Goal: Task Accomplishment & Management: Manage account settings

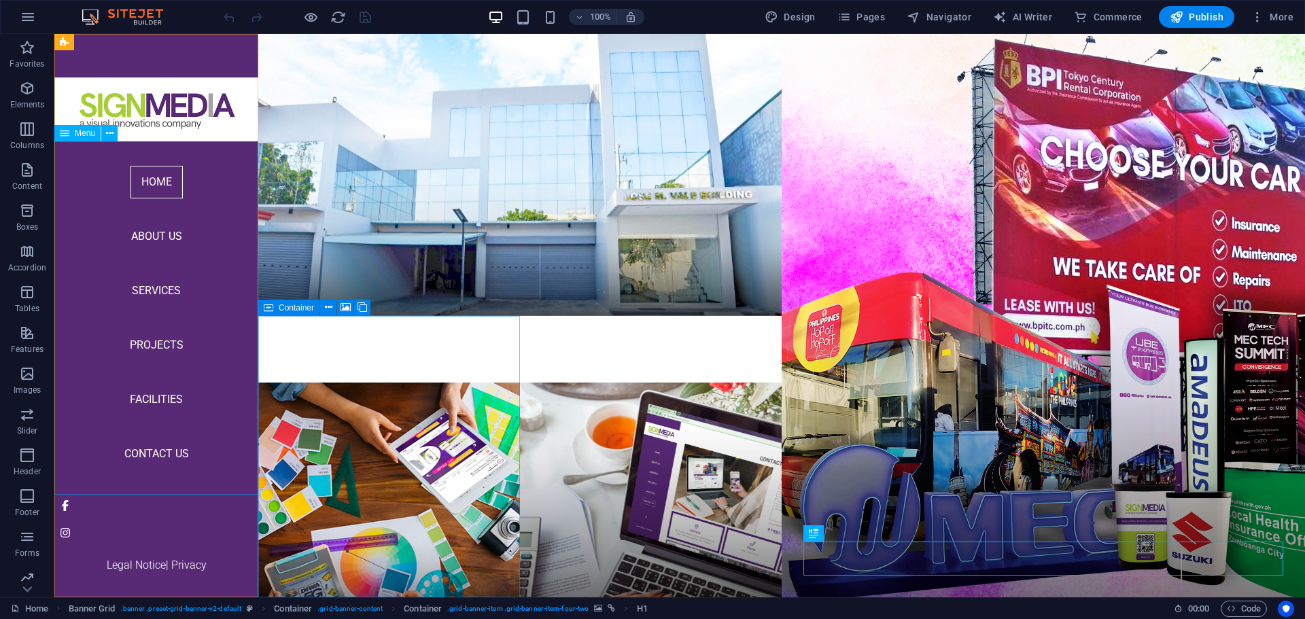
click at [149, 345] on nav "Home About Us Services Projects Facilities Contact Us" at bounding box center [156, 318] width 204 height 354
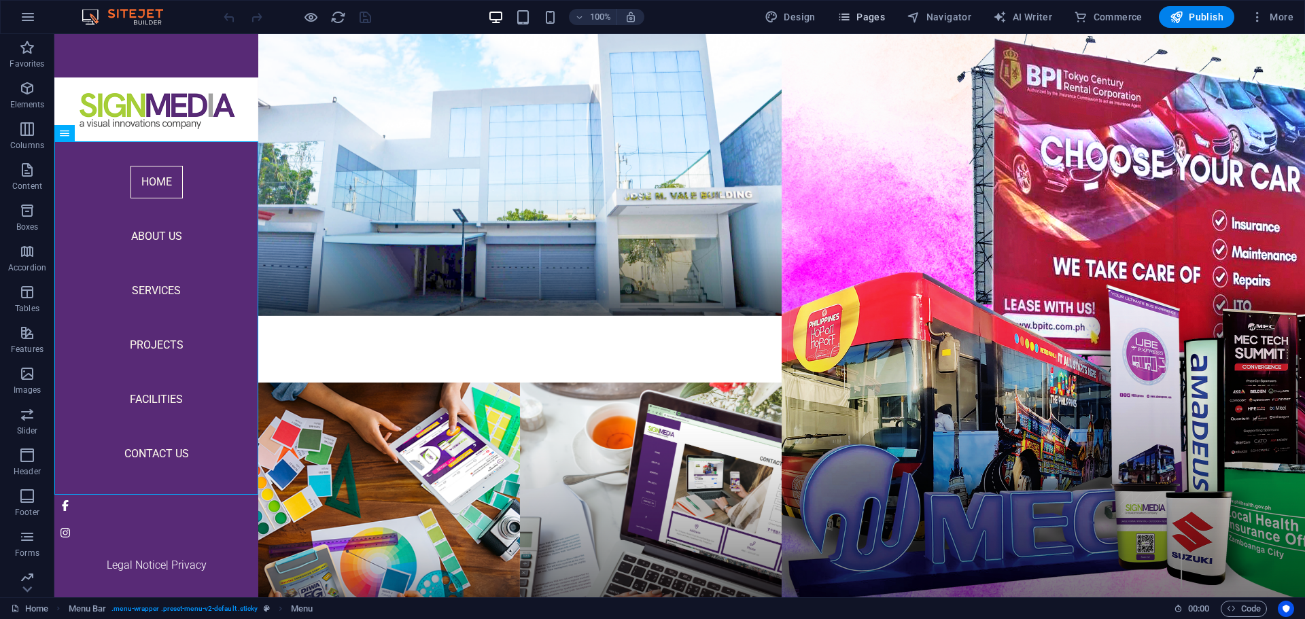
click at [870, 15] on span "Pages" at bounding box center [862, 17] width 48 height 14
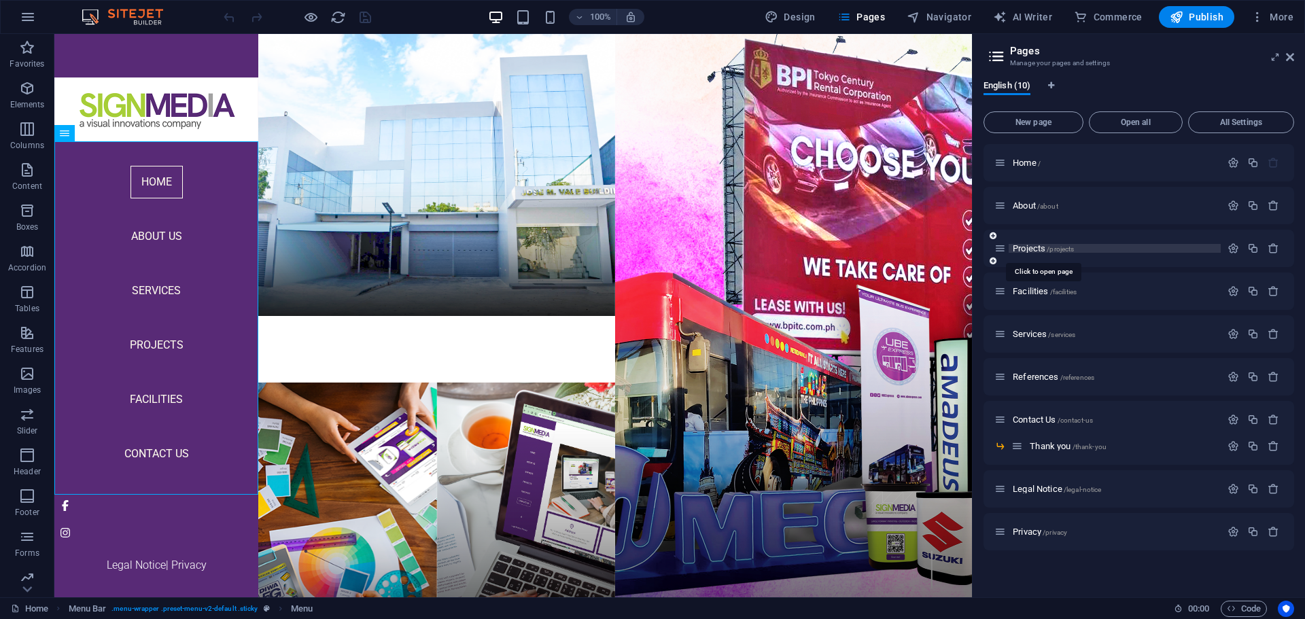
click at [1030, 248] on span "Projects /projects" at bounding box center [1043, 248] width 61 height 10
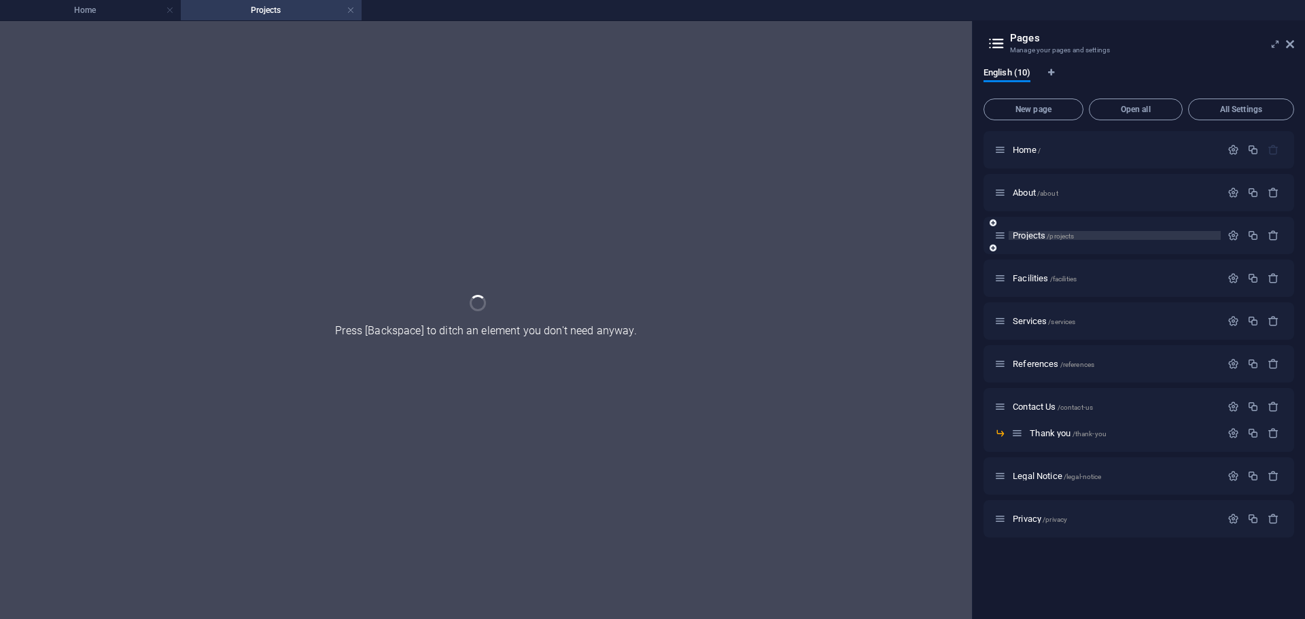
click at [1030, 248] on div "Projects /projects" at bounding box center [1139, 235] width 311 height 37
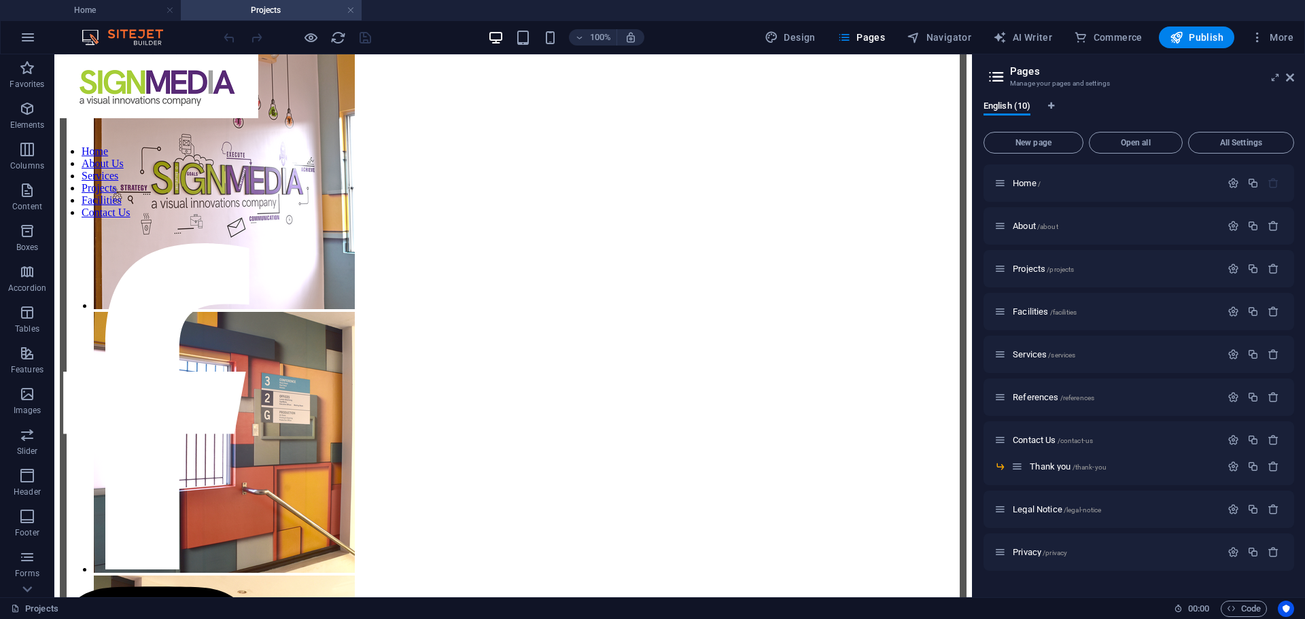
scroll to position [3253, 0]
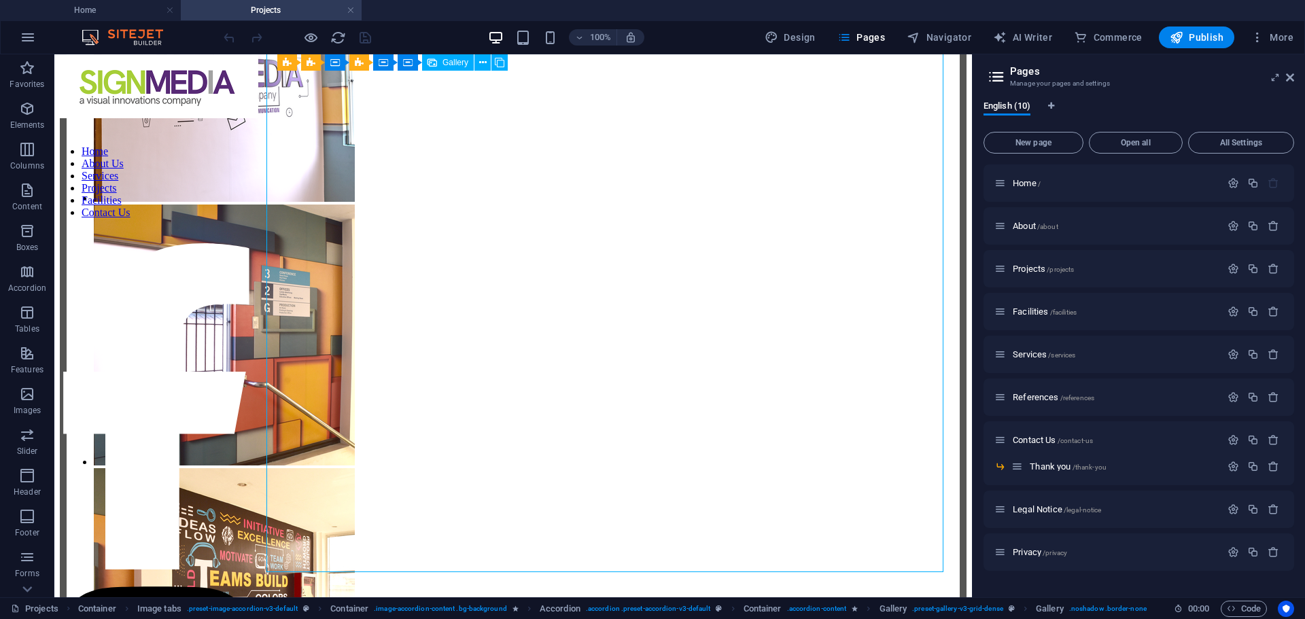
select select "4"
select select "%"
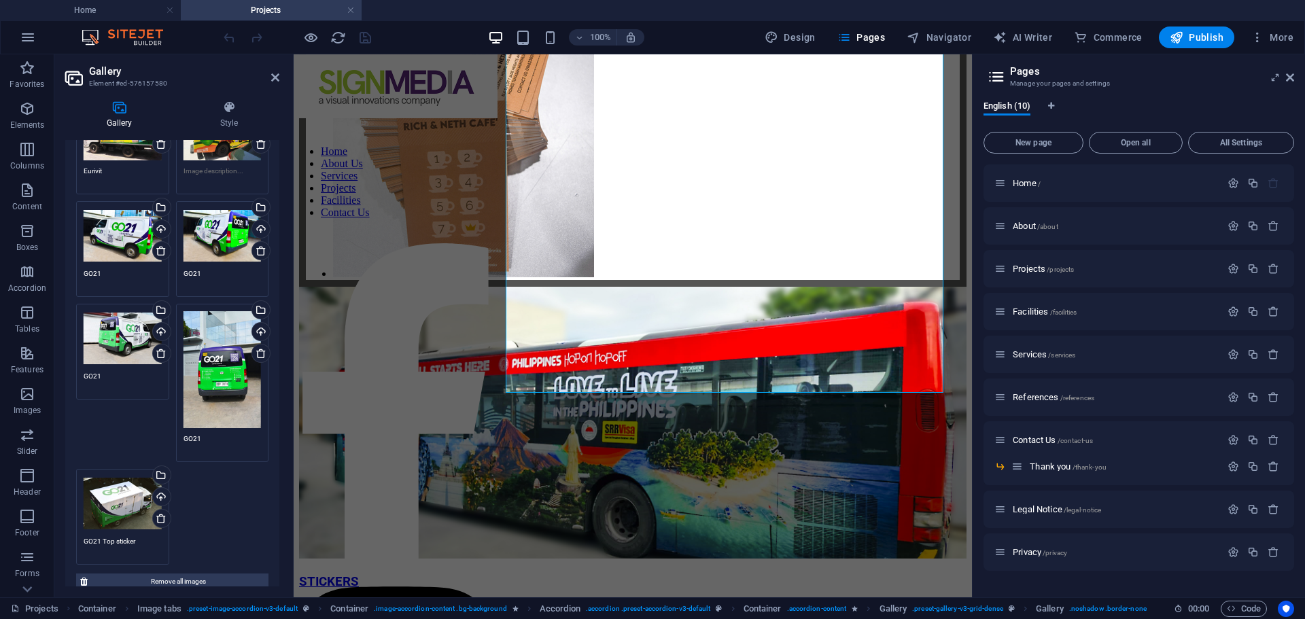
scroll to position [792, 0]
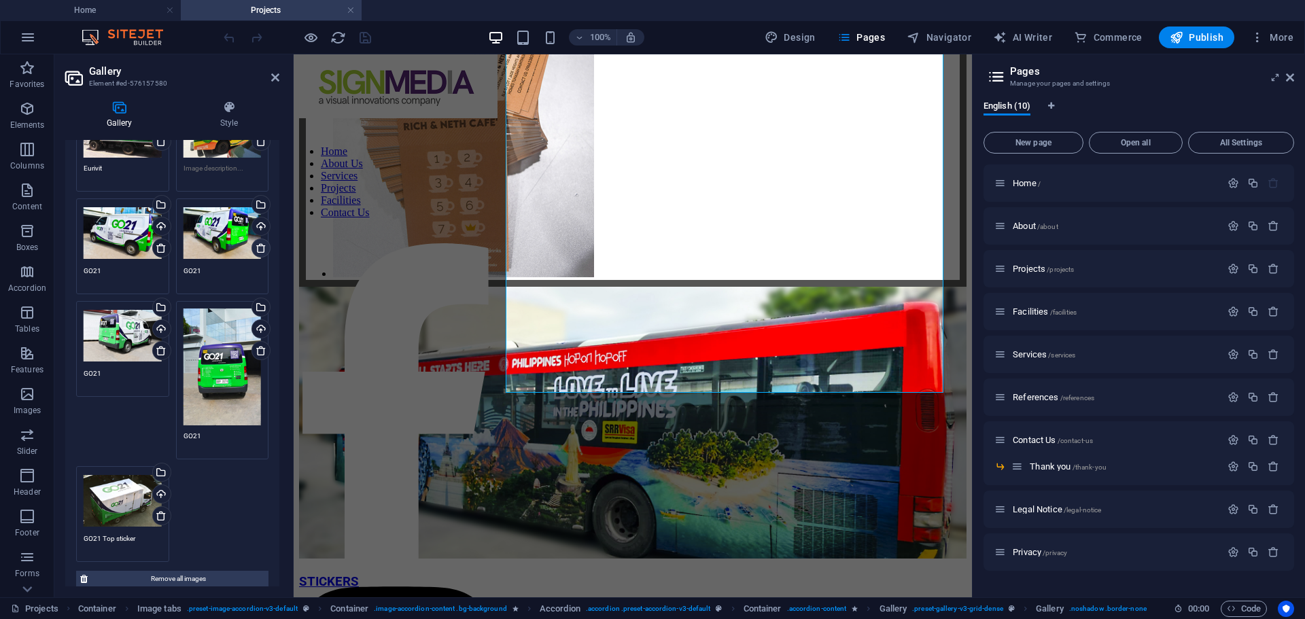
click at [260, 243] on icon at bounding box center [261, 248] width 11 height 11
type textarea "GO21 Top sticker"
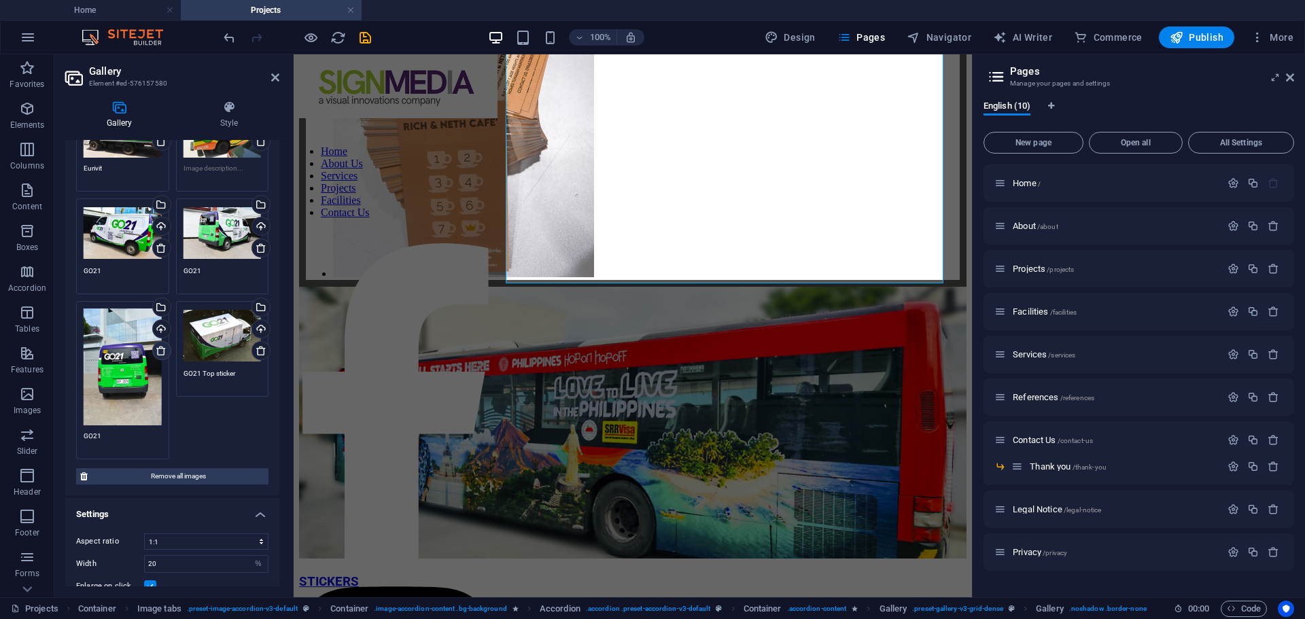
click at [161, 345] on icon at bounding box center [161, 350] width 11 height 11
type textarea "GO21 Top sticker"
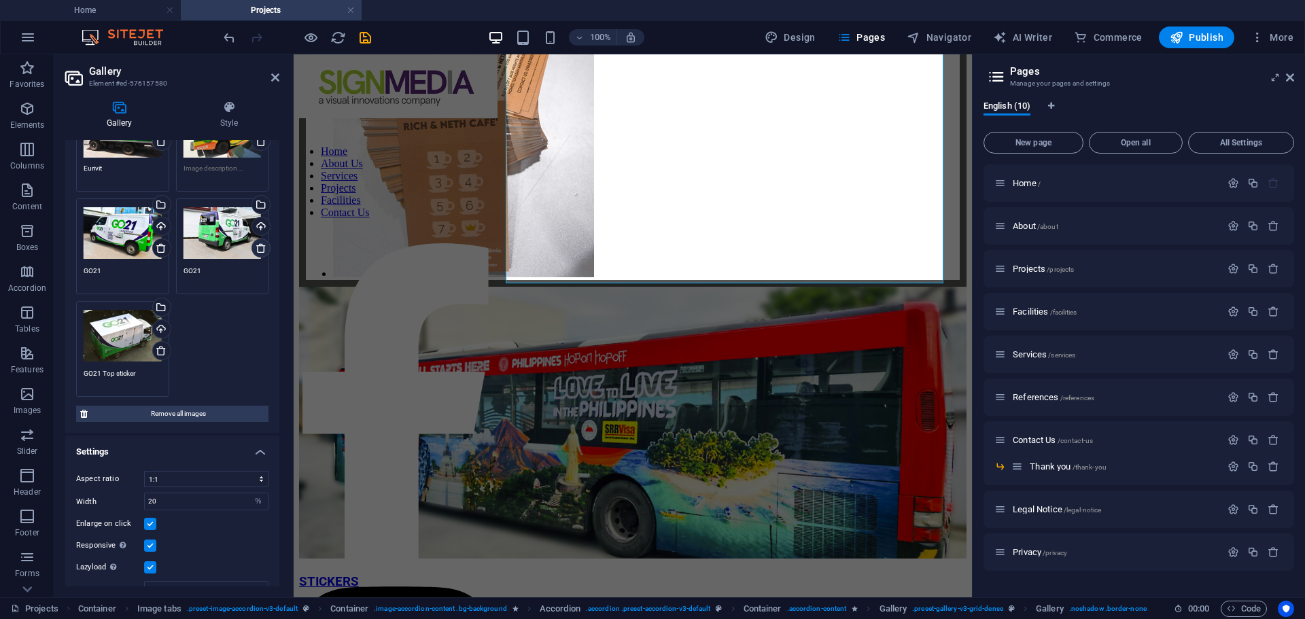
click at [256, 243] on icon at bounding box center [261, 248] width 11 height 11
type textarea "GO21 Top sticker"
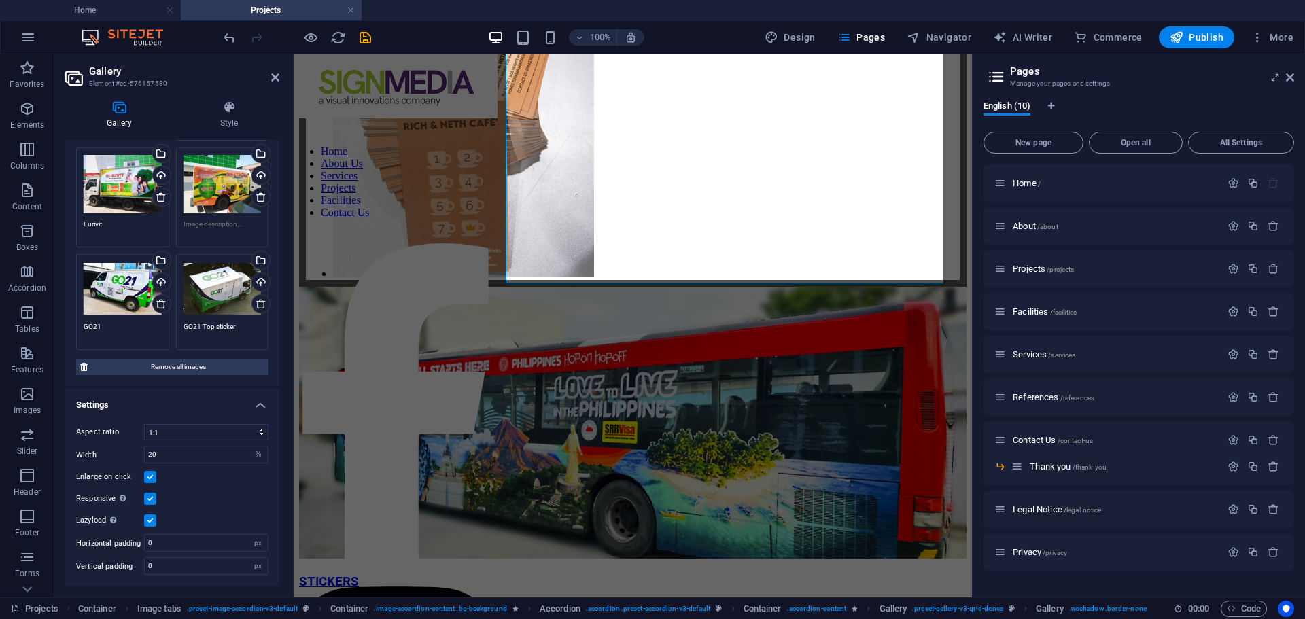
scroll to position [728, 0]
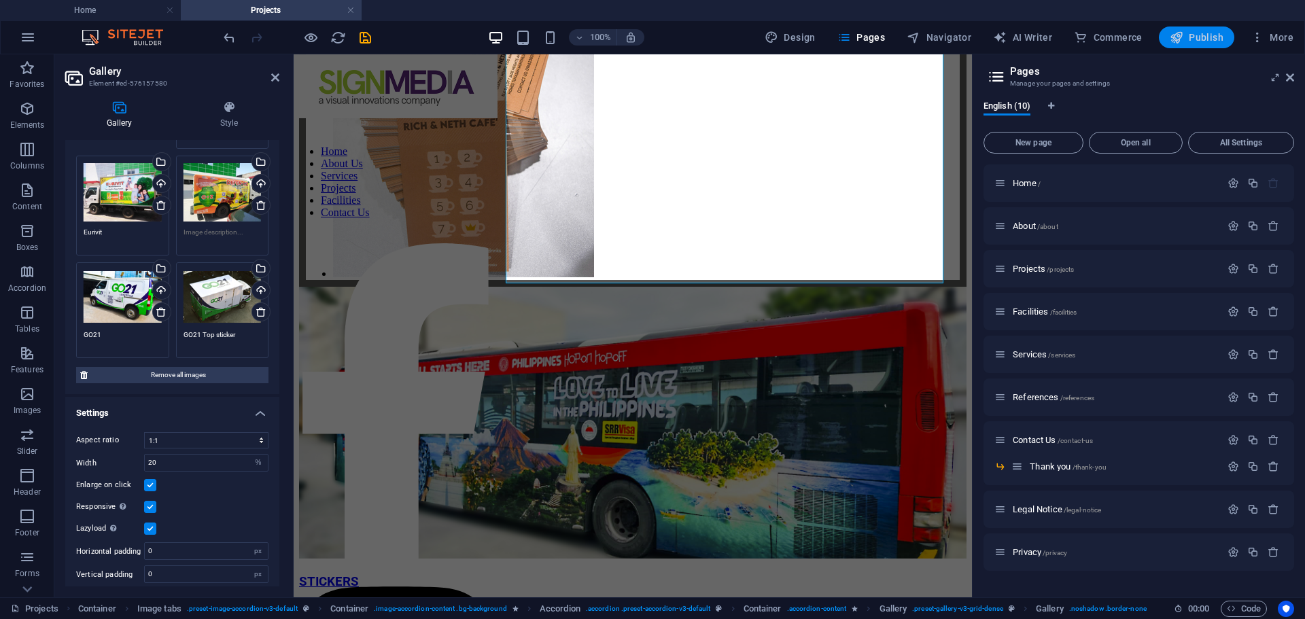
click at [1201, 35] on span "Publish" at bounding box center [1197, 38] width 54 height 14
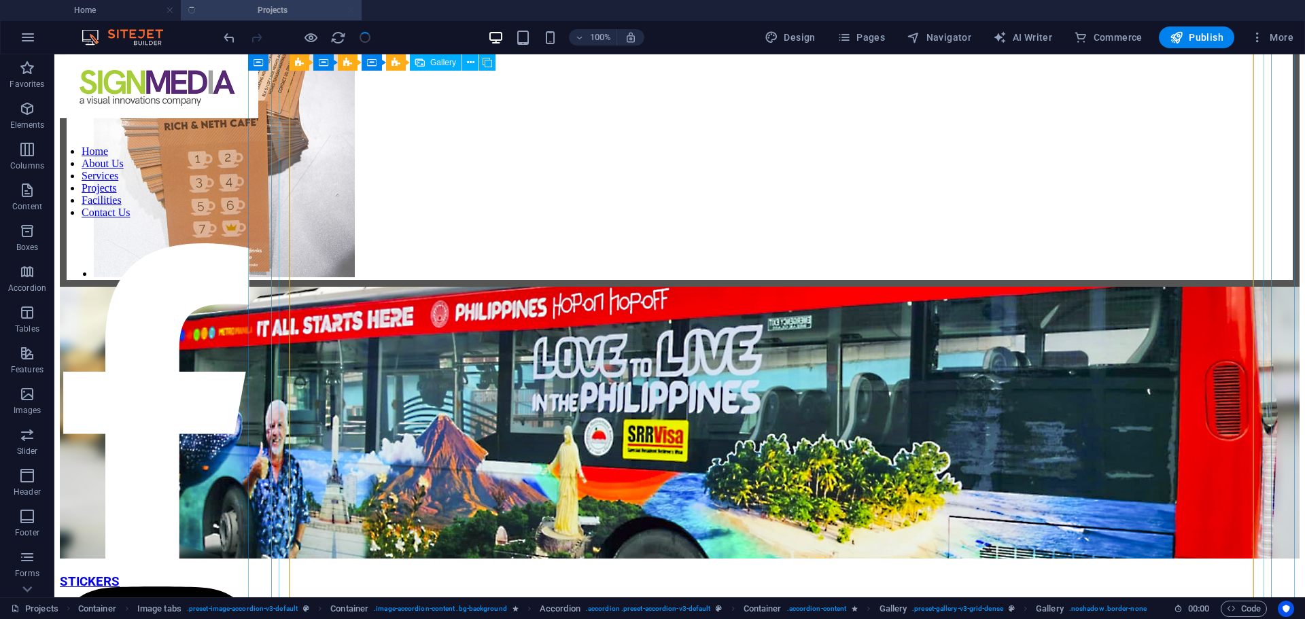
scroll to position [3982, 0]
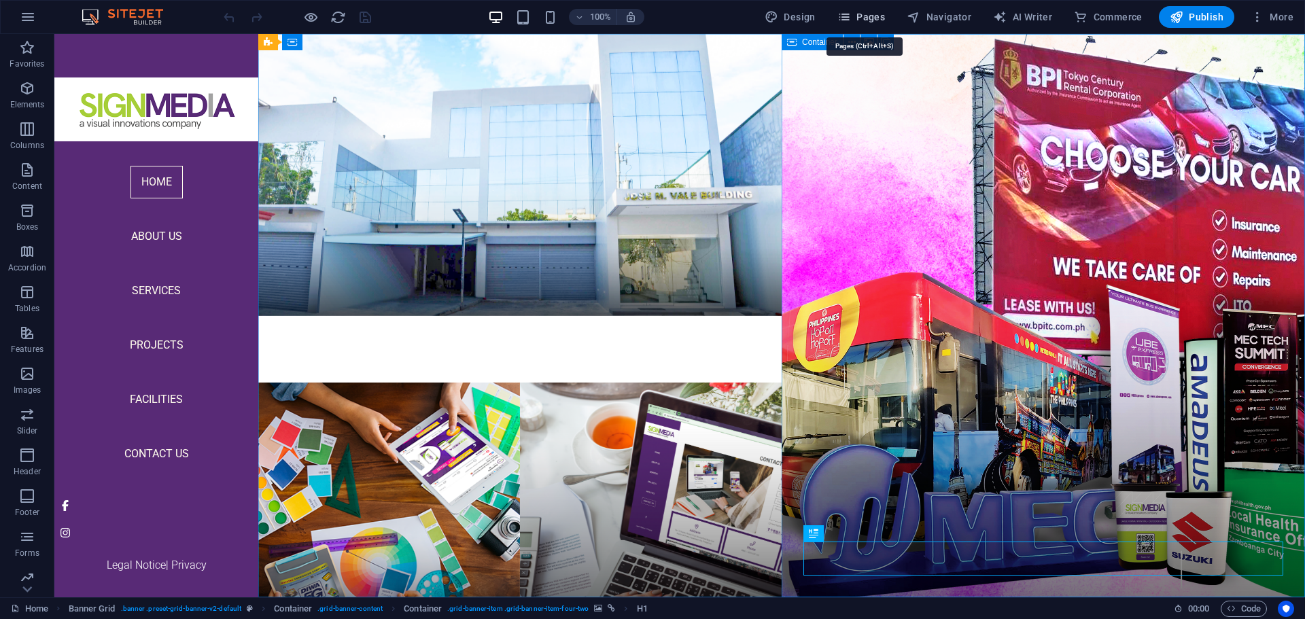
click at [883, 12] on span "Pages" at bounding box center [862, 17] width 48 height 14
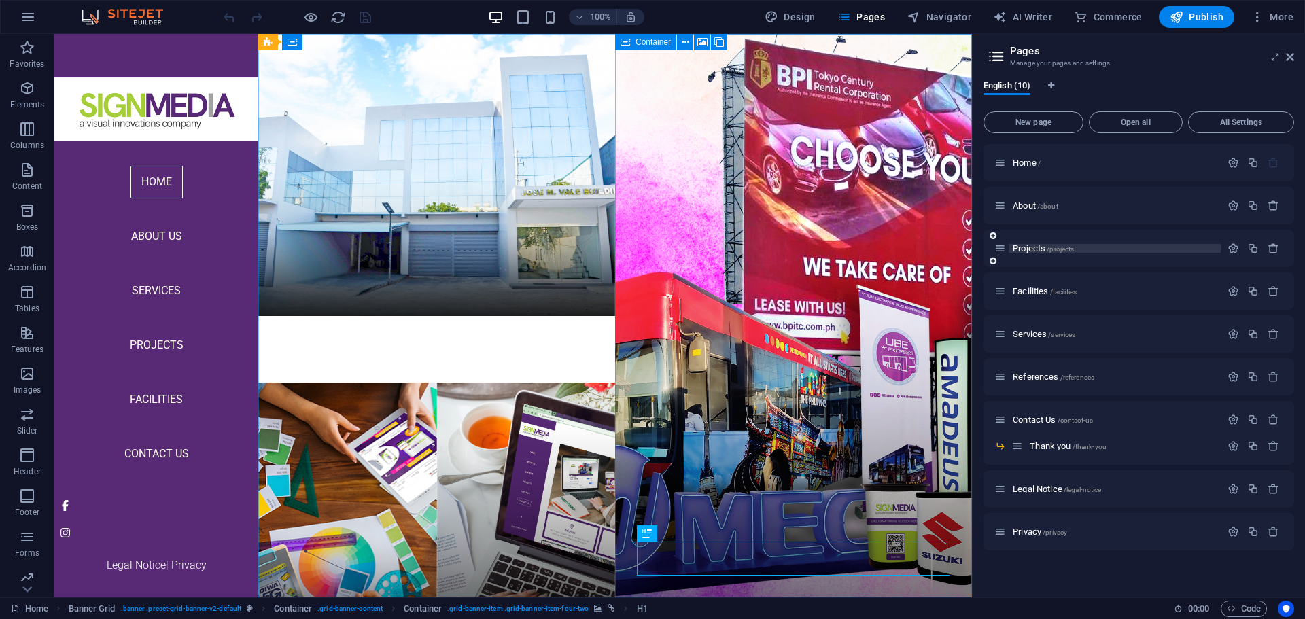
click at [1034, 250] on span "Projects /projects" at bounding box center [1043, 248] width 61 height 10
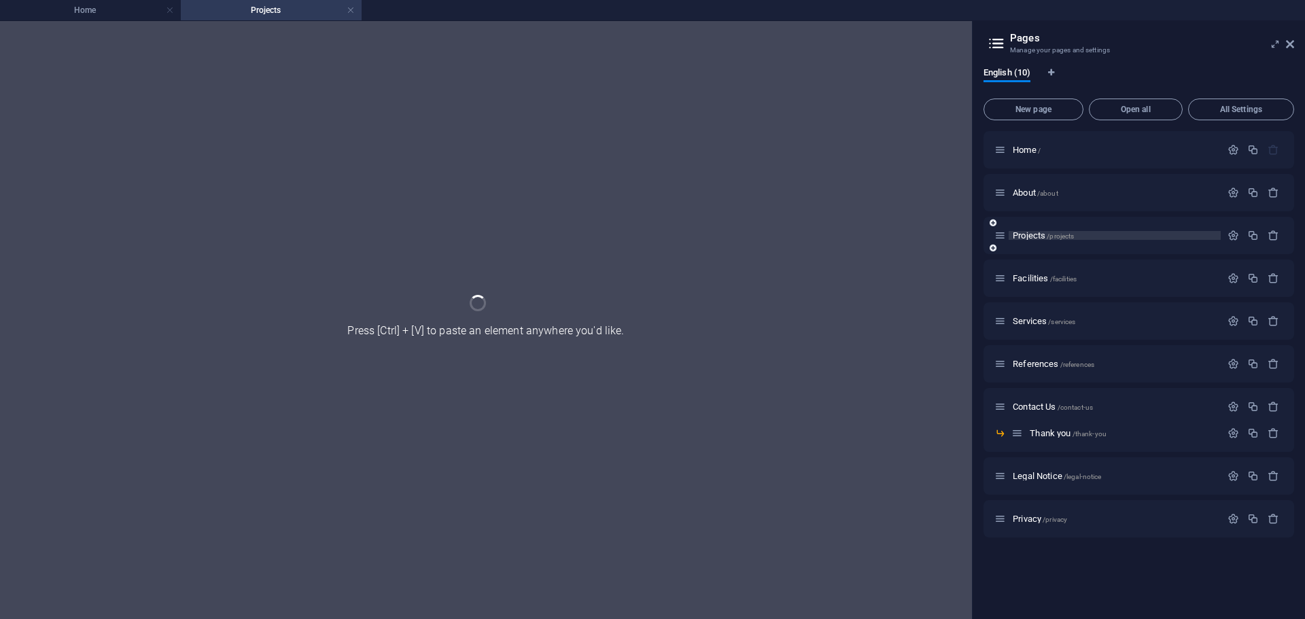
click at [1034, 250] on div "Projects /projects" at bounding box center [1139, 235] width 311 height 37
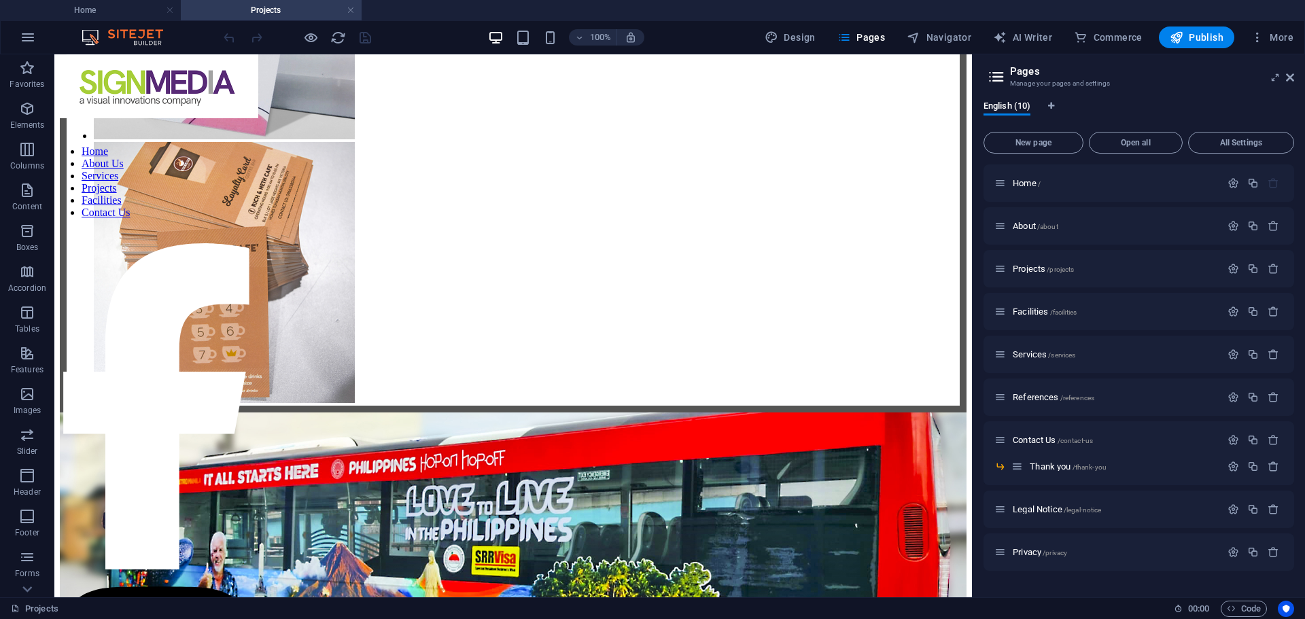
scroll to position [2332, 0]
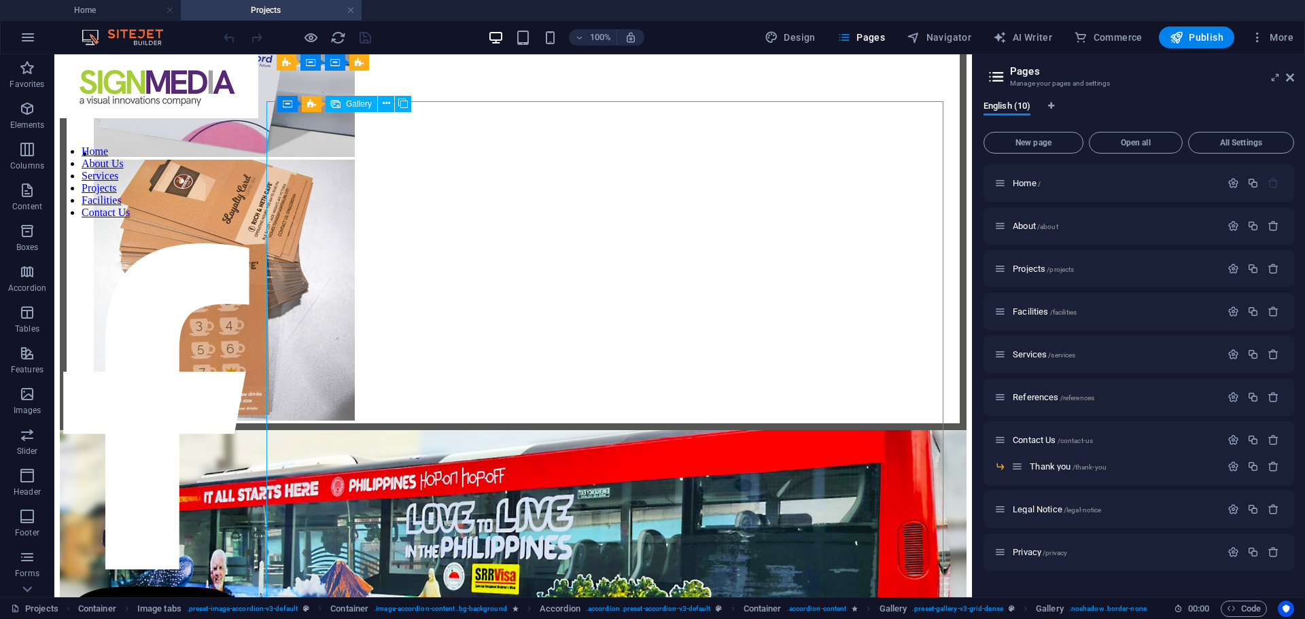
select select "4"
select select "%"
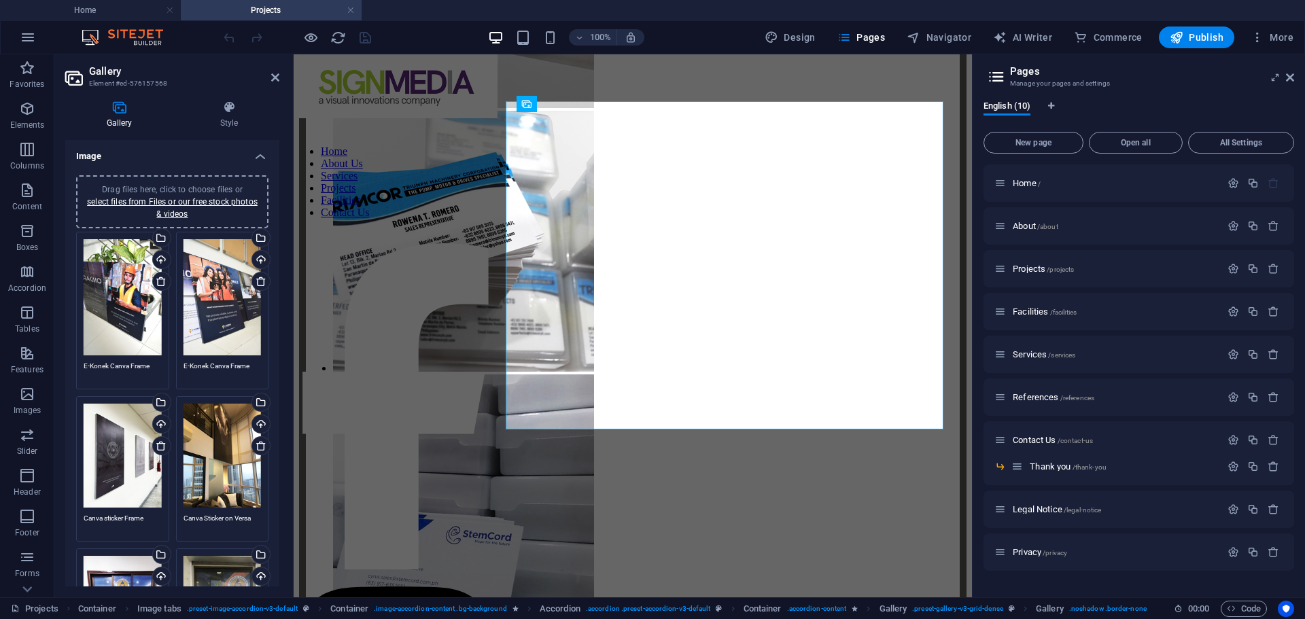
scroll to position [18, 0]
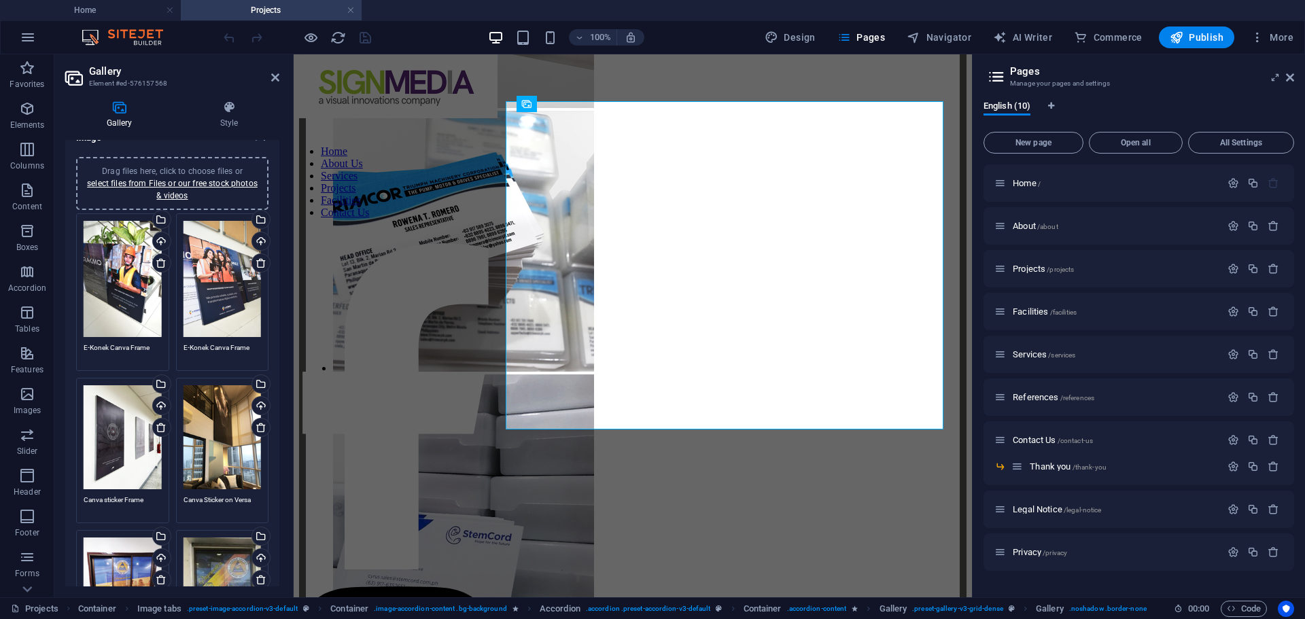
click at [111, 292] on div "Drag files here, click to choose files or select files from Files or our free s…" at bounding box center [123, 279] width 78 height 117
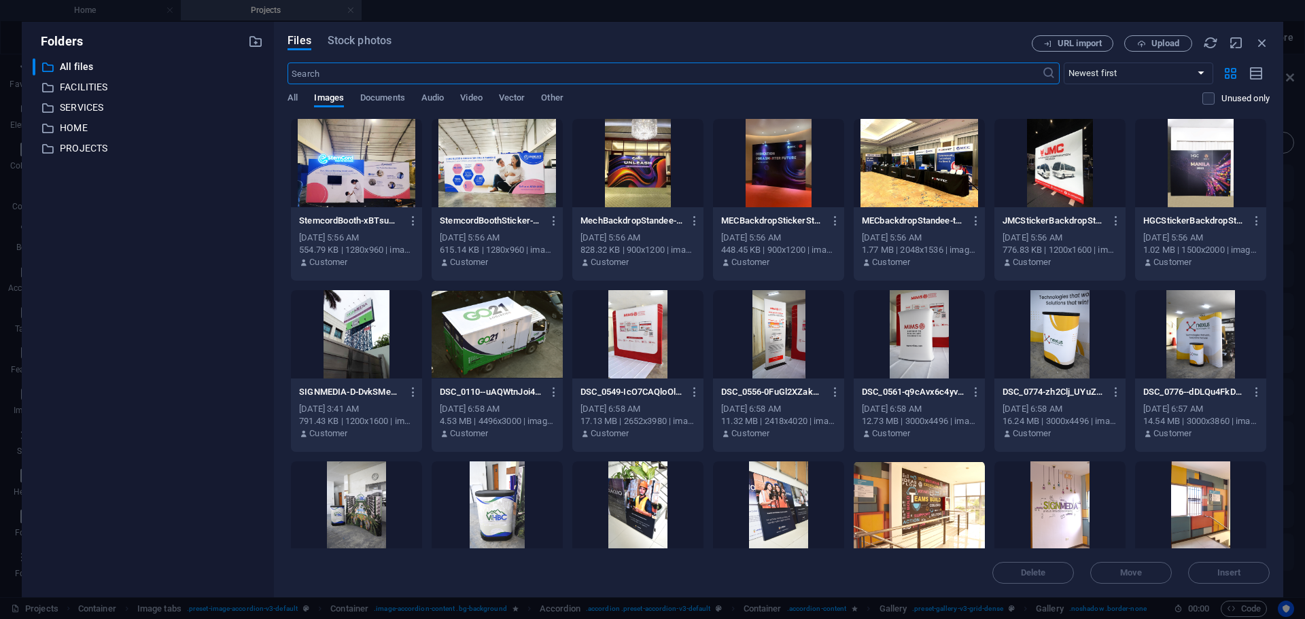
scroll to position [1878, 0]
click at [1163, 46] on span "Upload" at bounding box center [1166, 43] width 28 height 8
click at [1267, 45] on icon "button" at bounding box center [1262, 42] width 15 height 15
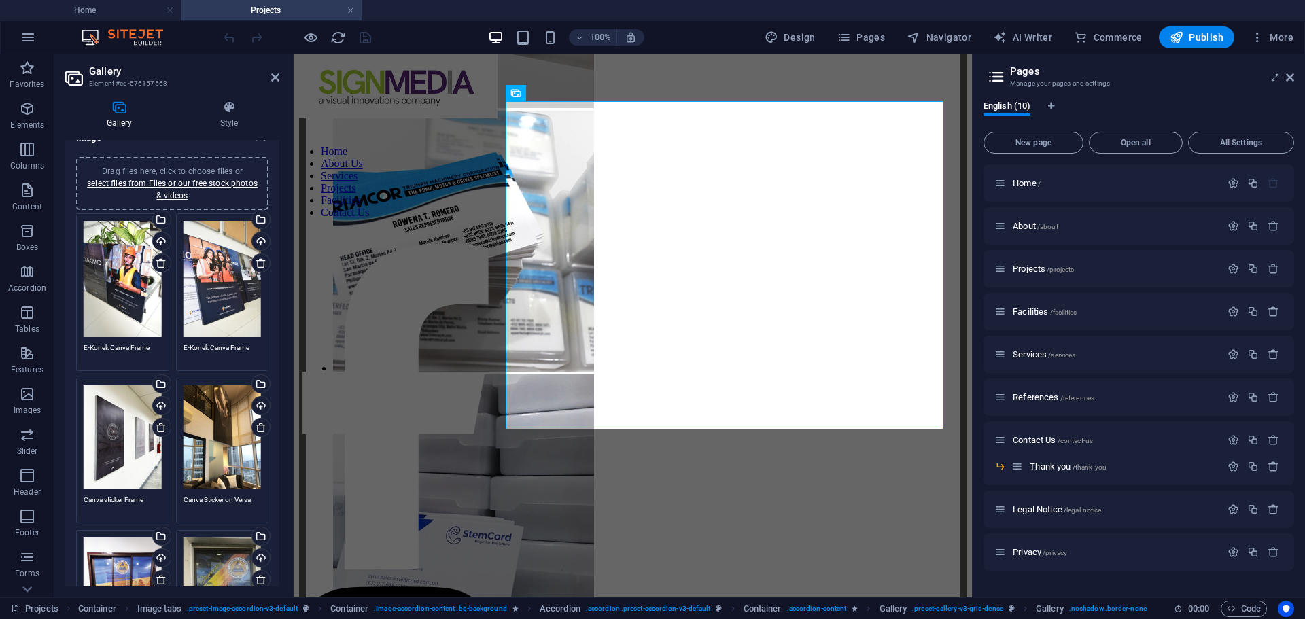
drag, startPoint x: 281, startPoint y: 249, endPoint x: 281, endPoint y: 305, distance: 55.8
click at [281, 305] on div "Gallery Style Image Drag files here, click to choose files or select files from…" at bounding box center [172, 344] width 236 height 508
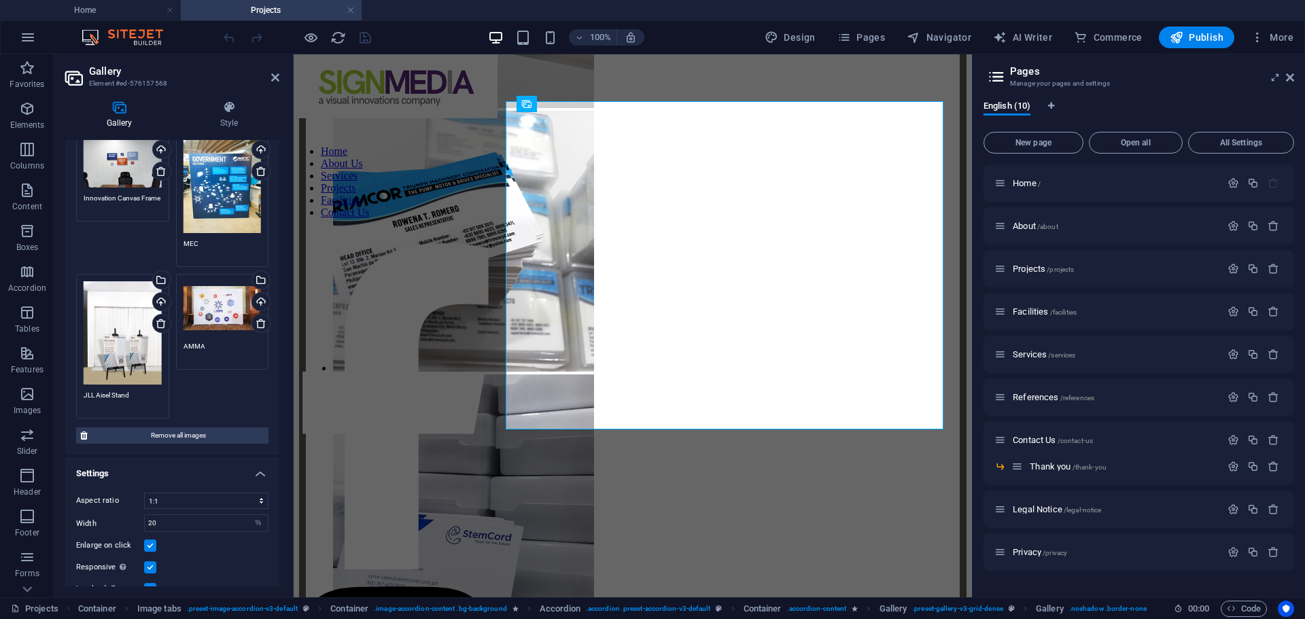
scroll to position [637, 0]
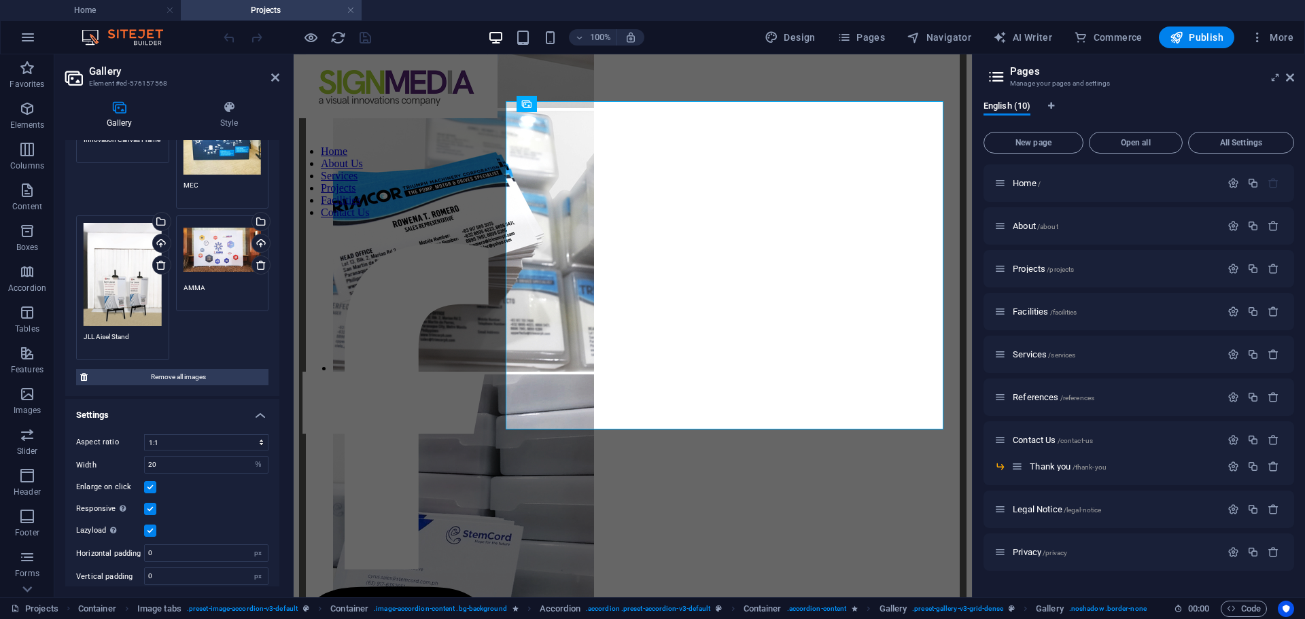
click at [119, 274] on div "Drag files here, click to choose files or select files from Files or our free s…" at bounding box center [123, 274] width 78 height 103
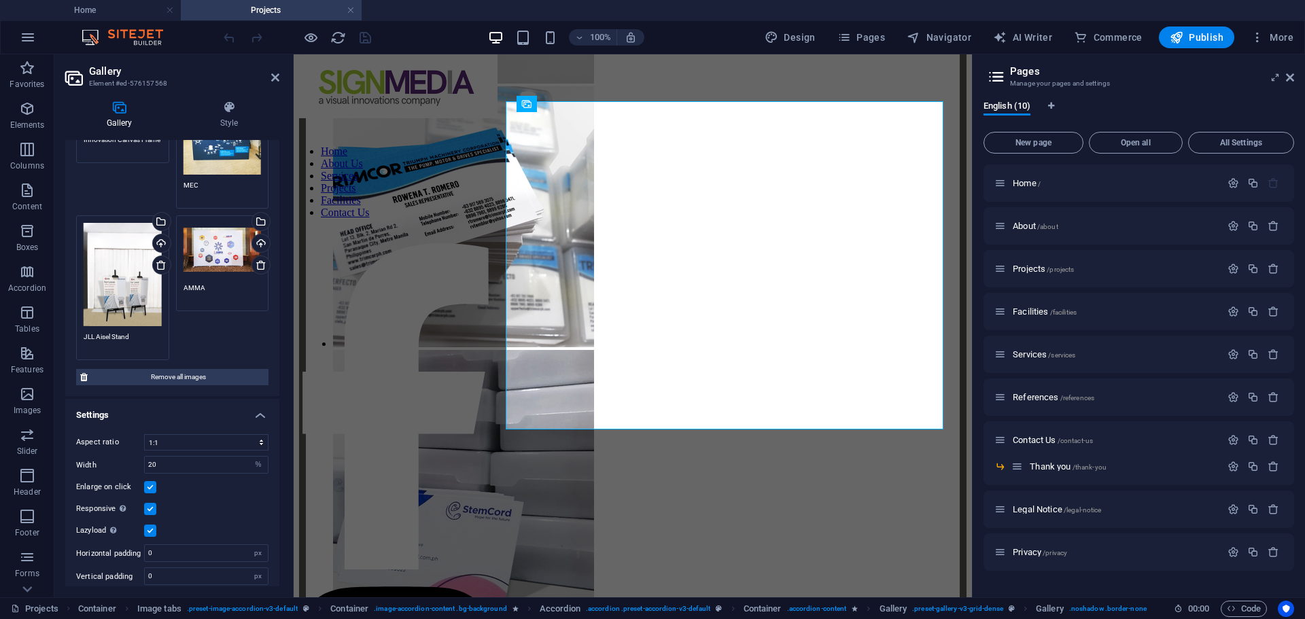
click at [119, 274] on body "signmedia.com.ph Home Projects Favorites Elements Columns Content Boxes Accordi…" at bounding box center [652, 309] width 1305 height 619
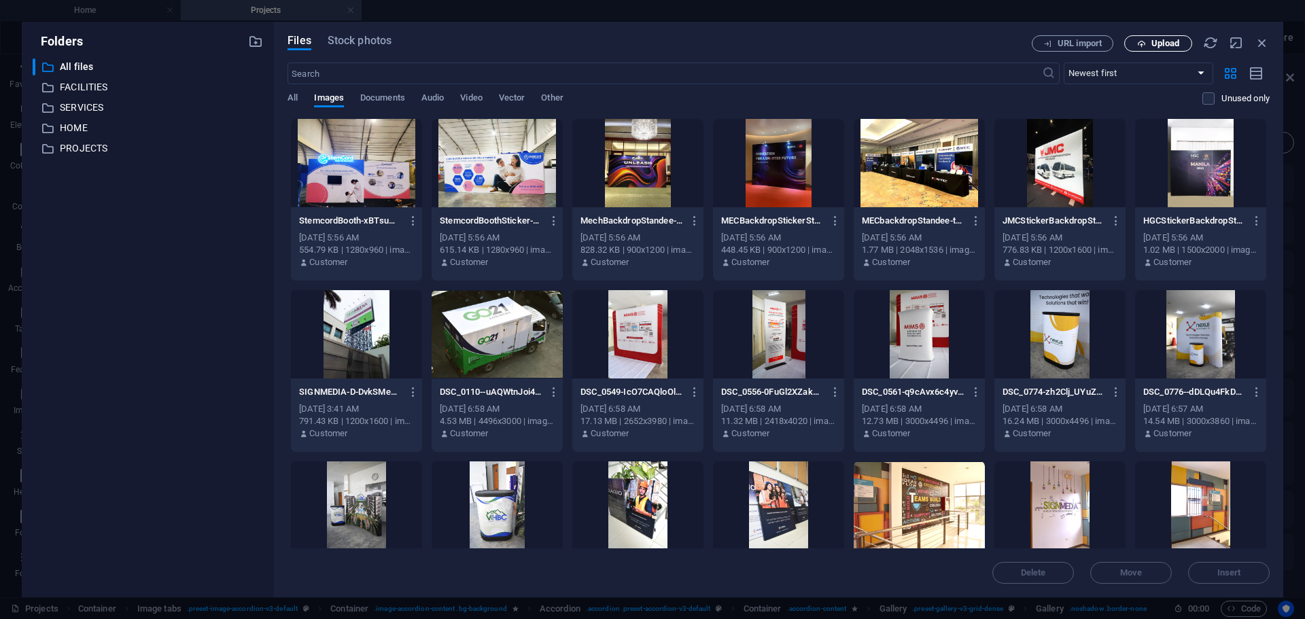
click at [1158, 44] on span "Upload" at bounding box center [1166, 43] width 28 height 8
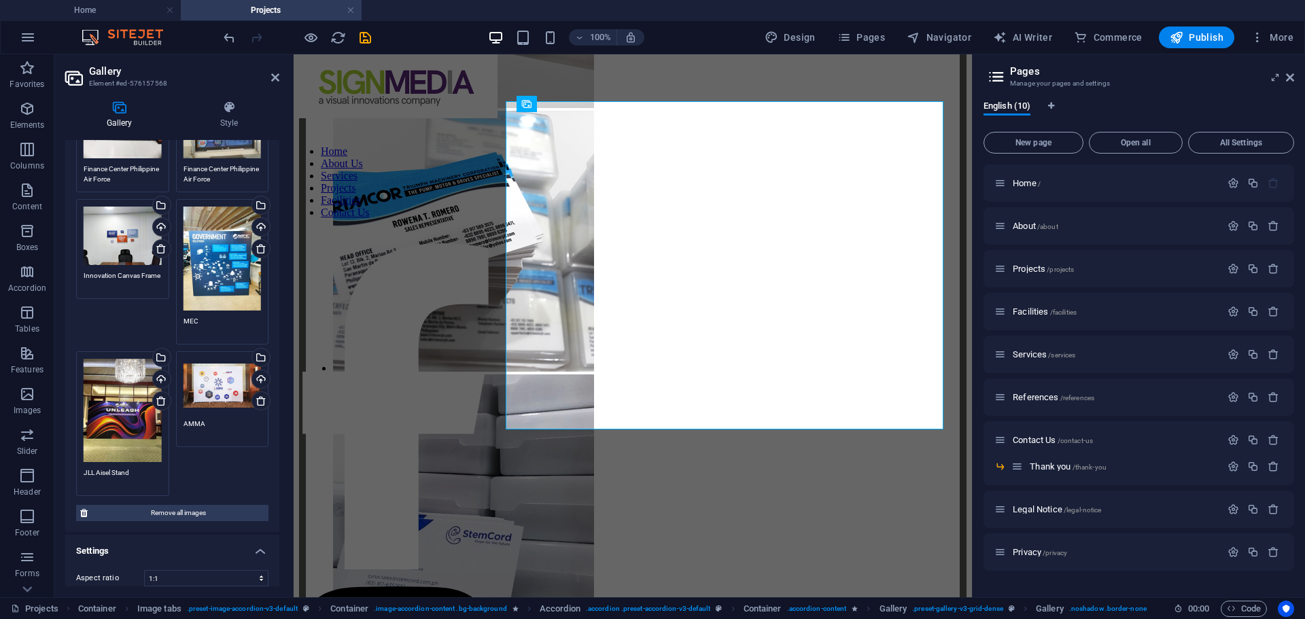
scroll to position [547, 0]
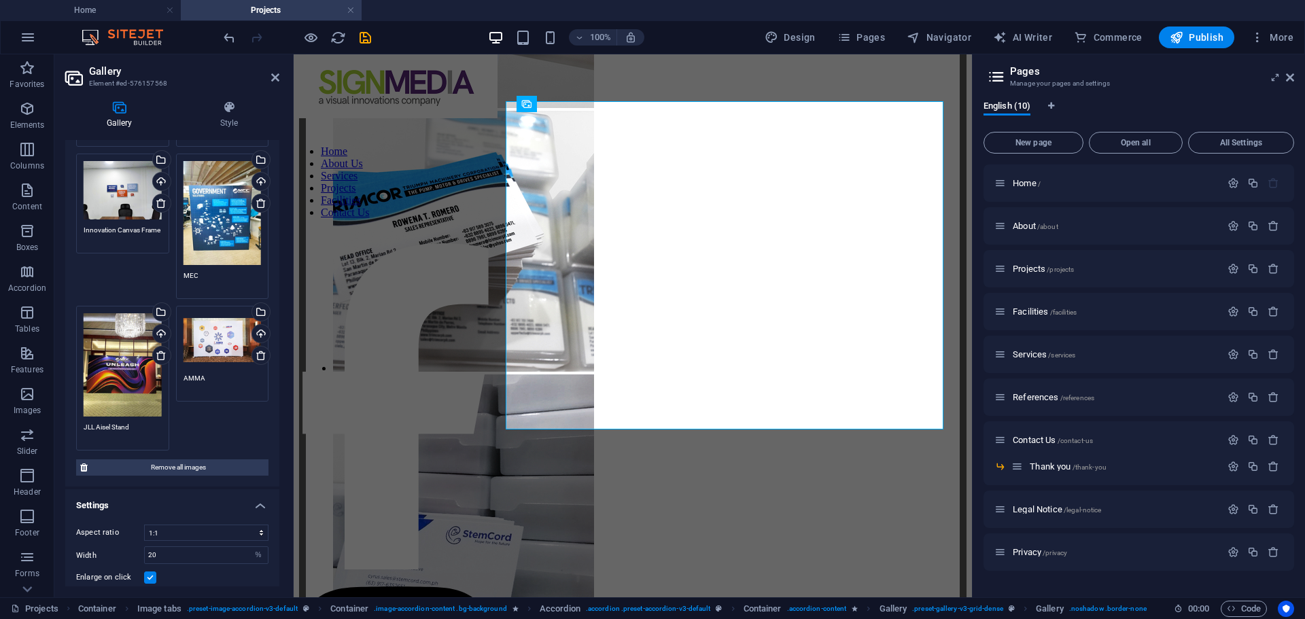
click at [128, 349] on div "Drag files here, click to choose files or select files from Files or our free s…" at bounding box center [123, 364] width 78 height 103
click at [128, 349] on body "signmedia.com.ph Home Projects Favorites Elements Columns Content Boxes Accordi…" at bounding box center [652, 309] width 1305 height 619
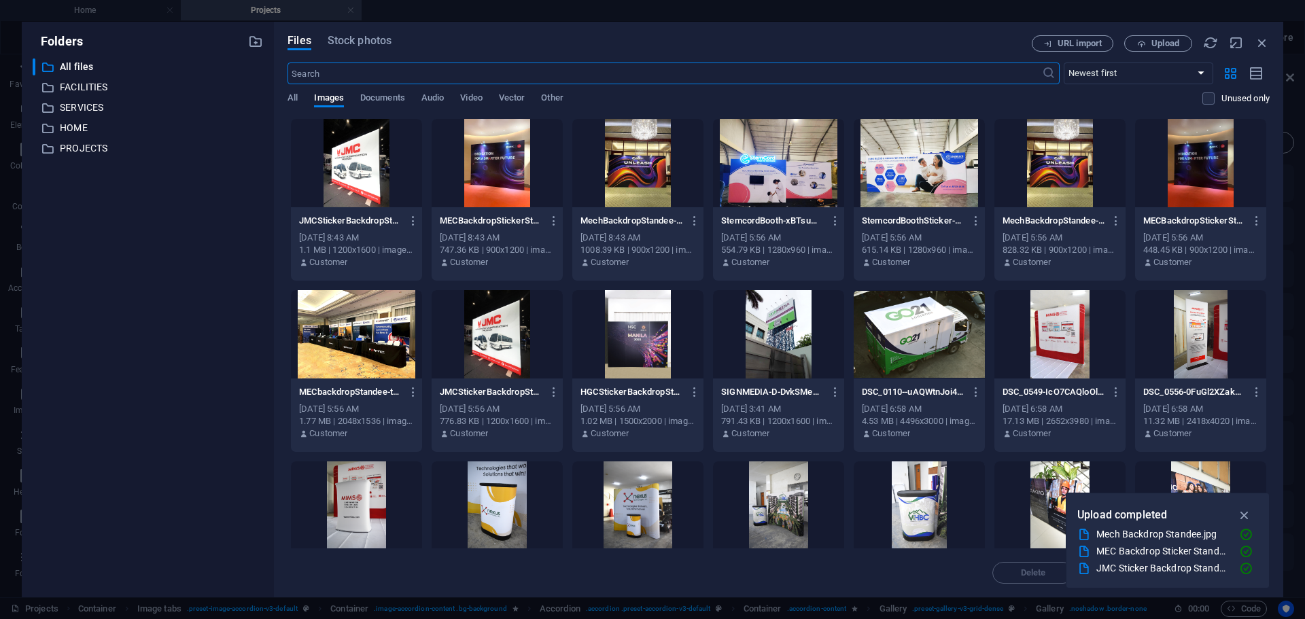
scroll to position [1878, 0]
click at [348, 162] on div at bounding box center [356, 163] width 131 height 88
click at [504, 171] on div at bounding box center [497, 163] width 131 height 88
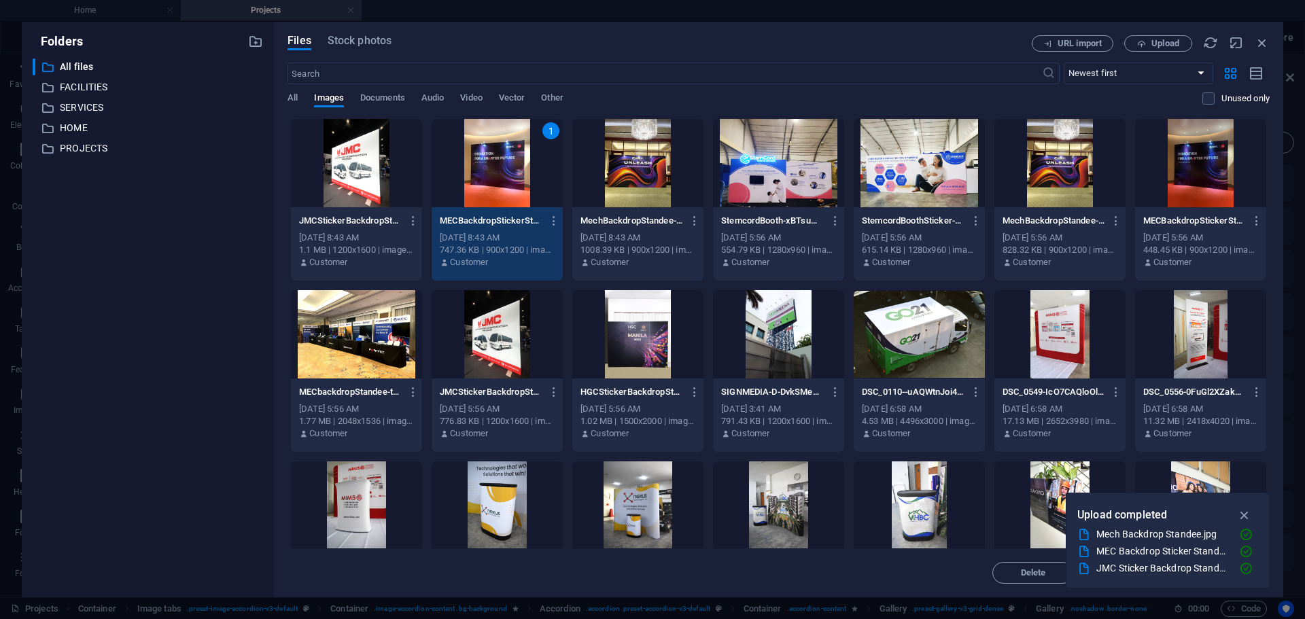
click at [618, 169] on div at bounding box center [637, 163] width 131 height 88
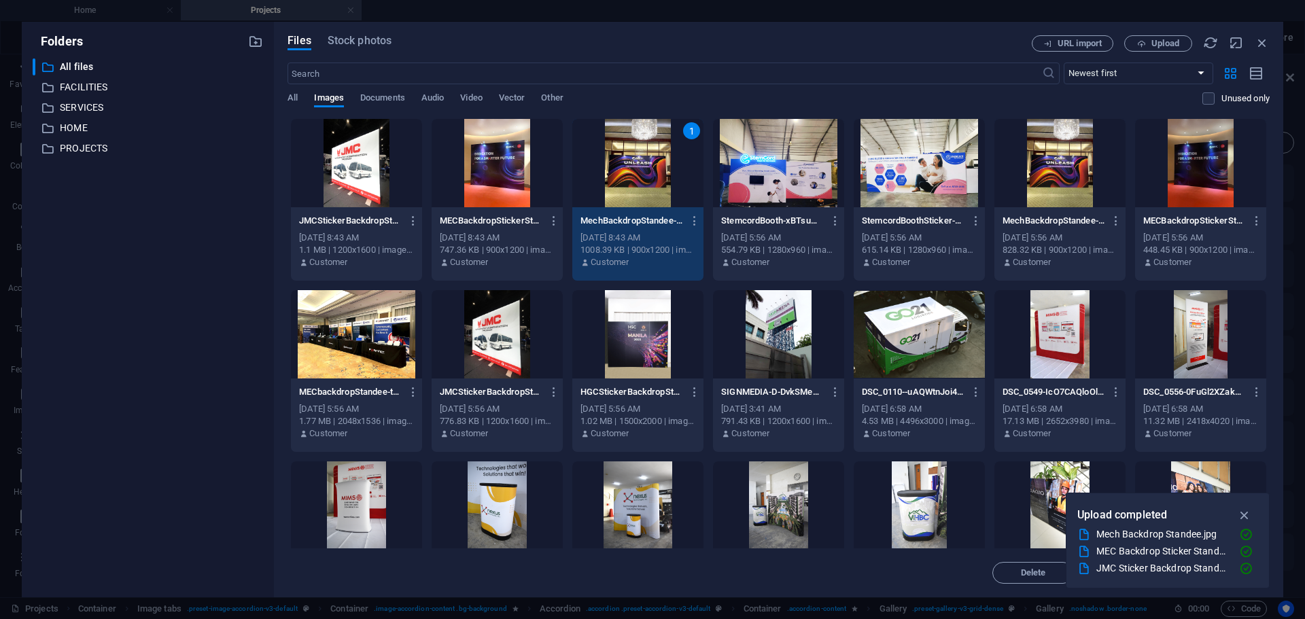
click at [358, 164] on div at bounding box center [356, 163] width 131 height 88
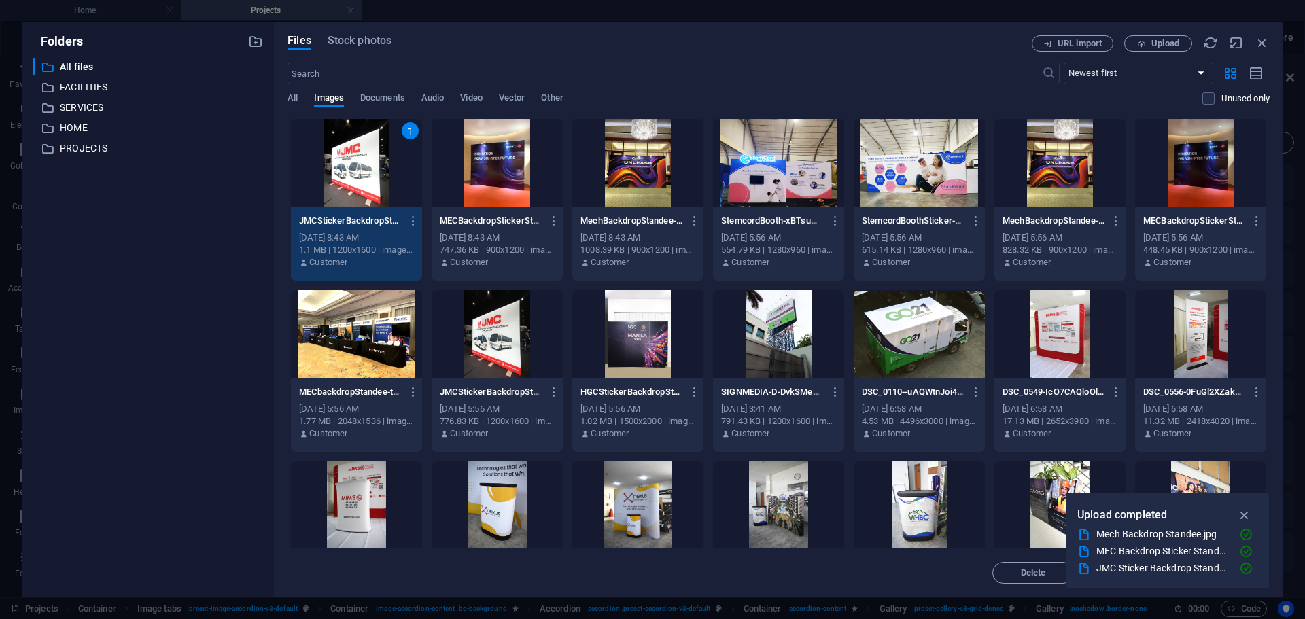
click at [517, 171] on div at bounding box center [497, 163] width 131 height 88
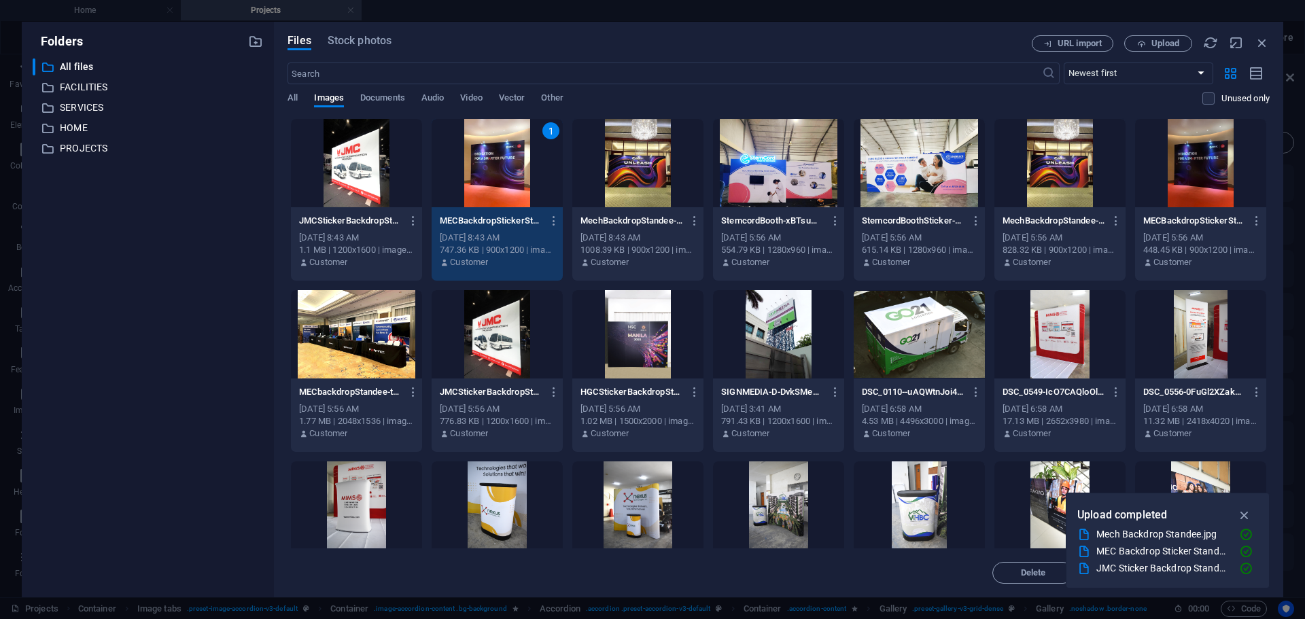
click at [358, 195] on div at bounding box center [356, 163] width 131 height 88
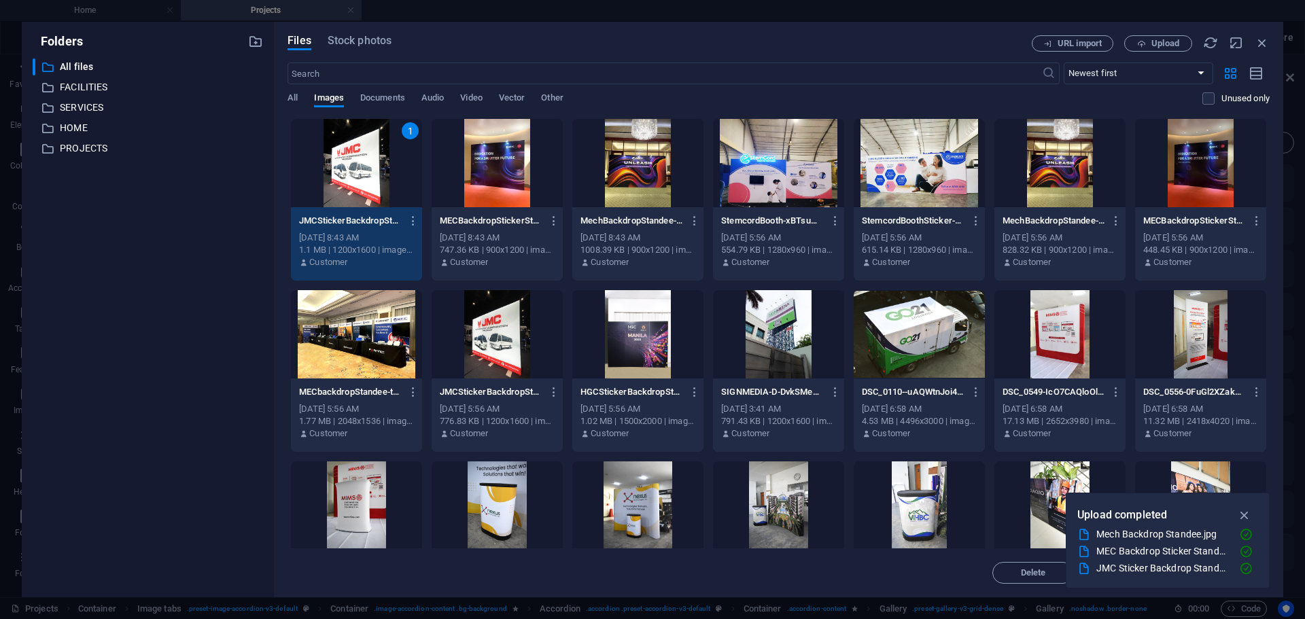
click at [345, 162] on div "1" at bounding box center [356, 163] width 131 height 88
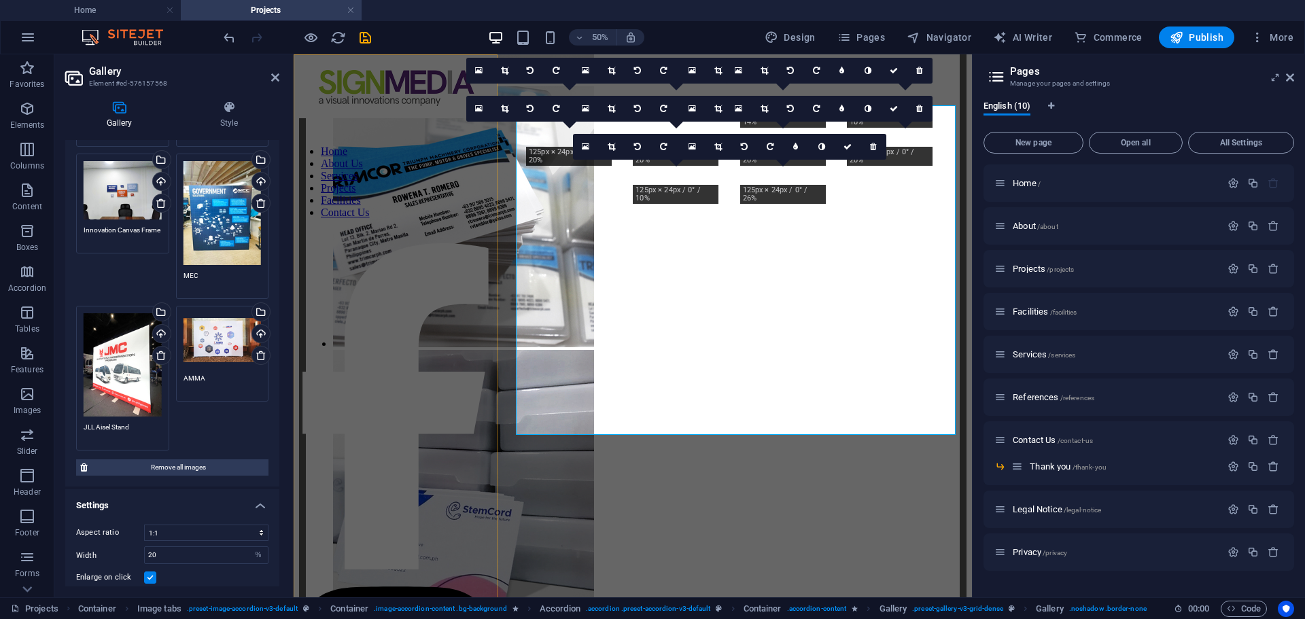
scroll to position [1853, 0]
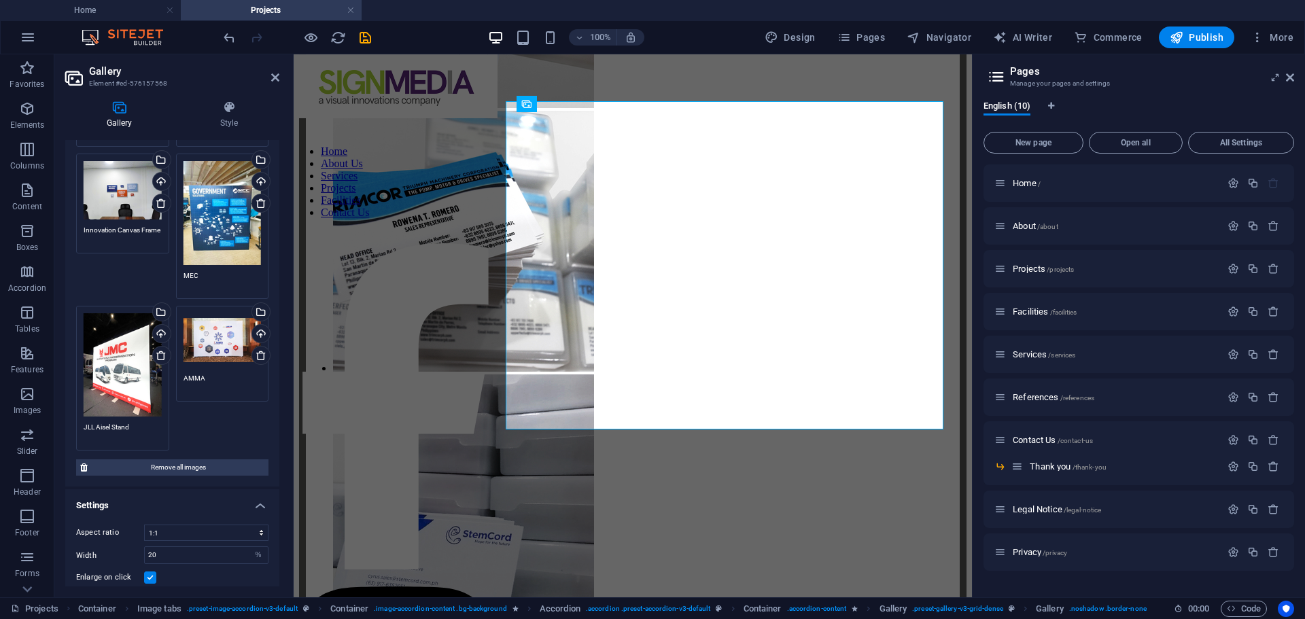
click at [122, 364] on div "Drag files here, click to choose files or select files from Files or our free s…" at bounding box center [123, 364] width 78 height 103
click at [122, 364] on body "signmedia.com.ph Home Projects Favorites Elements Columns Content Boxes Accordi…" at bounding box center [652, 309] width 1305 height 619
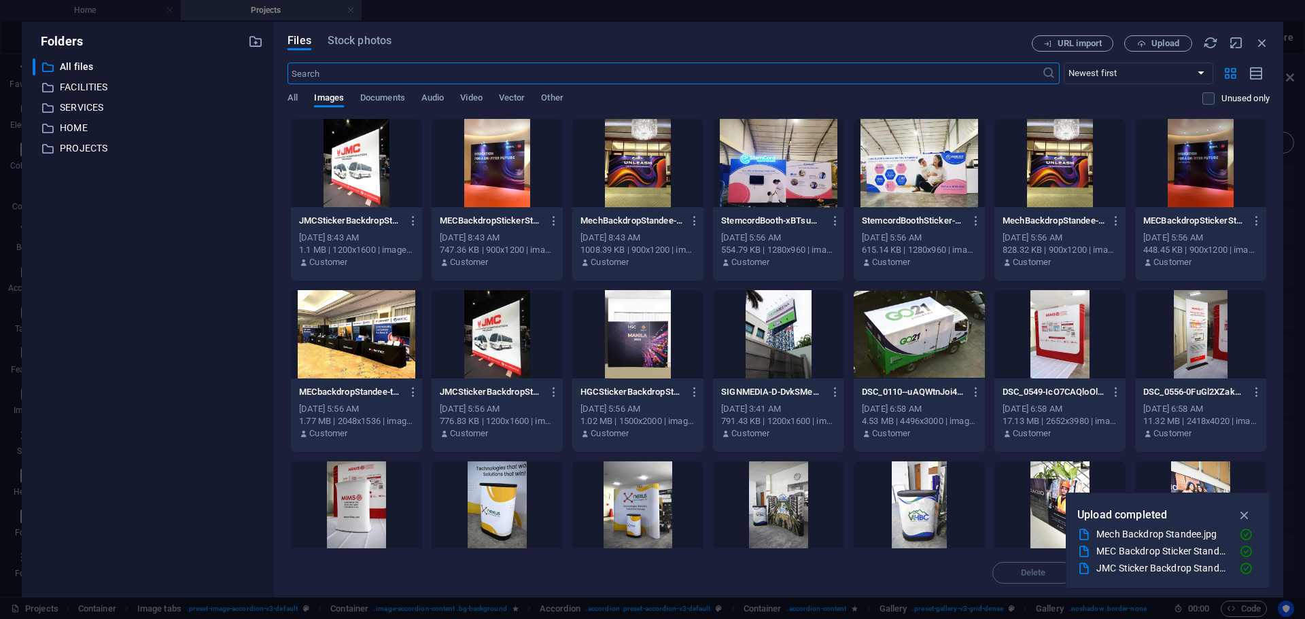
scroll to position [1878, 0]
click at [506, 158] on div at bounding box center [497, 163] width 131 height 88
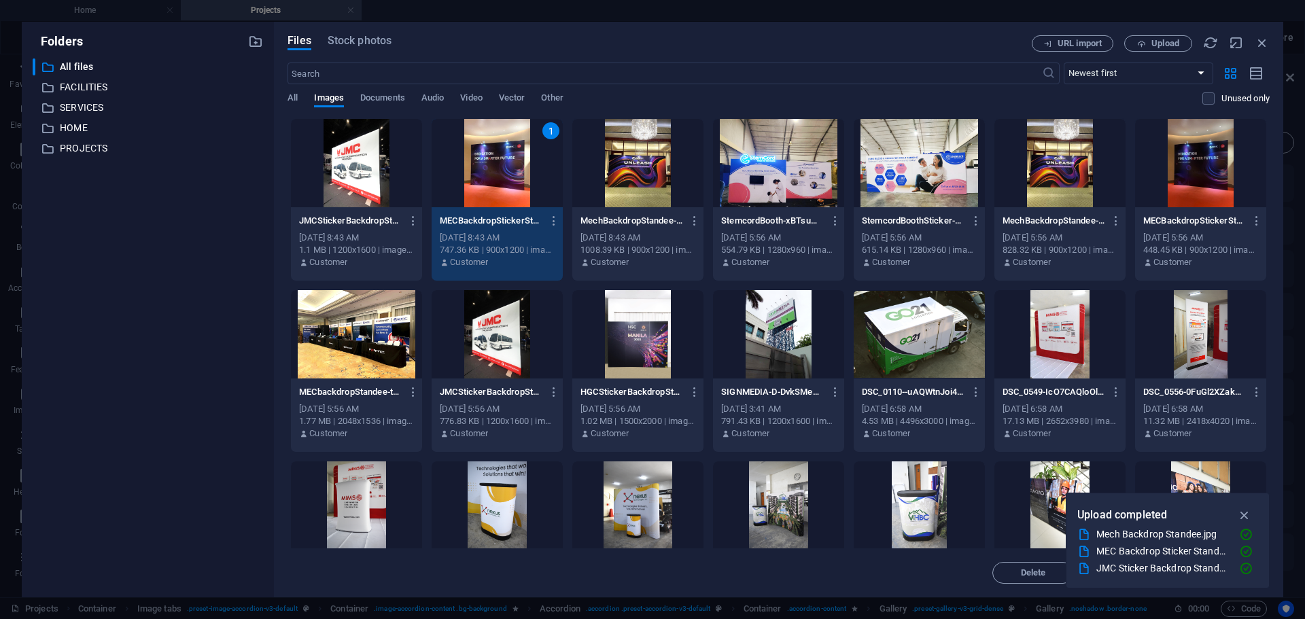
click at [505, 156] on div "1" at bounding box center [497, 163] width 131 height 88
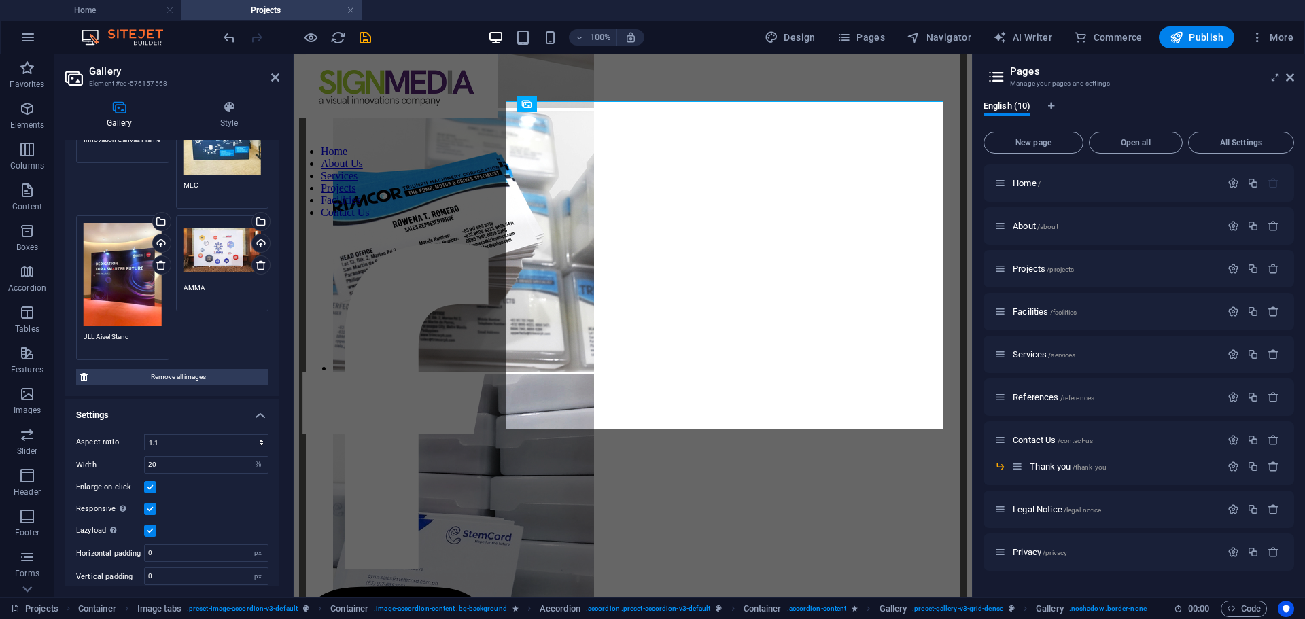
scroll to position [575, 0]
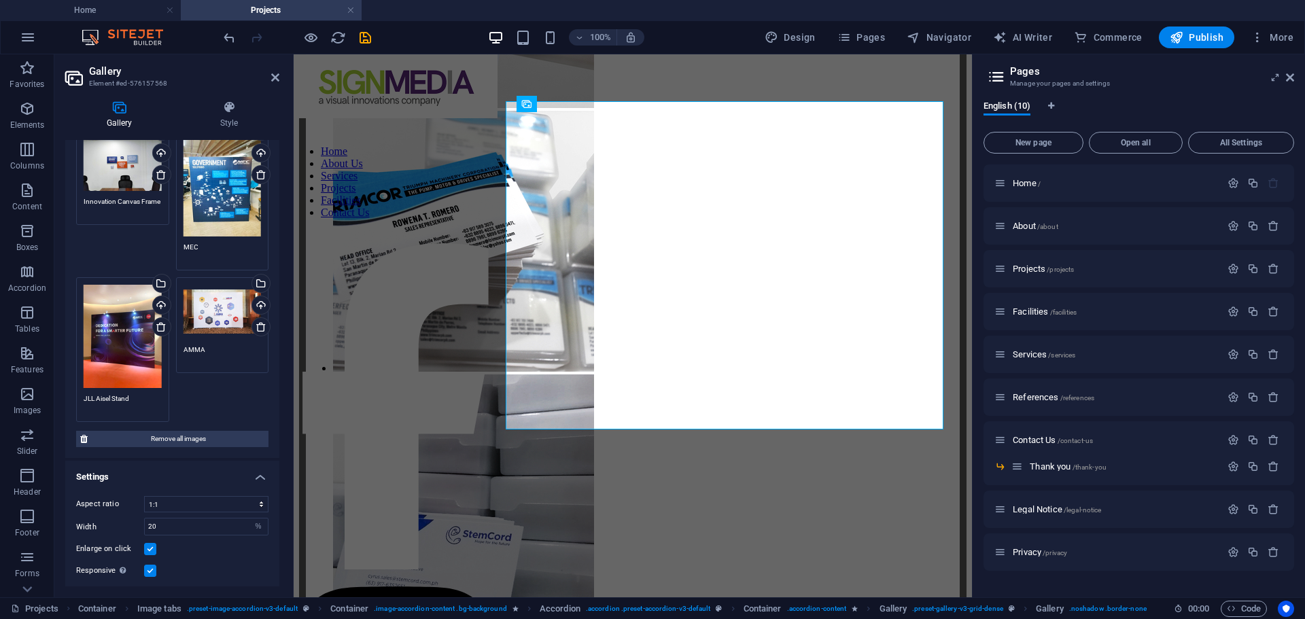
click at [217, 376] on div "Drag files here, click to choose files or select files from Files or our free s…" at bounding box center [172, 39] width 199 height 772
drag, startPoint x: 222, startPoint y: 386, endPoint x: 192, endPoint y: 377, distance: 30.7
click at [192, 377] on div "Drag files here, click to choose files or select files from Files or our free s…" at bounding box center [172, 39] width 199 height 772
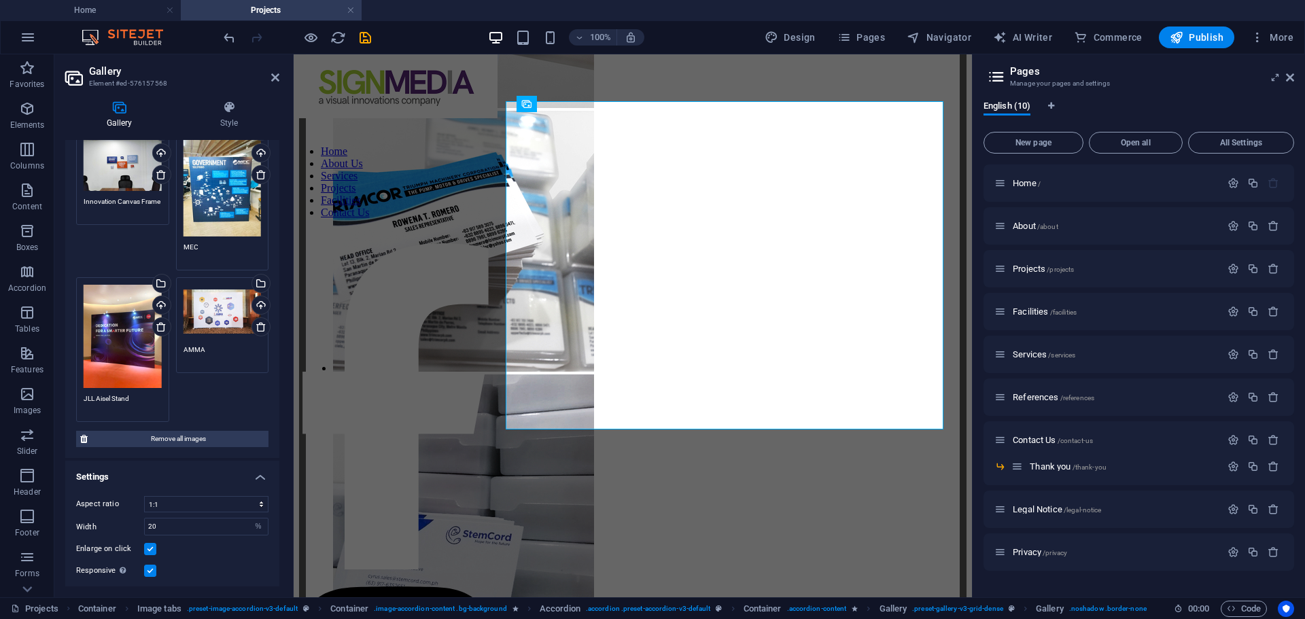
click at [126, 341] on div "Drag files here, click to choose files or select files from Files or our free s…" at bounding box center [123, 336] width 78 height 103
click at [126, 341] on body "signmedia.com.ph Home Projects Favorites Elements Columns Content Boxes Accordi…" at bounding box center [652, 309] width 1305 height 619
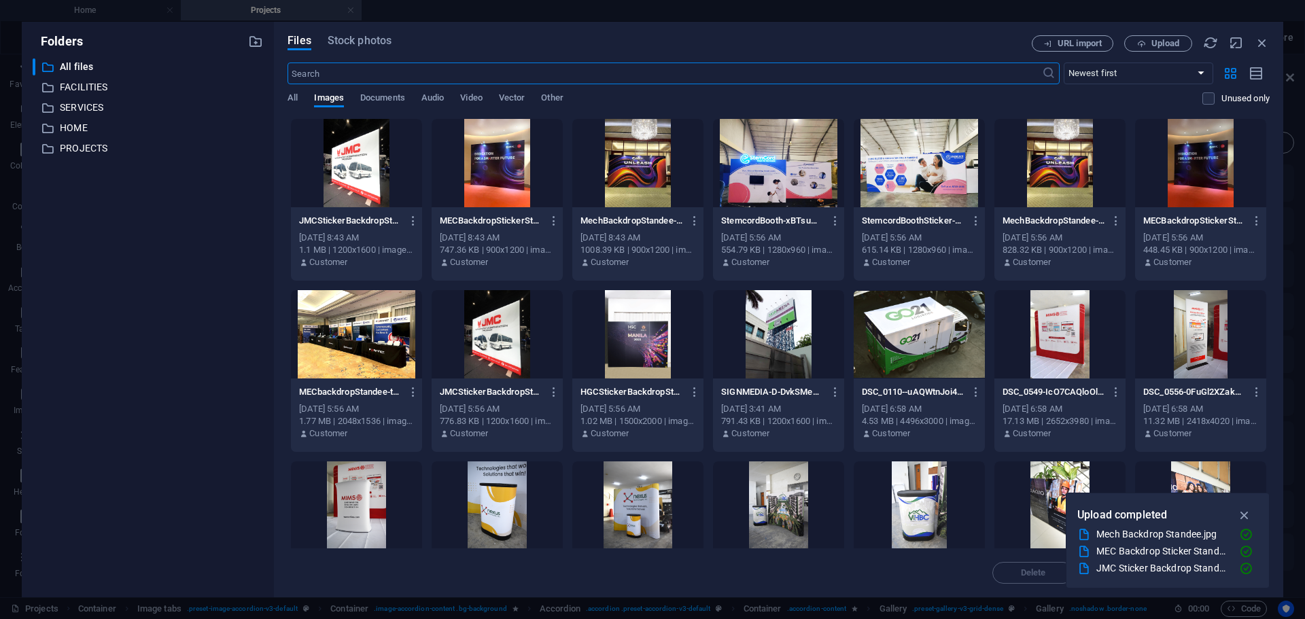
scroll to position [1878, 0]
click at [357, 162] on div at bounding box center [356, 163] width 131 height 88
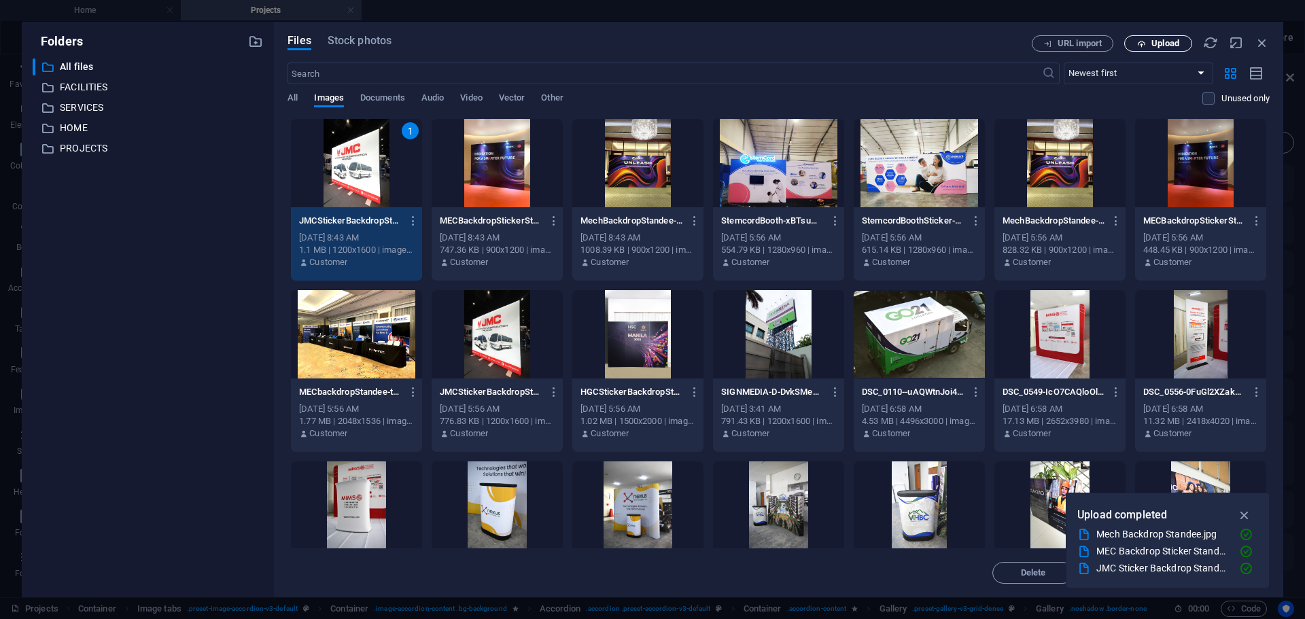
click at [1149, 42] on span "Upload" at bounding box center [1159, 43] width 56 height 9
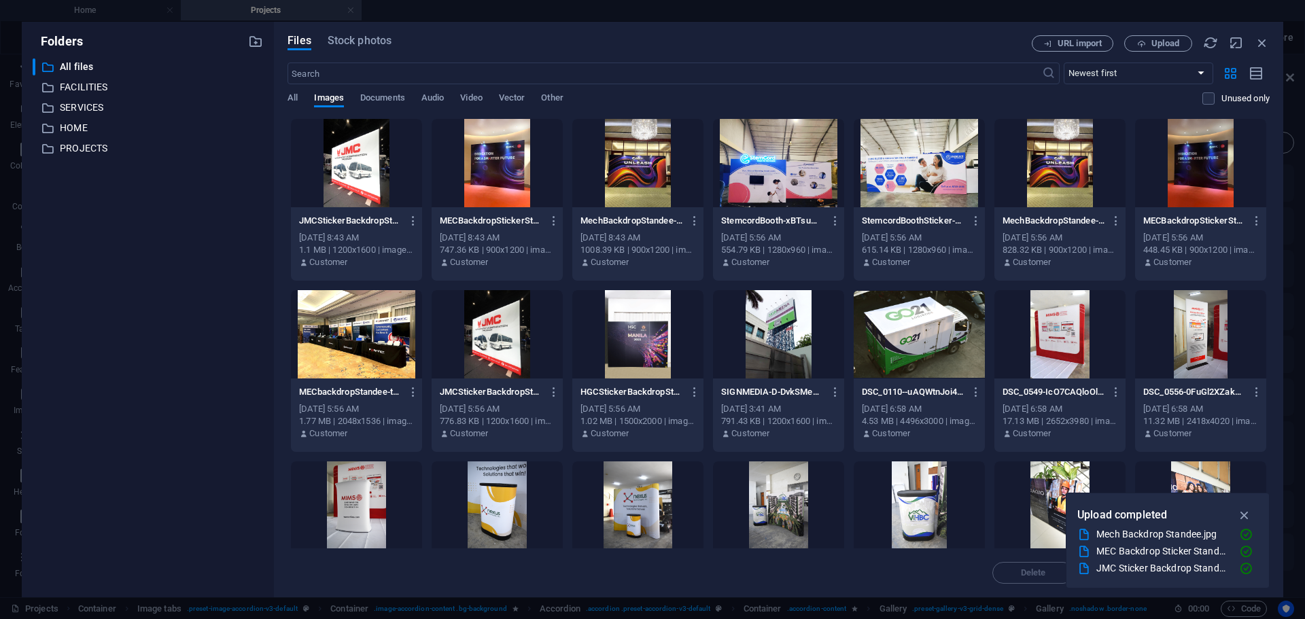
click at [372, 171] on div at bounding box center [356, 163] width 131 height 88
click at [1248, 509] on icon "button" at bounding box center [1245, 515] width 16 height 15
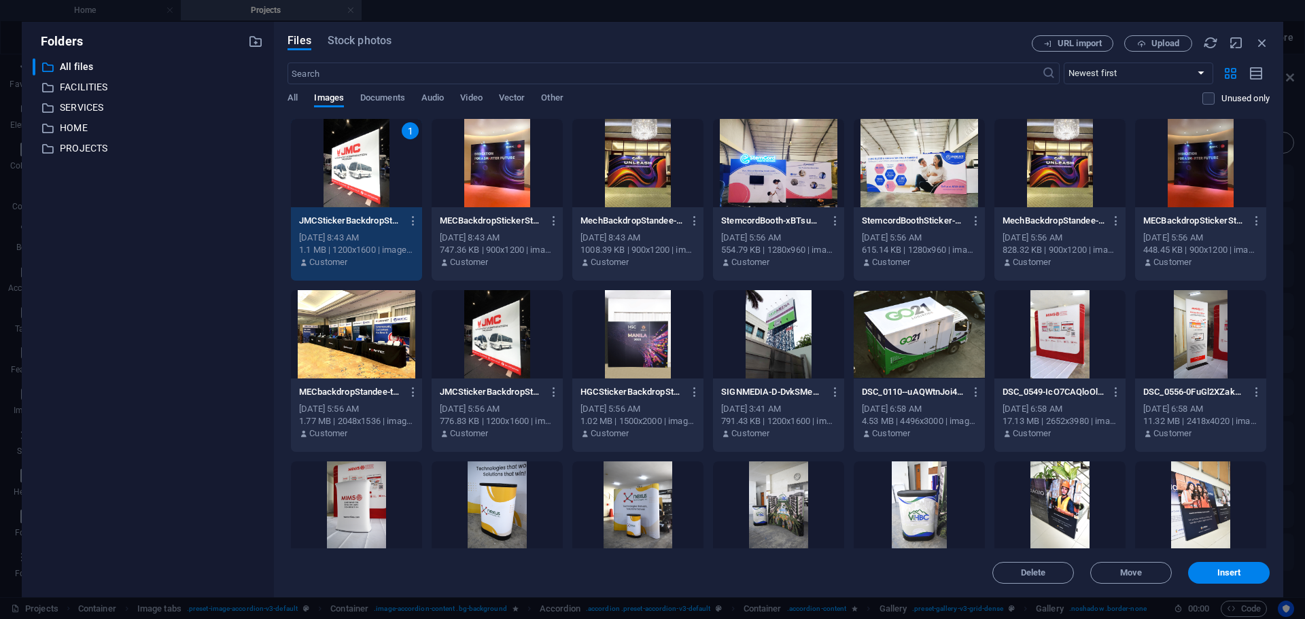
click at [485, 159] on div at bounding box center [497, 163] width 131 height 88
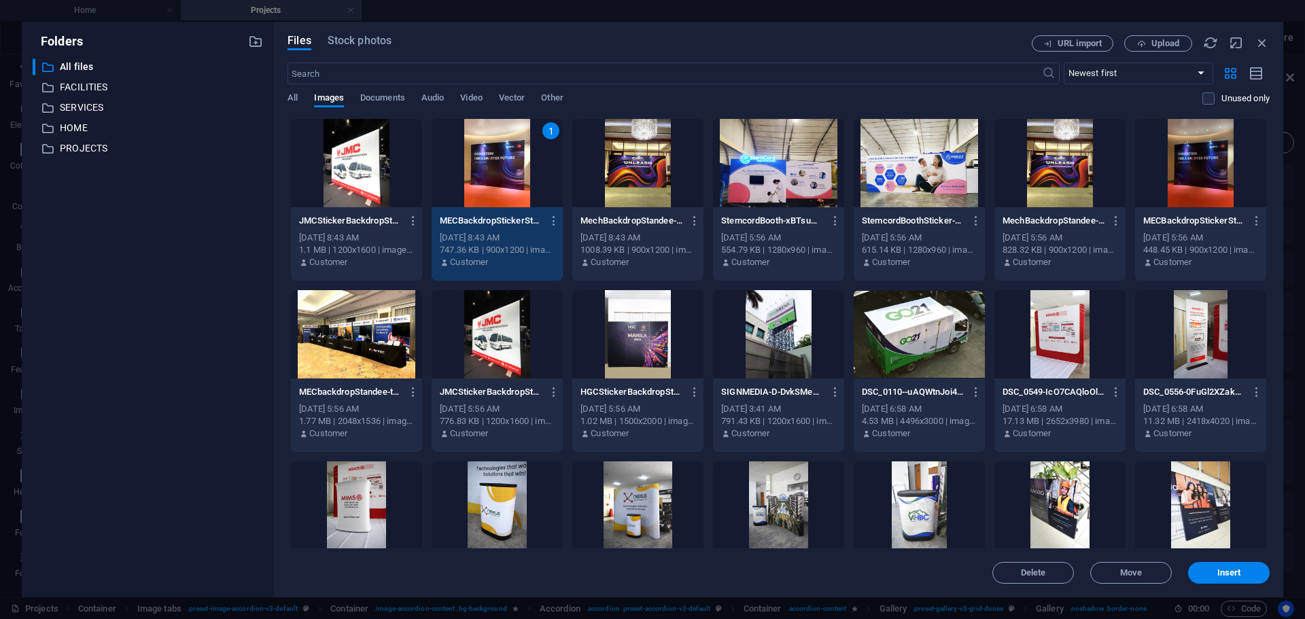
click at [349, 156] on div at bounding box center [356, 163] width 131 height 88
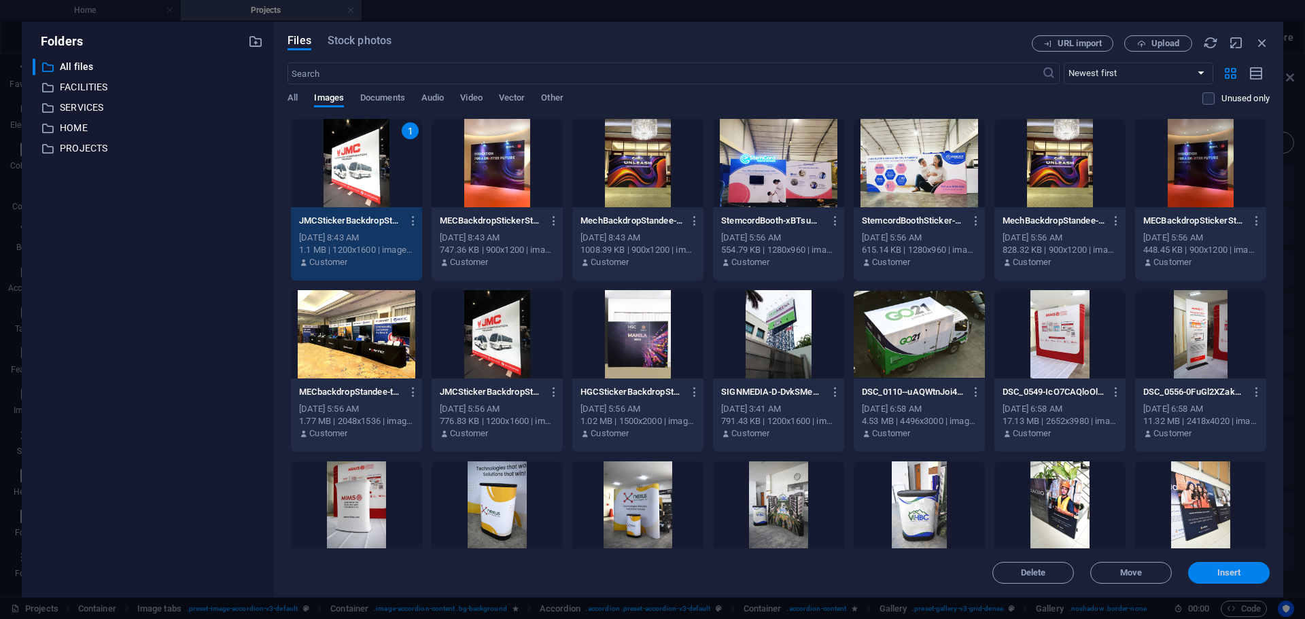
click at [1216, 572] on span "Insert" at bounding box center [1229, 573] width 71 height 8
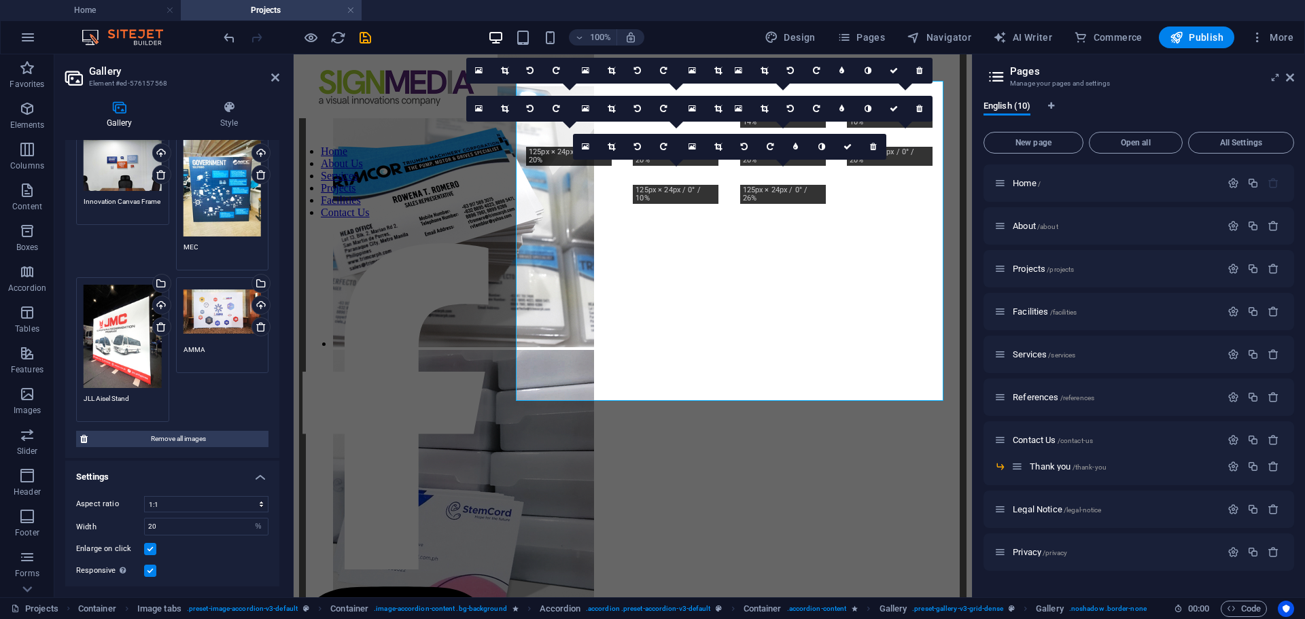
scroll to position [1853, 0]
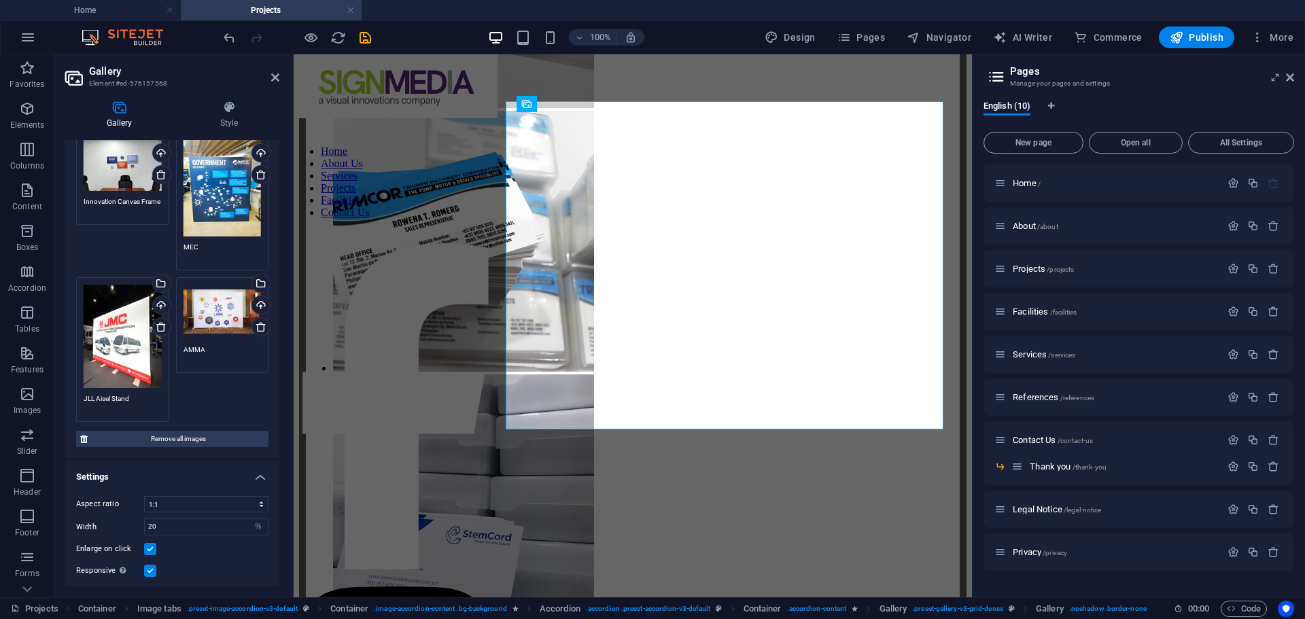
click at [209, 389] on div "Drag files here, click to choose files or select files from Files or our free s…" at bounding box center [172, 39] width 199 height 772
click at [105, 352] on div "Drag files here, click to choose files or select files from Files or our free s…" at bounding box center [123, 336] width 78 height 103
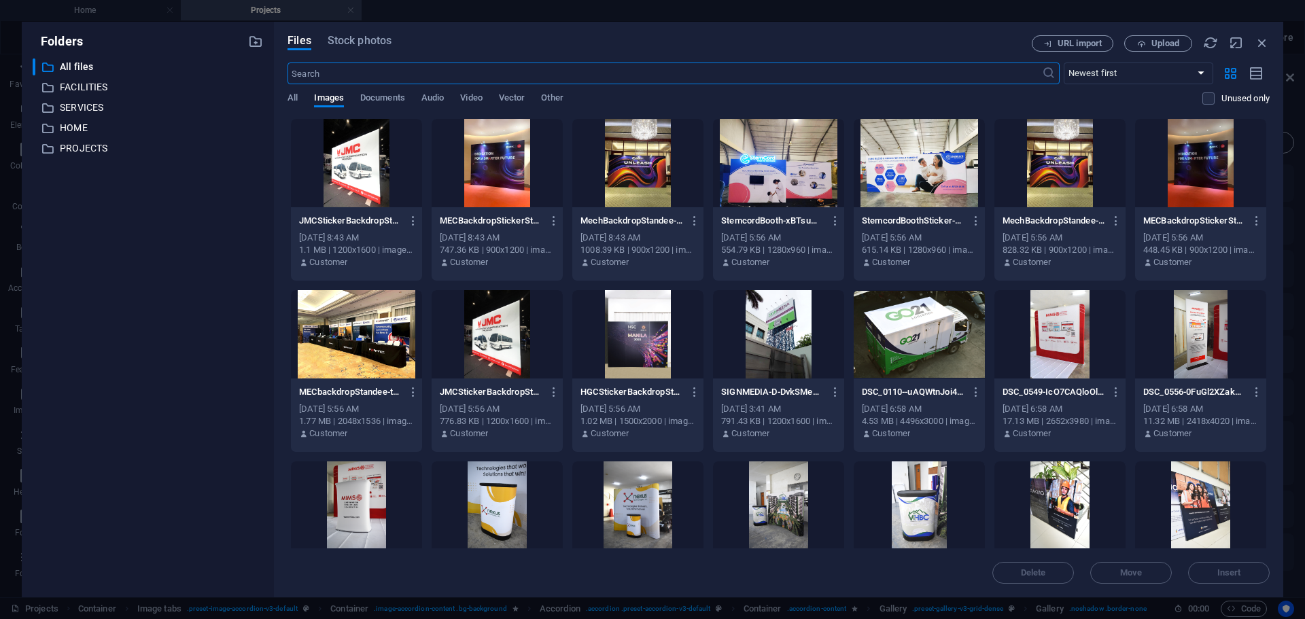
scroll to position [1878, 0]
click at [645, 169] on div at bounding box center [637, 163] width 131 height 88
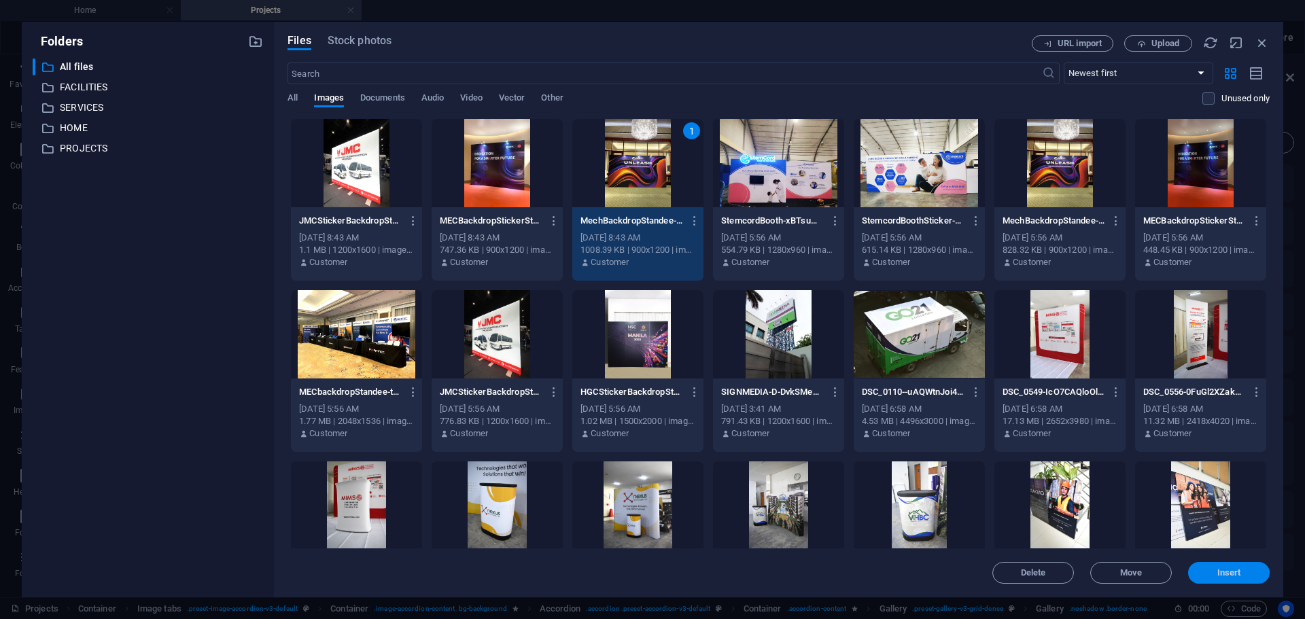
click at [1226, 570] on span "Insert" at bounding box center [1230, 573] width 24 height 8
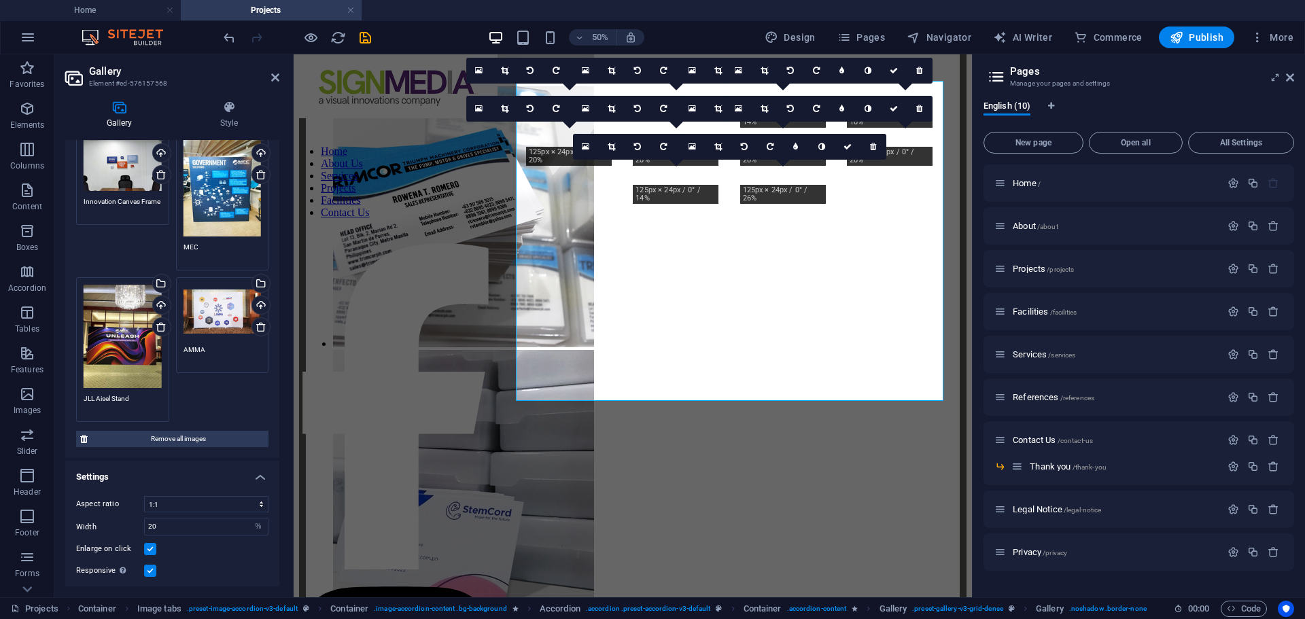
scroll to position [1853, 0]
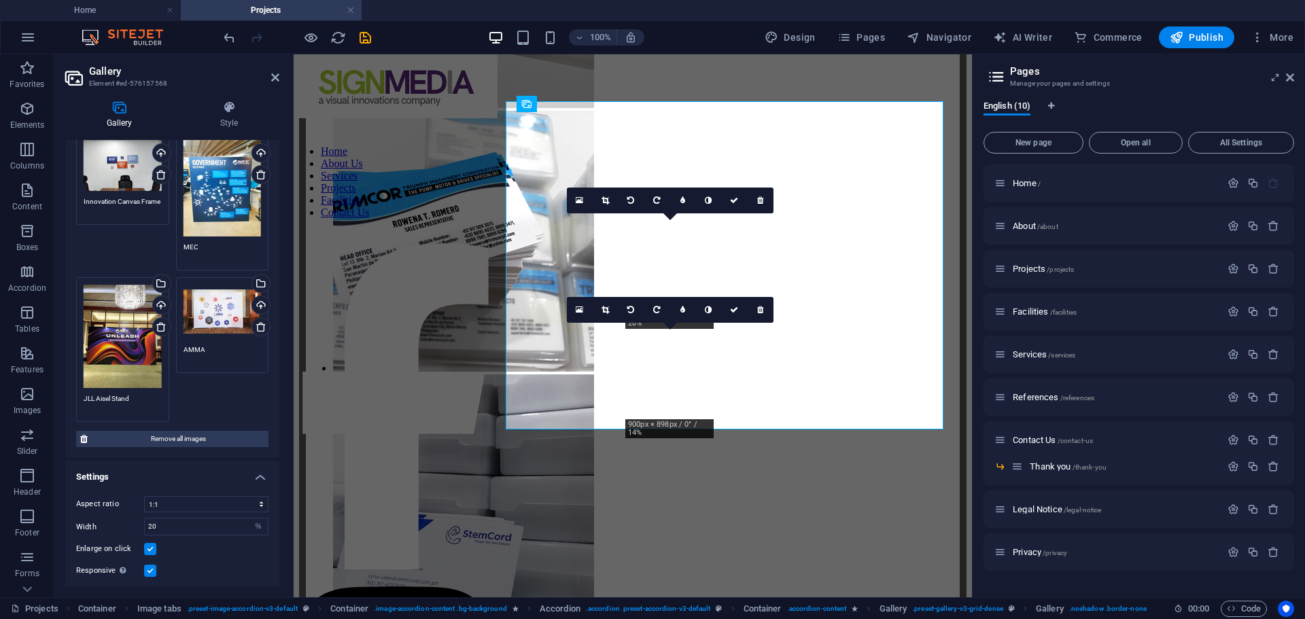
click at [683, 323] on div "0" at bounding box center [670, 310] width 207 height 26
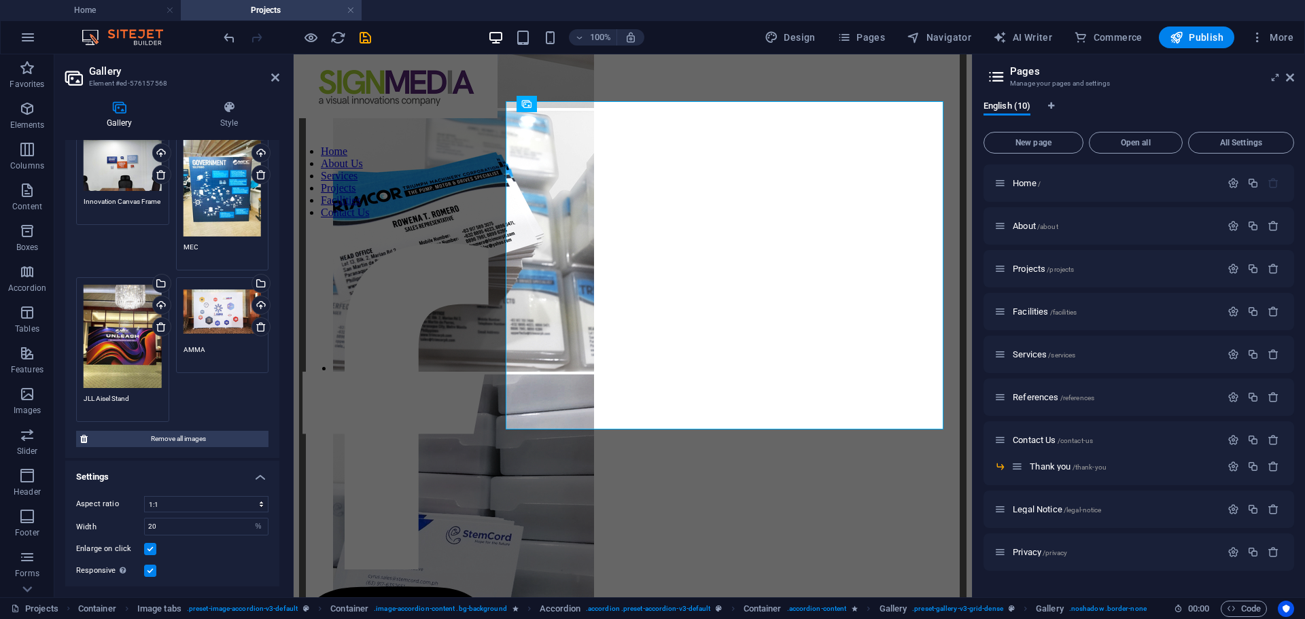
drag, startPoint x: 570, startPoint y: 463, endPoint x: 296, endPoint y: 324, distance: 306.8
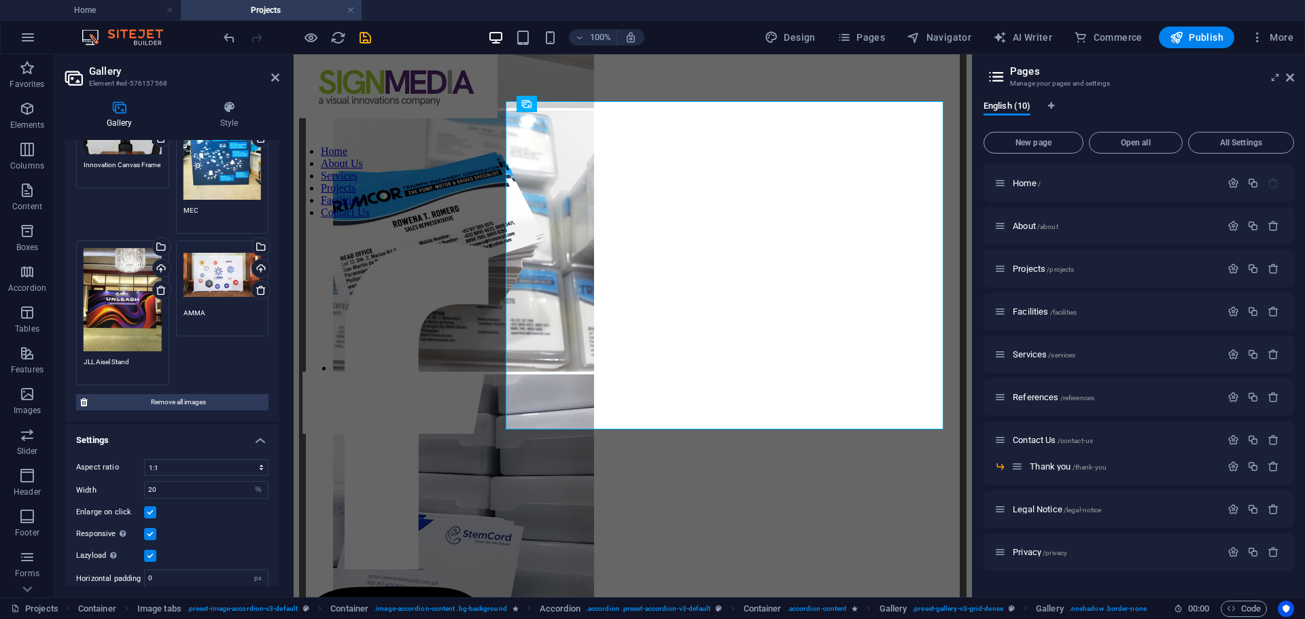
scroll to position [620, 0]
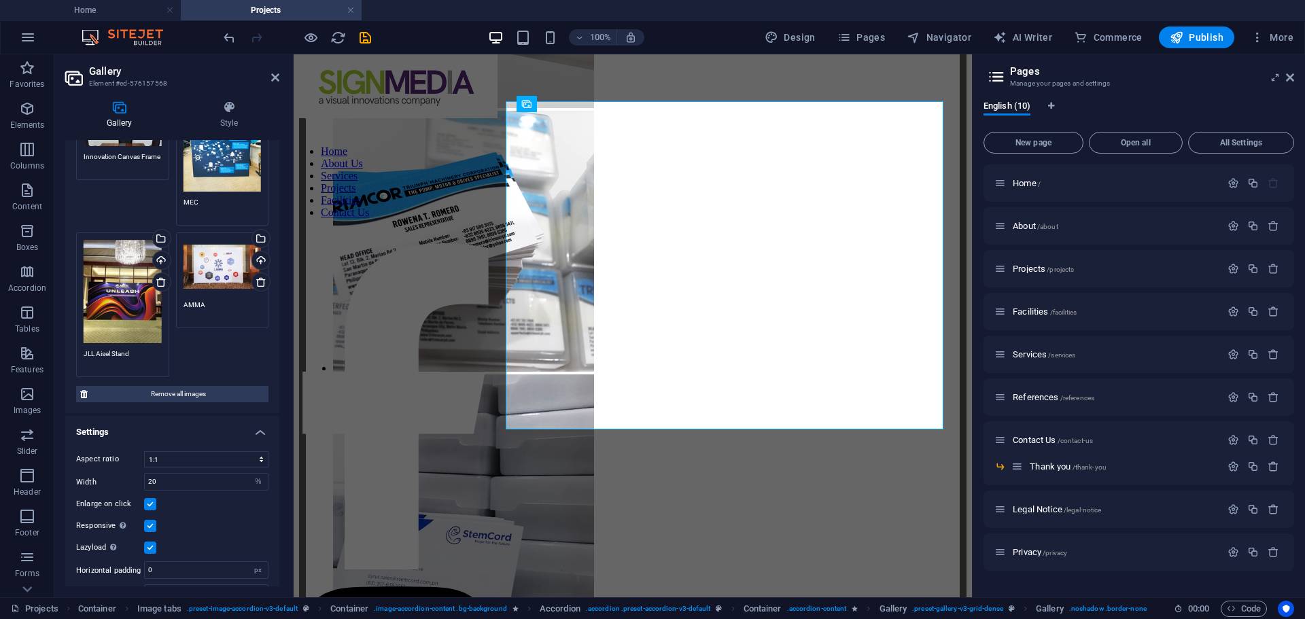
drag, startPoint x: 277, startPoint y: 394, endPoint x: 5, endPoint y: 358, distance: 273.7
click at [870, 35] on span "Pages" at bounding box center [862, 38] width 48 height 14
click at [1032, 268] on span "Projects /projects" at bounding box center [1043, 269] width 61 height 10
click at [1023, 267] on span "Projects /projects" at bounding box center [1043, 269] width 61 height 10
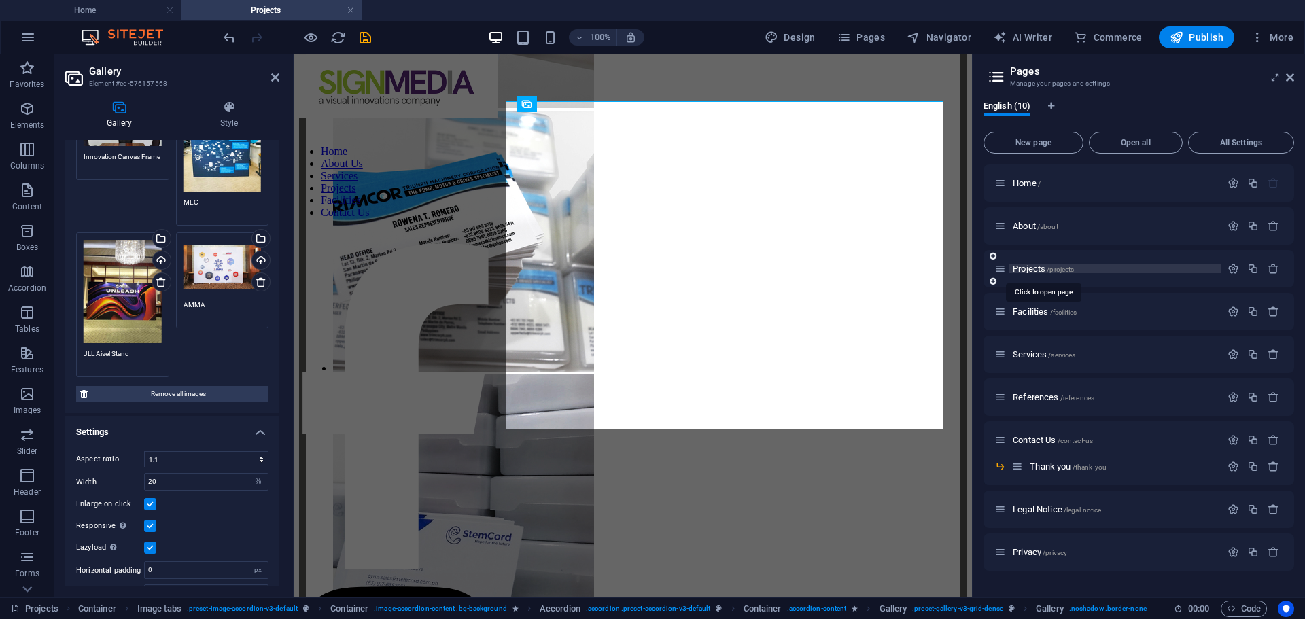
drag, startPoint x: 1023, startPoint y: 267, endPoint x: 607, endPoint y: 245, distance: 416.6
click at [1023, 267] on span "Projects /projects" at bounding box center [1043, 269] width 61 height 10
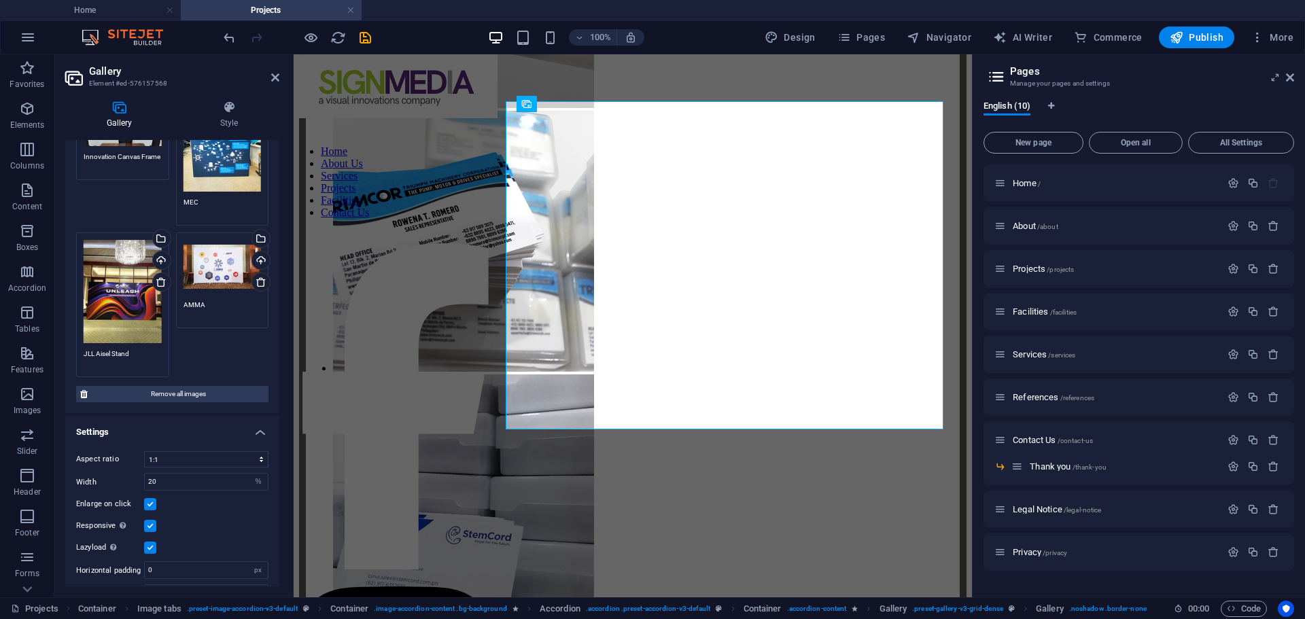
click at [120, 282] on div "Drag files here, click to choose files or select files from Files or our free s…" at bounding box center [123, 291] width 78 height 103
click at [120, 282] on body "signmedia.com.ph Home Projects Favorites Elements Columns Content Boxes Accordi…" at bounding box center [652, 309] width 1305 height 619
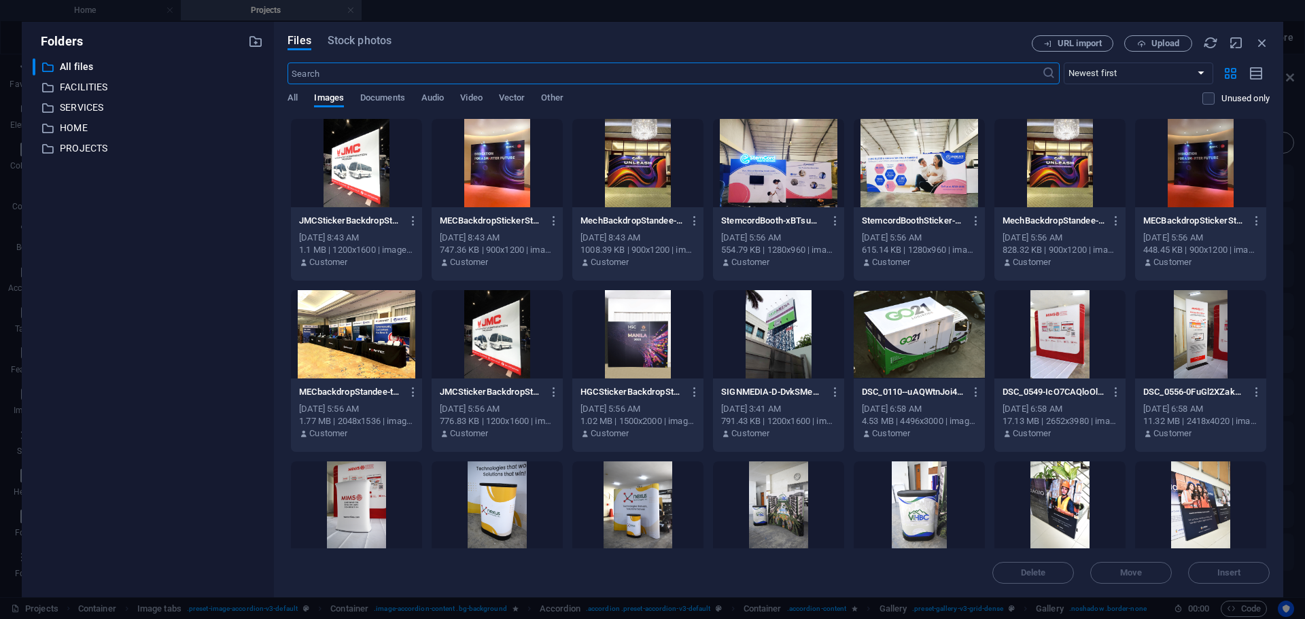
scroll to position [1878, 0]
click at [380, 168] on div at bounding box center [356, 163] width 131 height 88
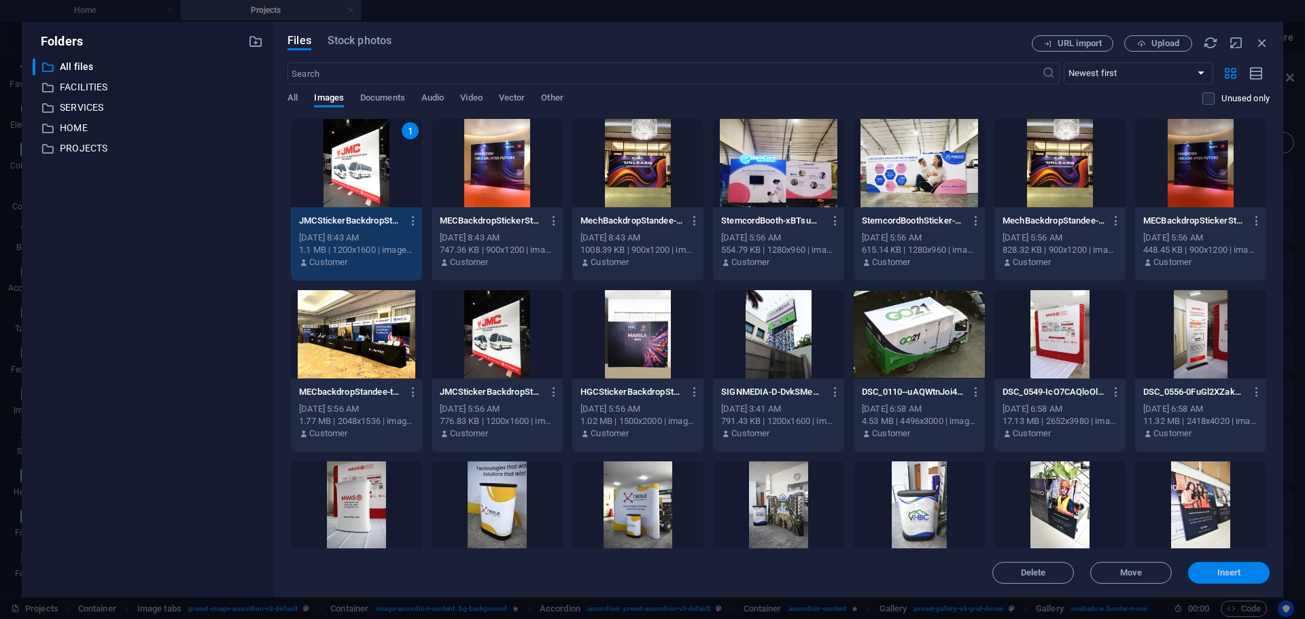
click at [1231, 570] on span "Insert" at bounding box center [1230, 573] width 24 height 8
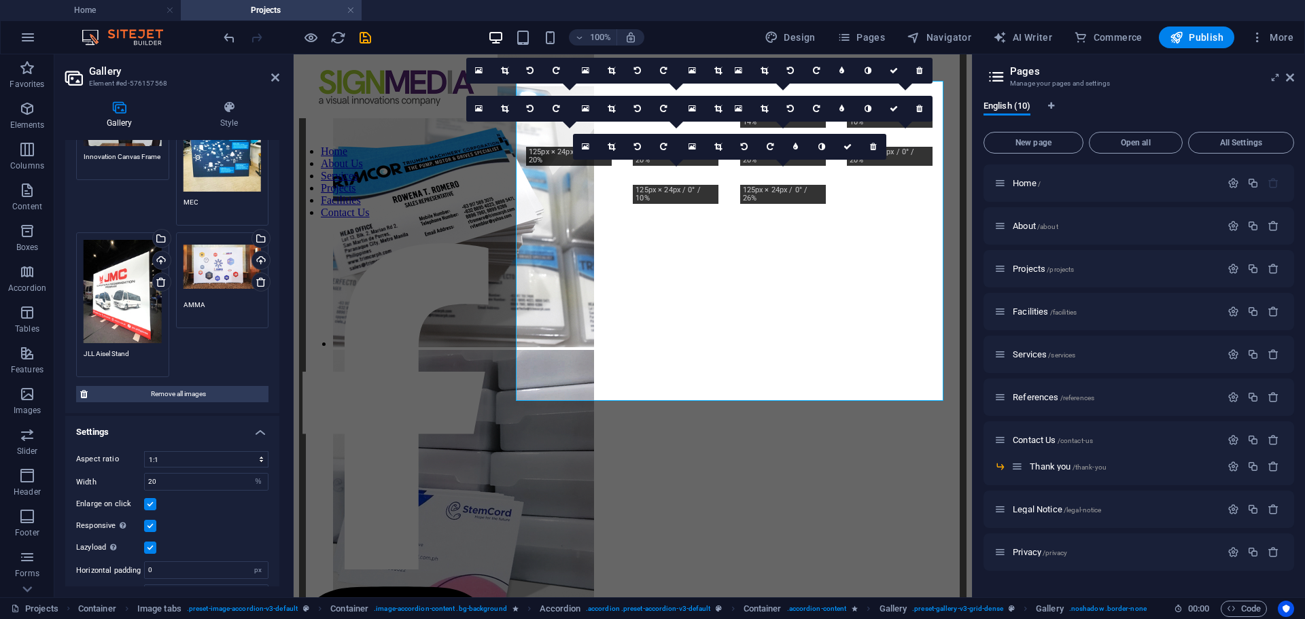
scroll to position [1853, 0]
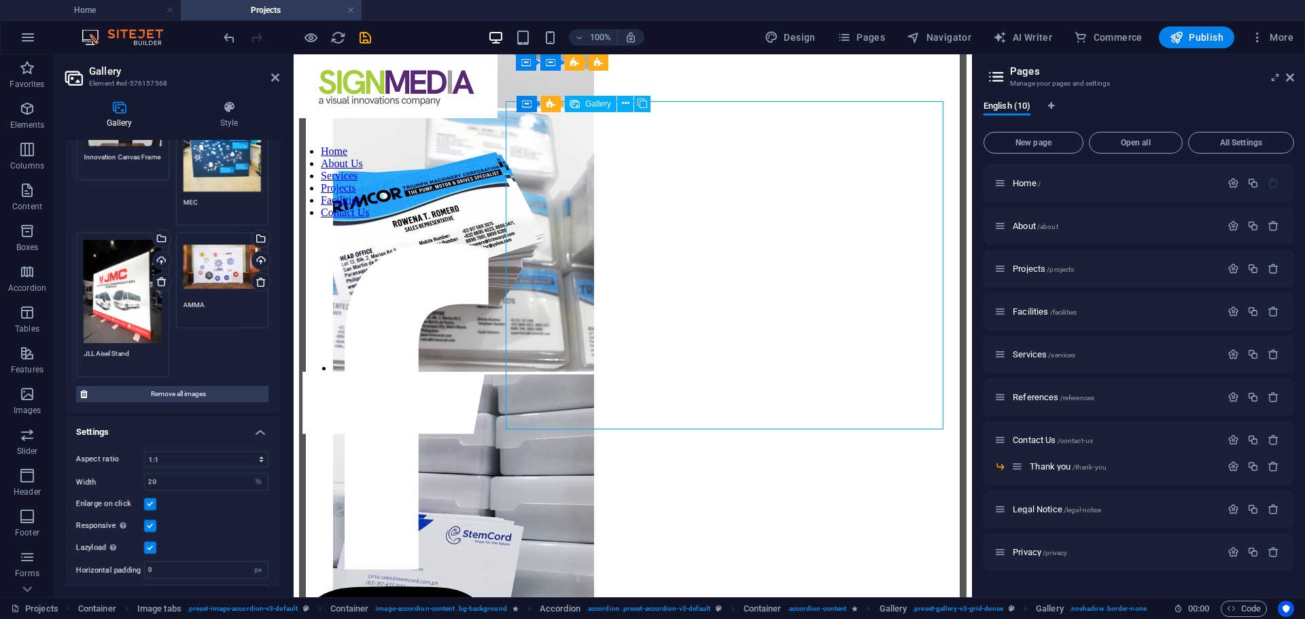
drag, startPoint x: 276, startPoint y: 411, endPoint x: 286, endPoint y: 375, distance: 37.3
click at [286, 375] on div "Gallery Style Image Drag files here, click to choose files or select files from…" at bounding box center [172, 344] width 236 height 508
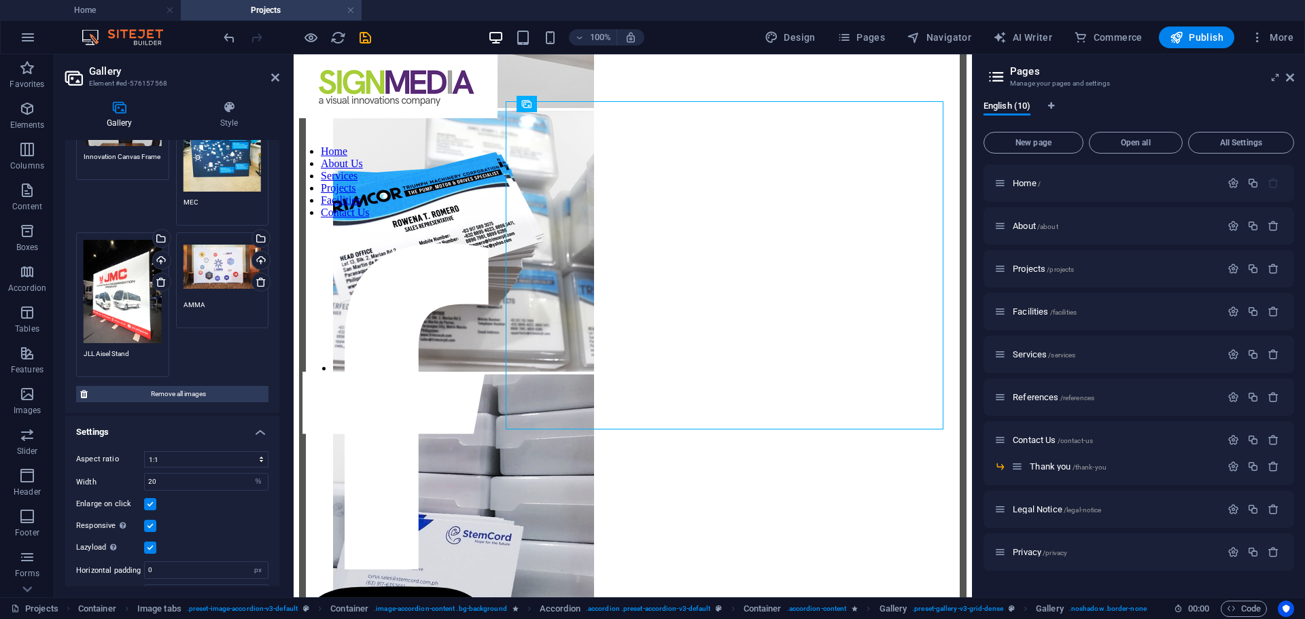
click at [279, 401] on div "Gallery Style Image Drag files here, click to choose files or select files from…" at bounding box center [172, 344] width 236 height 508
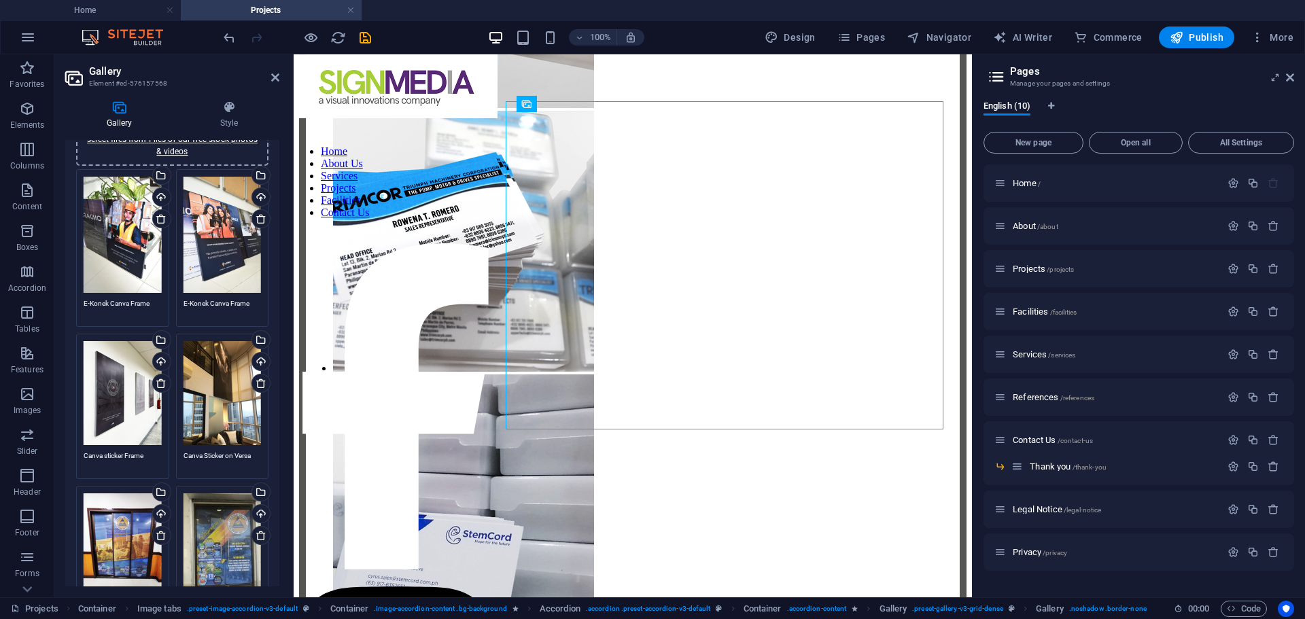
scroll to position [0, 0]
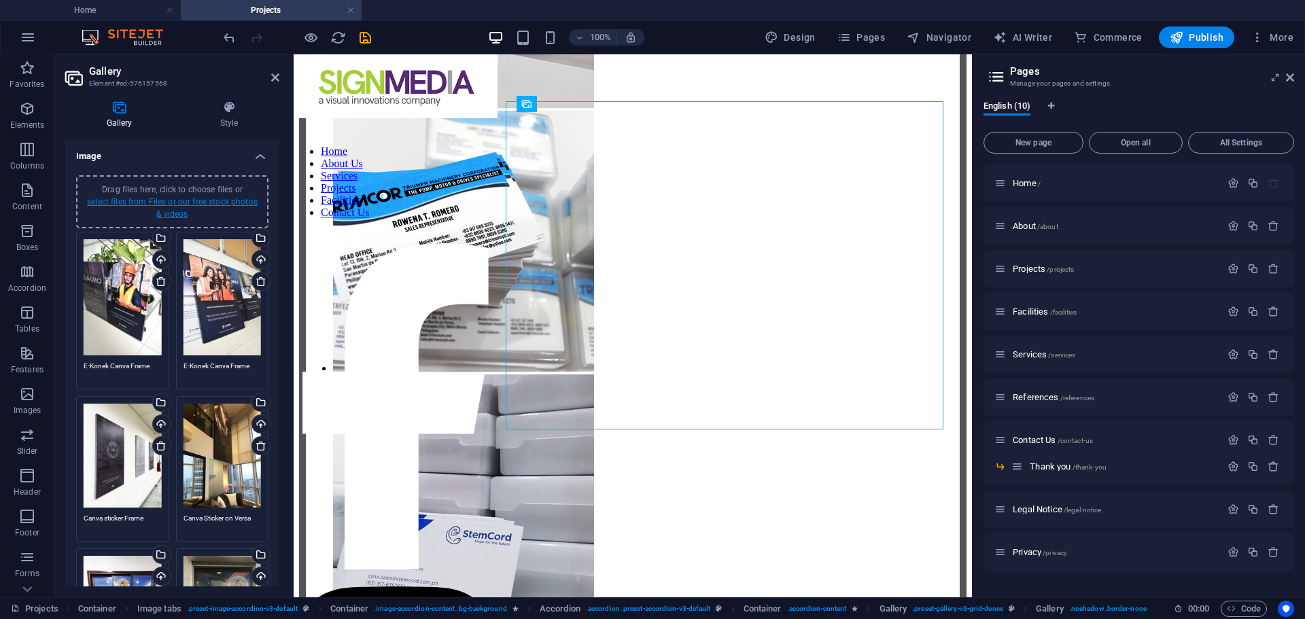
click at [166, 202] on link "select files from Files or our free stock photos & videos" at bounding box center [172, 208] width 171 height 22
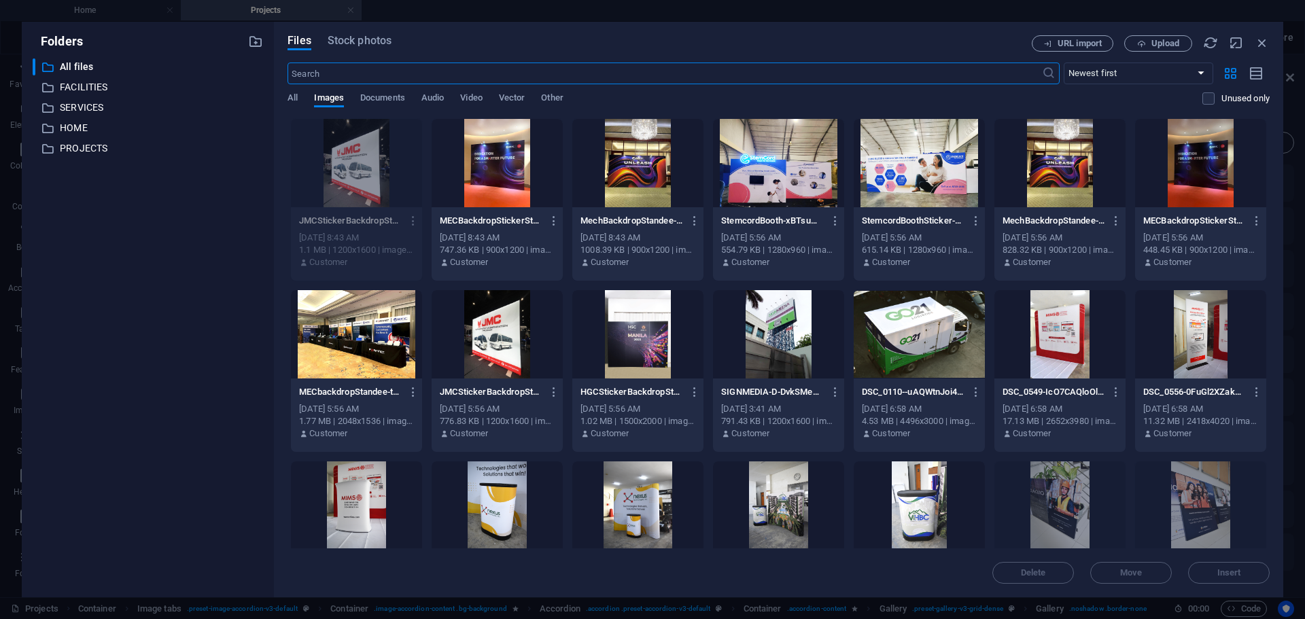
scroll to position [1878, 0]
click at [510, 169] on div at bounding box center [497, 163] width 131 height 88
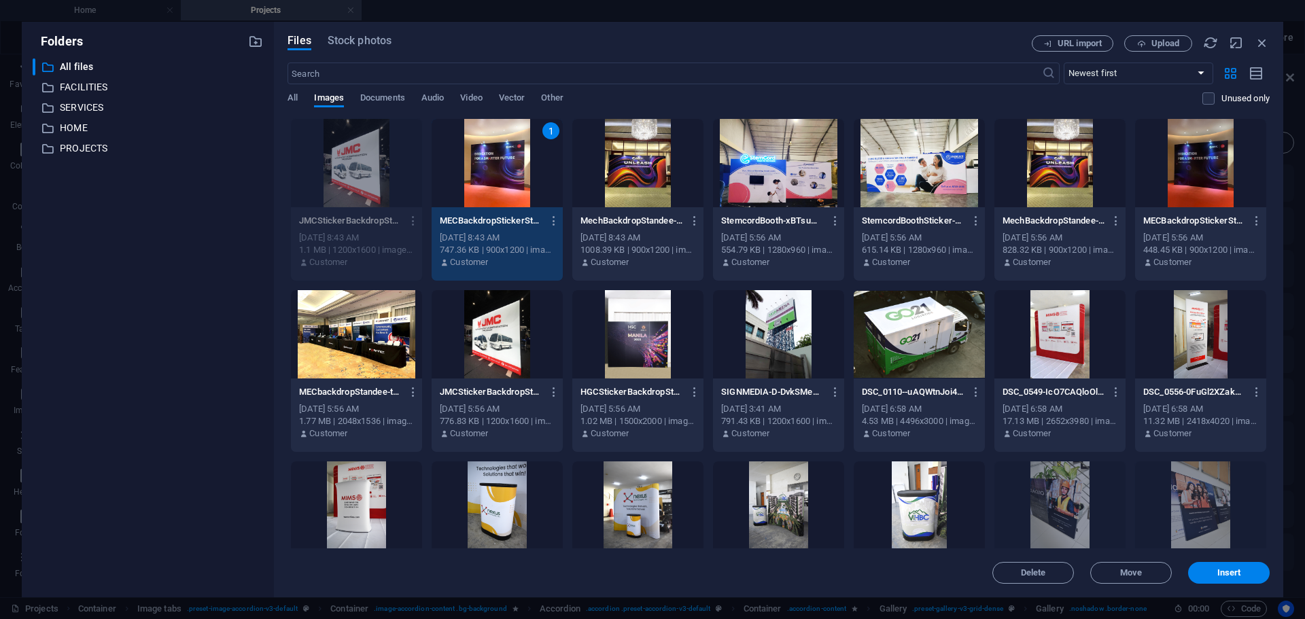
click at [632, 175] on div at bounding box center [637, 163] width 131 height 88
click at [1235, 570] on span "Insert" at bounding box center [1230, 573] width 24 height 8
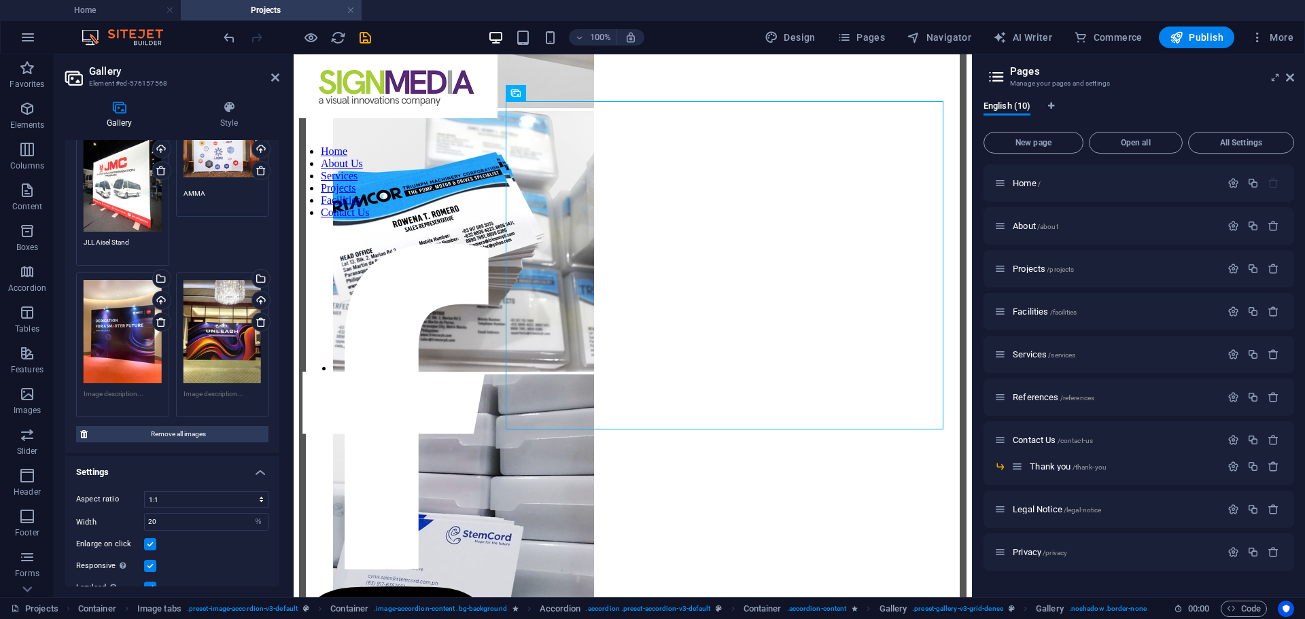
scroll to position [734, 0]
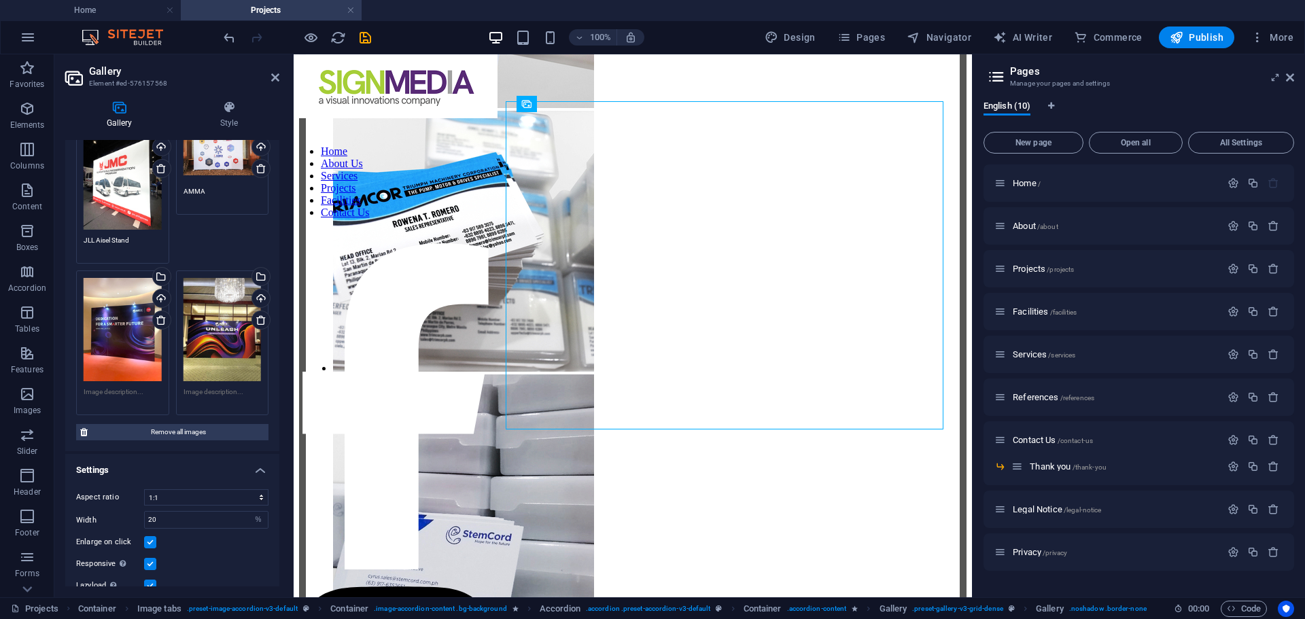
click at [141, 387] on textarea at bounding box center [123, 397] width 78 height 20
paste textarea "MEC Backdrop Sticker Standee"
type textarea "MEC Backdrop Sticker Standee"
click at [216, 387] on textarea at bounding box center [223, 402] width 78 height 31
paste textarea "Mech Backdrop Standee"
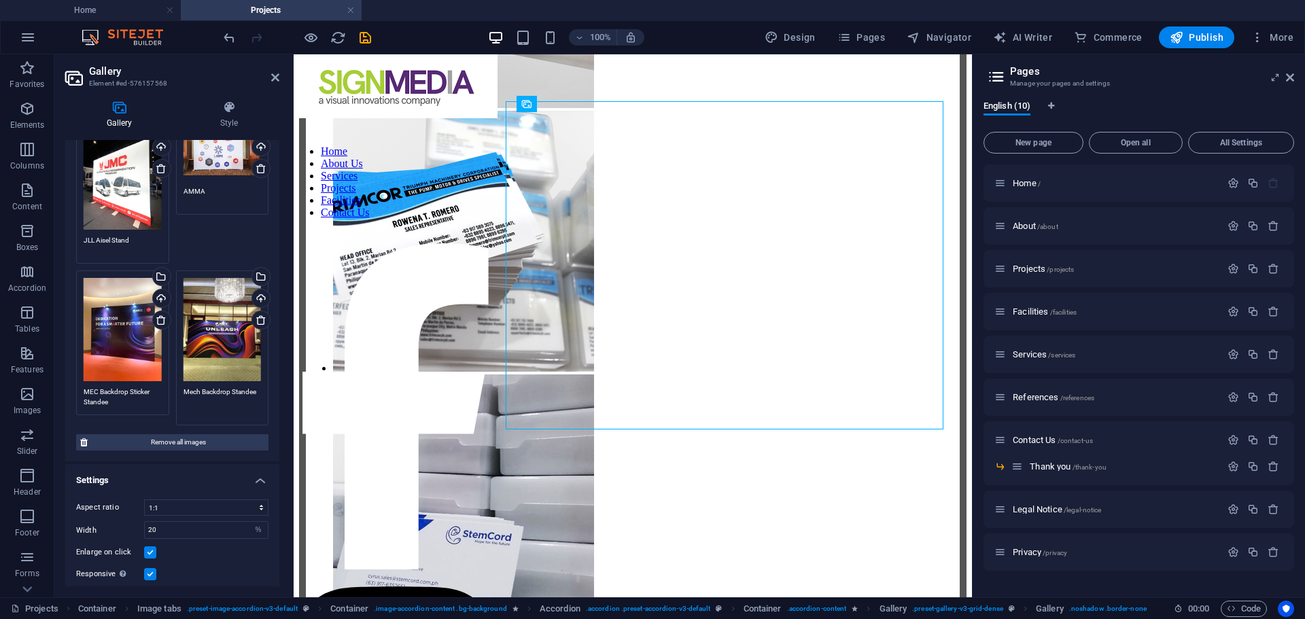
type textarea "Mech Backdrop Standee"
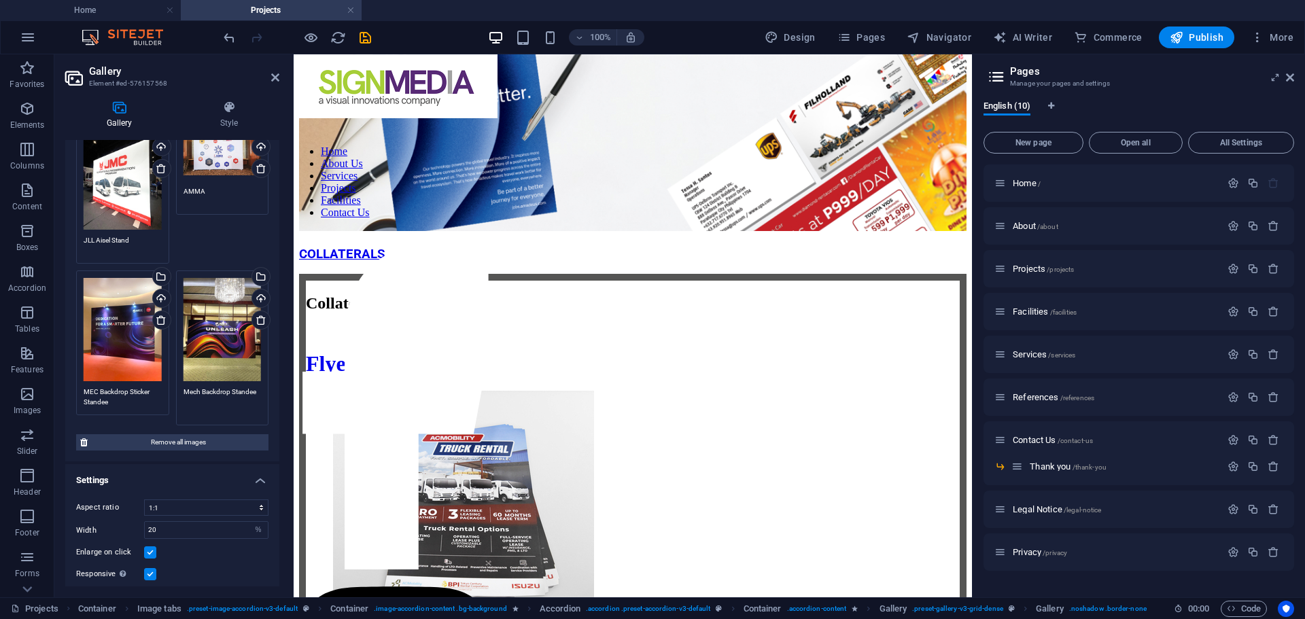
scroll to position [294, 0]
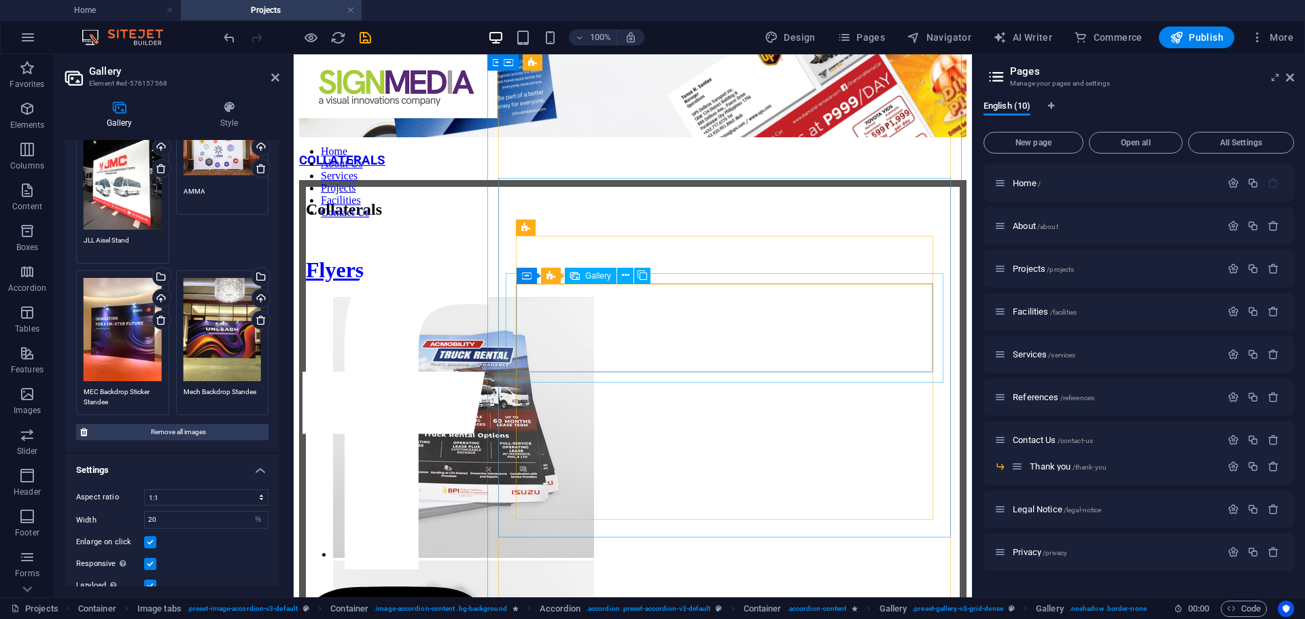
select select "4"
select select "%"
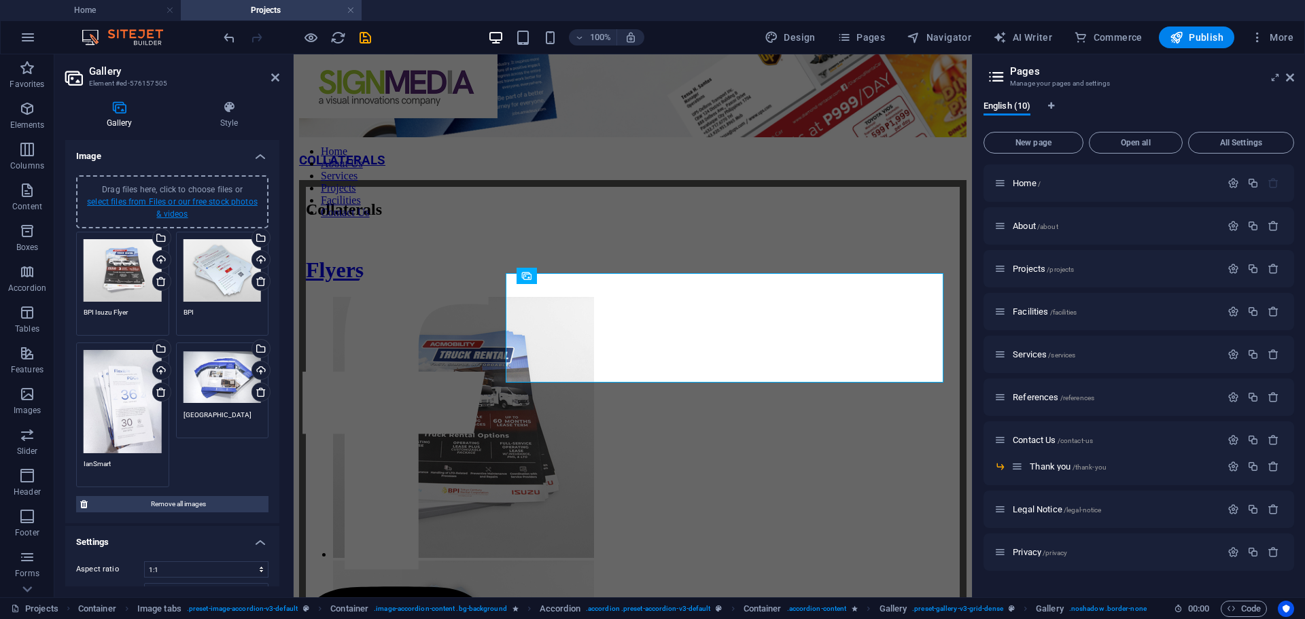
click at [167, 203] on link "select files from Files or our free stock photos & videos" at bounding box center [172, 208] width 171 height 22
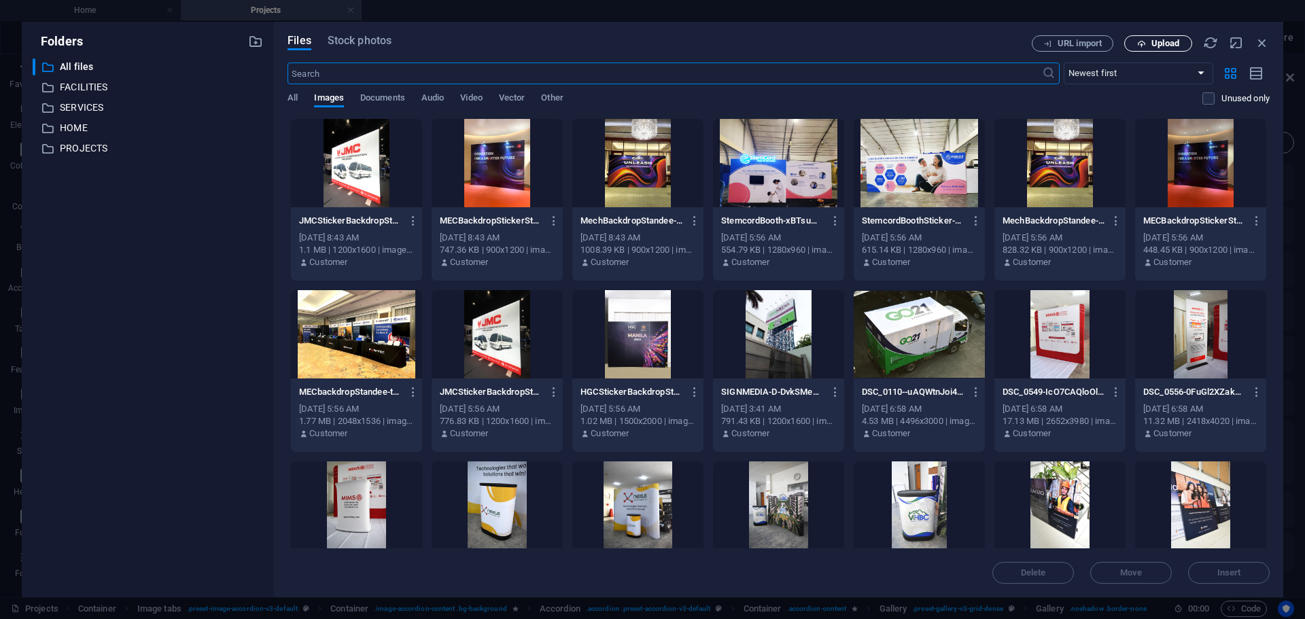
click at [1148, 39] on span "Upload" at bounding box center [1159, 43] width 56 height 9
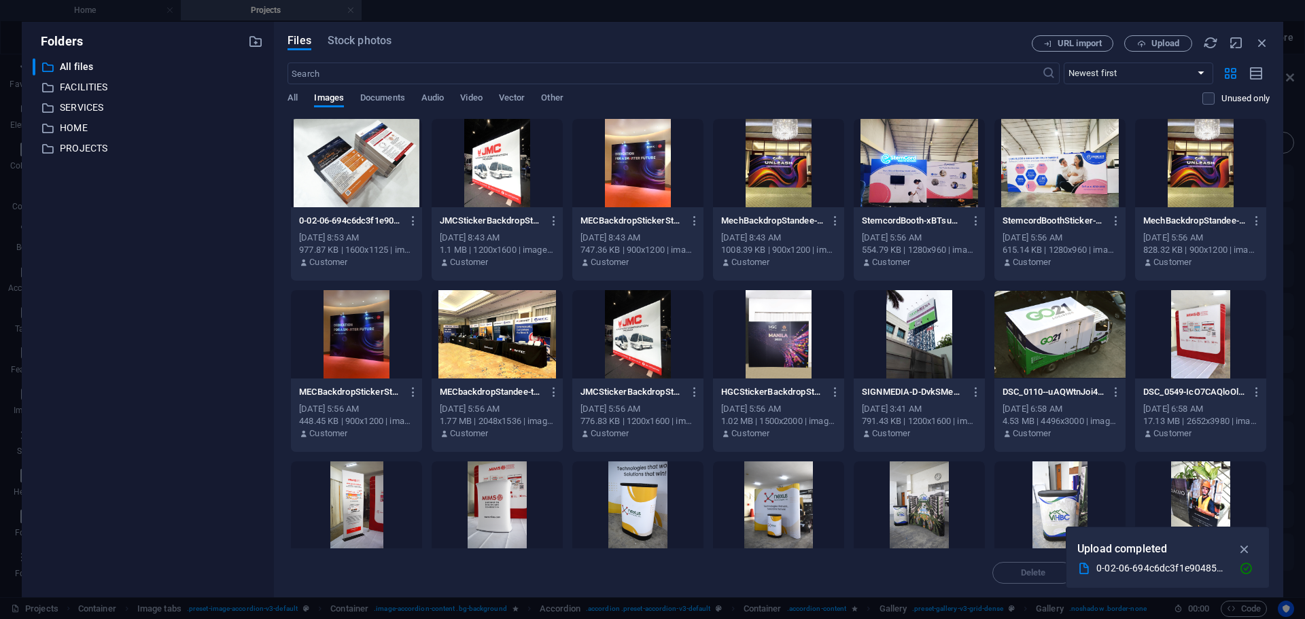
click at [383, 186] on div at bounding box center [356, 163] width 131 height 88
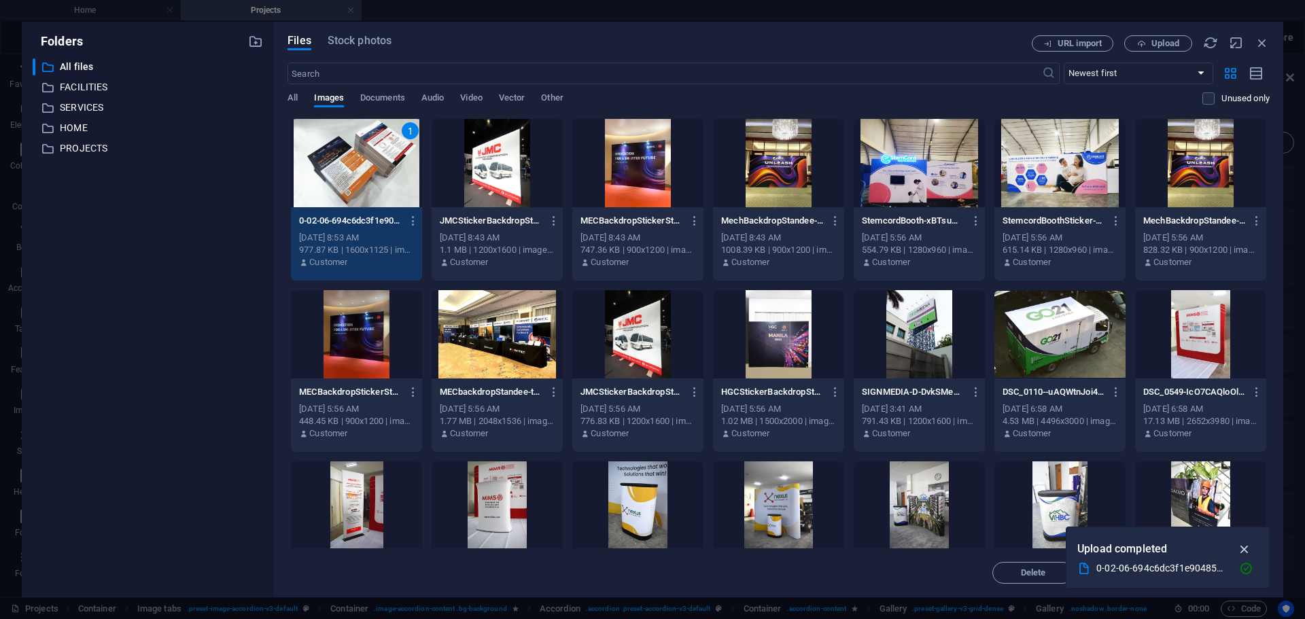
click at [1242, 544] on icon "button" at bounding box center [1245, 549] width 16 height 15
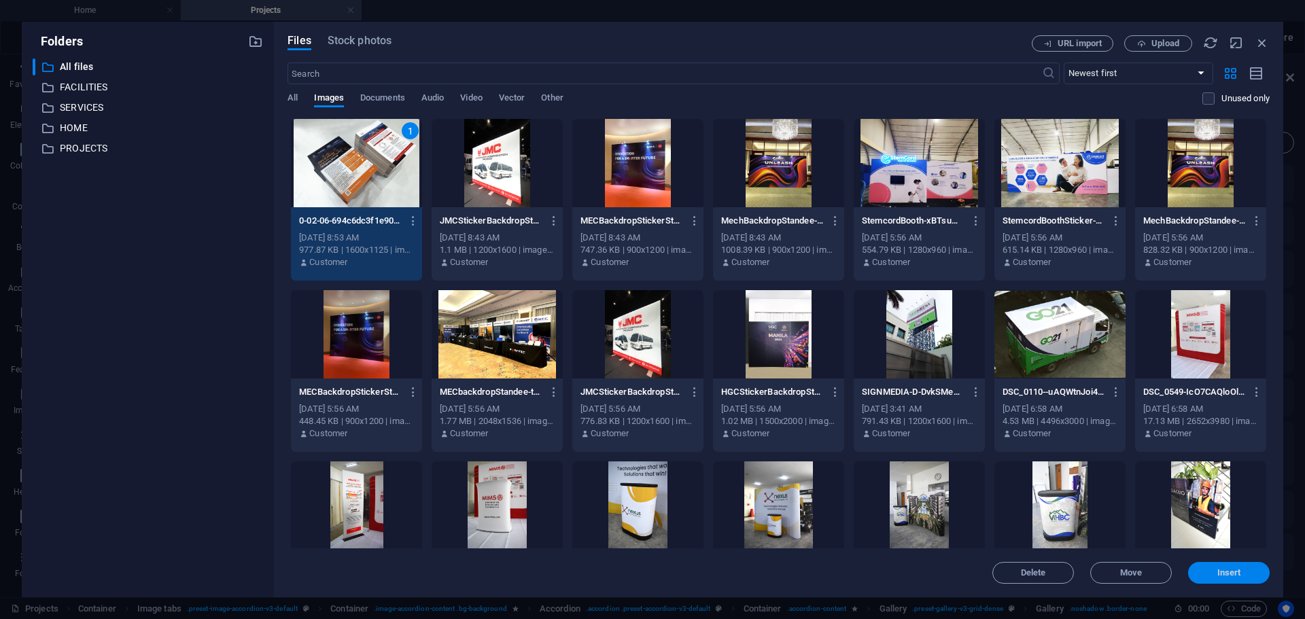
click at [1222, 574] on span "Insert" at bounding box center [1230, 573] width 24 height 8
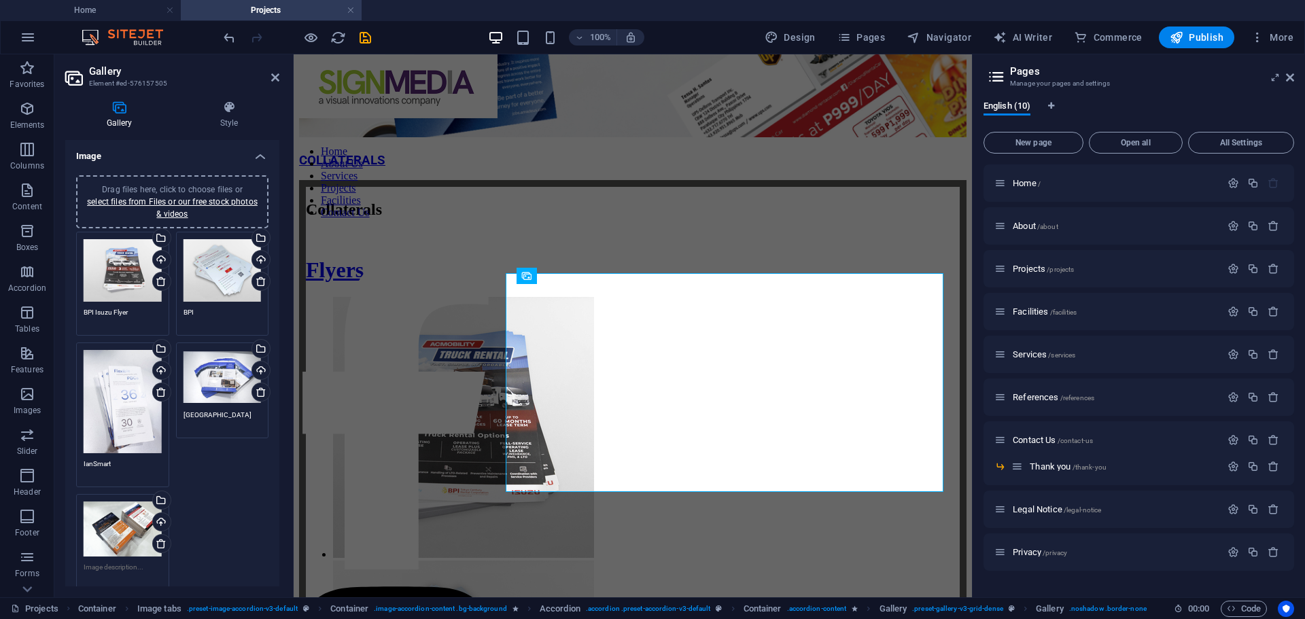
click at [122, 566] on textarea at bounding box center [123, 577] width 78 height 31
type textarea "HGC"
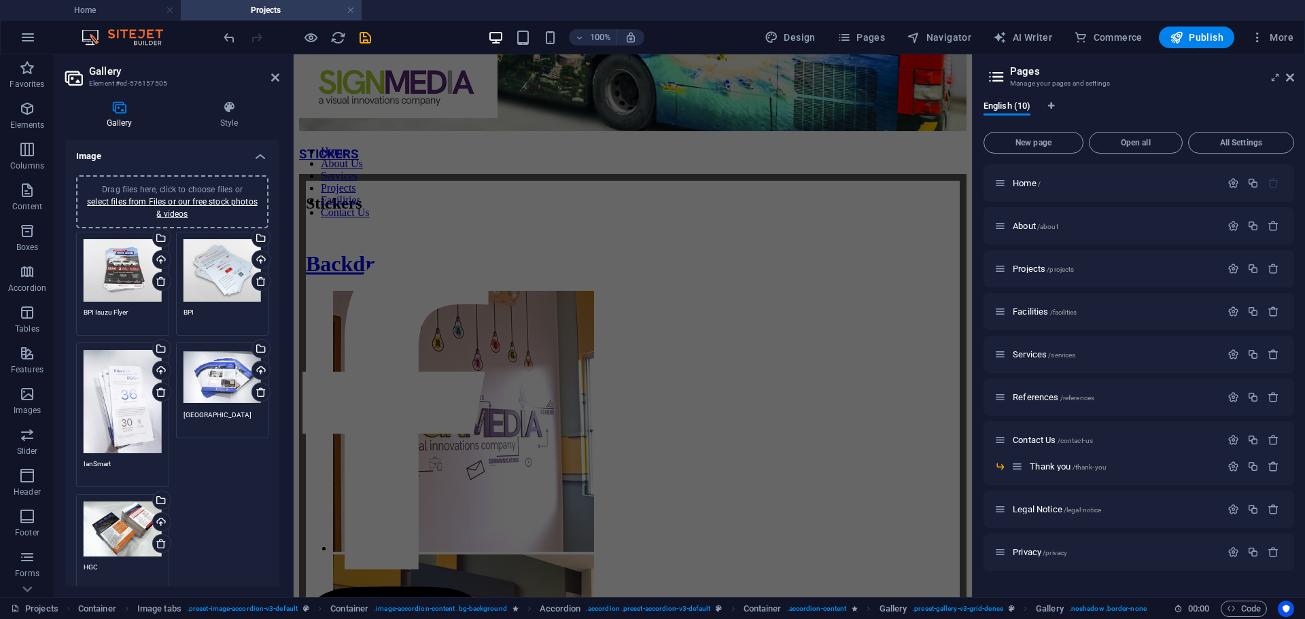
scroll to position [3356, 0]
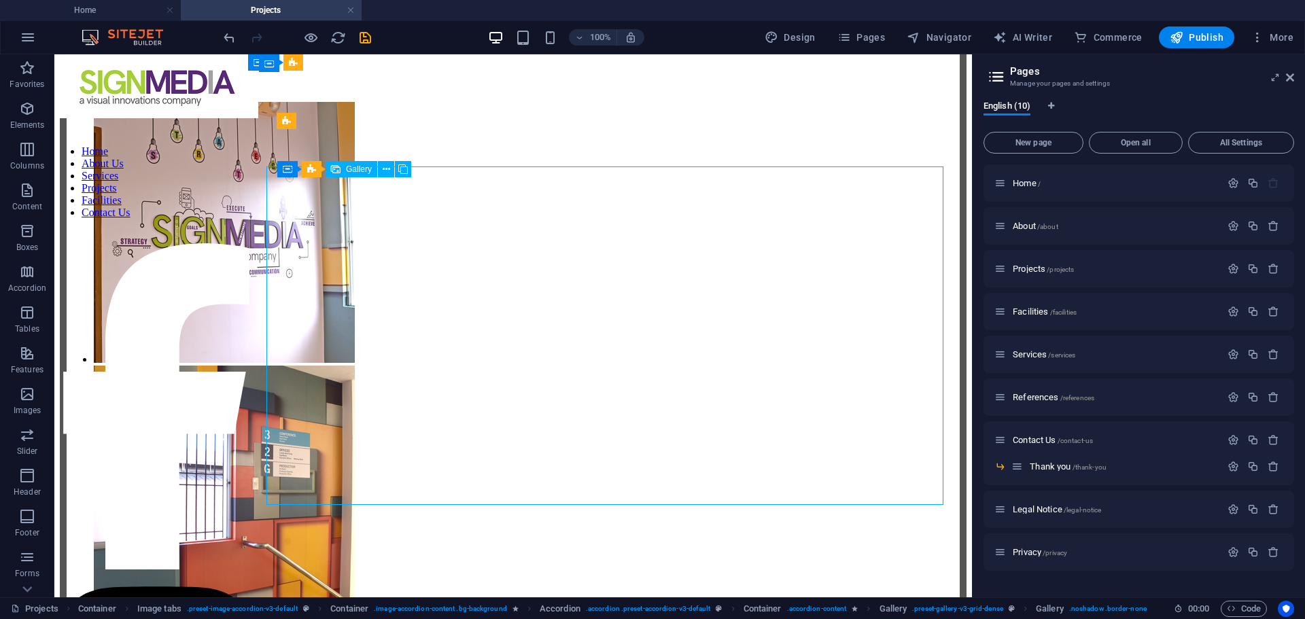
scroll to position [4433, 0]
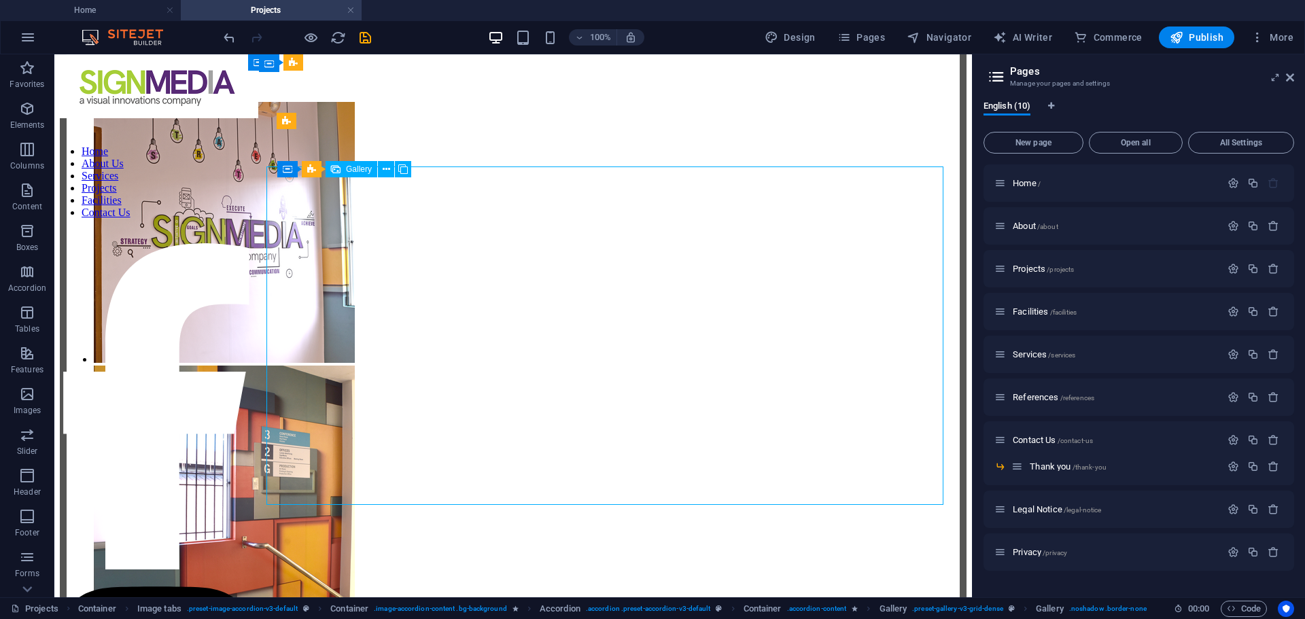
select select "4"
select select "%"
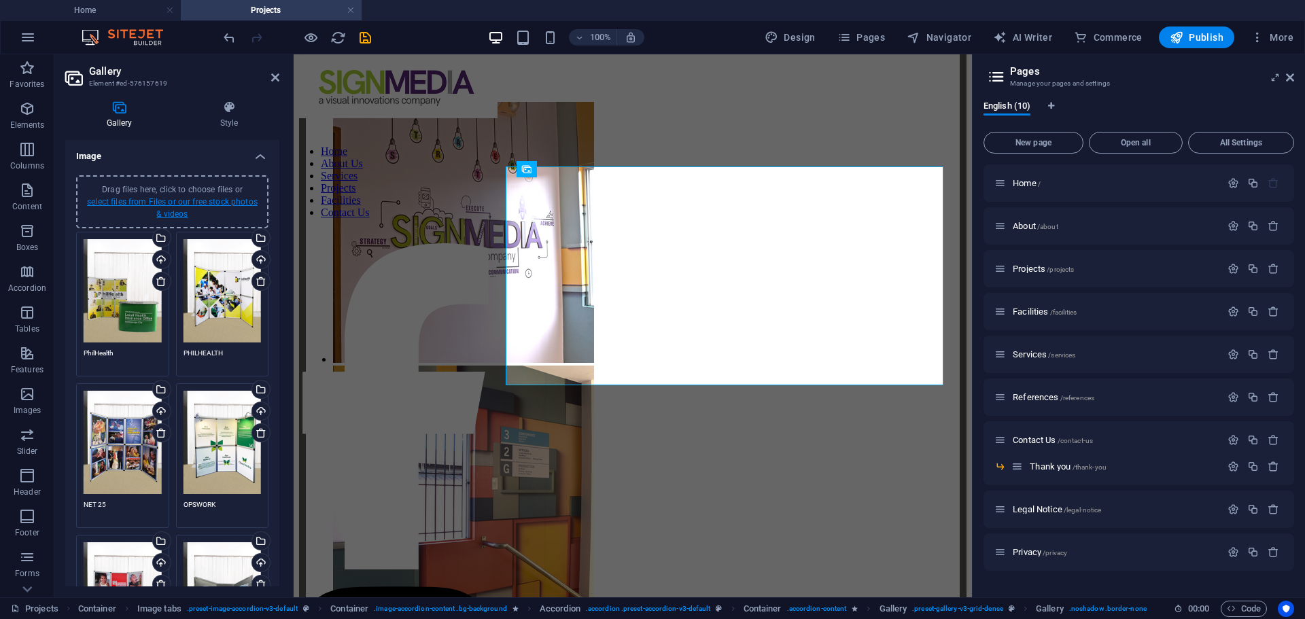
click at [171, 205] on link "select files from Files or our free stock photos & videos" at bounding box center [172, 208] width 171 height 22
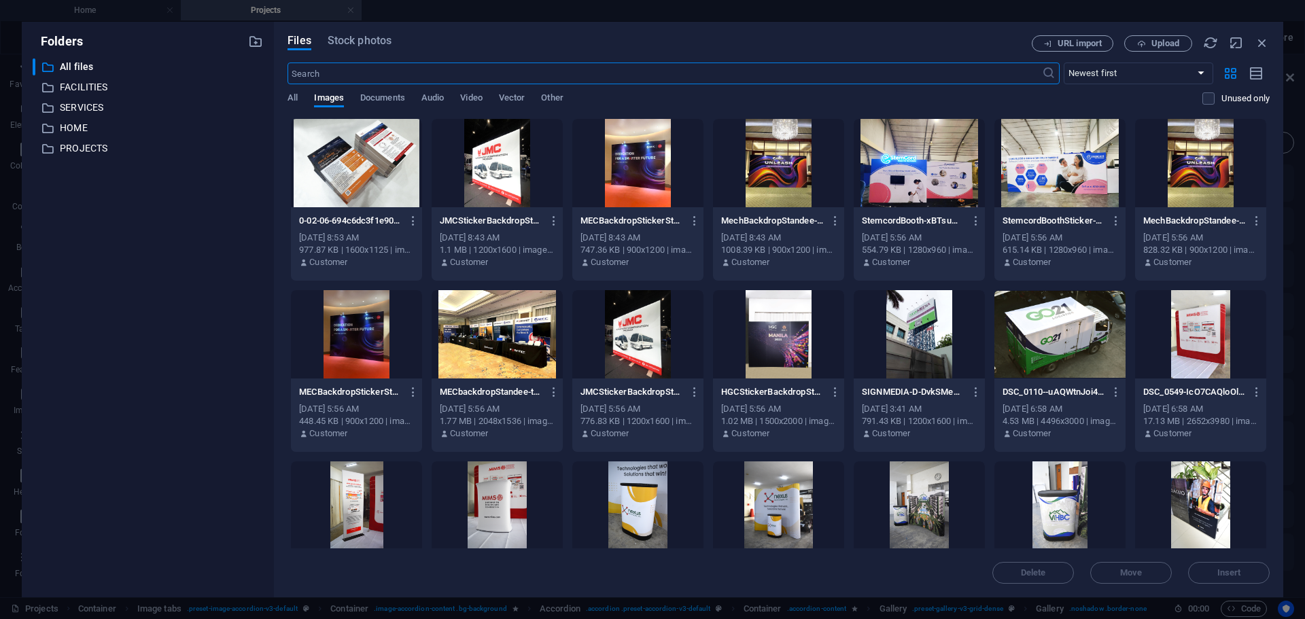
scroll to position [3411, 0]
click at [1152, 47] on span "Upload" at bounding box center [1166, 43] width 28 height 8
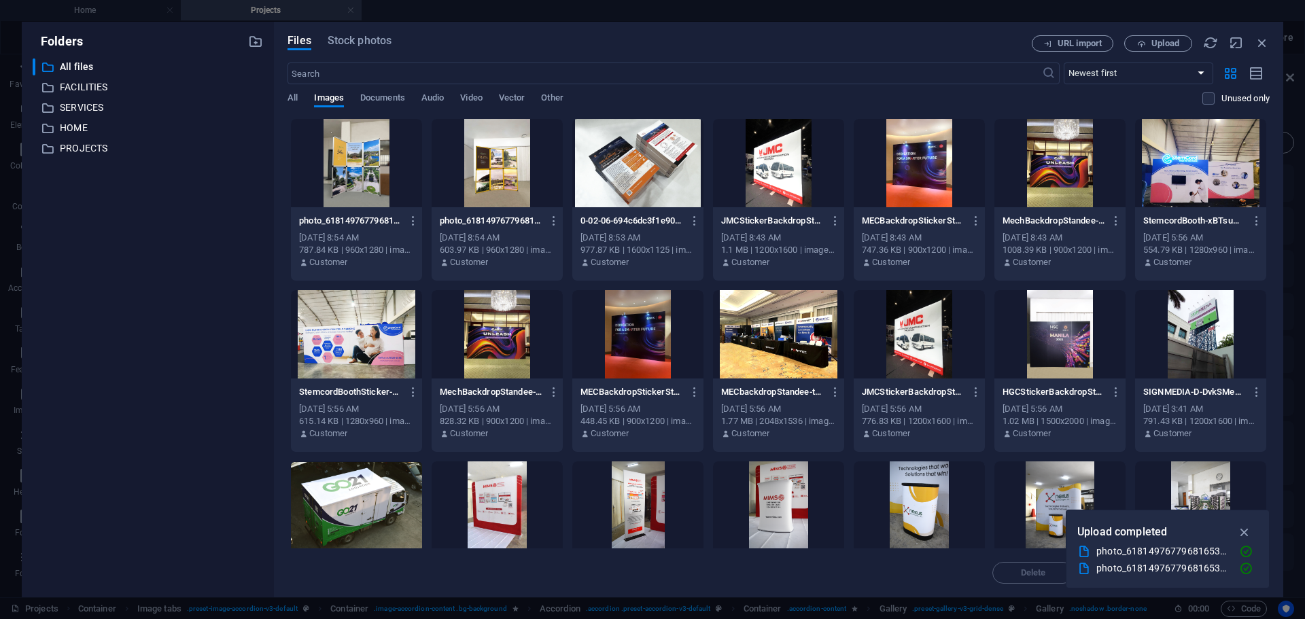
click at [1248, 530] on icon "button" at bounding box center [1245, 532] width 16 height 15
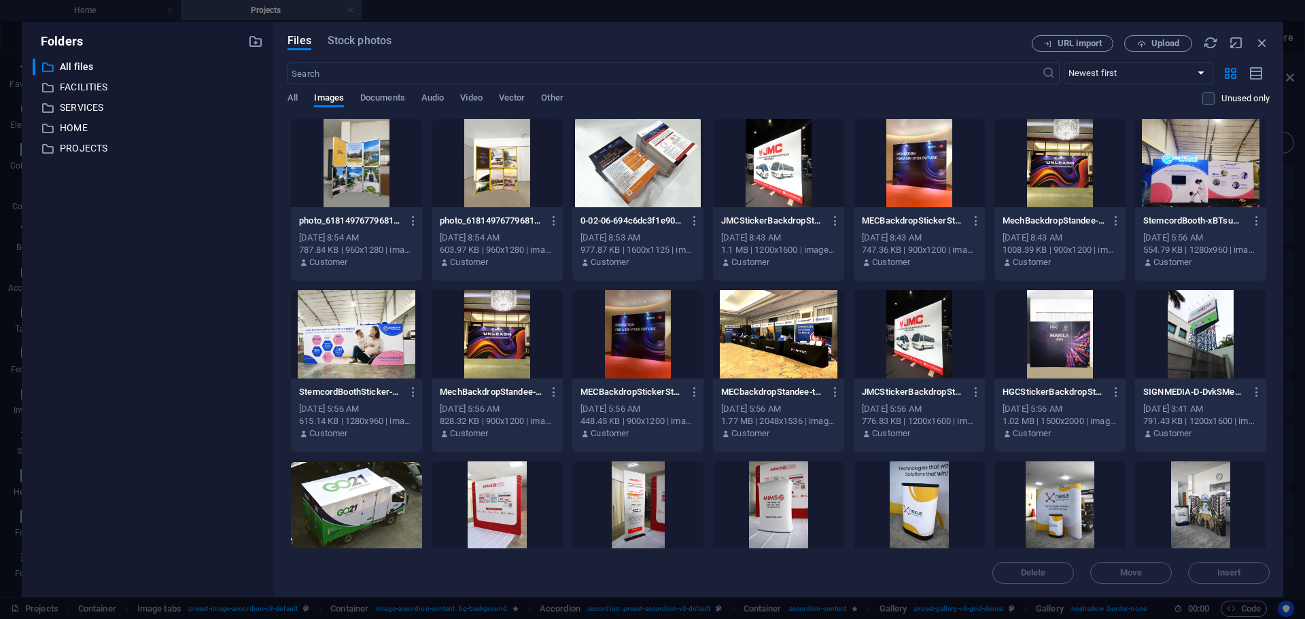
click at [399, 170] on div at bounding box center [356, 163] width 131 height 88
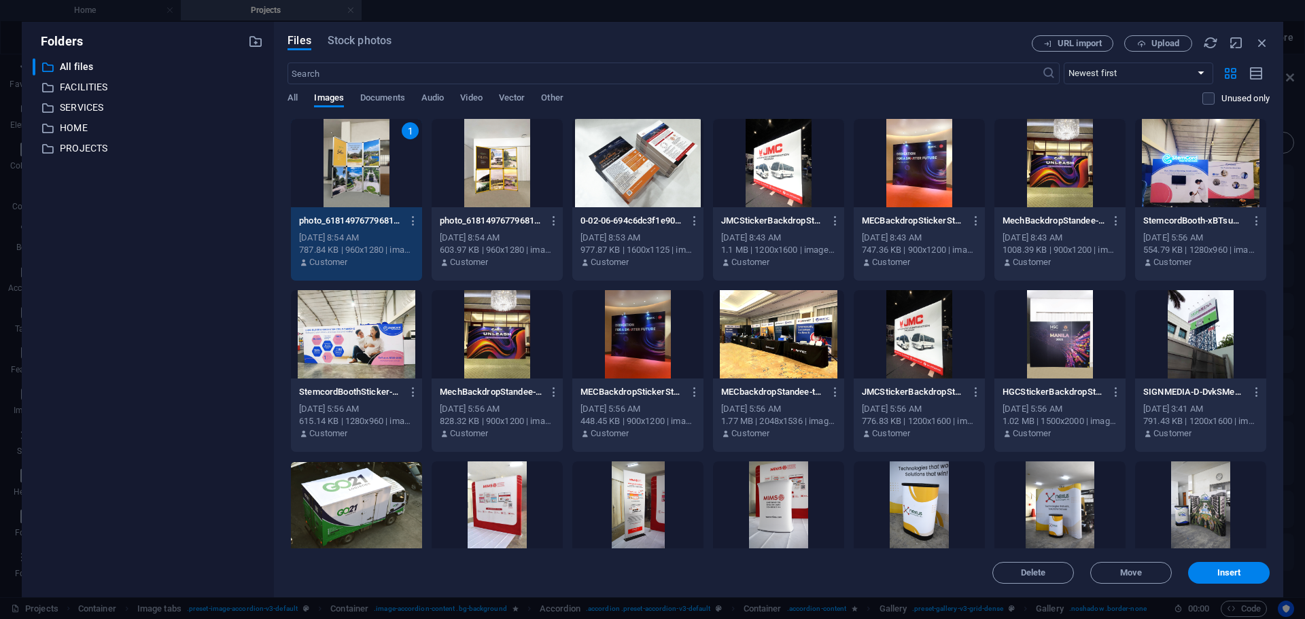
click at [507, 175] on div at bounding box center [497, 163] width 131 height 88
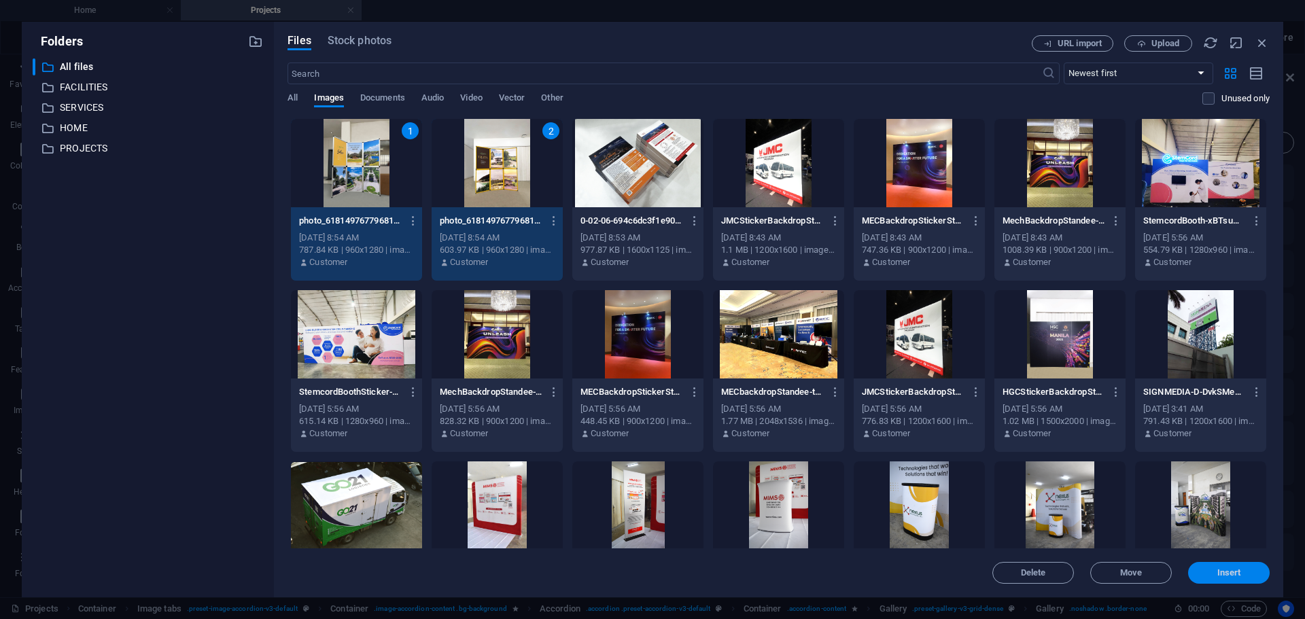
click at [1208, 574] on span "Insert" at bounding box center [1229, 573] width 71 height 8
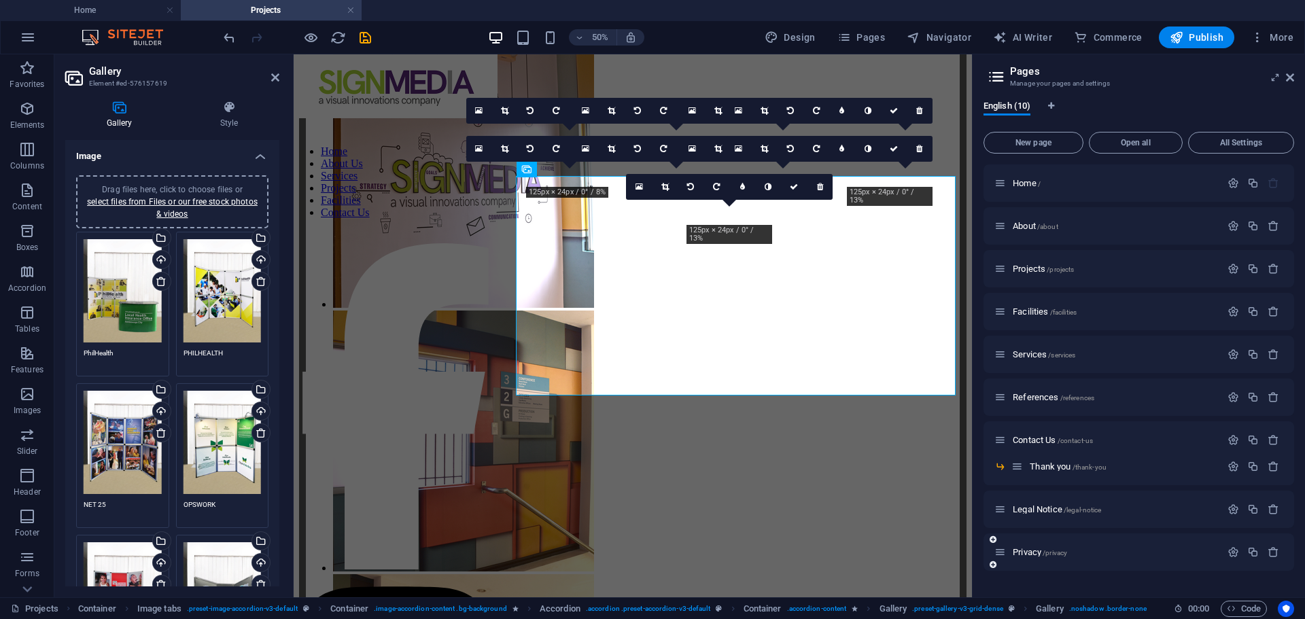
scroll to position [3356, 0]
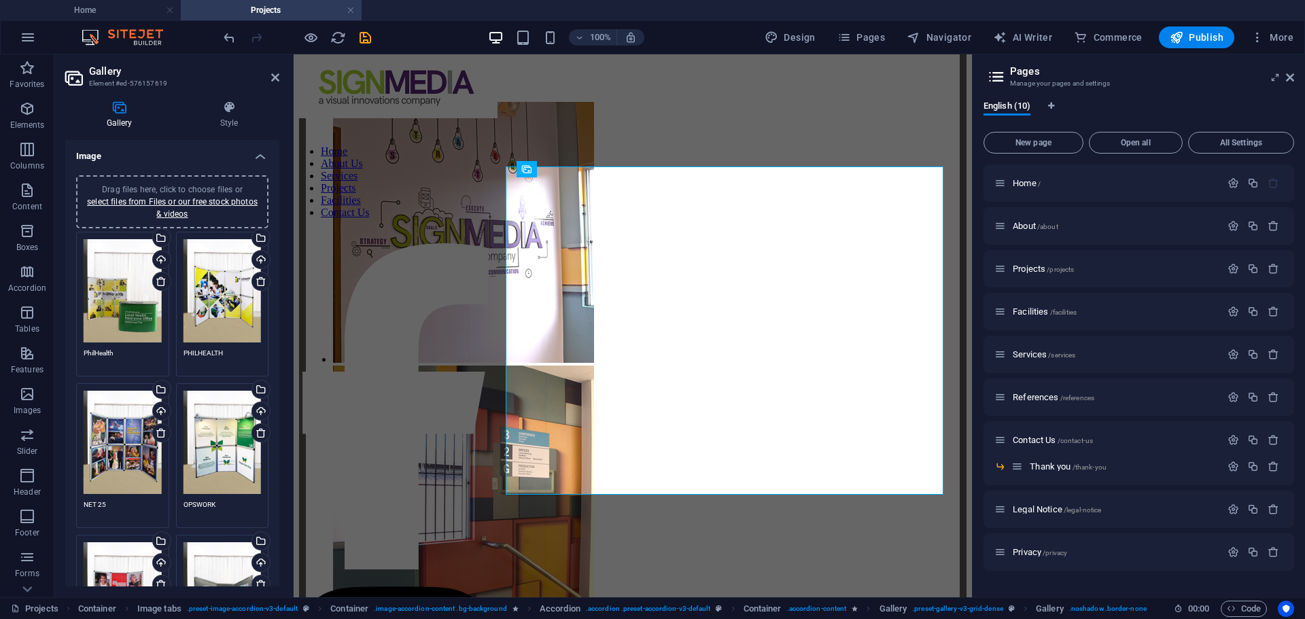
drag, startPoint x: 275, startPoint y: 282, endPoint x: 276, endPoint y: 364, distance: 81.6
click at [276, 364] on div "Drag files here, click to choose files or select files from Files or our free s…" at bounding box center [172, 593] width 214 height 856
drag, startPoint x: 279, startPoint y: 328, endPoint x: 270, endPoint y: 324, distance: 10.4
click at [267, 409] on div "Gallery Style Image Drag files here, click to choose files or select files from…" at bounding box center [172, 344] width 236 height 508
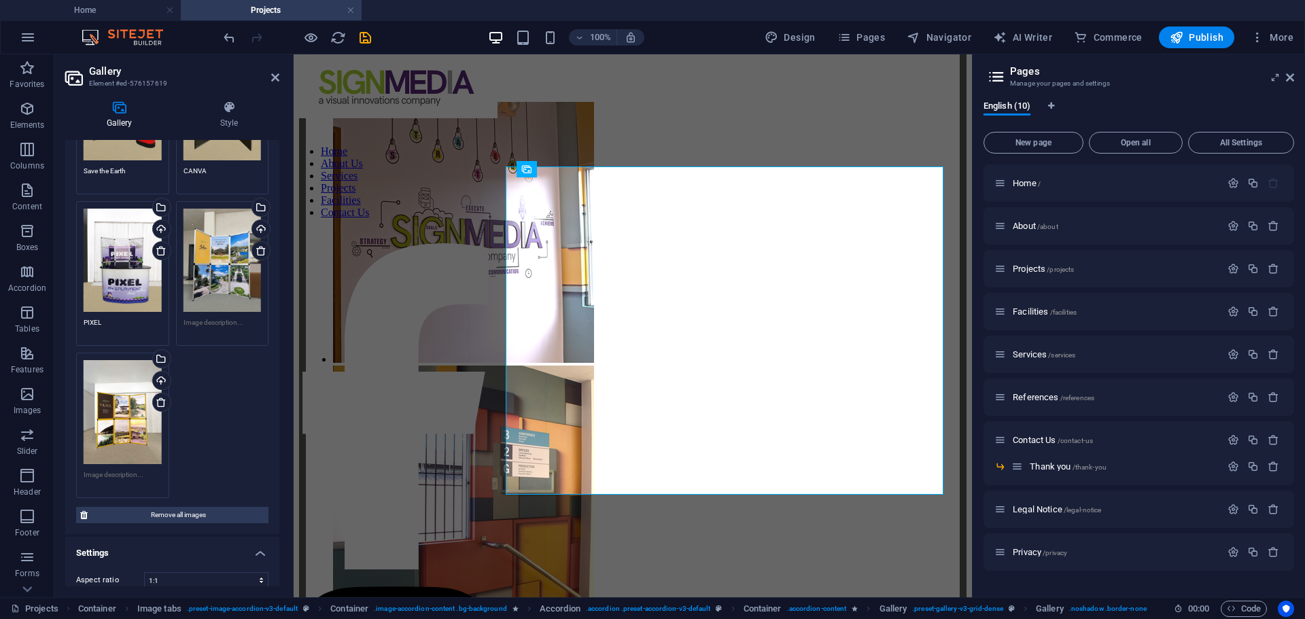
scroll to position [490, 0]
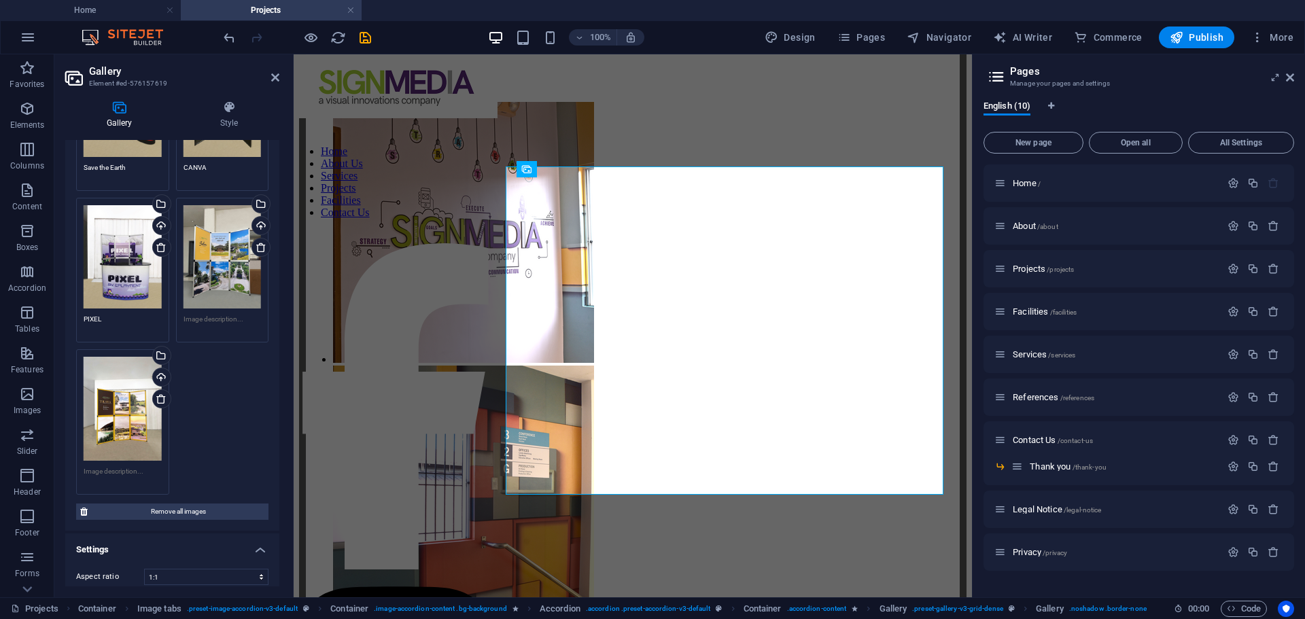
click at [122, 415] on div "Drag files here, click to choose files or select files from Files or our free s…" at bounding box center [123, 408] width 78 height 103
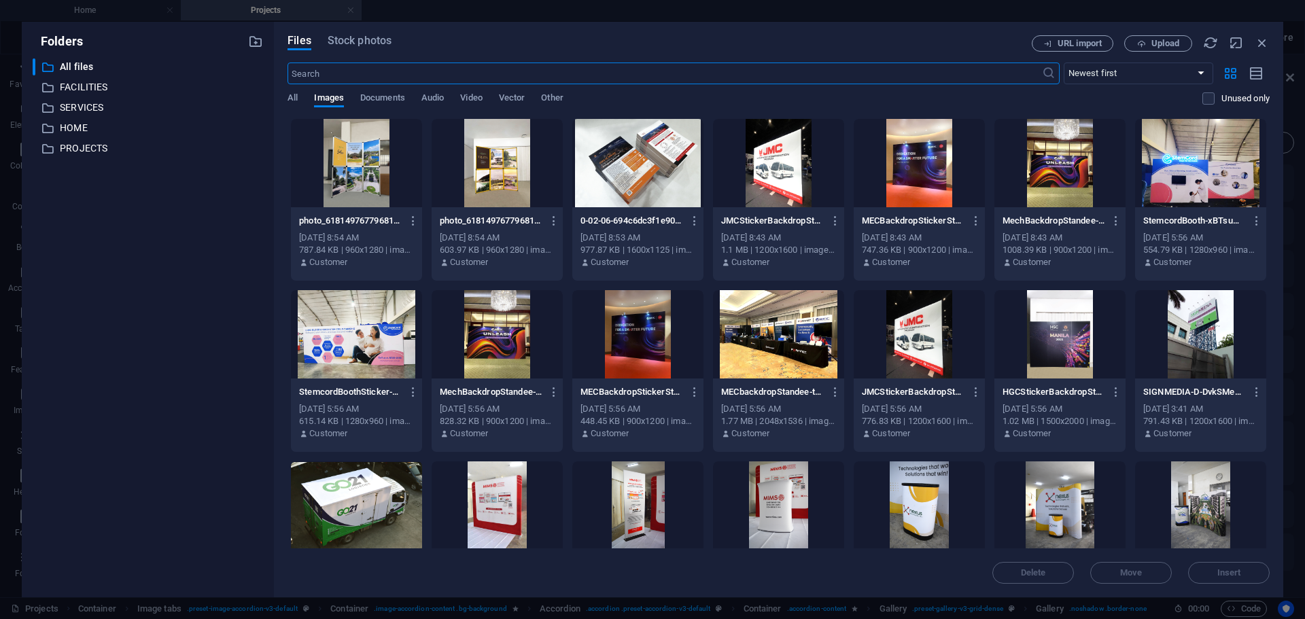
scroll to position [3411, 0]
click at [1258, 42] on icon "button" at bounding box center [1262, 42] width 15 height 15
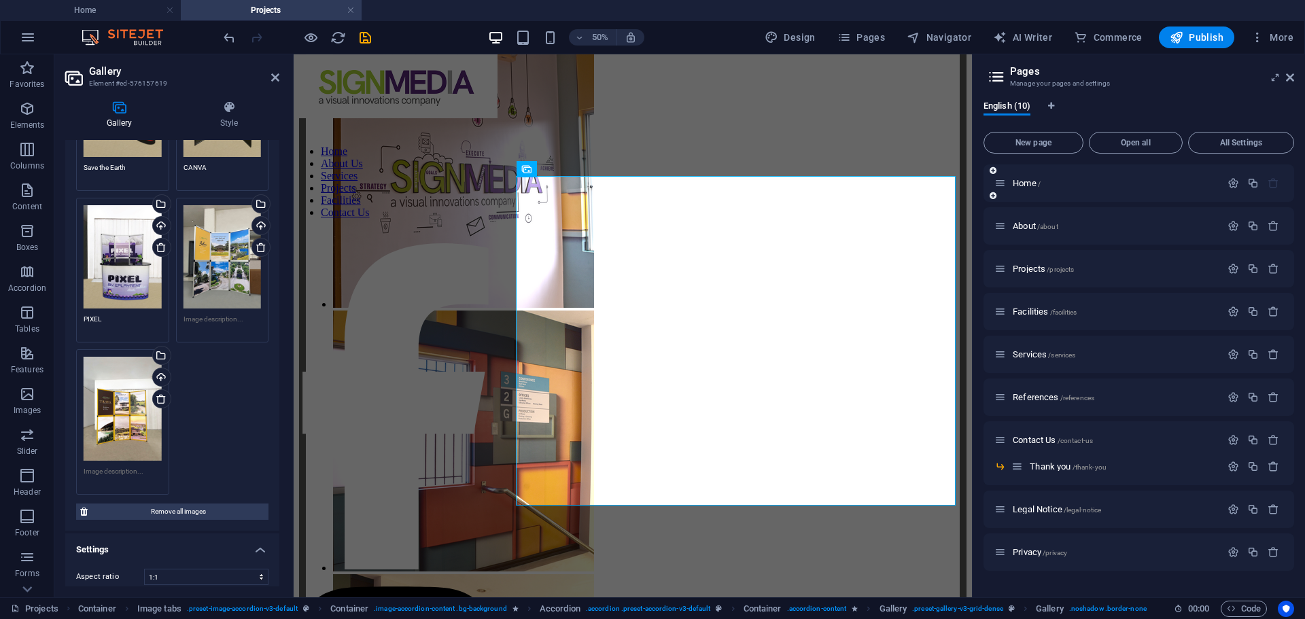
scroll to position [3356, 0]
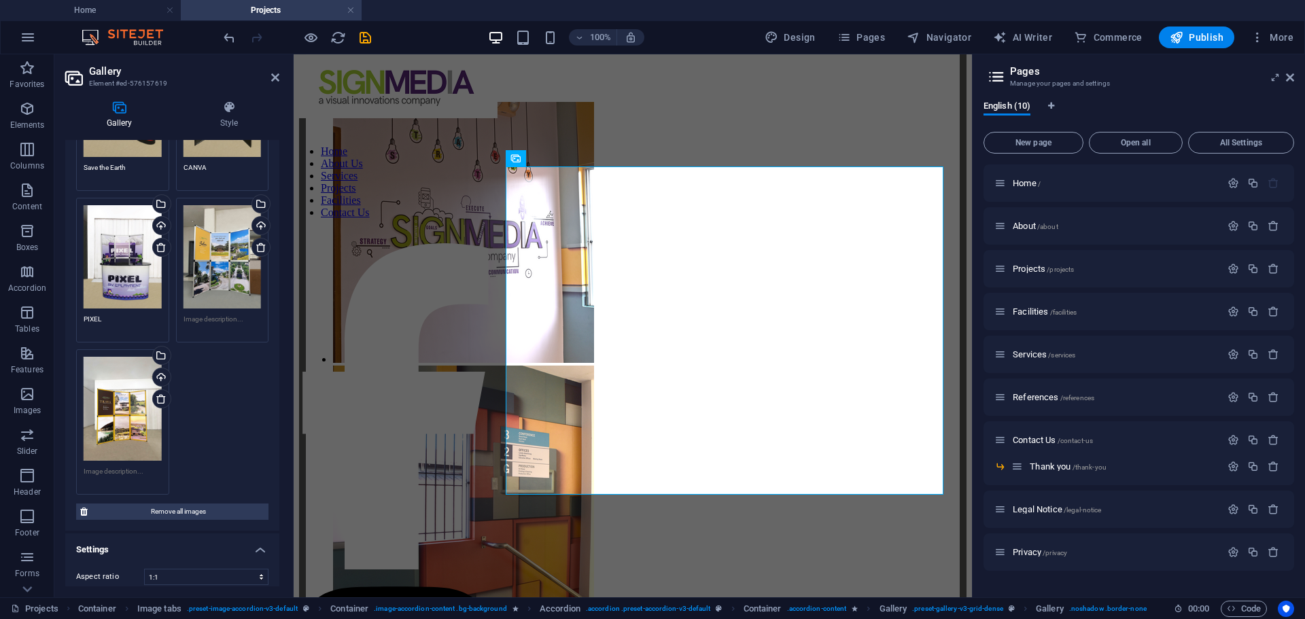
click at [115, 466] on textarea at bounding box center [123, 476] width 78 height 20
click at [243, 314] on textarea at bounding box center [223, 324] width 78 height 20
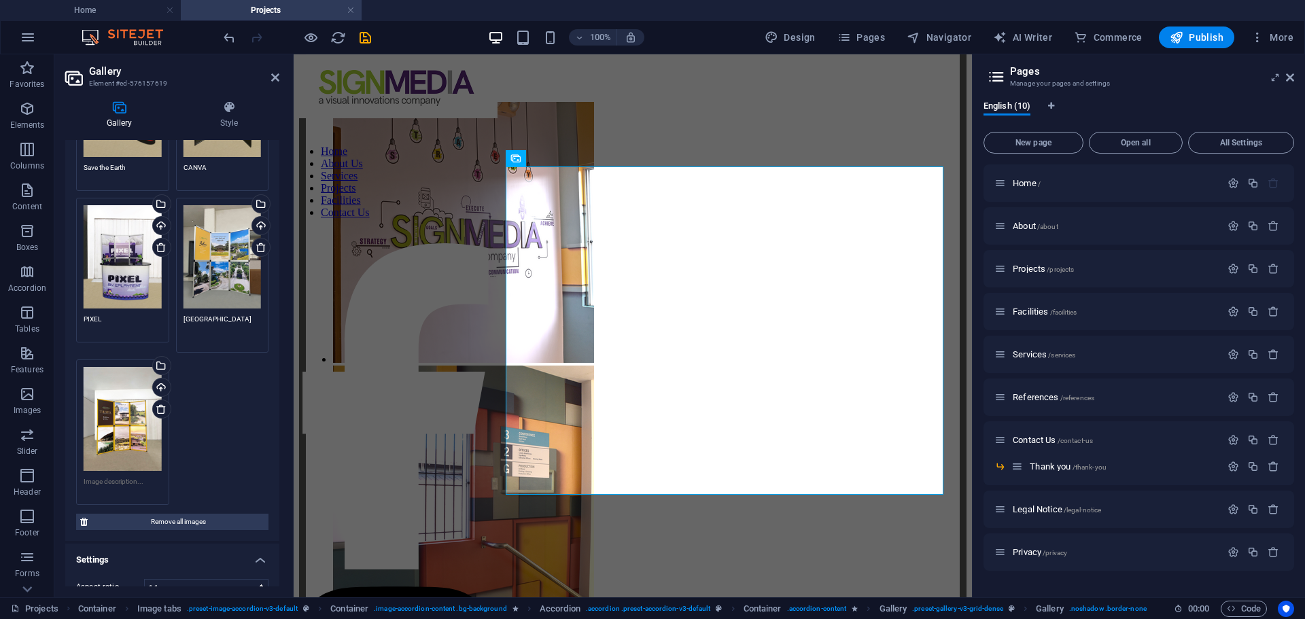
type textarea "Greenfield City"
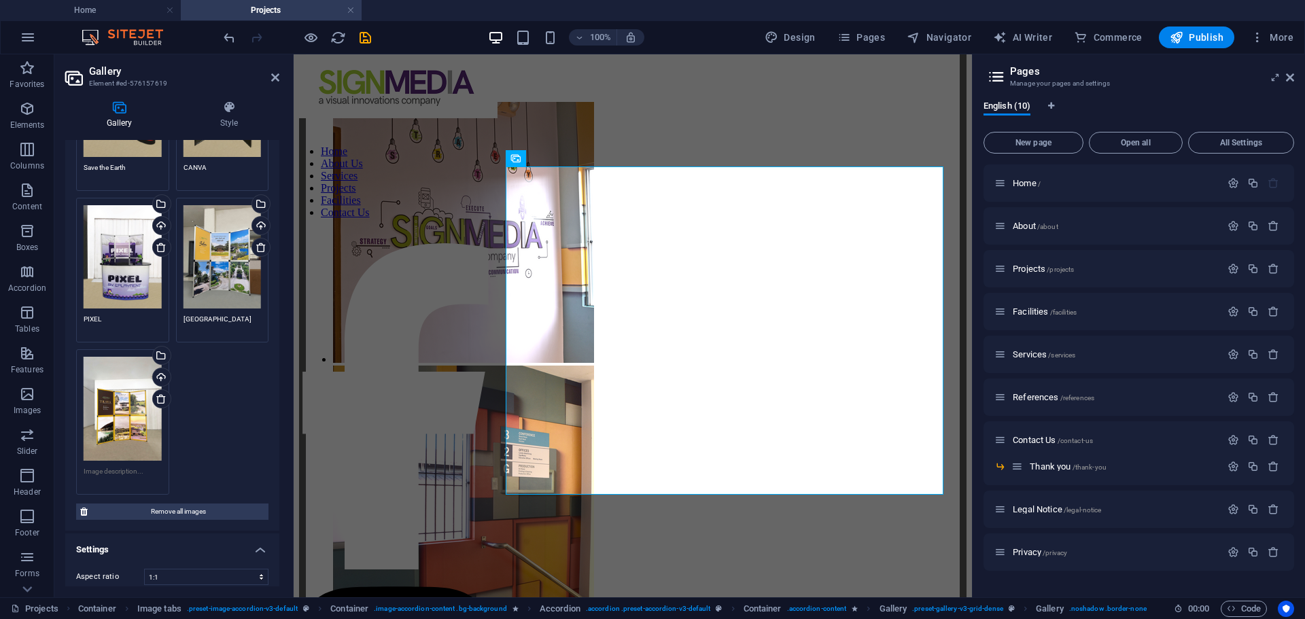
click at [133, 464] on div "Drag files here, click to choose files or select files from Files or our free s…" at bounding box center [123, 422] width 100 height 152
click at [111, 476] on textarea at bounding box center [123, 481] width 78 height 31
type textarea "Greenfield Deluxe"
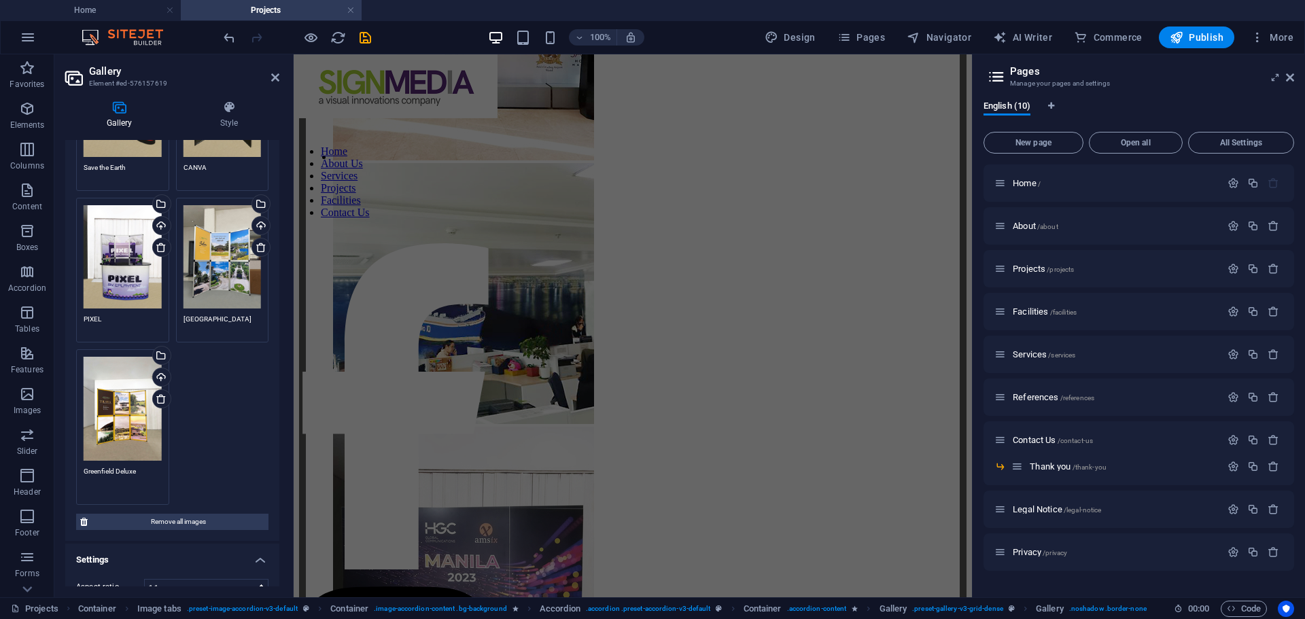
scroll to position [5546, 0]
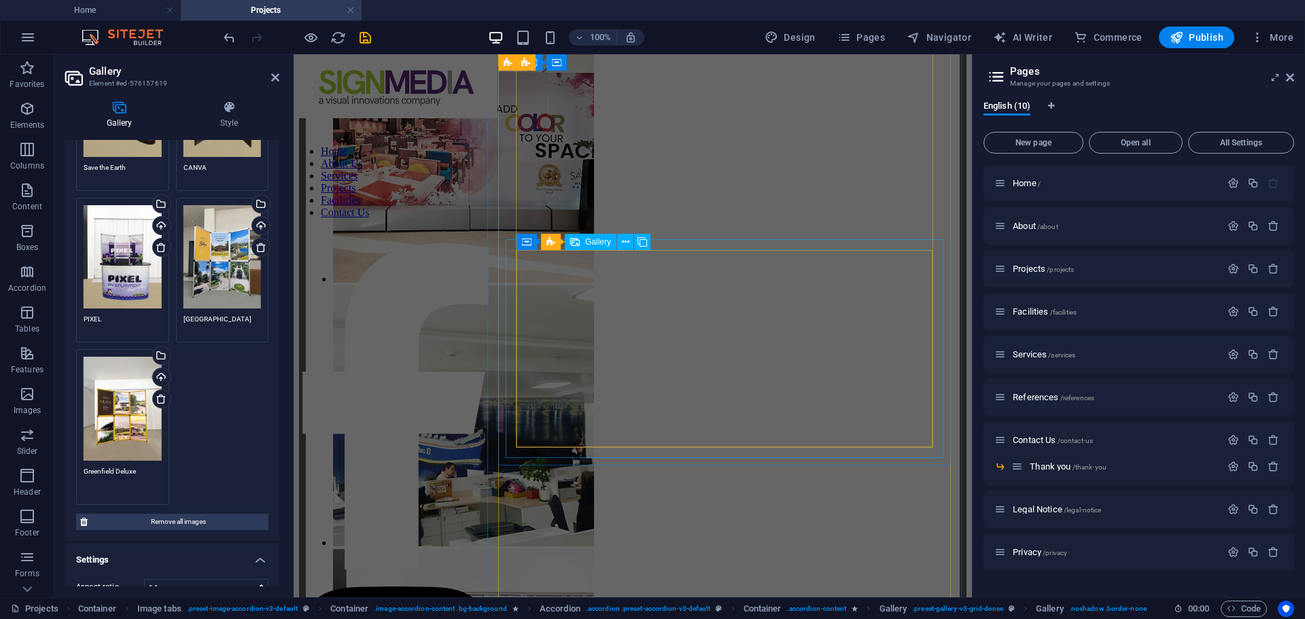
select select "4"
select select "%"
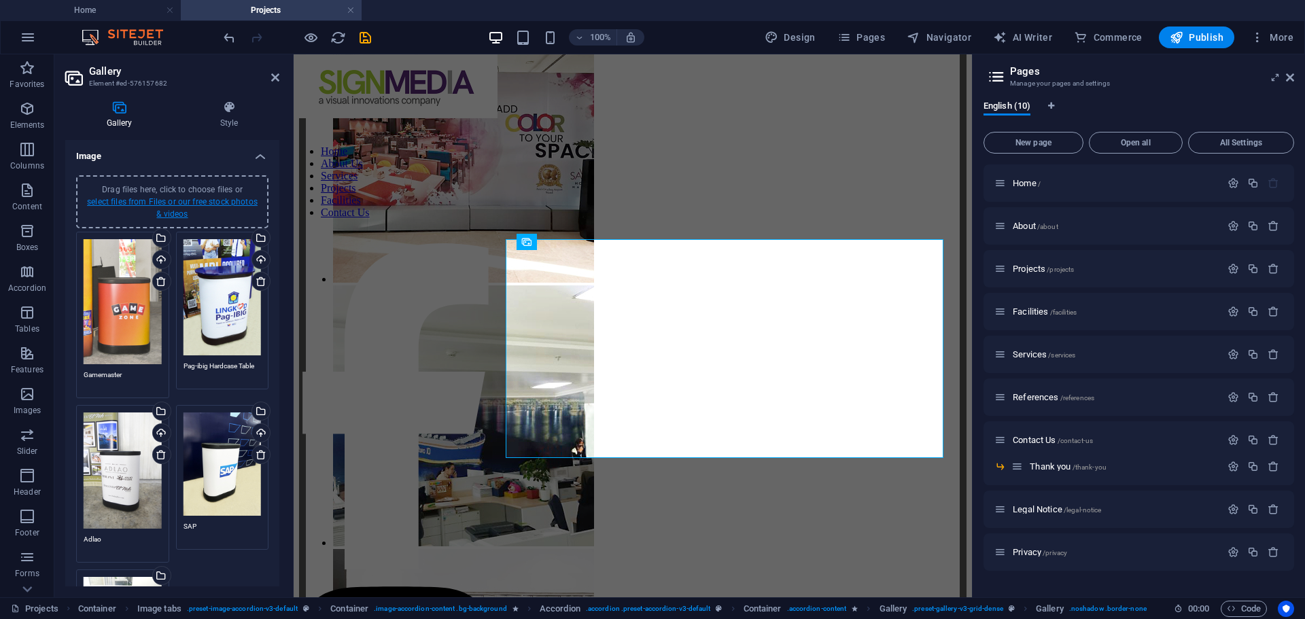
click at [177, 203] on link "select files from Files or our free stock photos & videos" at bounding box center [172, 208] width 171 height 22
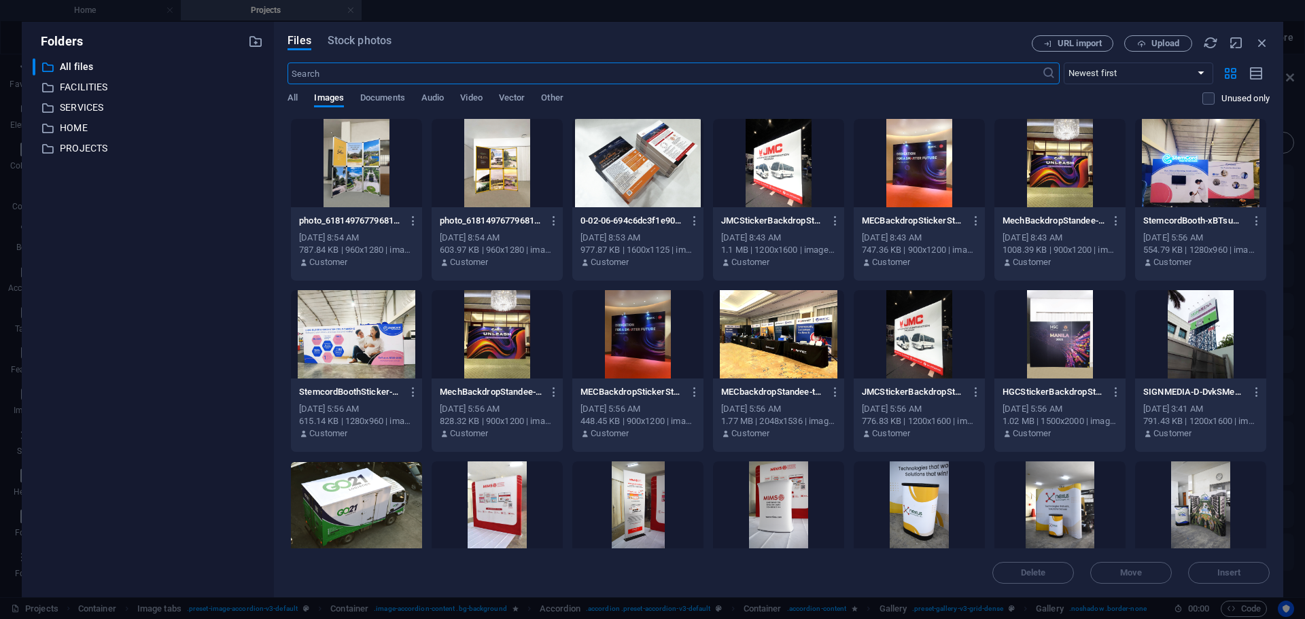
scroll to position [5648, 0]
click at [1165, 40] on span "Upload" at bounding box center [1166, 43] width 28 height 8
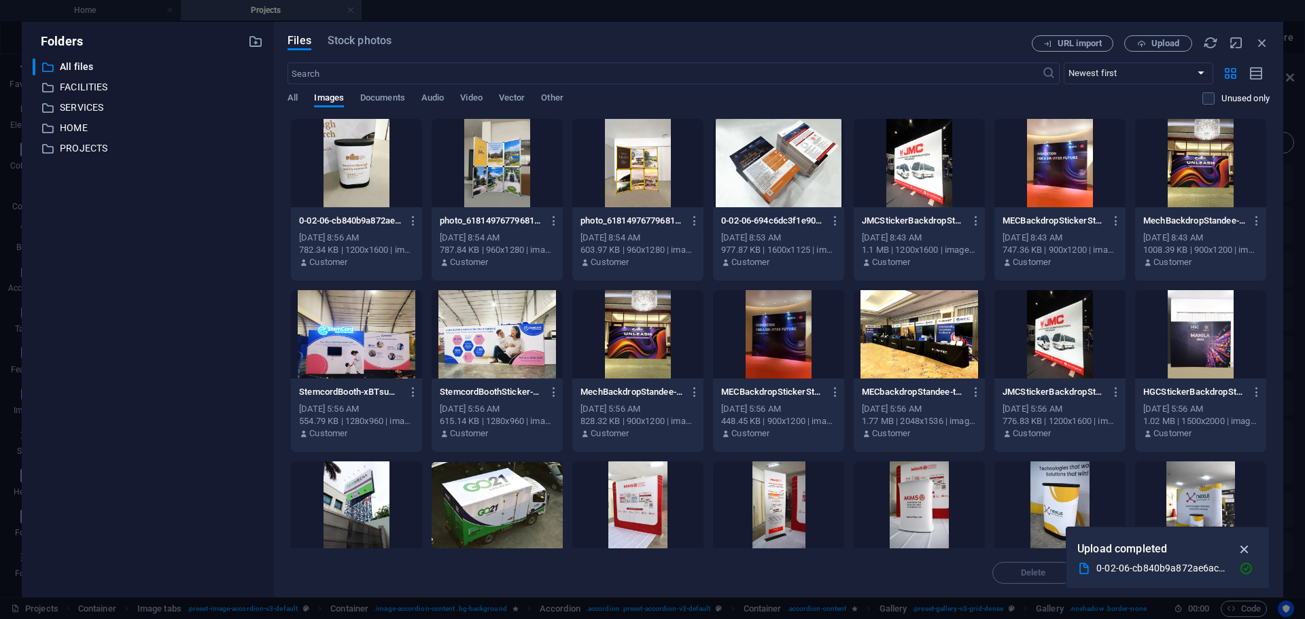
click at [1243, 546] on icon "button" at bounding box center [1245, 549] width 16 height 15
drag, startPoint x: 342, startPoint y: 163, endPoint x: 347, endPoint y: 170, distance: 8.7
click at [343, 163] on div at bounding box center [356, 163] width 131 height 88
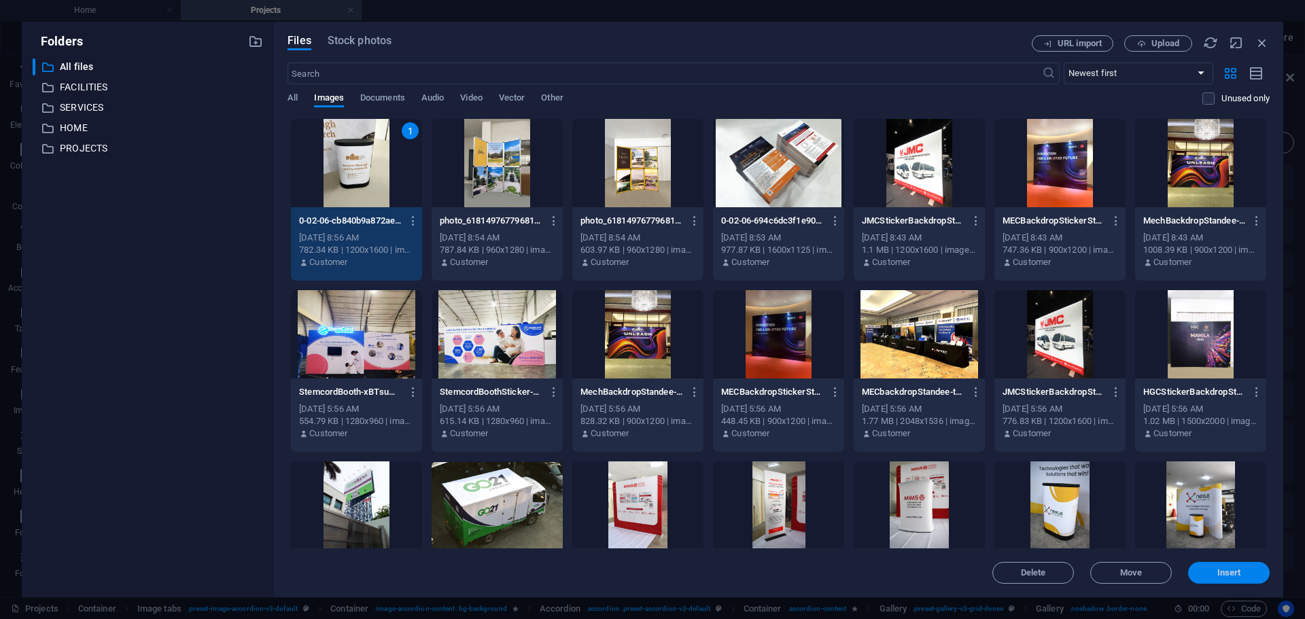
click at [1211, 569] on button "Insert" at bounding box center [1229, 573] width 82 height 22
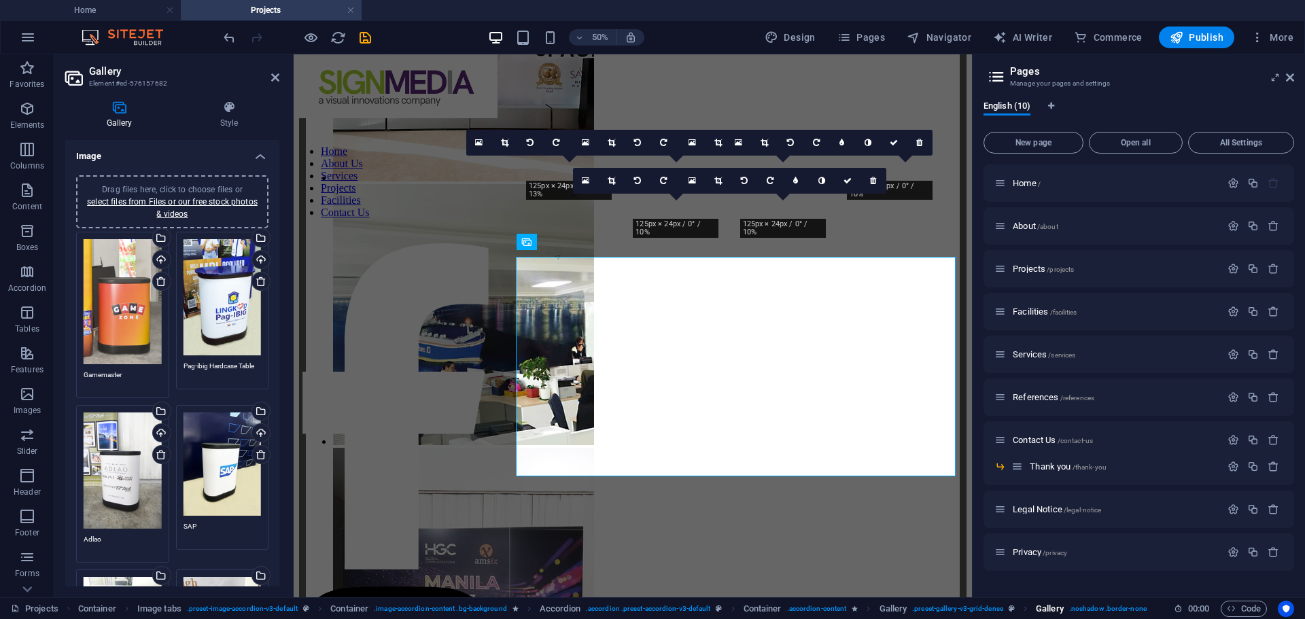
scroll to position [5546, 0]
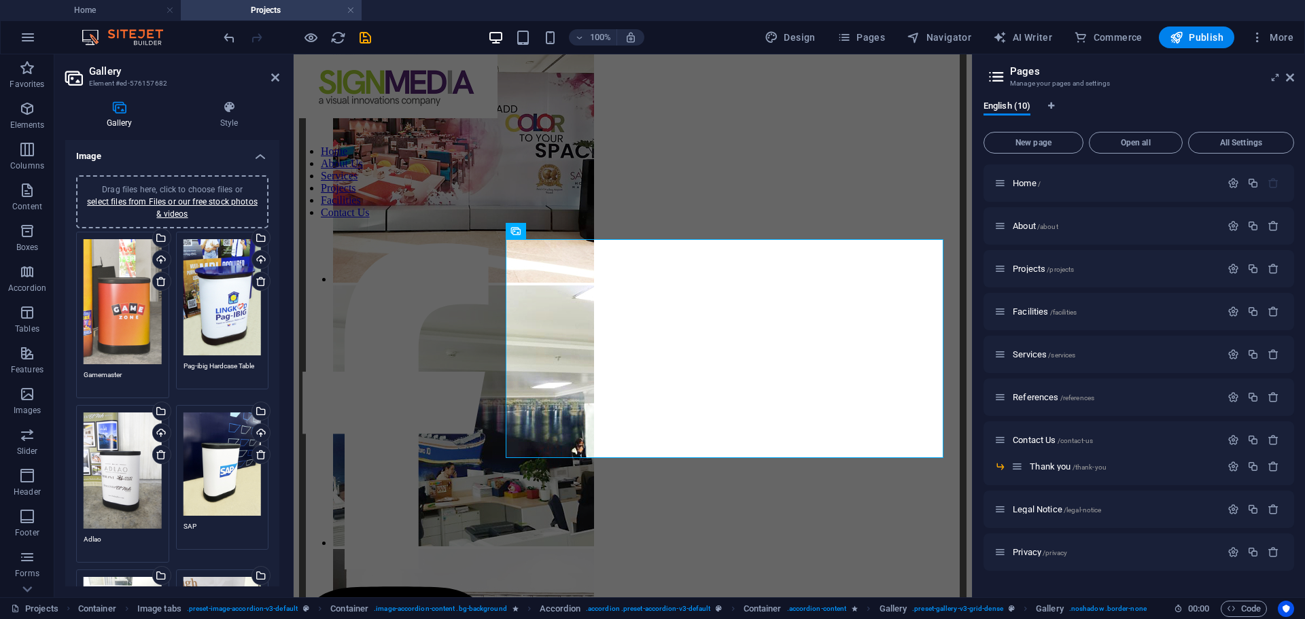
drag, startPoint x: 276, startPoint y: 356, endPoint x: 254, endPoint y: 385, distance: 36.4
click at [262, 471] on div "Drag files here, click to choose files or select files from Files or our free s…" at bounding box center [172, 458] width 214 height 587
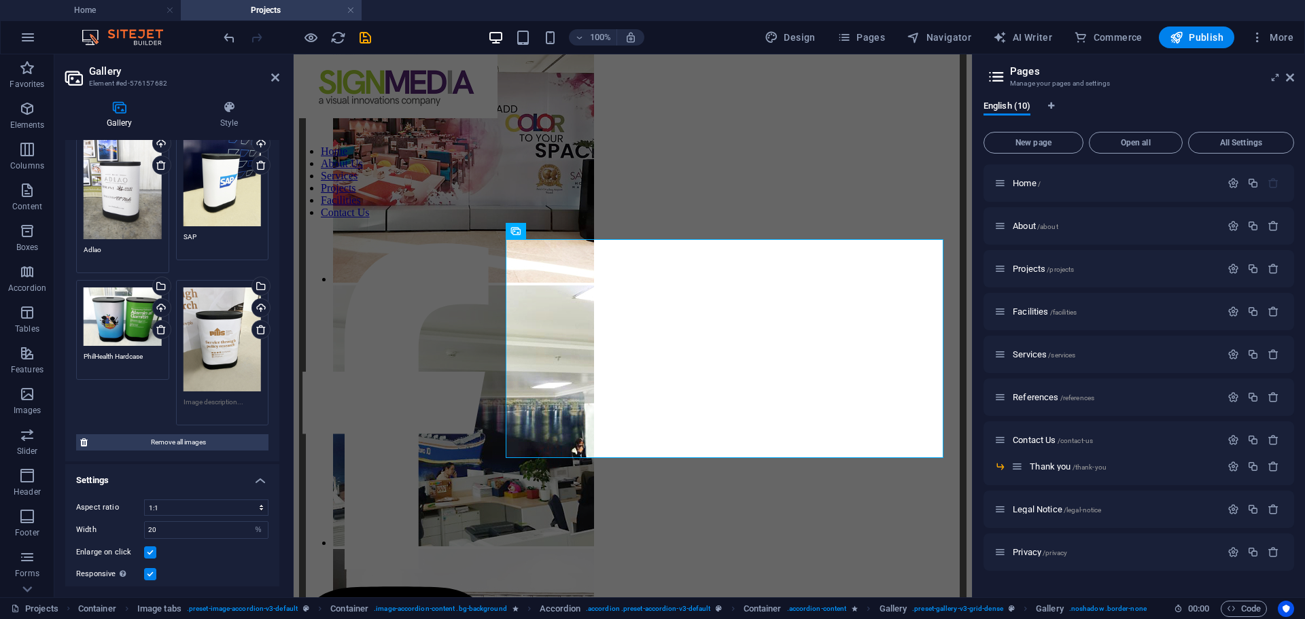
scroll to position [292, 0]
click at [216, 398] on textarea at bounding box center [223, 405] width 78 height 20
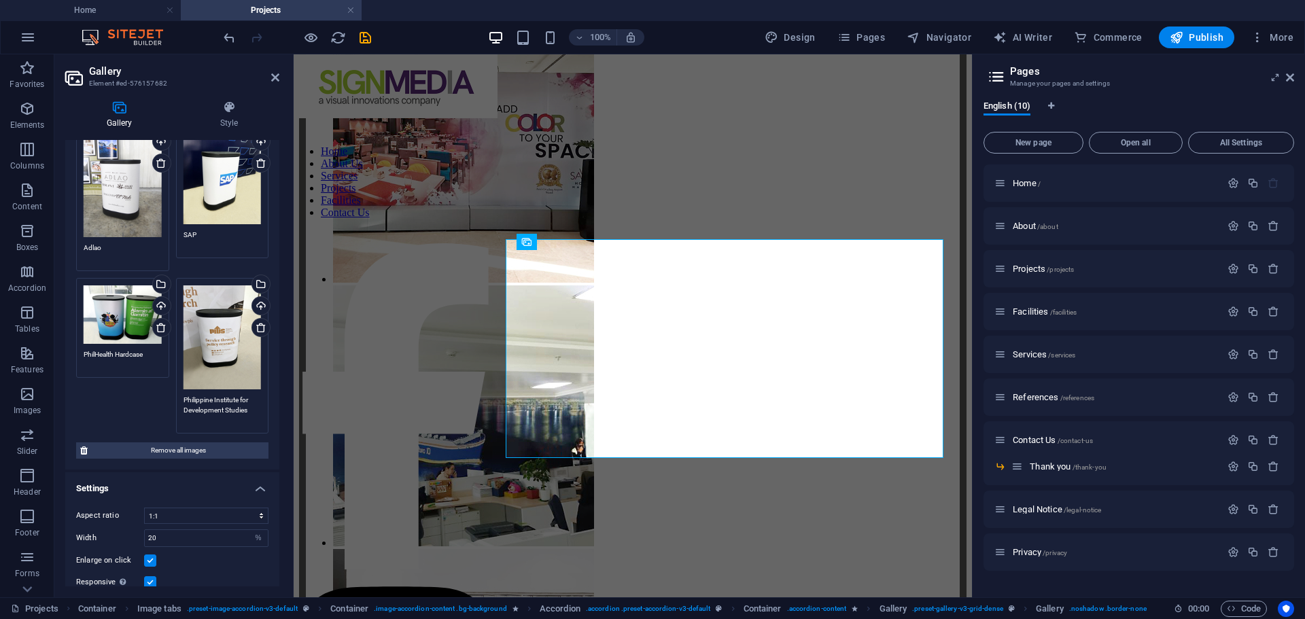
type textarea "Philippine Institute for Development Studies"
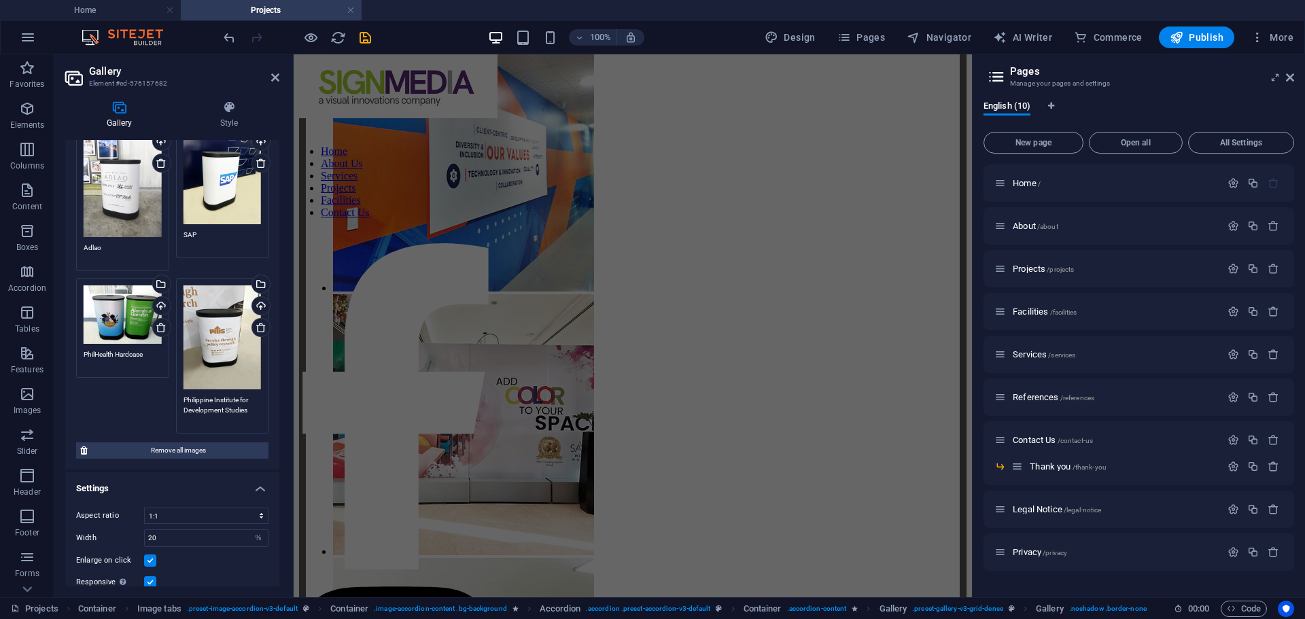
scroll to position [5164, 0]
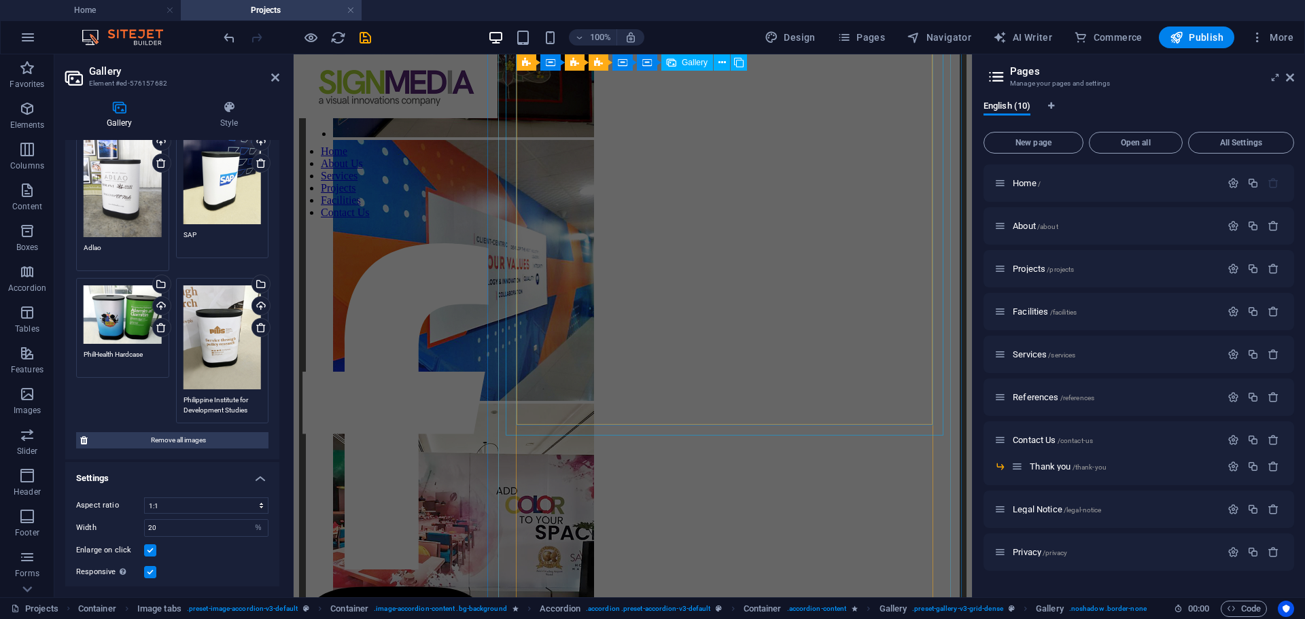
select select "4"
select select "%"
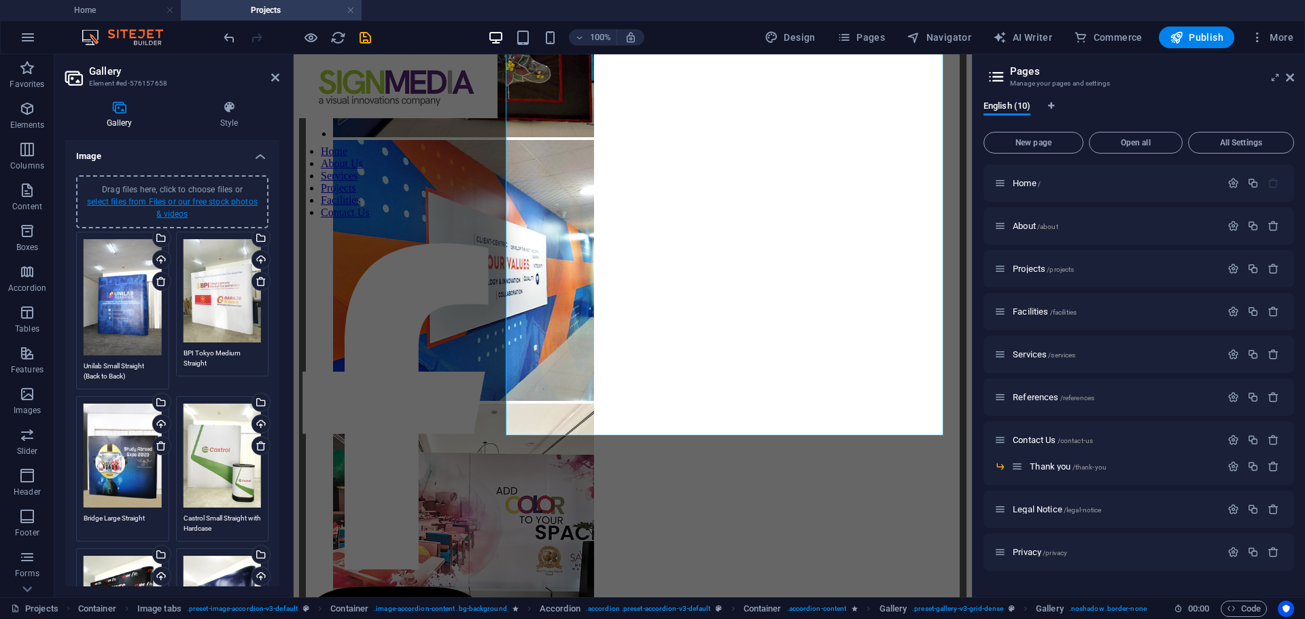
click at [167, 203] on link "select files from Files or our free stock photos & videos" at bounding box center [172, 208] width 171 height 22
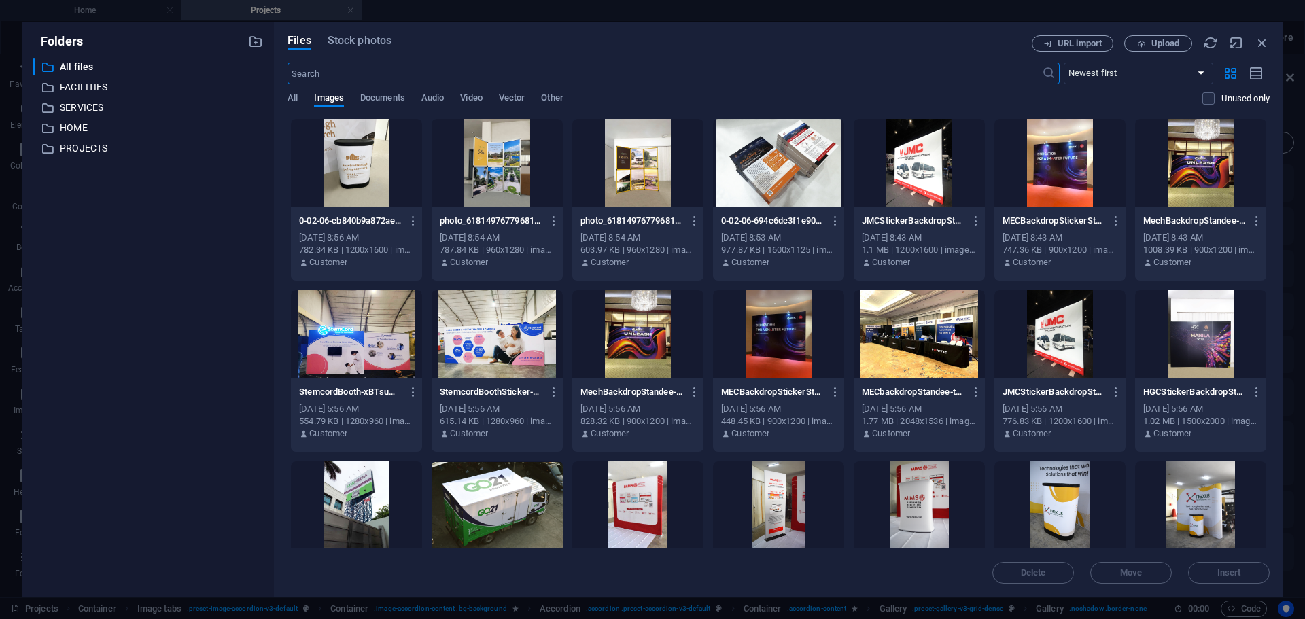
scroll to position [5253, 0]
click at [1161, 41] on span "Upload" at bounding box center [1166, 43] width 28 height 8
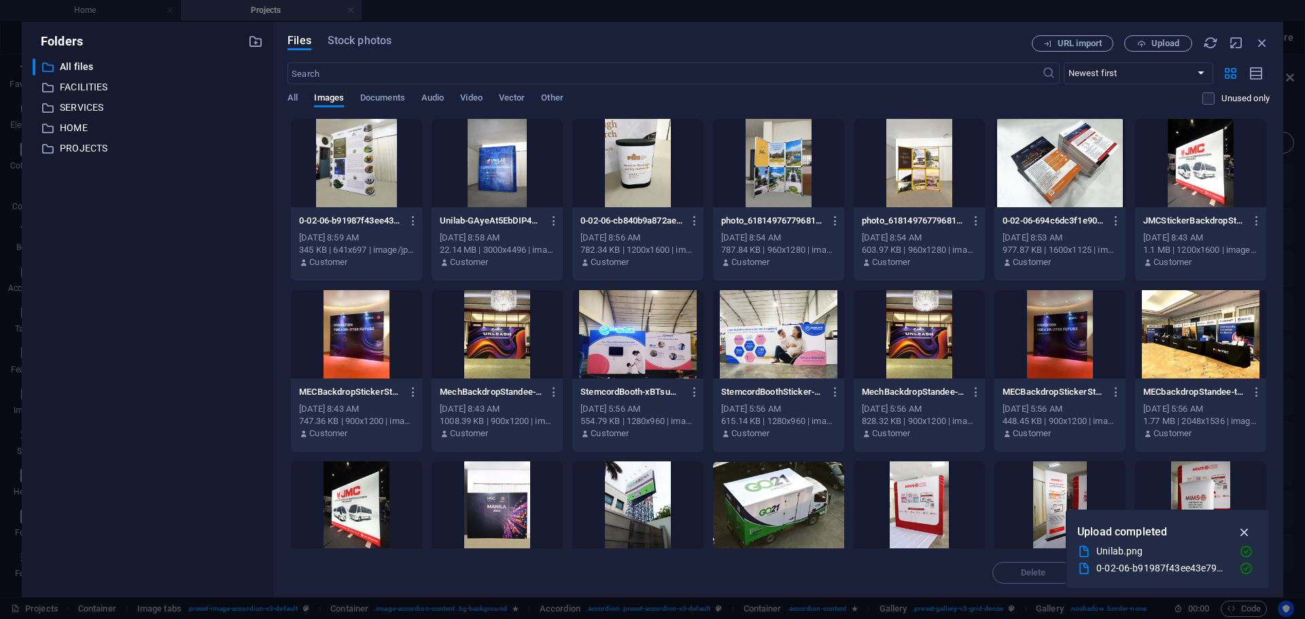
click at [1241, 528] on icon "button" at bounding box center [1245, 532] width 16 height 15
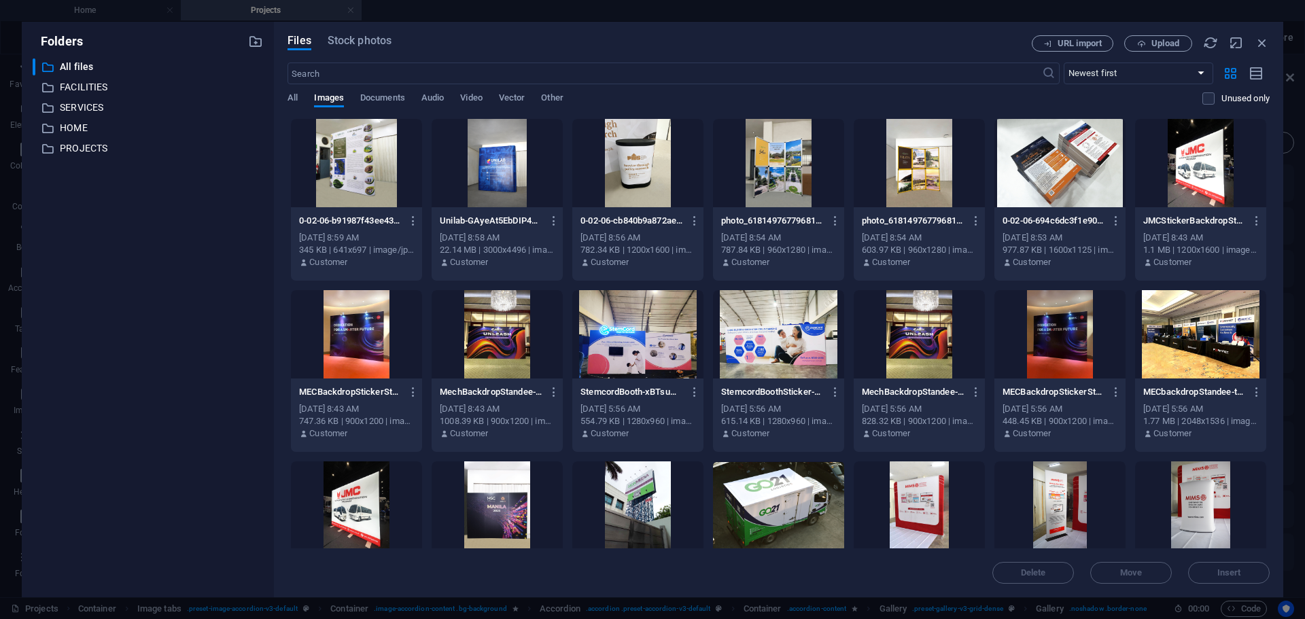
click at [376, 162] on div at bounding box center [356, 163] width 131 height 88
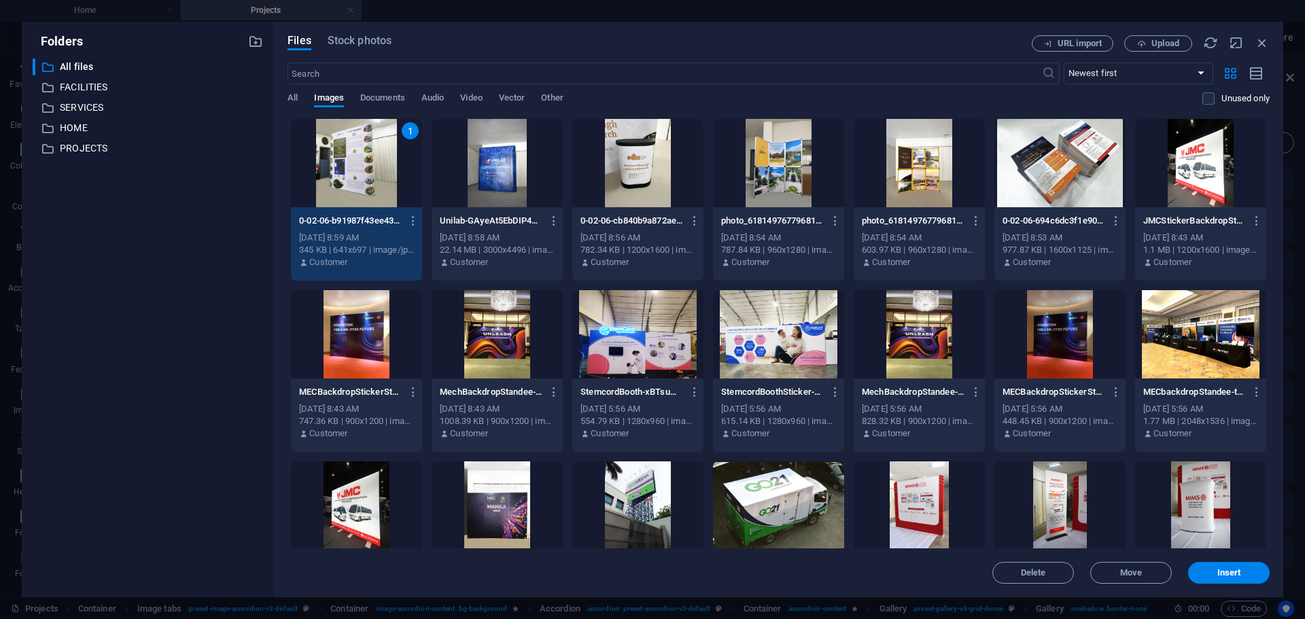
click at [490, 188] on div at bounding box center [497, 163] width 131 height 88
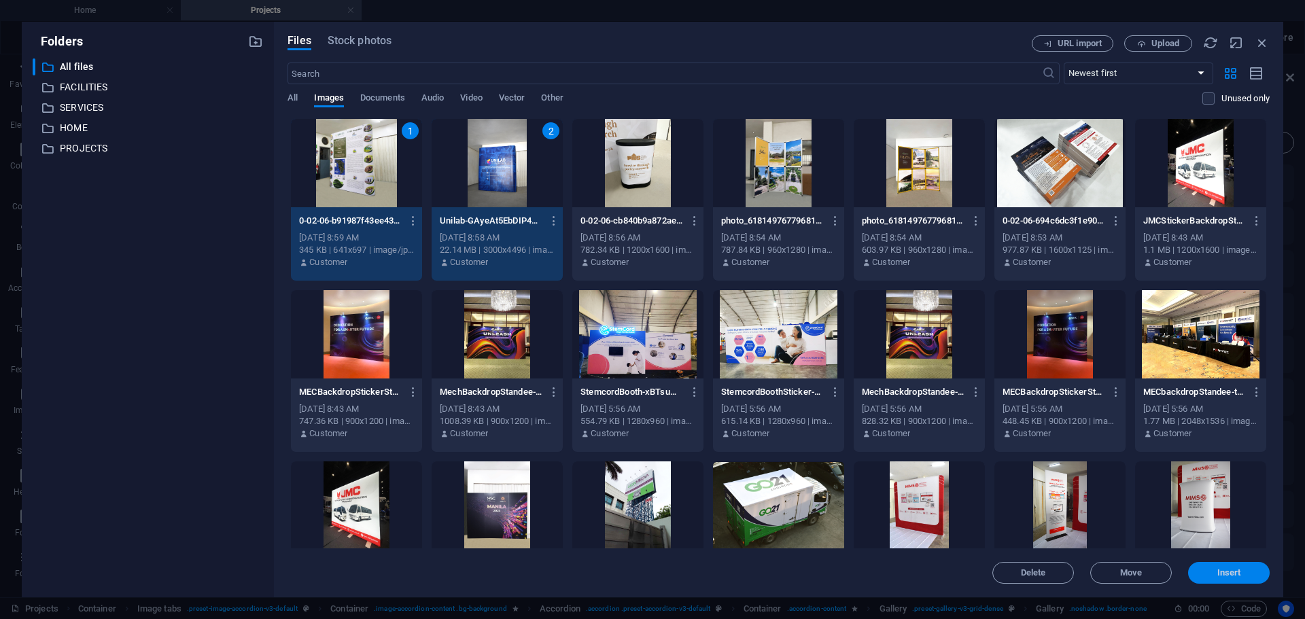
click at [1203, 571] on span "Insert" at bounding box center [1229, 573] width 71 height 8
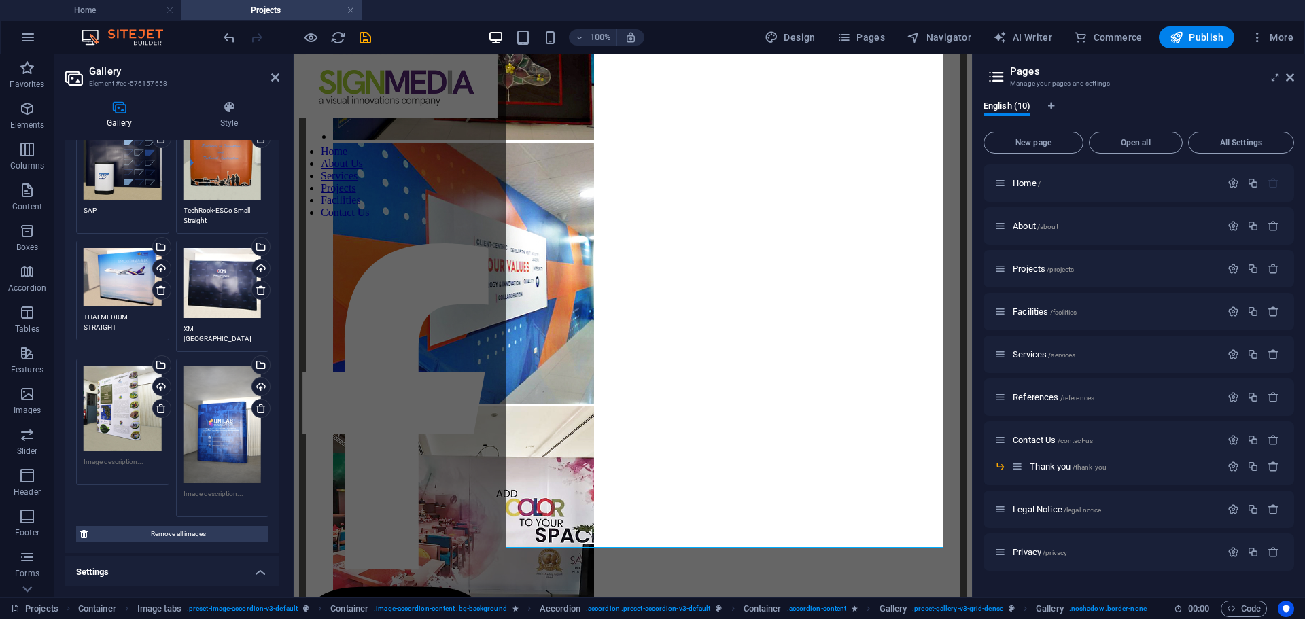
scroll to position [1122, 0]
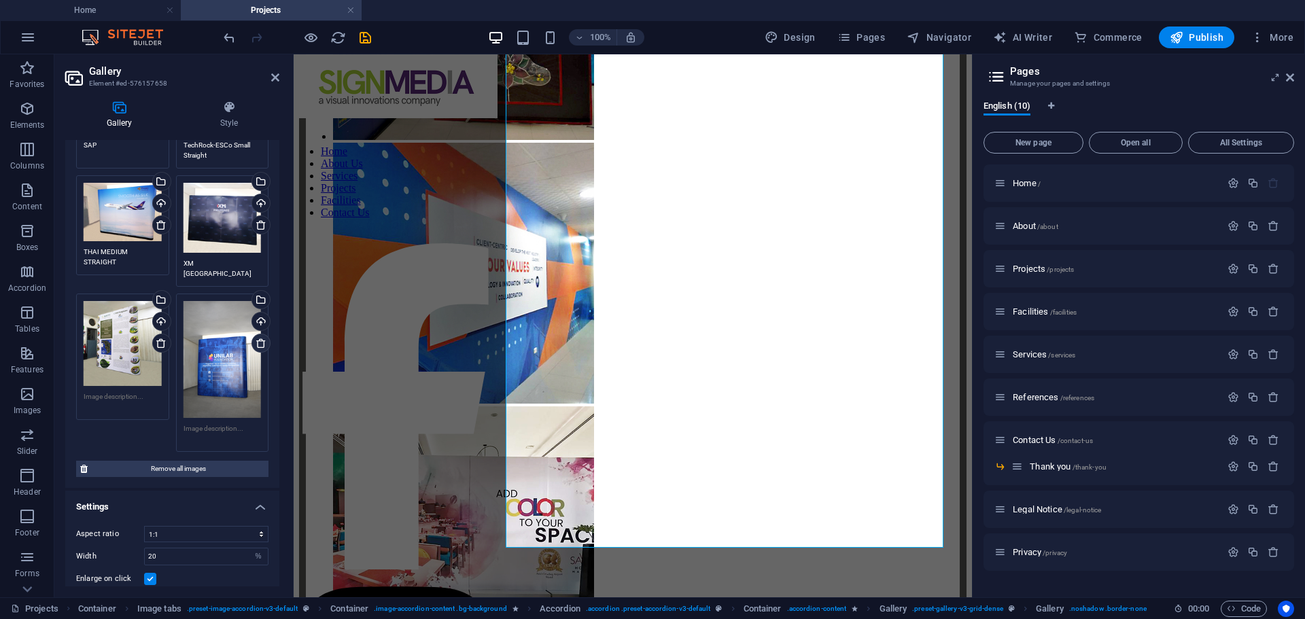
click at [258, 338] on icon at bounding box center [261, 343] width 11 height 11
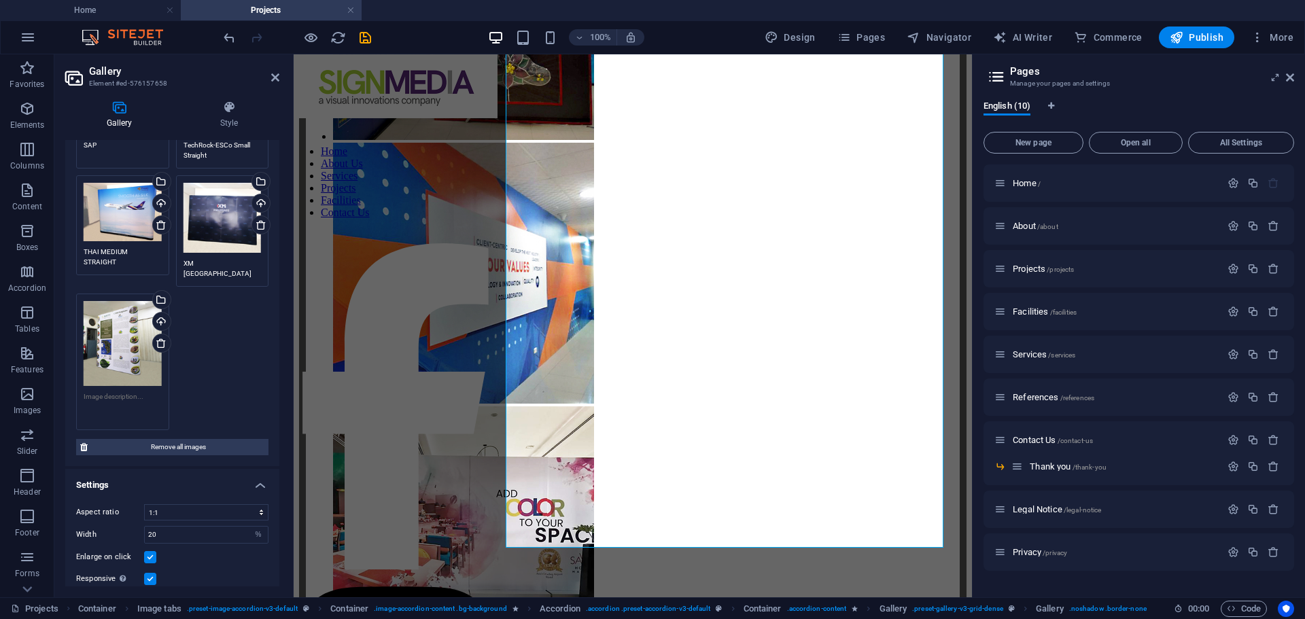
click at [123, 392] on textarea at bounding box center [123, 407] width 78 height 31
type textarea "MBCFI"
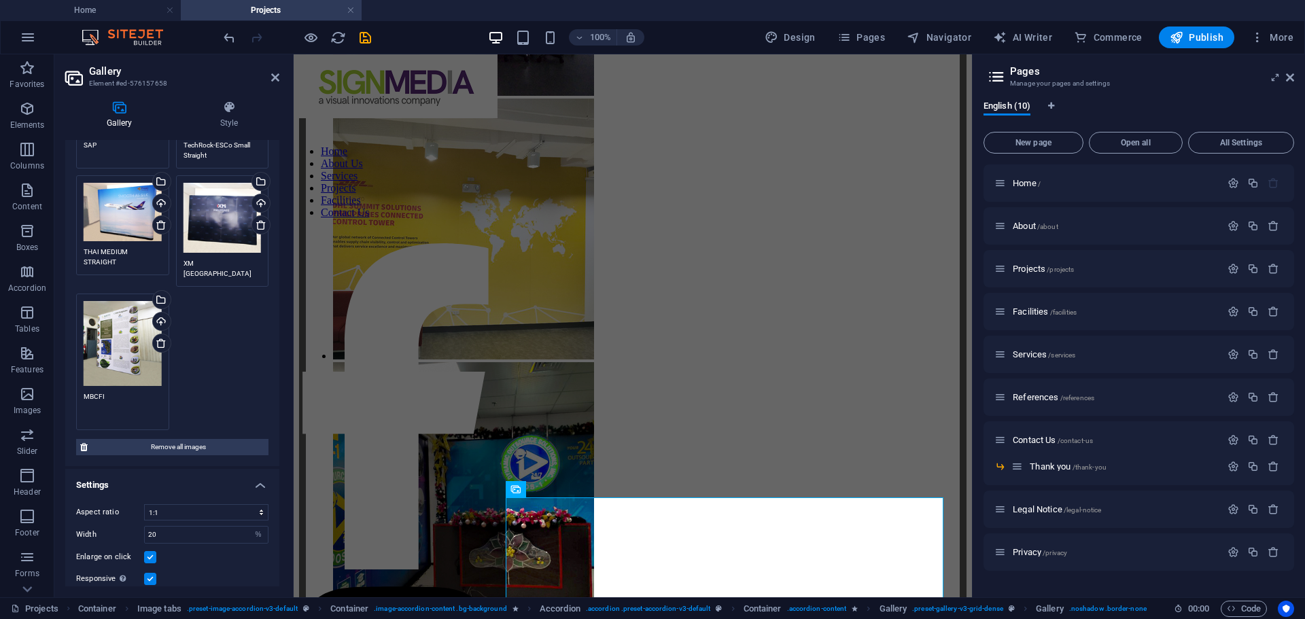
scroll to position [4582, 0]
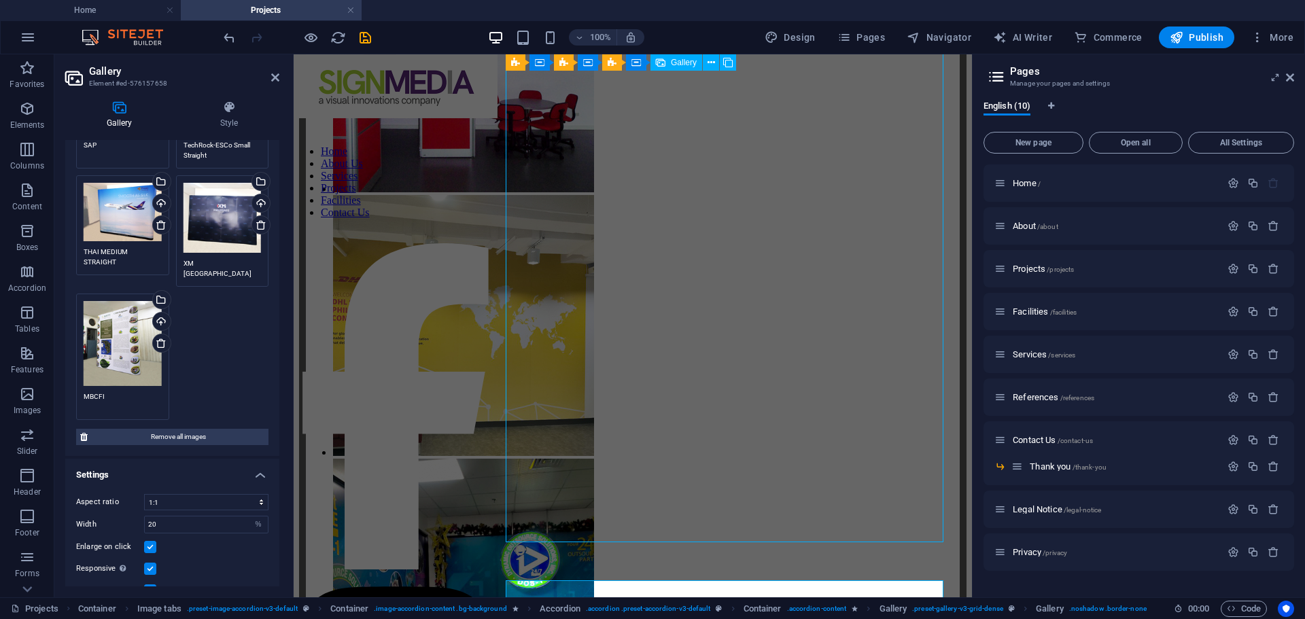
select select "4"
select select "%"
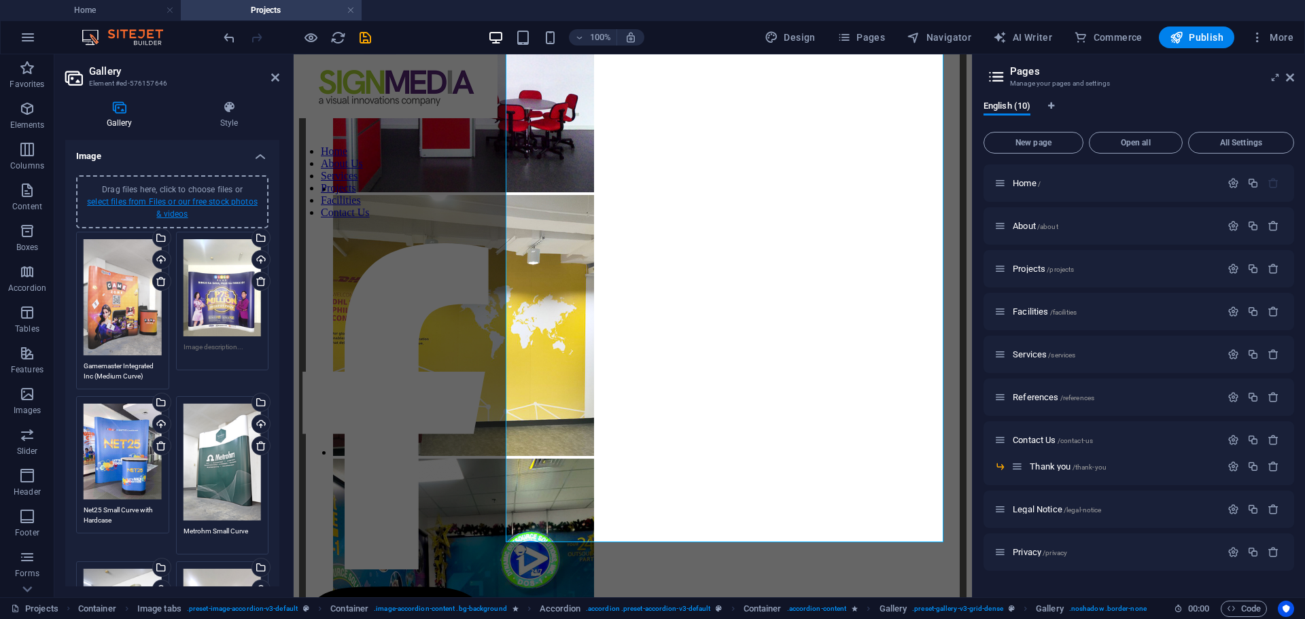
click at [169, 203] on link "select files from Files or our free stock photos & videos" at bounding box center [172, 208] width 171 height 22
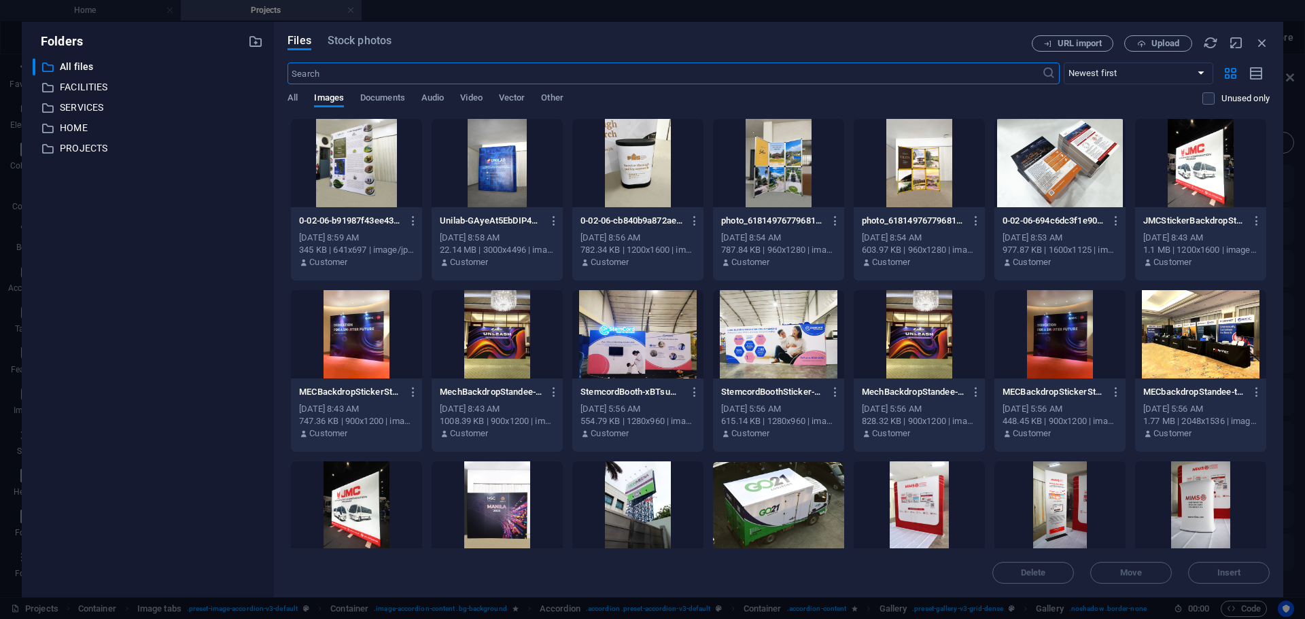
scroll to position [4655, 0]
click at [1148, 39] on span "Upload" at bounding box center [1159, 43] width 56 height 9
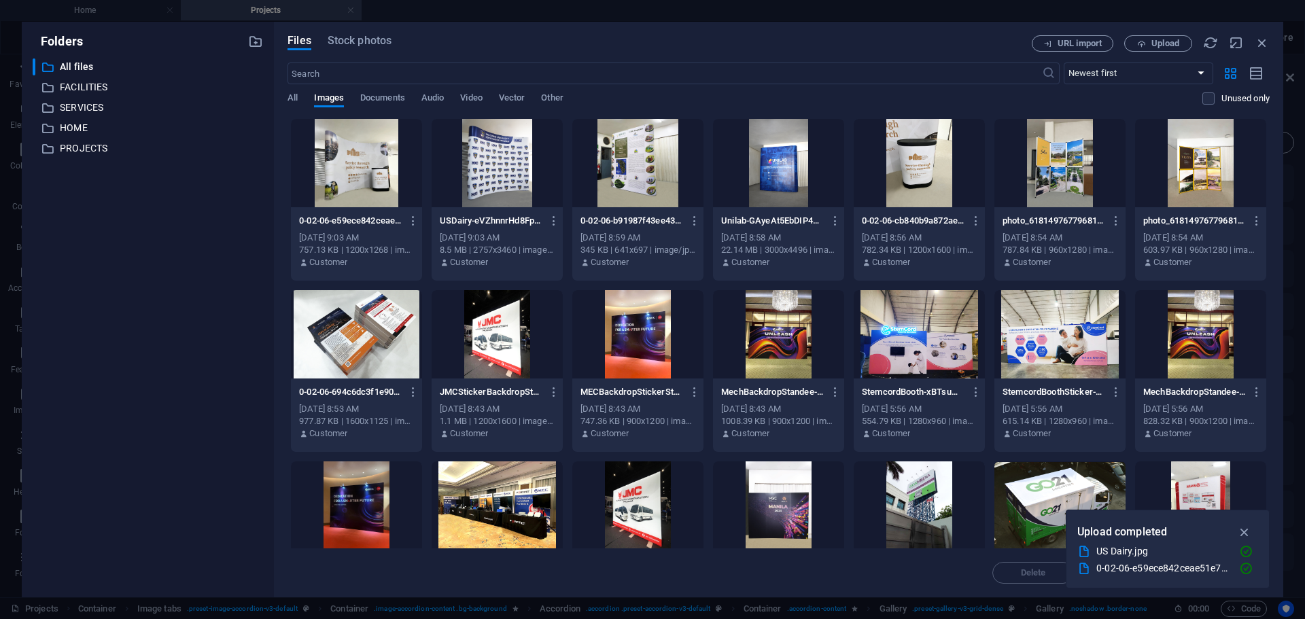
click at [360, 171] on div at bounding box center [356, 163] width 131 height 88
click at [479, 167] on div at bounding box center [497, 163] width 131 height 88
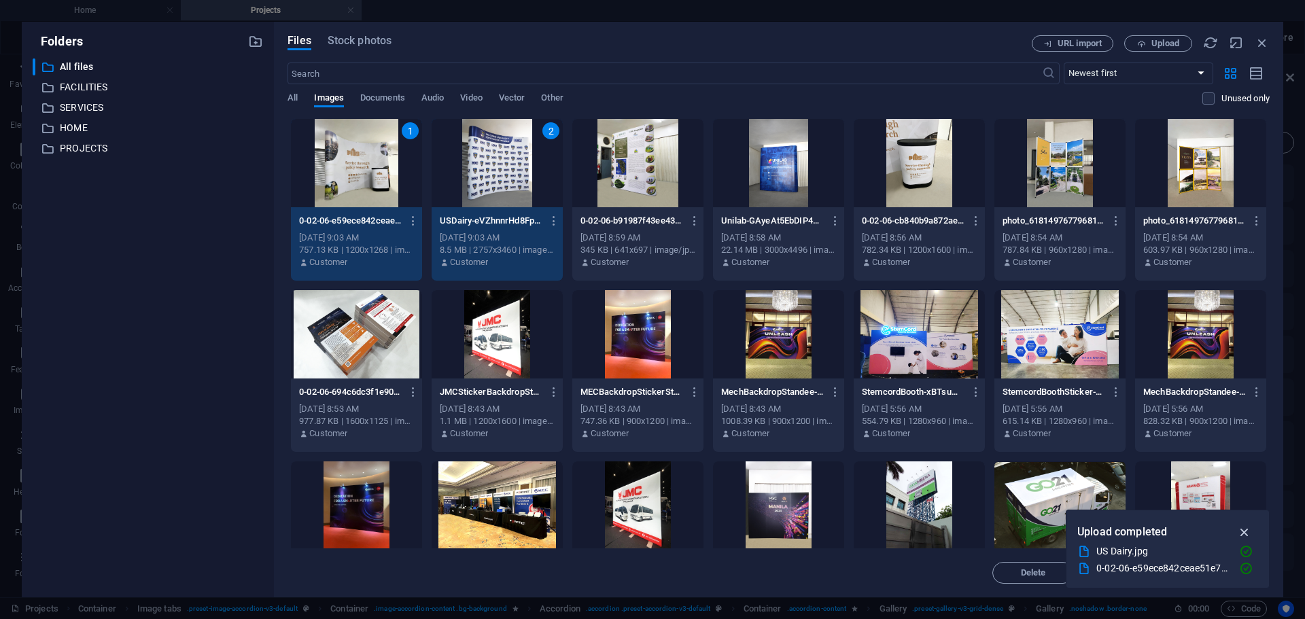
click at [1246, 529] on icon "button" at bounding box center [1245, 532] width 16 height 15
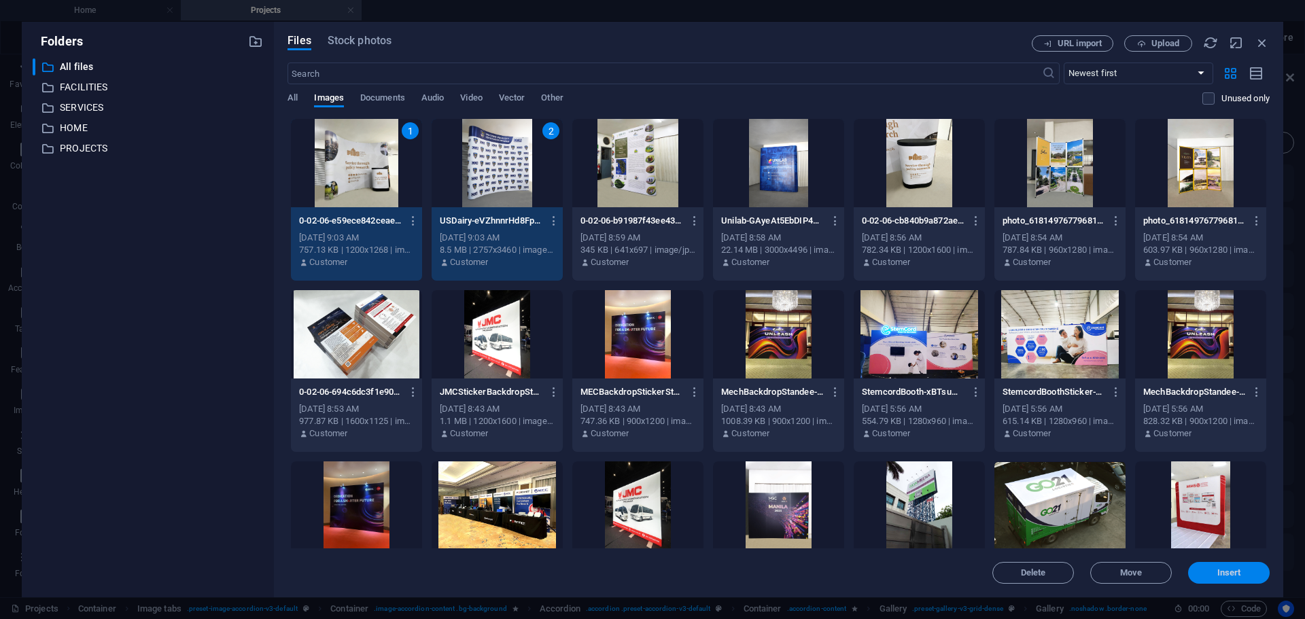
click at [1231, 573] on span "Insert" at bounding box center [1230, 573] width 24 height 8
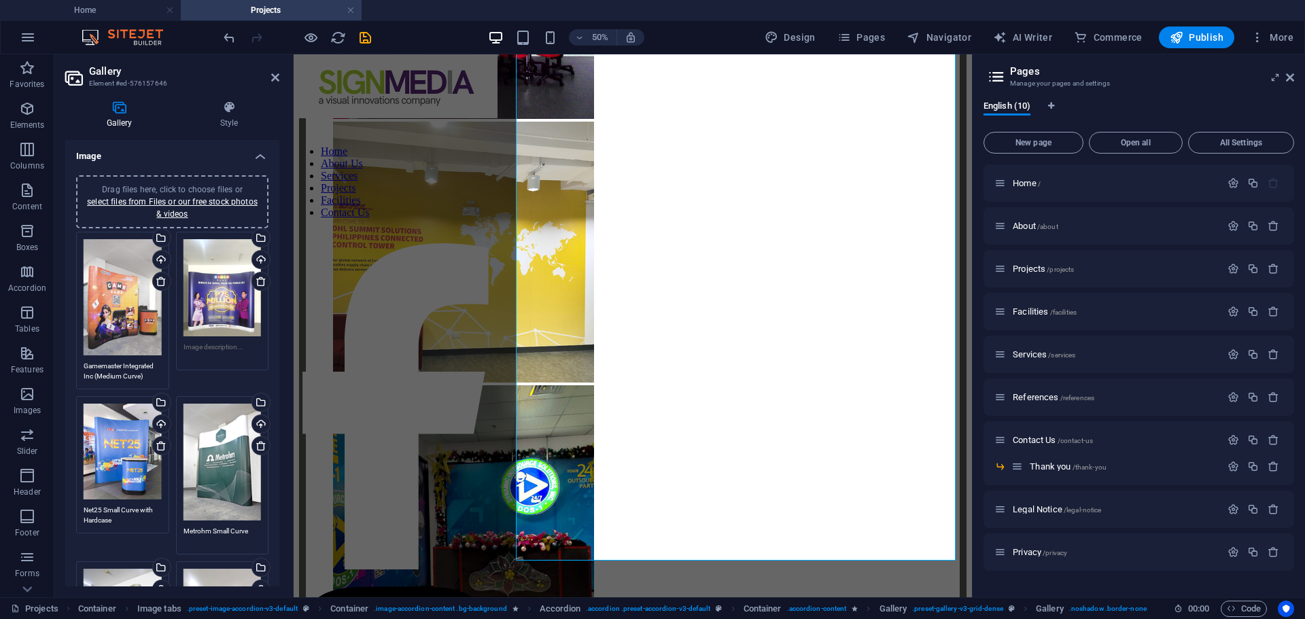
scroll to position [4578, 0]
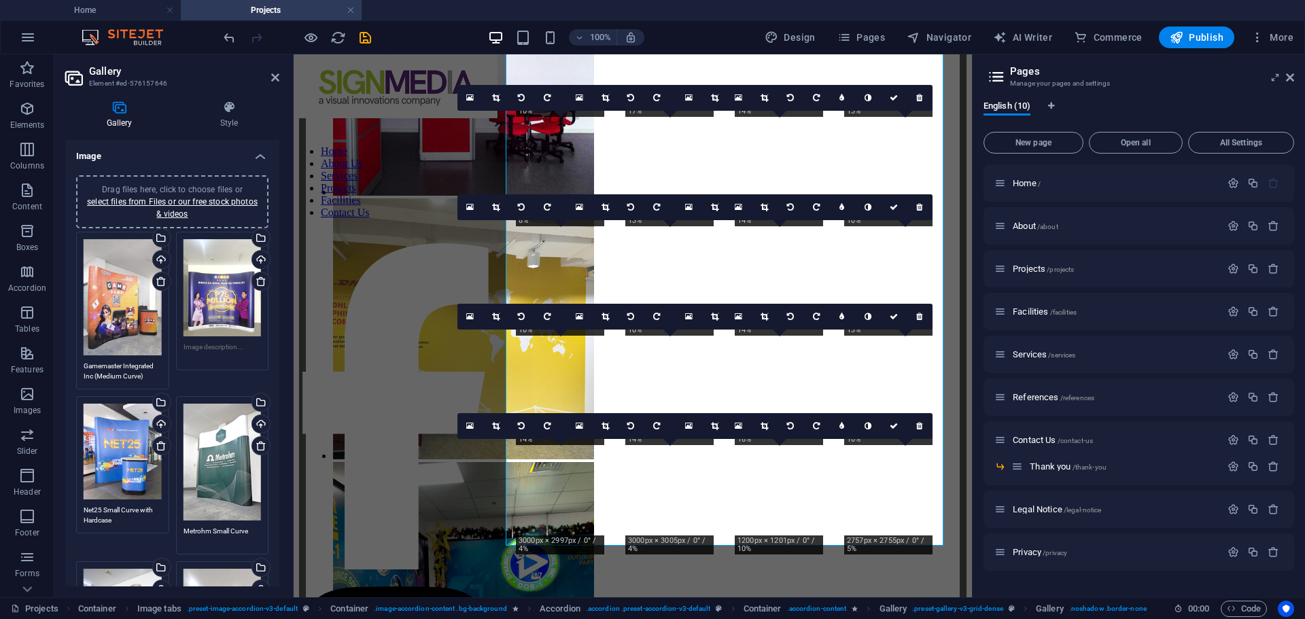
drag, startPoint x: 276, startPoint y: 188, endPoint x: 284, endPoint y: 397, distance: 209.5
click at [277, 446] on div "Image Drag files here, click to choose files or select files from Files or our …" at bounding box center [172, 363] width 214 height 447
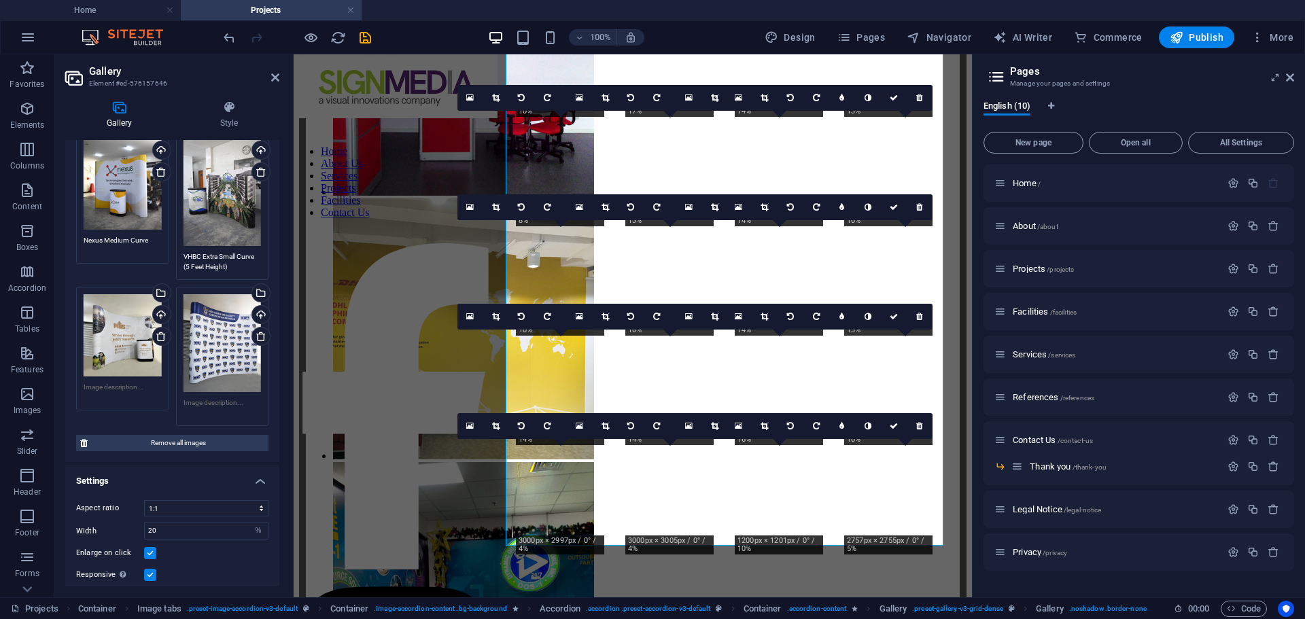
scroll to position [2326, 0]
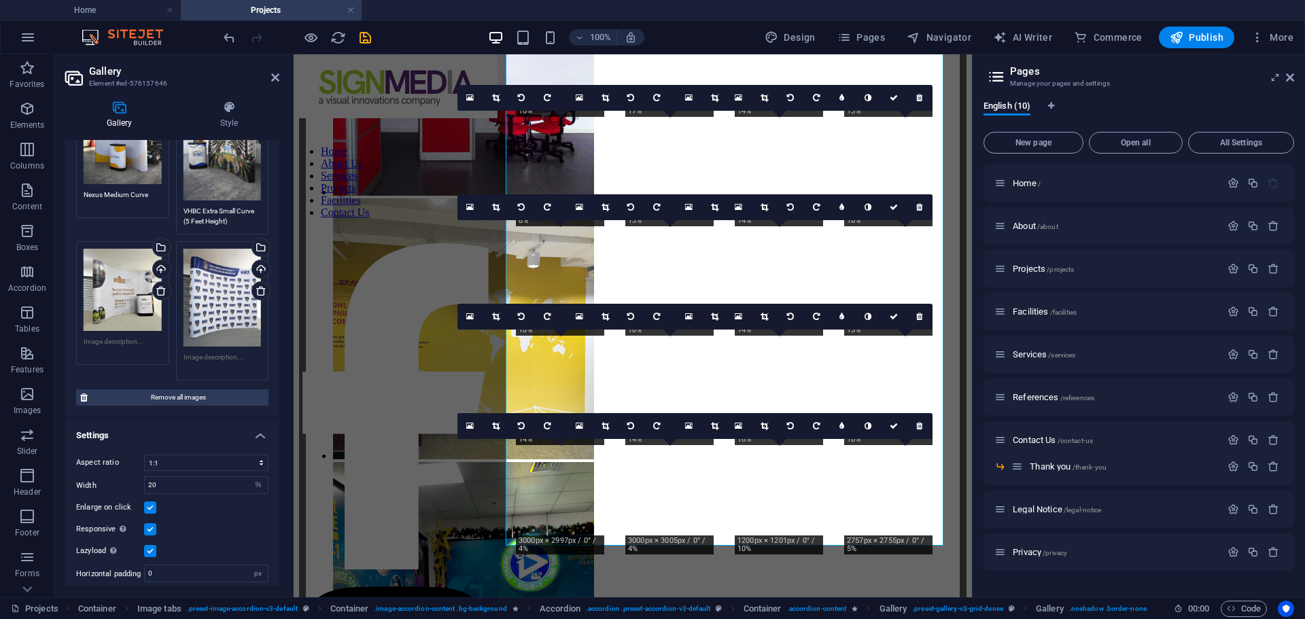
click at [124, 259] on div "Drag files here, click to choose files or select files from Files or our free s…" at bounding box center [123, 290] width 78 height 82
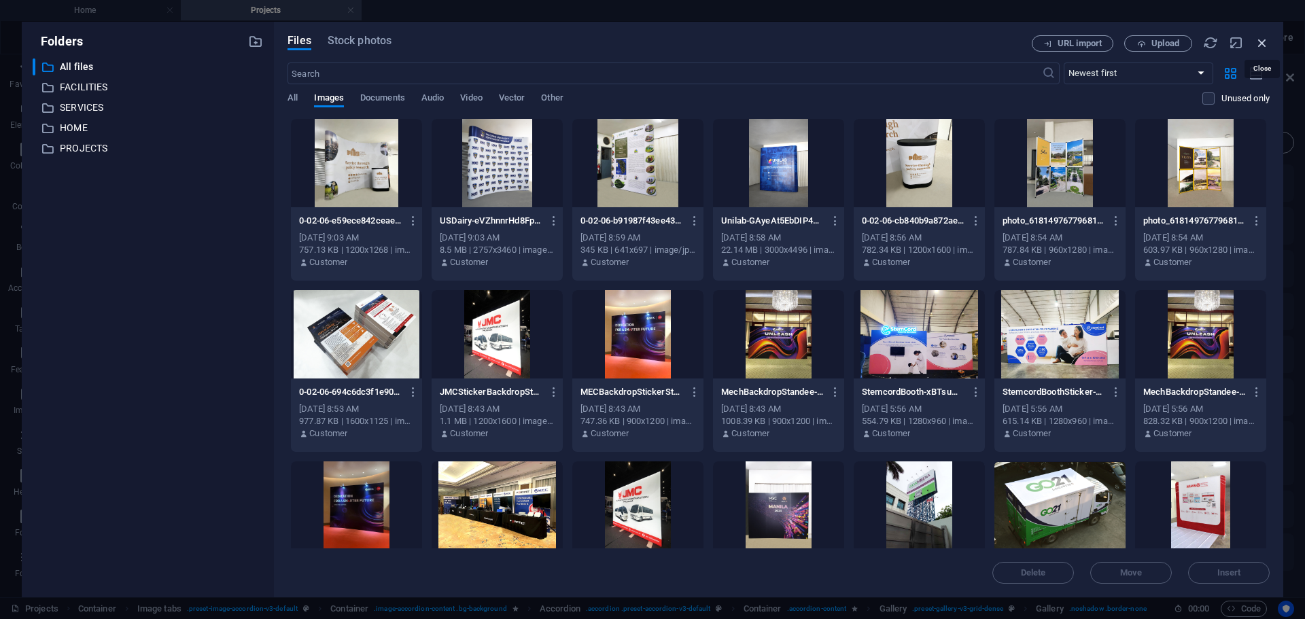
click at [1266, 41] on icon "button" at bounding box center [1262, 42] width 15 height 15
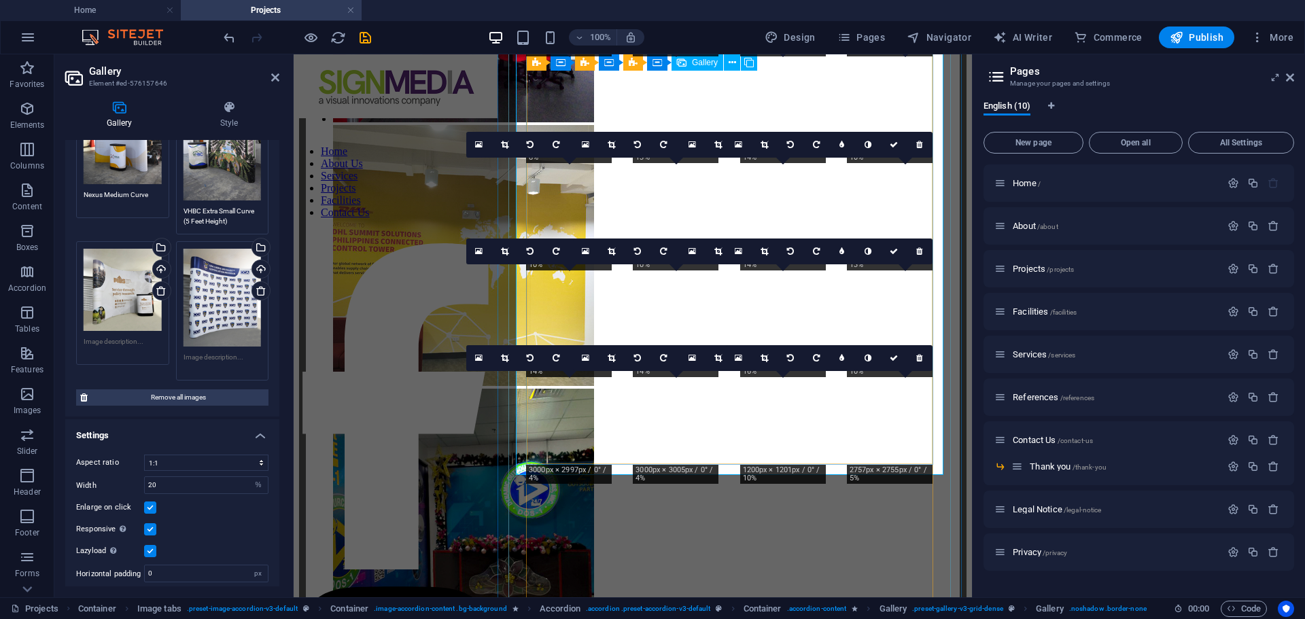
scroll to position [4575, 0]
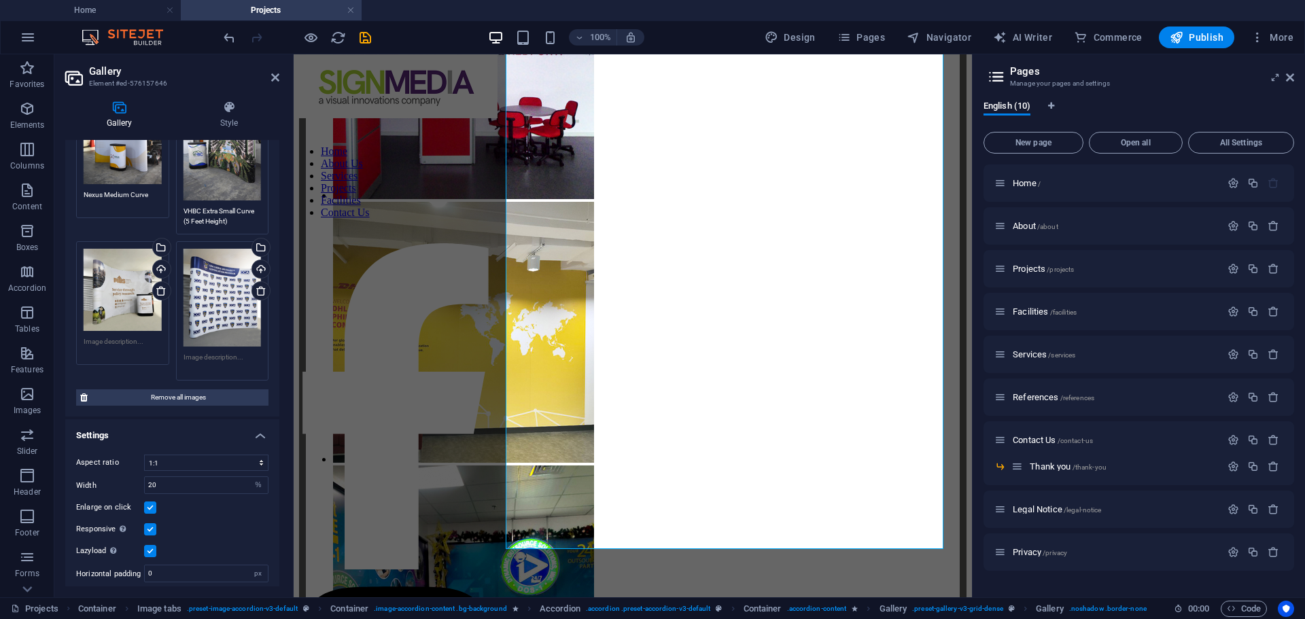
click at [103, 337] on textarea at bounding box center [123, 347] width 78 height 20
type textarea "Philippine Institute for Development Studies"
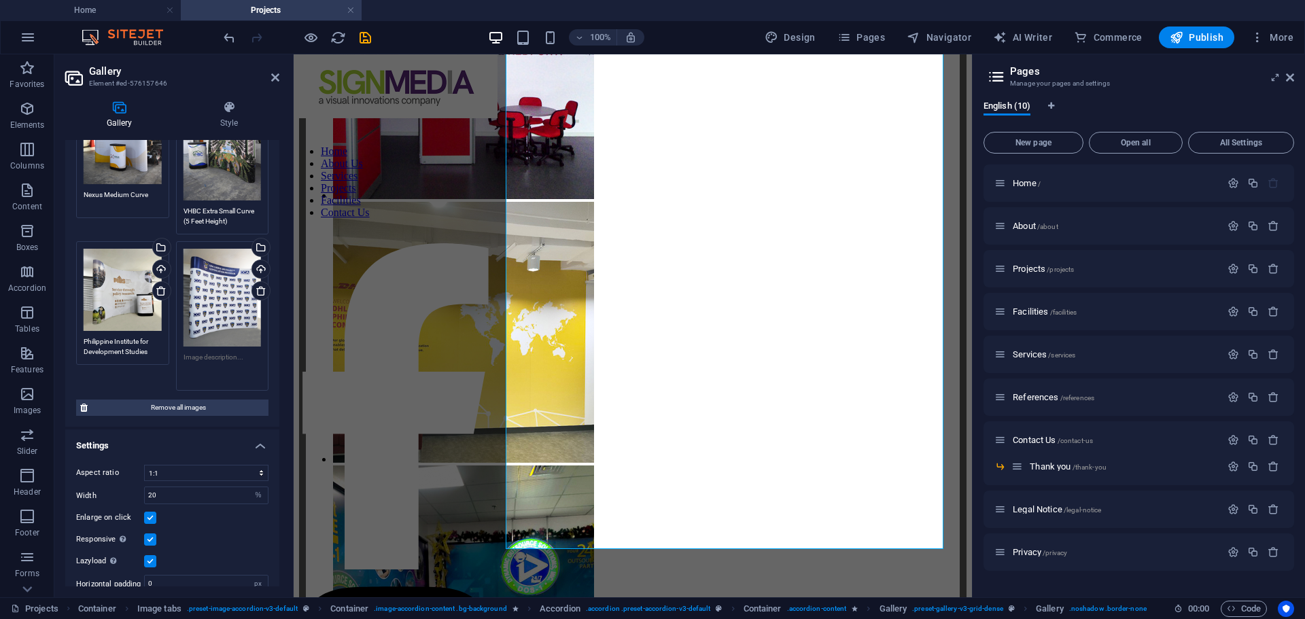
click at [213, 352] on textarea at bounding box center [223, 367] width 78 height 31
type textarea "CCA"
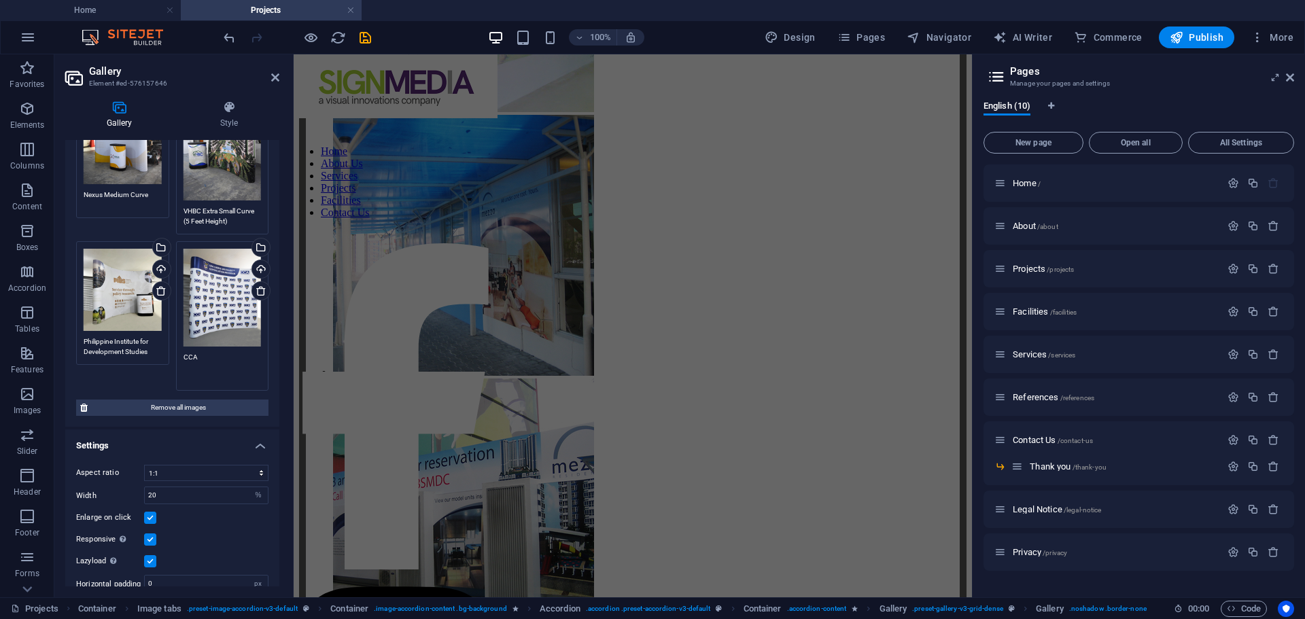
scroll to position [8173, 0]
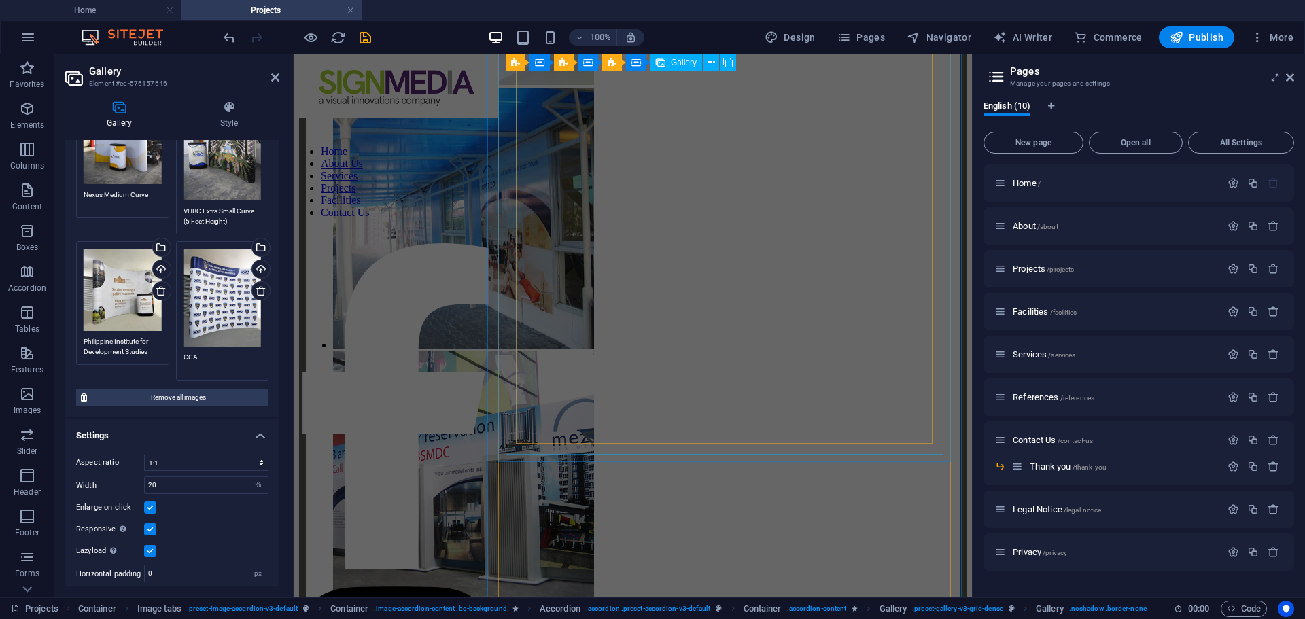
select select "4"
select select "%"
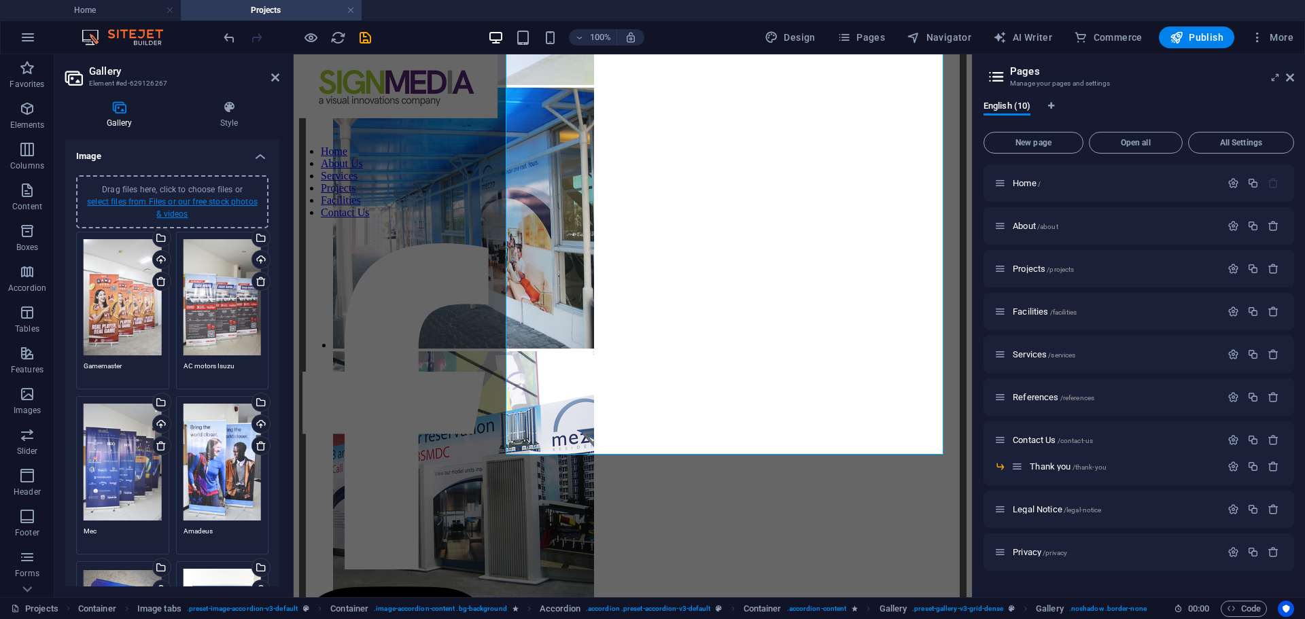
click at [168, 206] on link "select files from Files or our free stock photos & videos" at bounding box center [172, 208] width 171 height 22
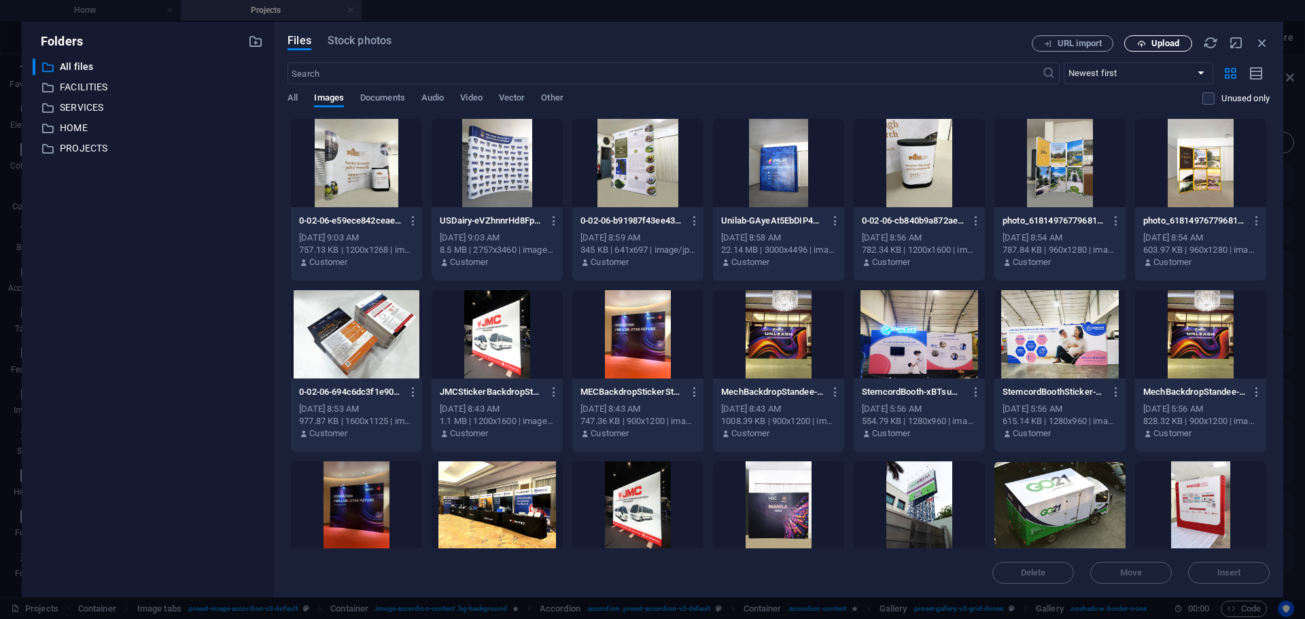
click at [1172, 48] on span "Upload" at bounding box center [1166, 43] width 28 height 8
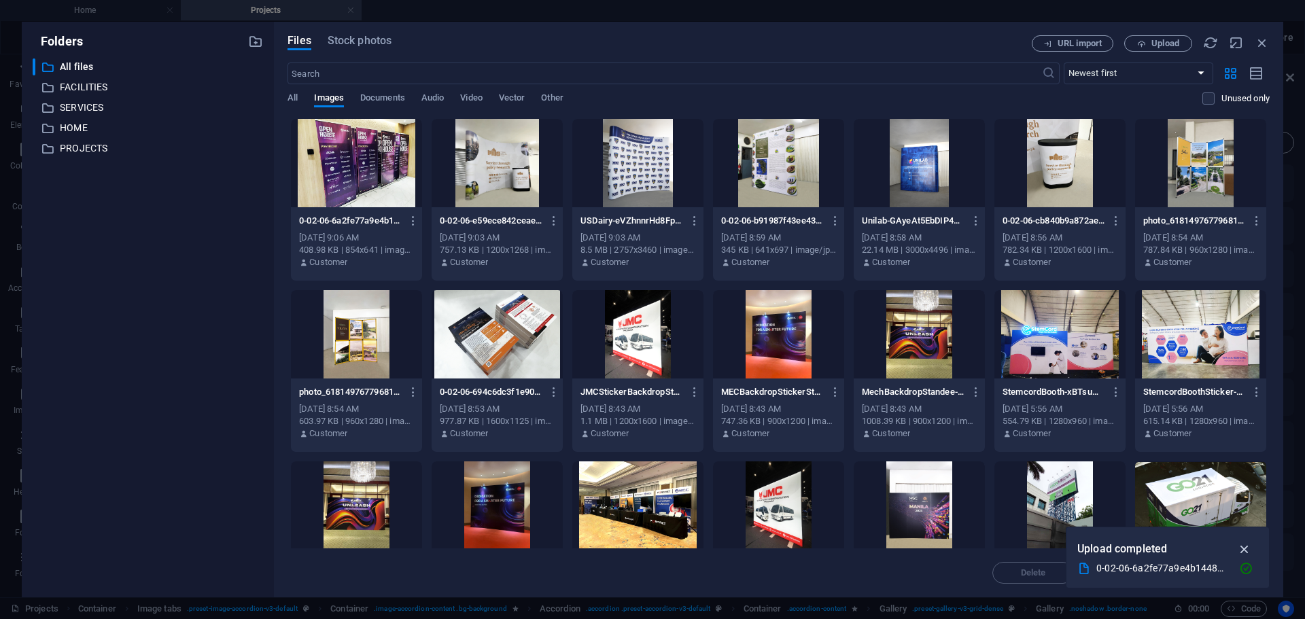
click at [1246, 550] on icon "button" at bounding box center [1245, 549] width 16 height 15
click at [364, 152] on div at bounding box center [356, 163] width 131 height 88
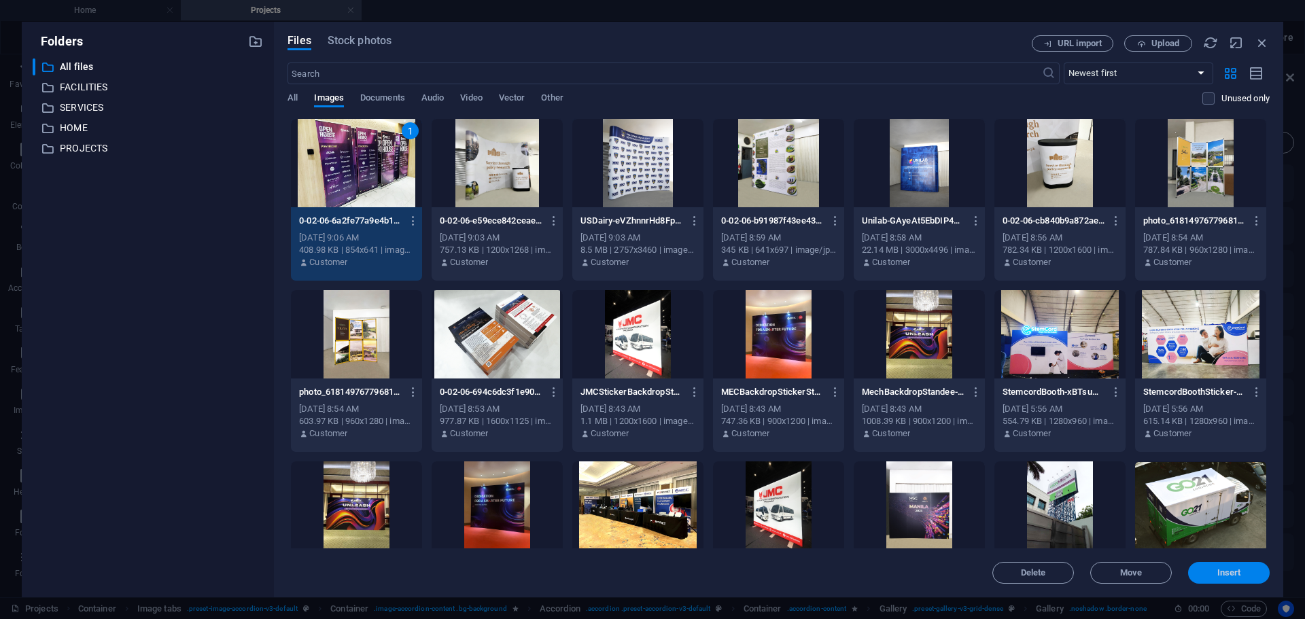
drag, startPoint x: 1214, startPoint y: 576, endPoint x: 315, endPoint y: 400, distance: 915.9
click at [1214, 576] on span "Insert" at bounding box center [1229, 573] width 71 height 8
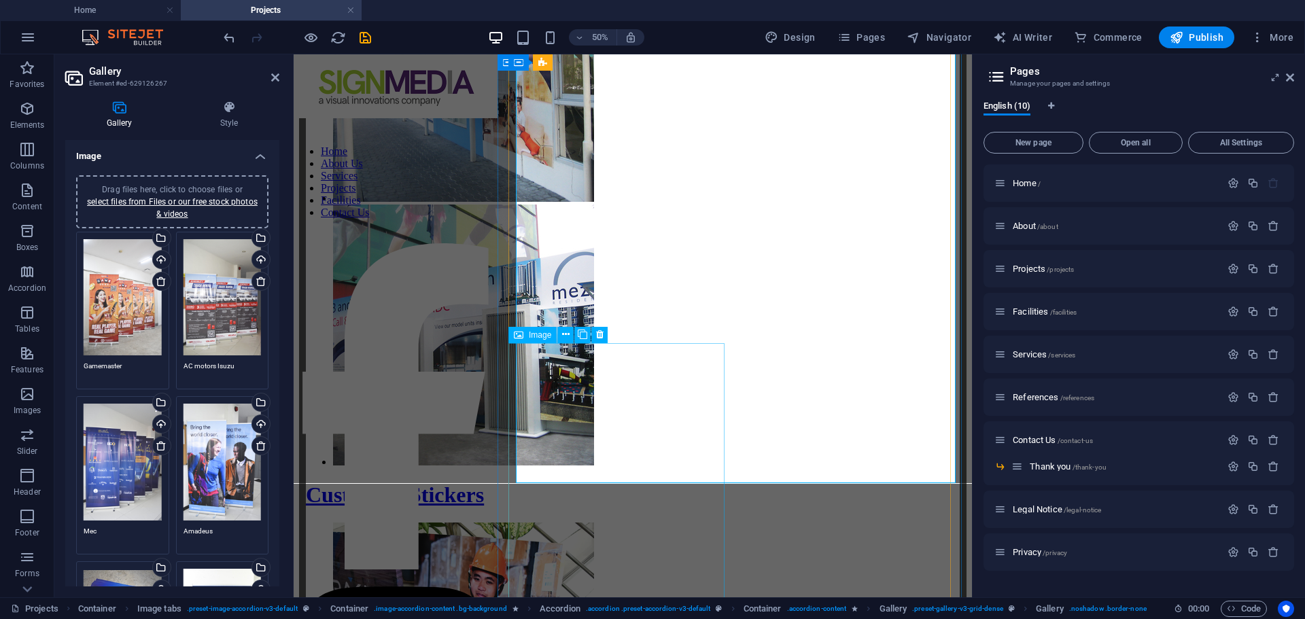
scroll to position [8170, 0]
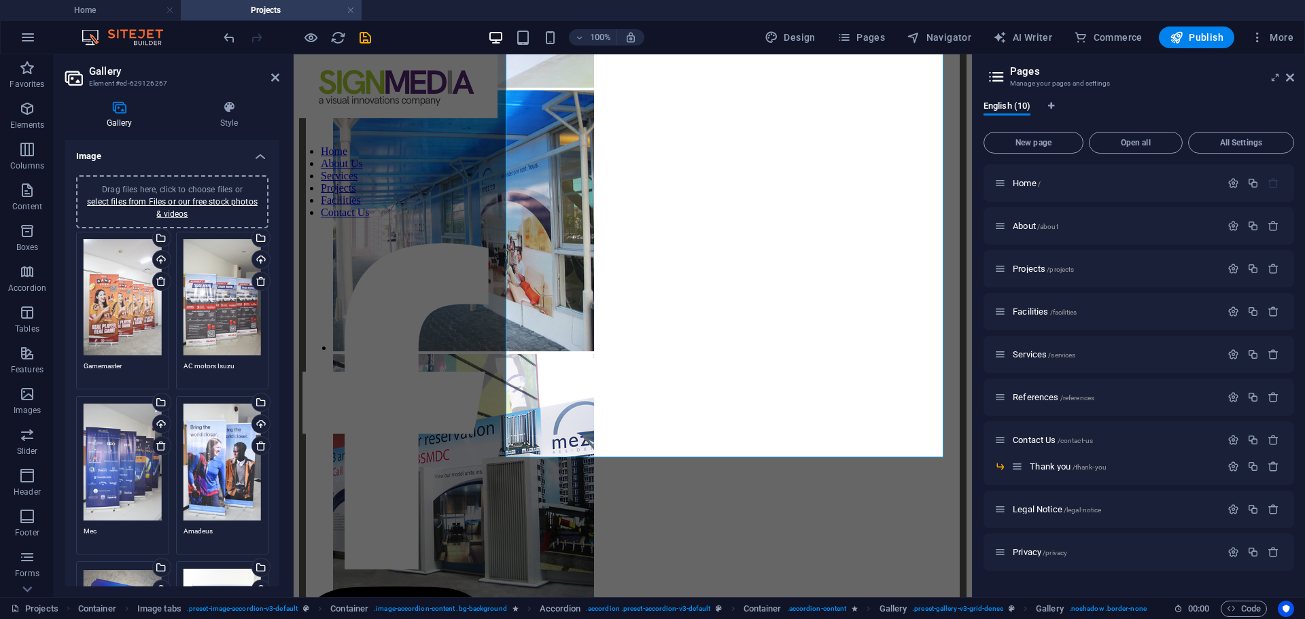
drag, startPoint x: 279, startPoint y: 201, endPoint x: 277, endPoint y: 347, distance: 145.5
click at [277, 347] on div "Gallery Style Image Drag files here, click to choose files or select files from…" at bounding box center [172, 344] width 236 height 508
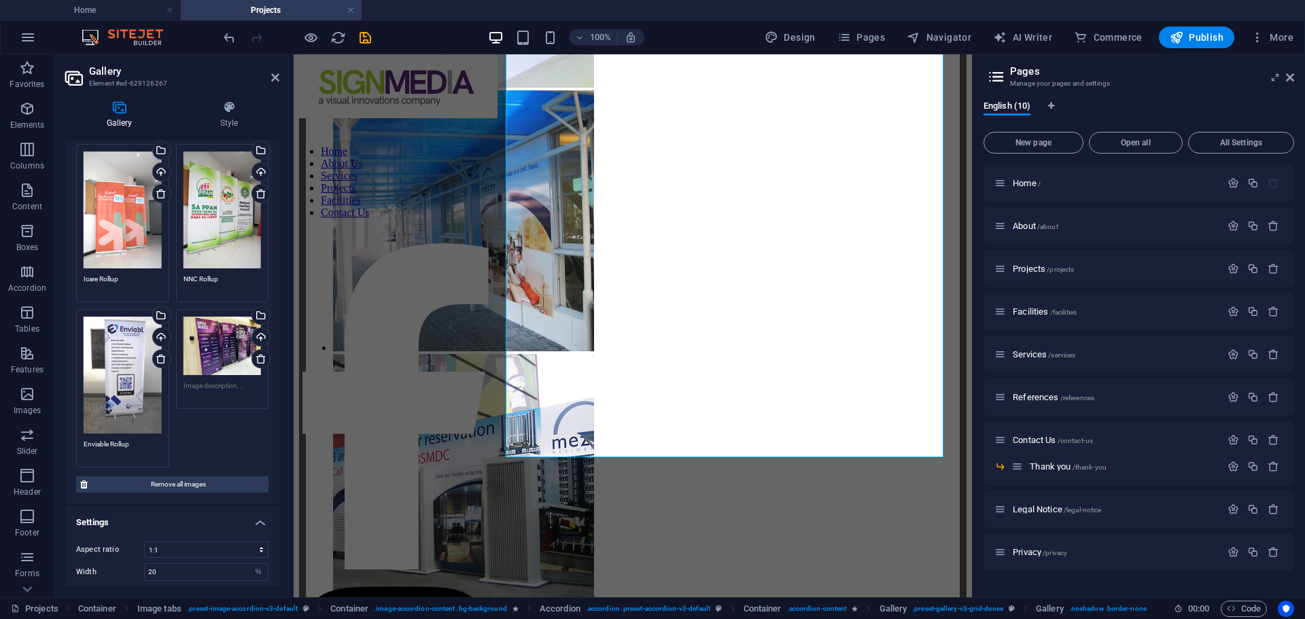
scroll to position [2055, 0]
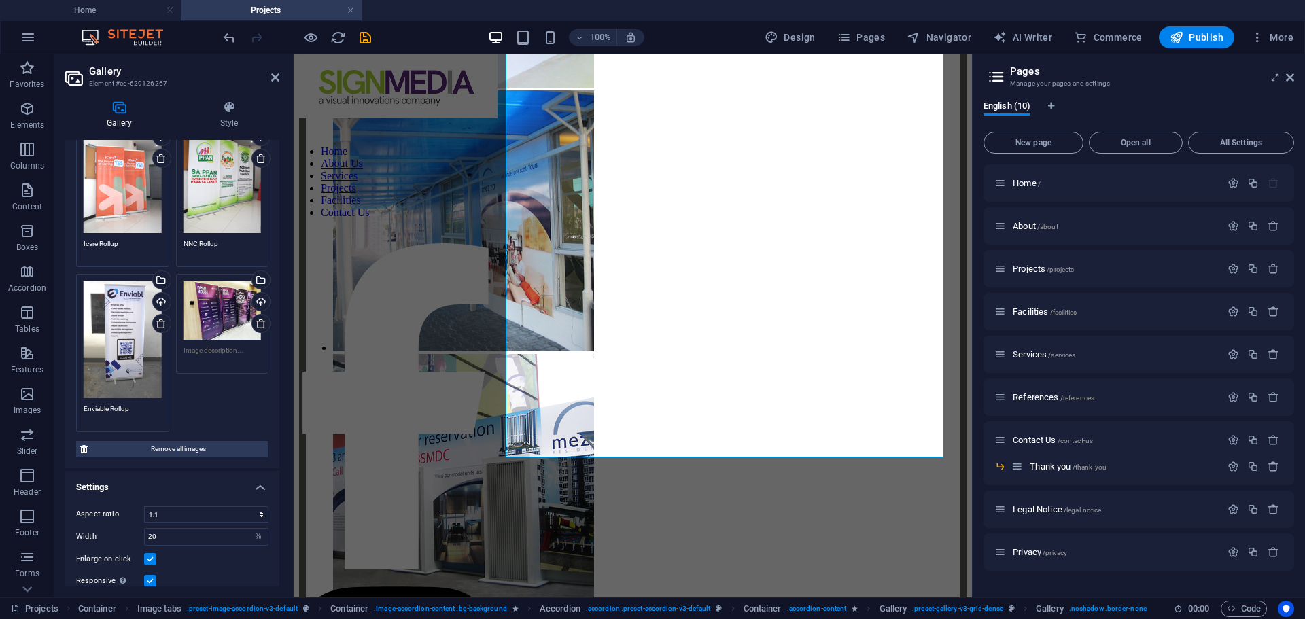
click at [229, 286] on div "Drag files here, click to choose files or select files from Files or our free s…" at bounding box center [223, 310] width 78 height 58
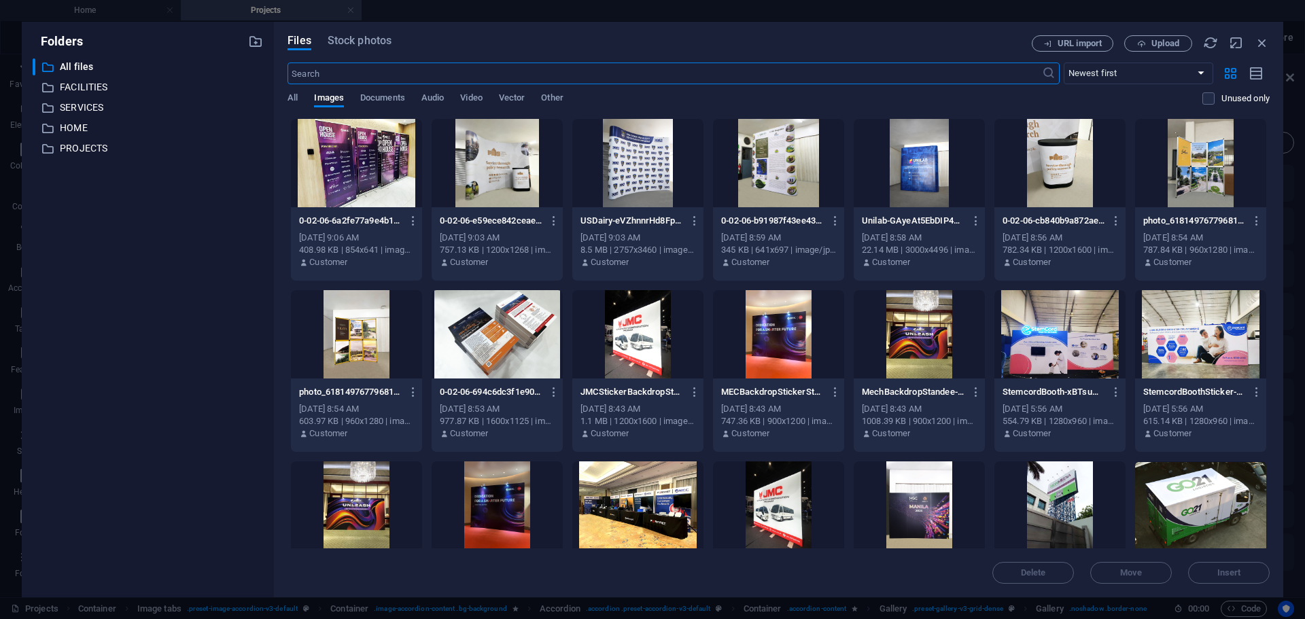
scroll to position [8317, 0]
click at [1265, 41] on icon "button" at bounding box center [1262, 42] width 15 height 15
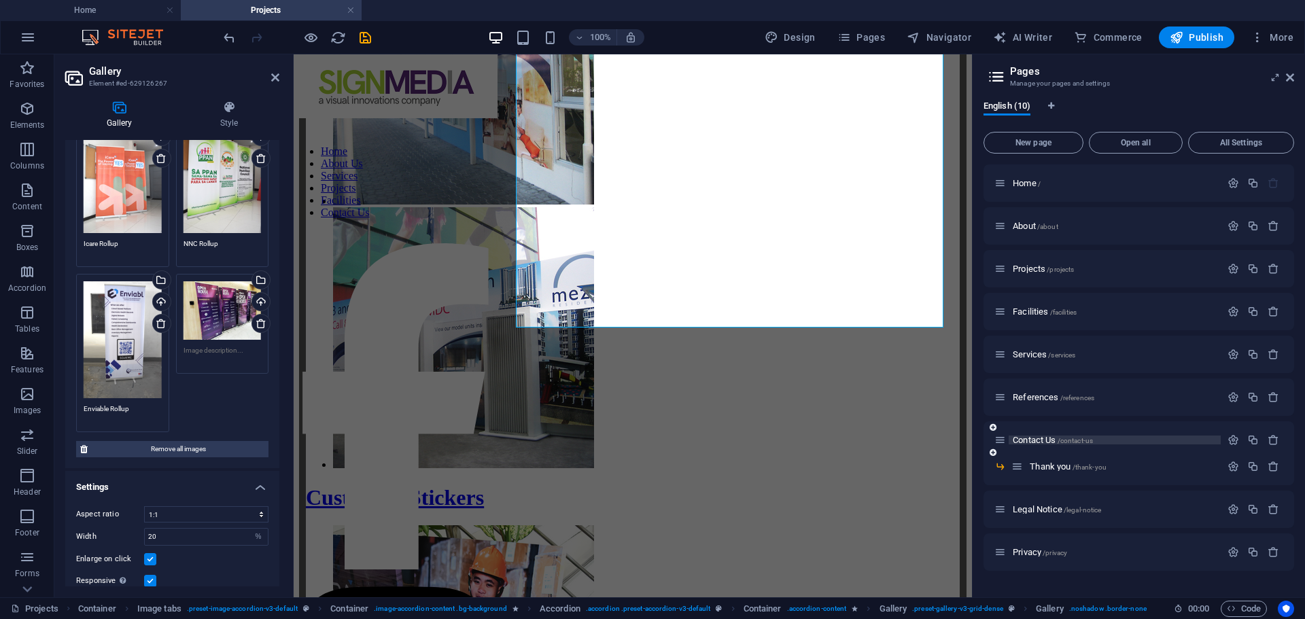
scroll to position [8167, 0]
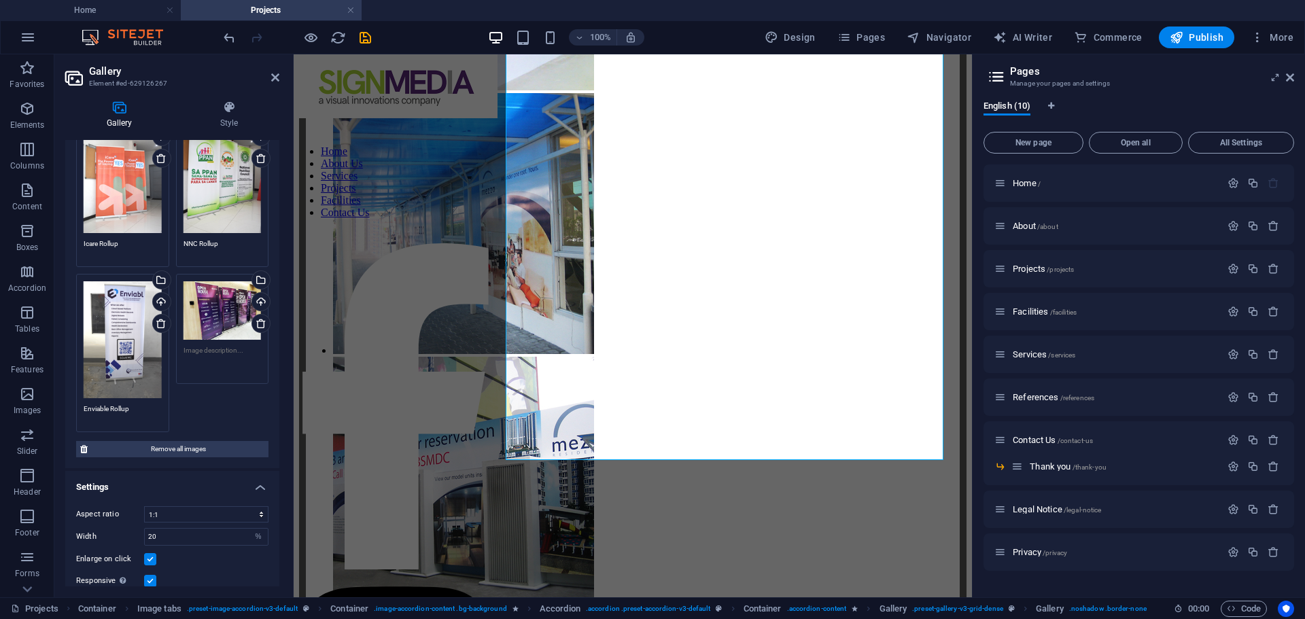
click at [211, 345] on textarea at bounding box center [223, 360] width 78 height 31
type textarea "MEC"
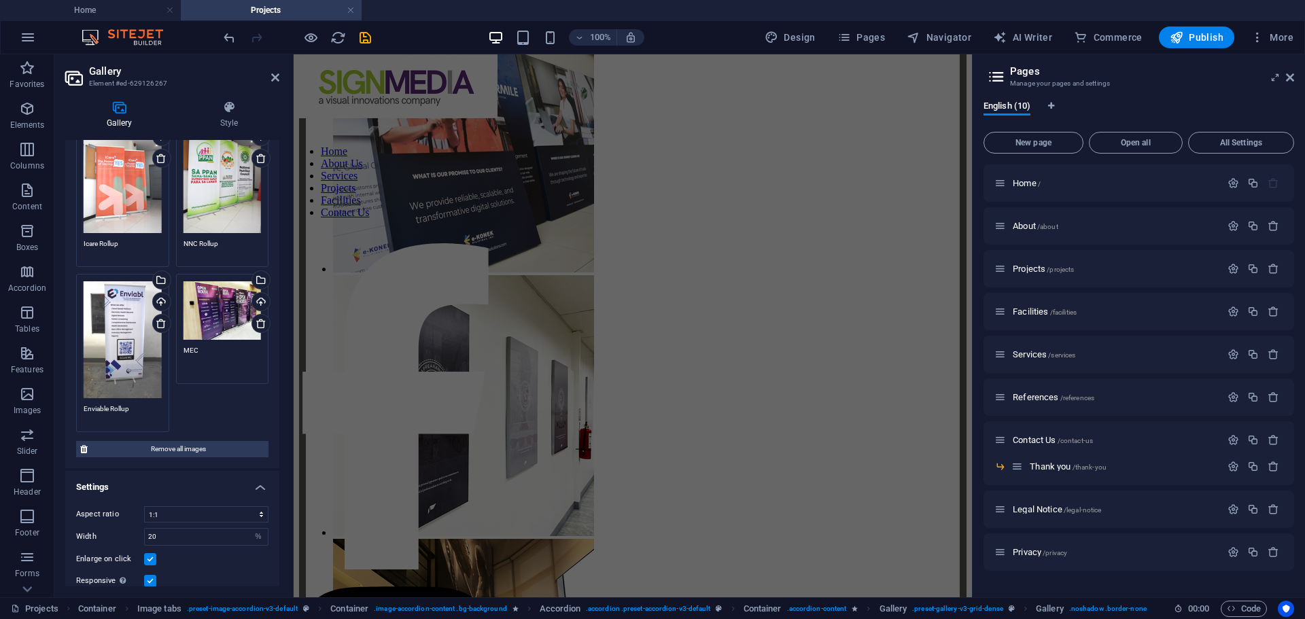
scroll to position [9067, 0]
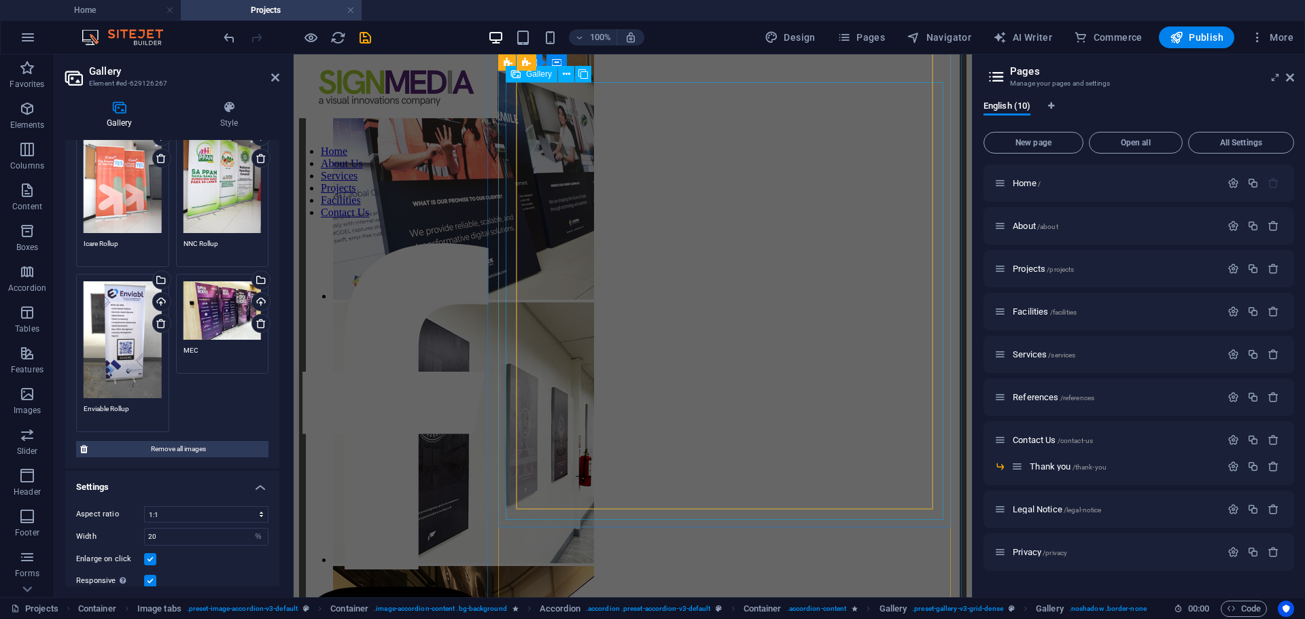
select select "4"
select select "%"
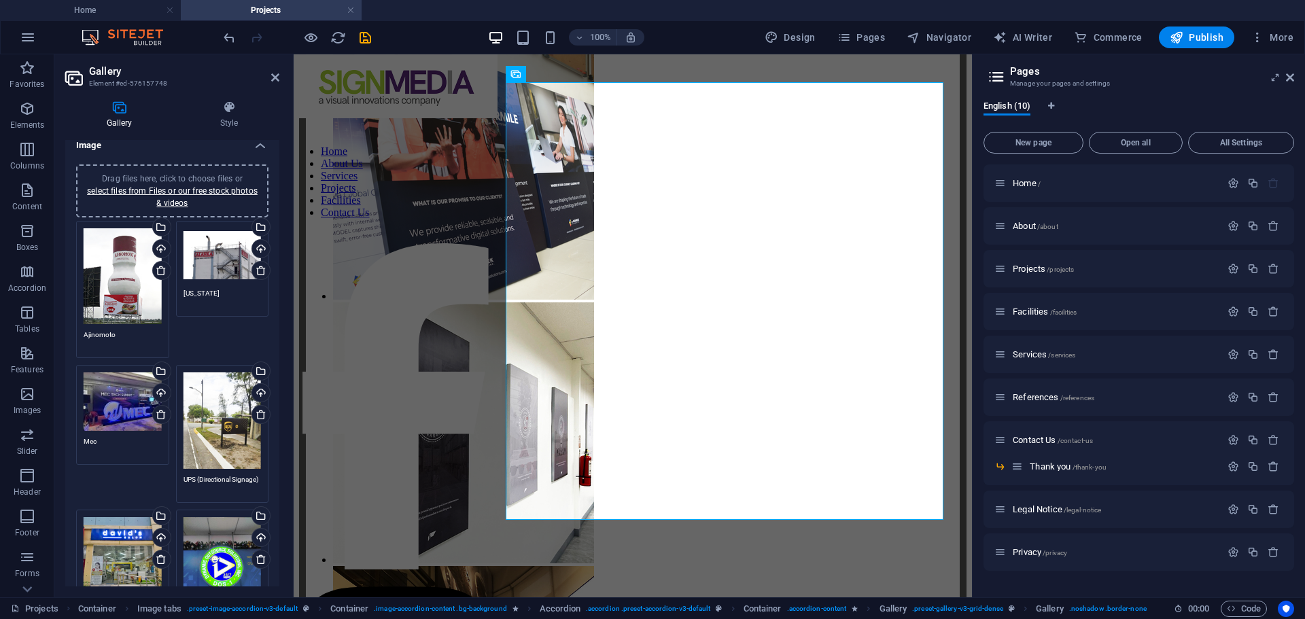
scroll to position [0, 0]
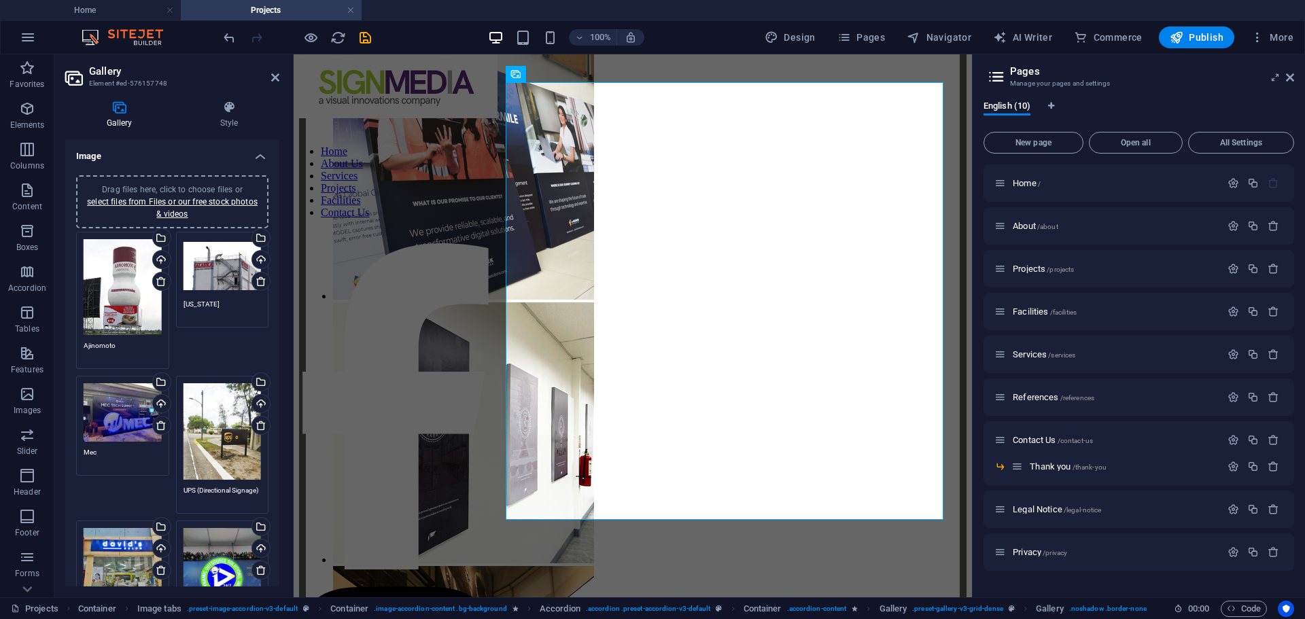
drag, startPoint x: 278, startPoint y: 231, endPoint x: 1, endPoint y: 135, distance: 293.7
click at [173, 202] on link "select files from Files or our free stock photos & videos" at bounding box center [172, 208] width 171 height 22
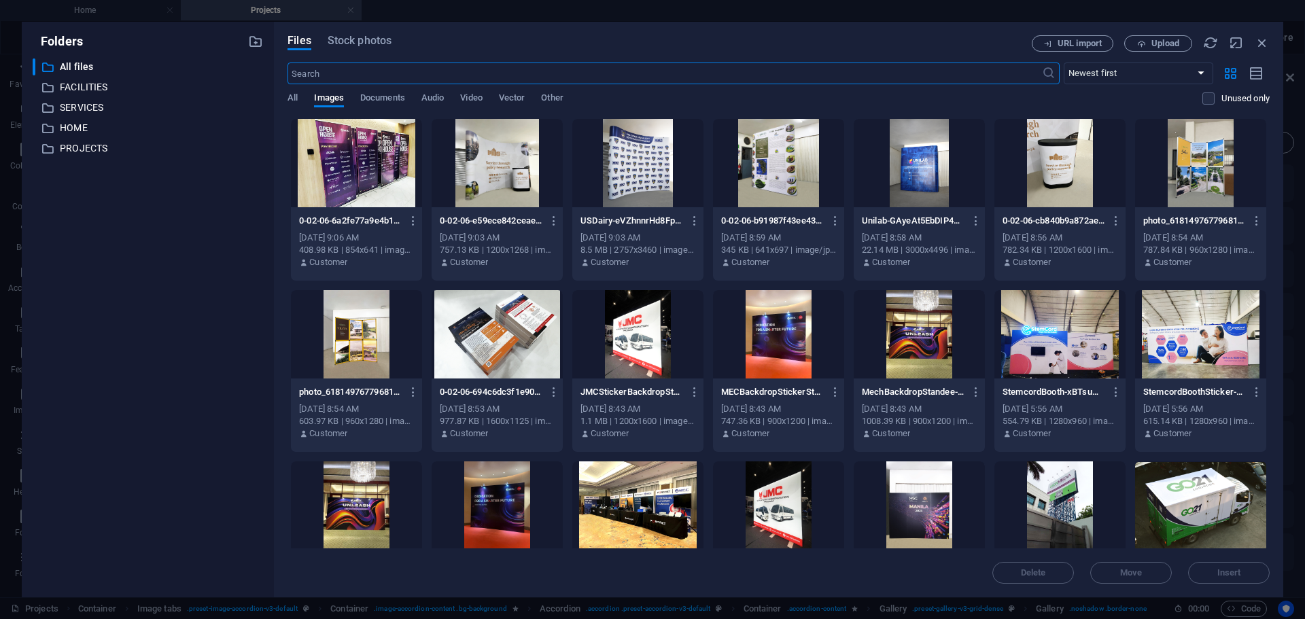
scroll to position [9226, 0]
click at [1173, 44] on span "Upload" at bounding box center [1166, 43] width 28 height 8
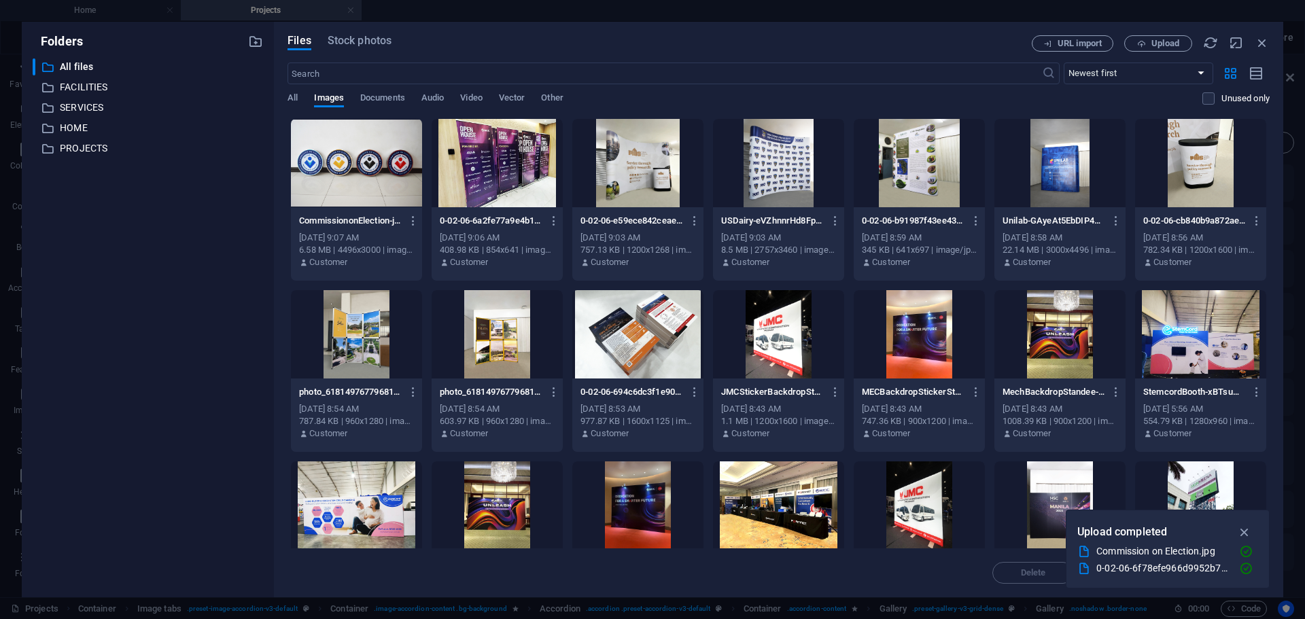
click at [365, 164] on div at bounding box center [356, 163] width 131 height 88
click at [1247, 528] on icon "button" at bounding box center [1245, 532] width 16 height 15
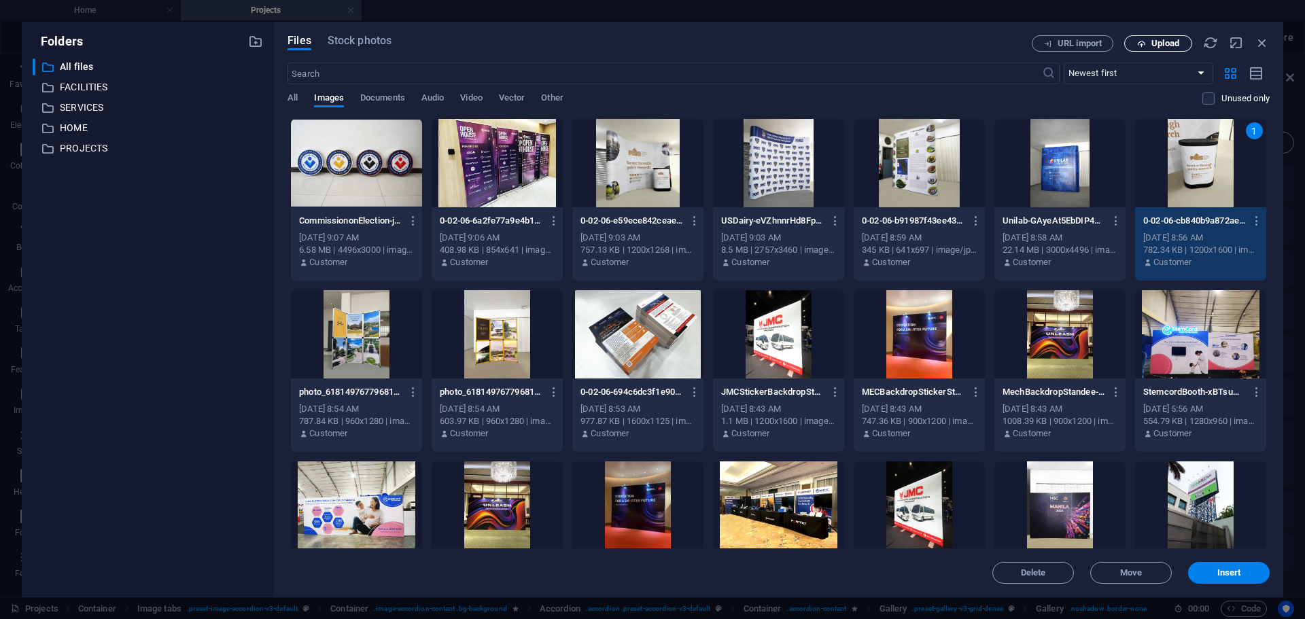
click at [1154, 41] on span "Upload" at bounding box center [1166, 43] width 28 height 8
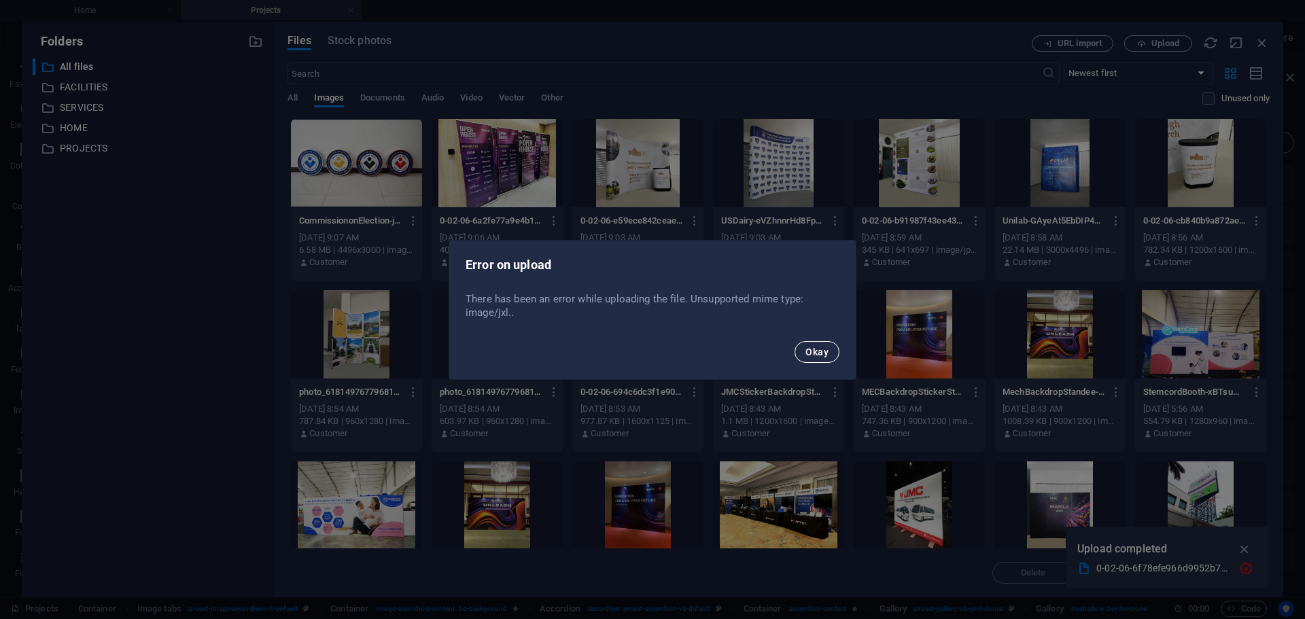
click at [805, 356] on button "Okay" at bounding box center [817, 352] width 45 height 22
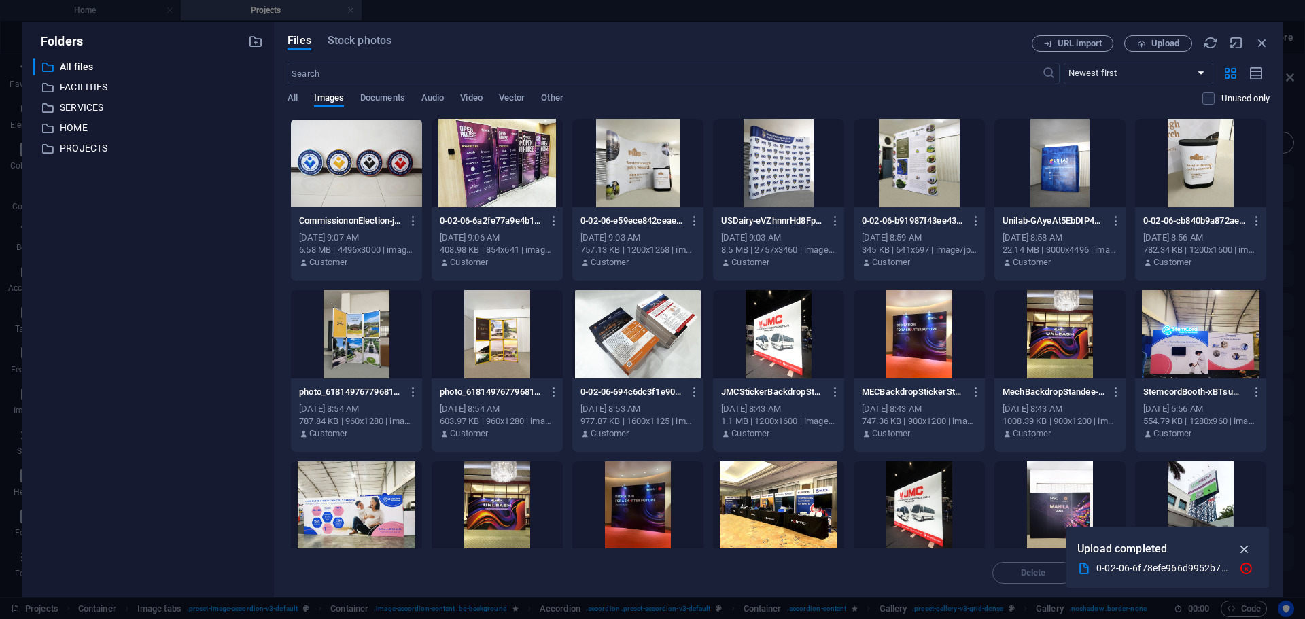
click at [1244, 546] on icon "button" at bounding box center [1245, 549] width 16 height 15
click at [1164, 42] on span "Upload" at bounding box center [1166, 43] width 28 height 8
click at [1165, 41] on span "Upload" at bounding box center [1166, 43] width 28 height 8
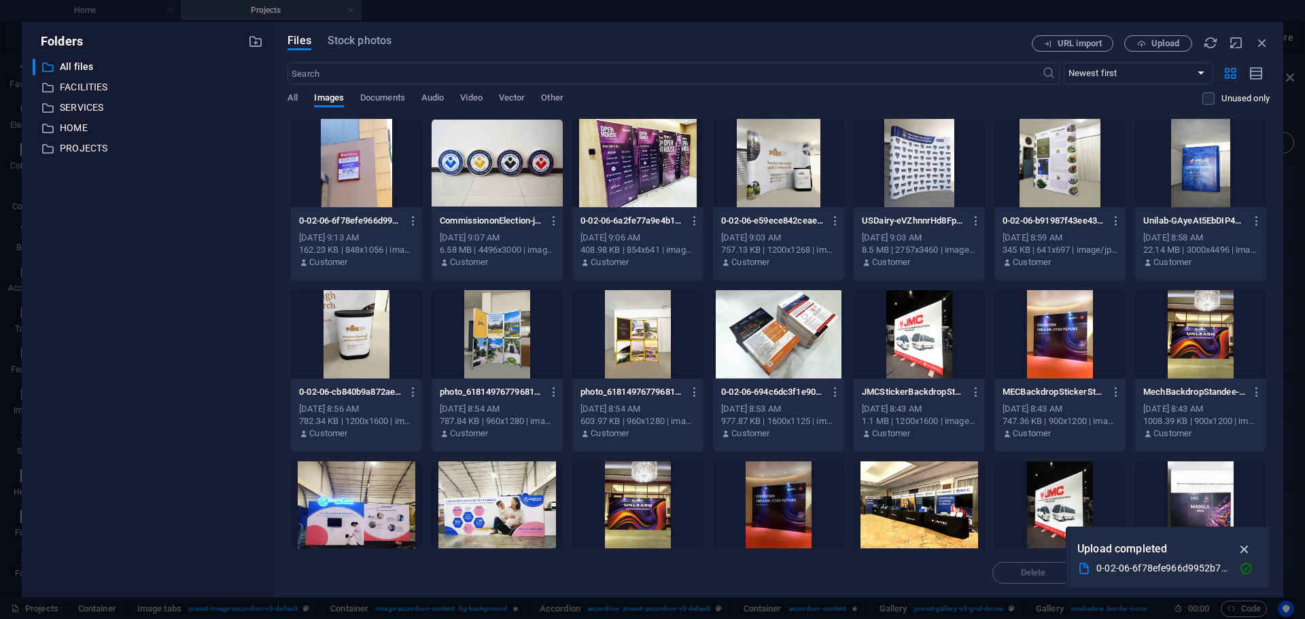
click at [1244, 547] on icon "button" at bounding box center [1245, 549] width 16 height 15
click at [377, 165] on div at bounding box center [356, 163] width 131 height 88
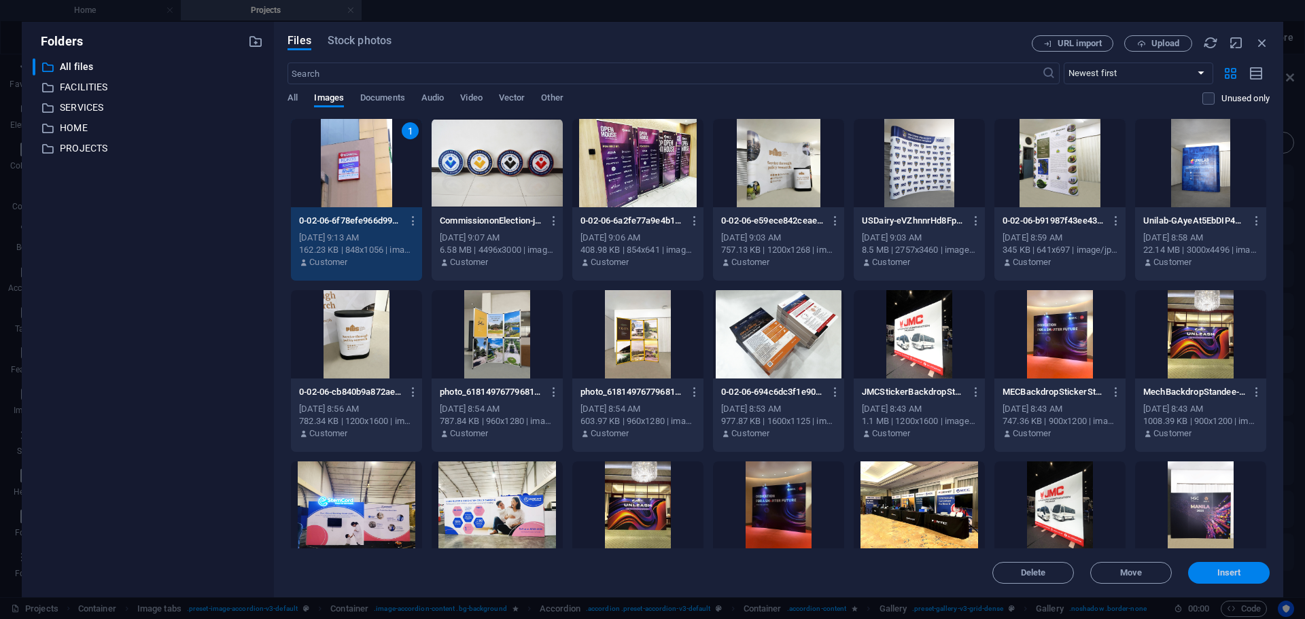
drag, startPoint x: 1219, startPoint y: 570, endPoint x: 211, endPoint y: 284, distance: 1048.1
click at [1219, 570] on span "Insert" at bounding box center [1230, 573] width 24 height 8
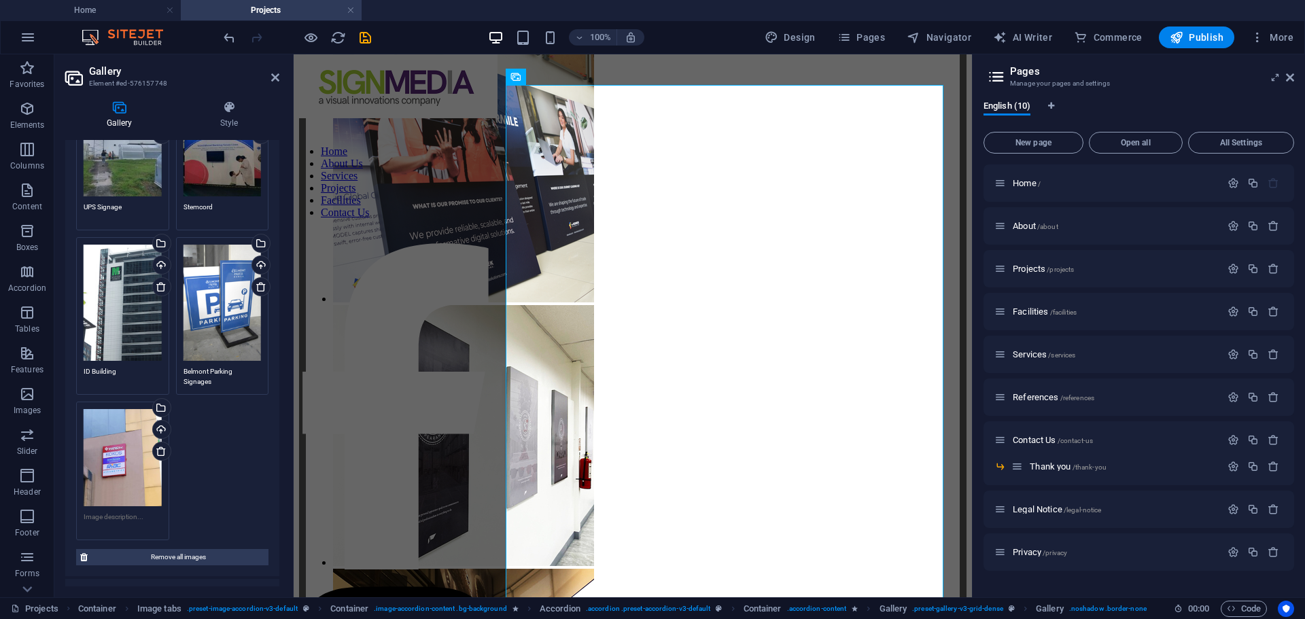
scroll to position [1045, 0]
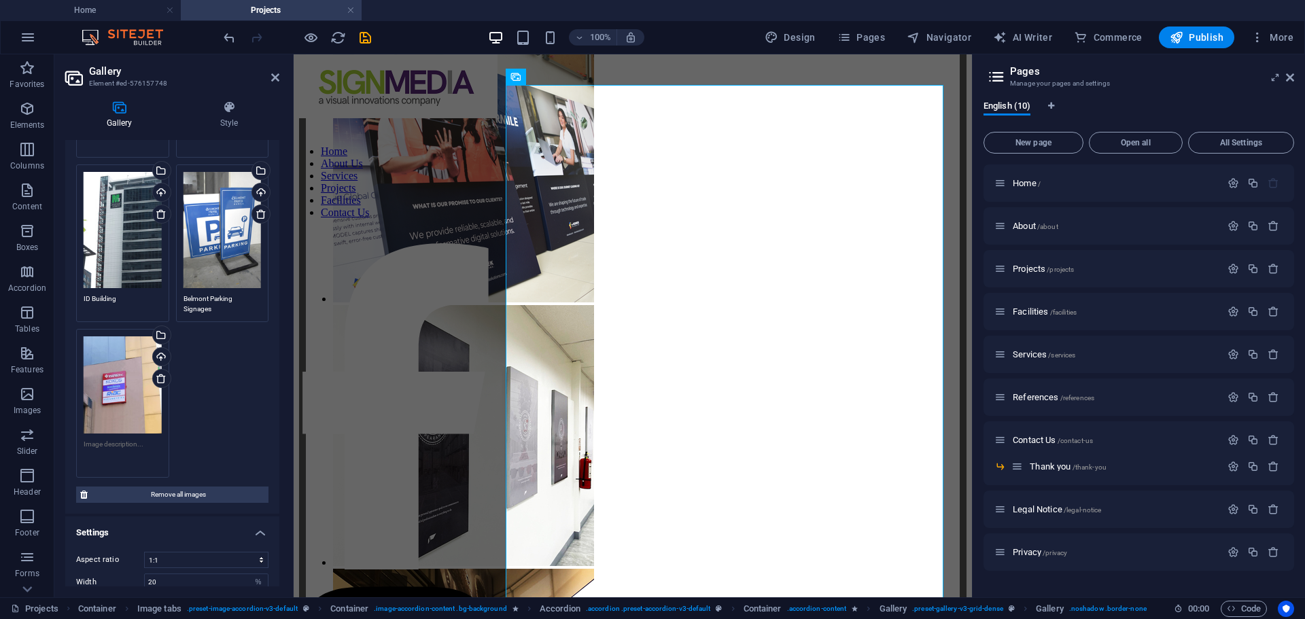
click at [101, 439] on textarea at bounding box center [123, 454] width 78 height 31
type textarea "TOWNES"
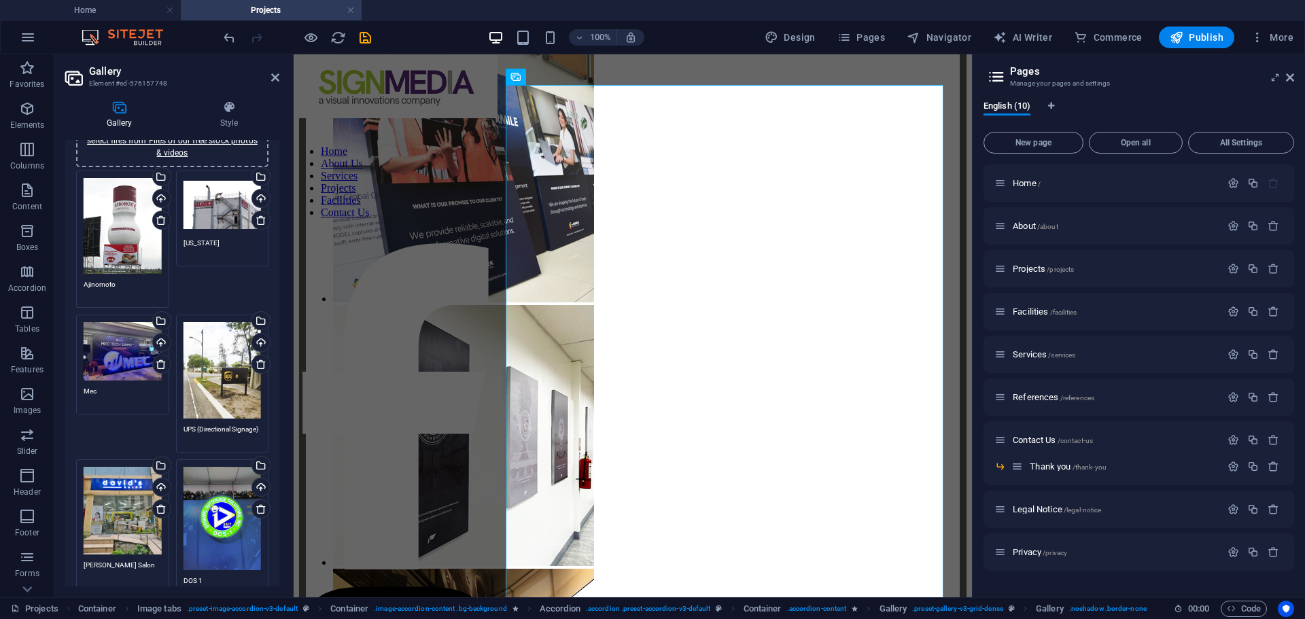
scroll to position [0, 0]
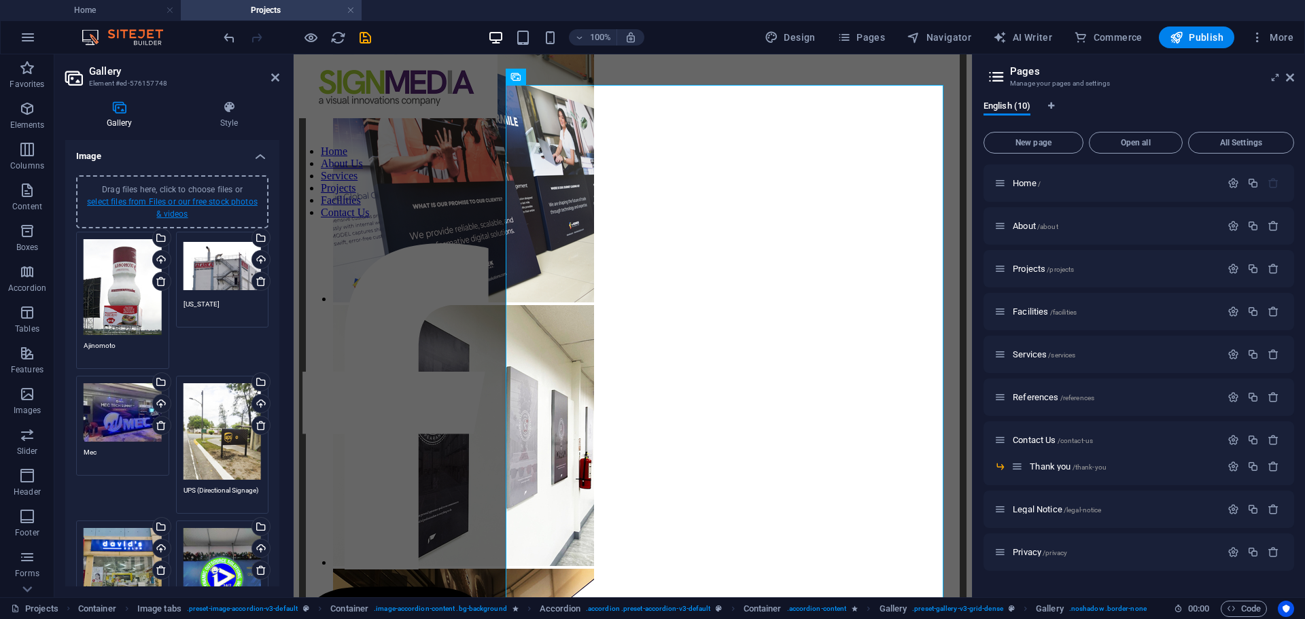
click at [185, 201] on link "select files from Files or our free stock photos & videos" at bounding box center [172, 208] width 171 height 22
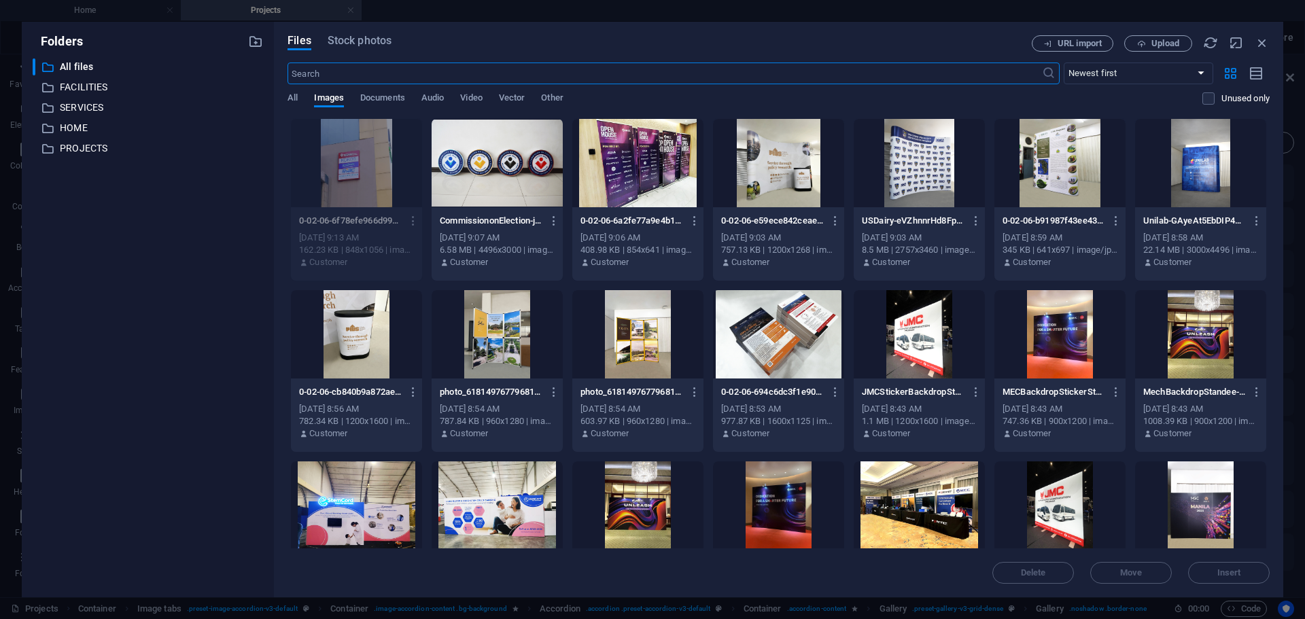
scroll to position [9224, 0]
click at [511, 163] on div at bounding box center [497, 163] width 131 height 88
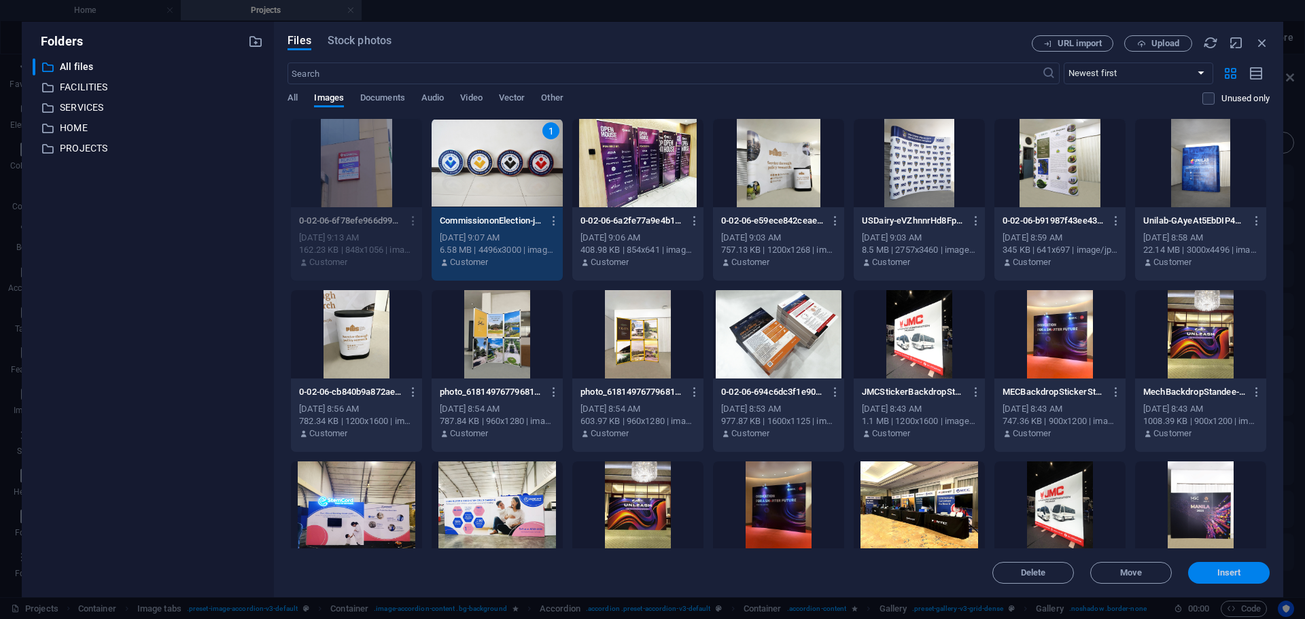
drag, startPoint x: 1213, startPoint y: 572, endPoint x: 242, endPoint y: 477, distance: 975.5
click at [1213, 572] on span "Insert" at bounding box center [1229, 573] width 71 height 8
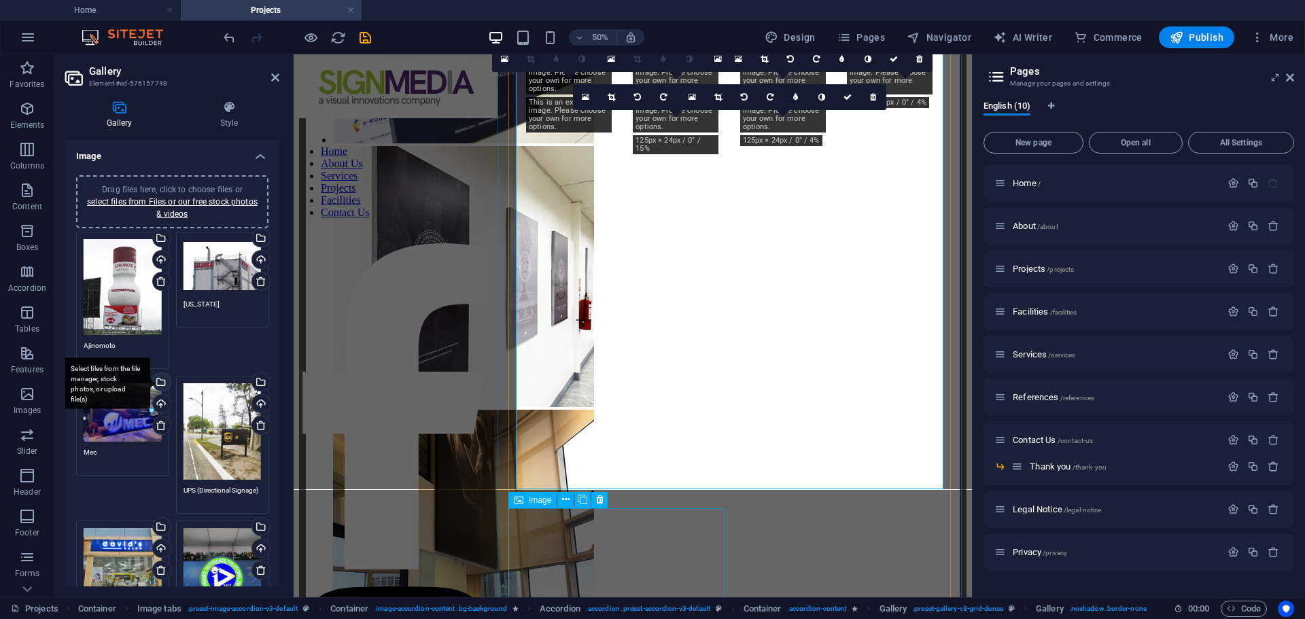
scroll to position [9062, 0]
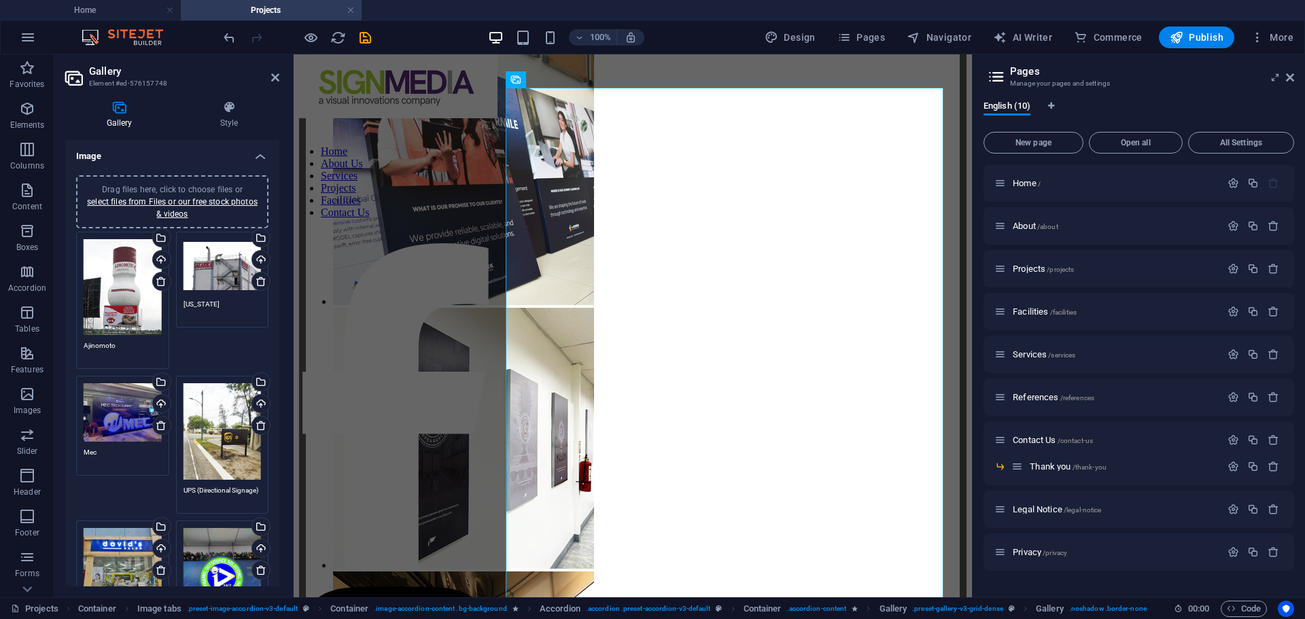
drag, startPoint x: 279, startPoint y: 226, endPoint x: 284, endPoint y: 382, distance: 156.4
click at [284, 388] on div "Gallery Style Image Drag files here, click to choose files or select files from…" at bounding box center [172, 344] width 236 height 508
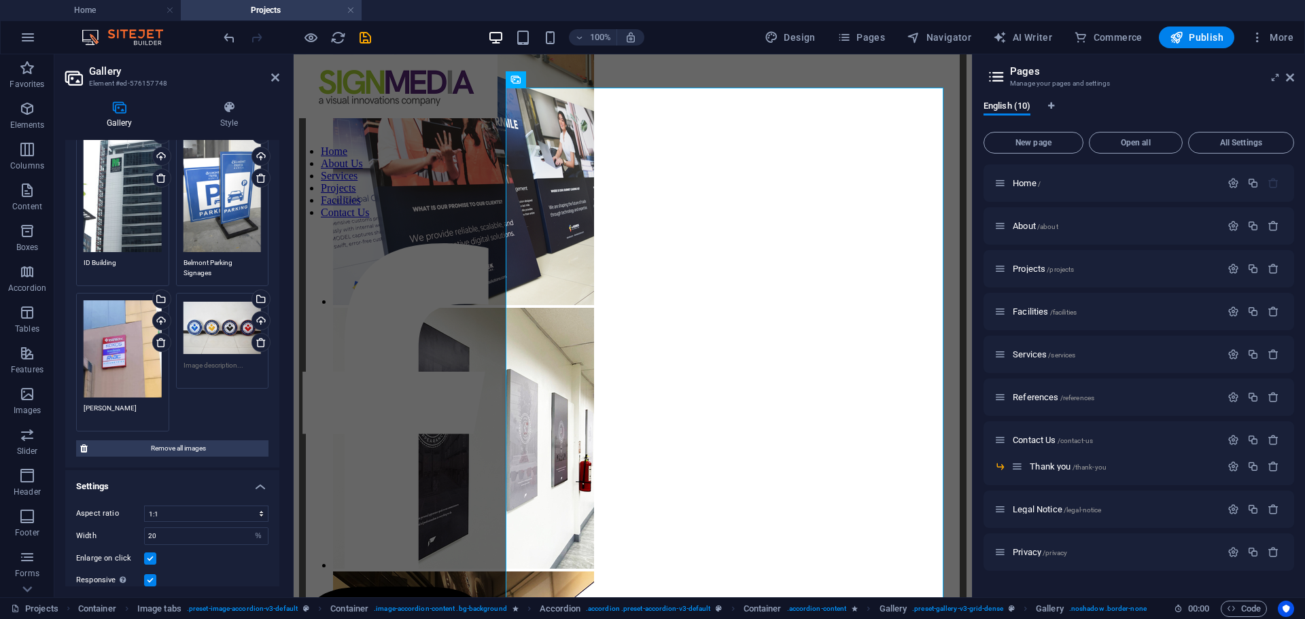
scroll to position [1077, 0]
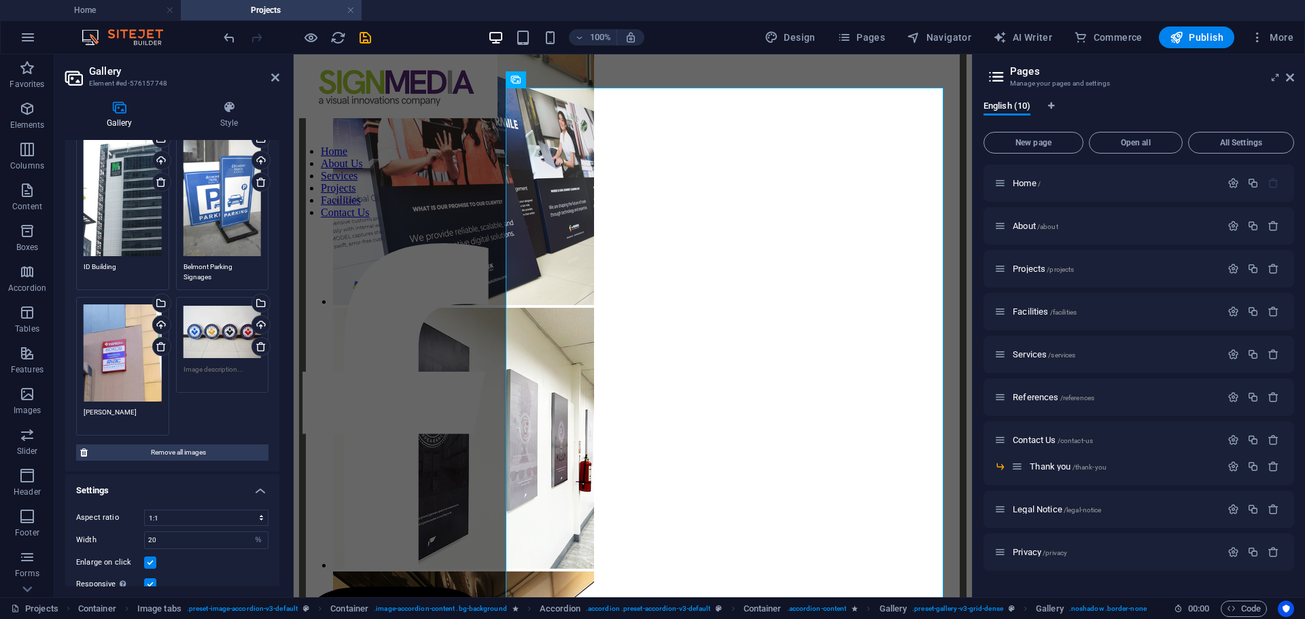
click at [203, 372] on div "Drag files here, click to choose files or select files from Files or our free s…" at bounding box center [223, 345] width 100 height 103
click at [203, 365] on textarea at bounding box center [223, 379] width 78 height 31
type textarea "Commission Election"
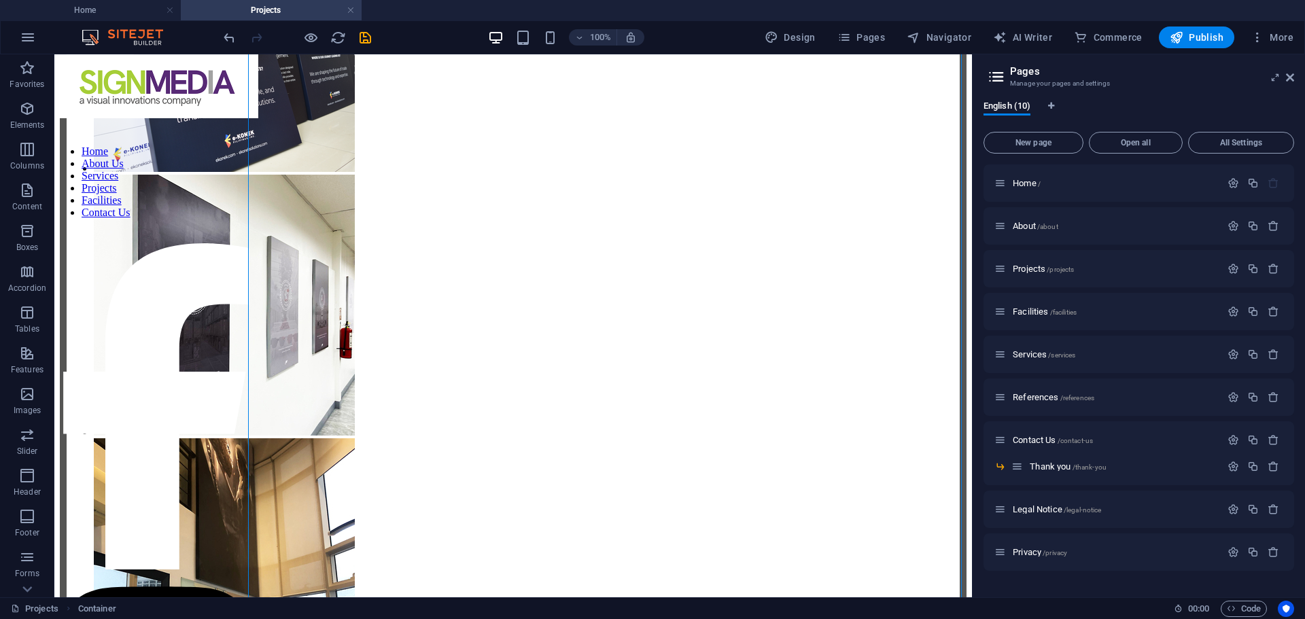
scroll to position [9196, 0]
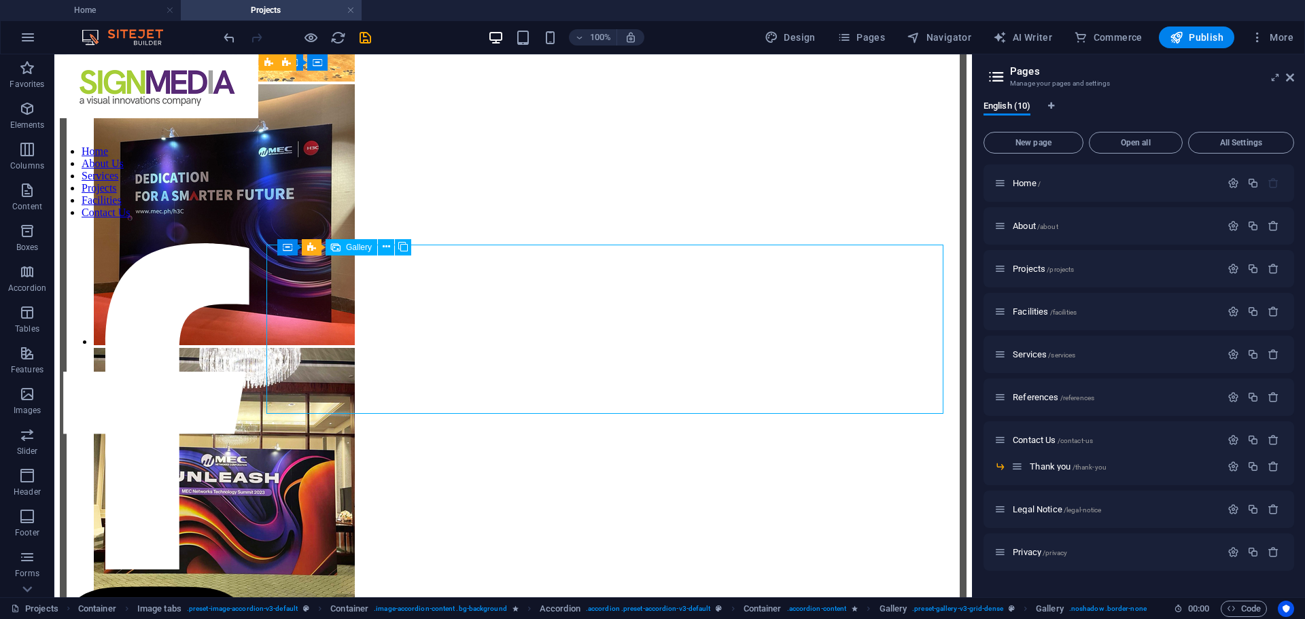
select select "4"
select select "%"
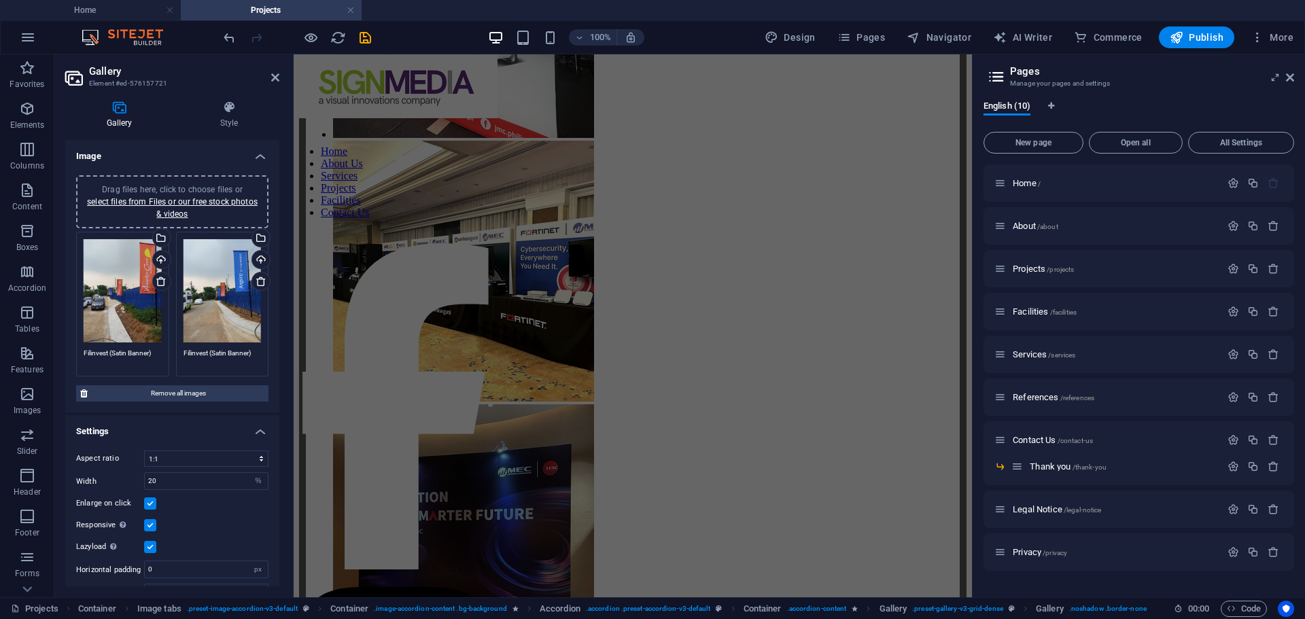
scroll to position [6370, 0]
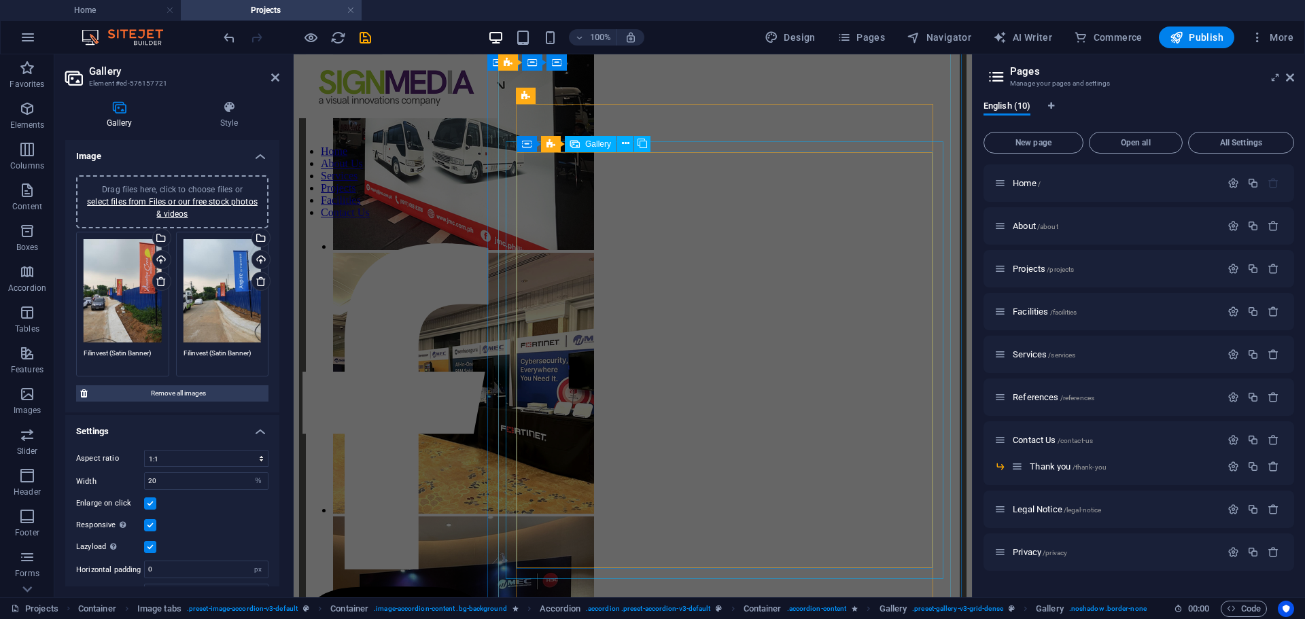
select select "4"
select select "%"
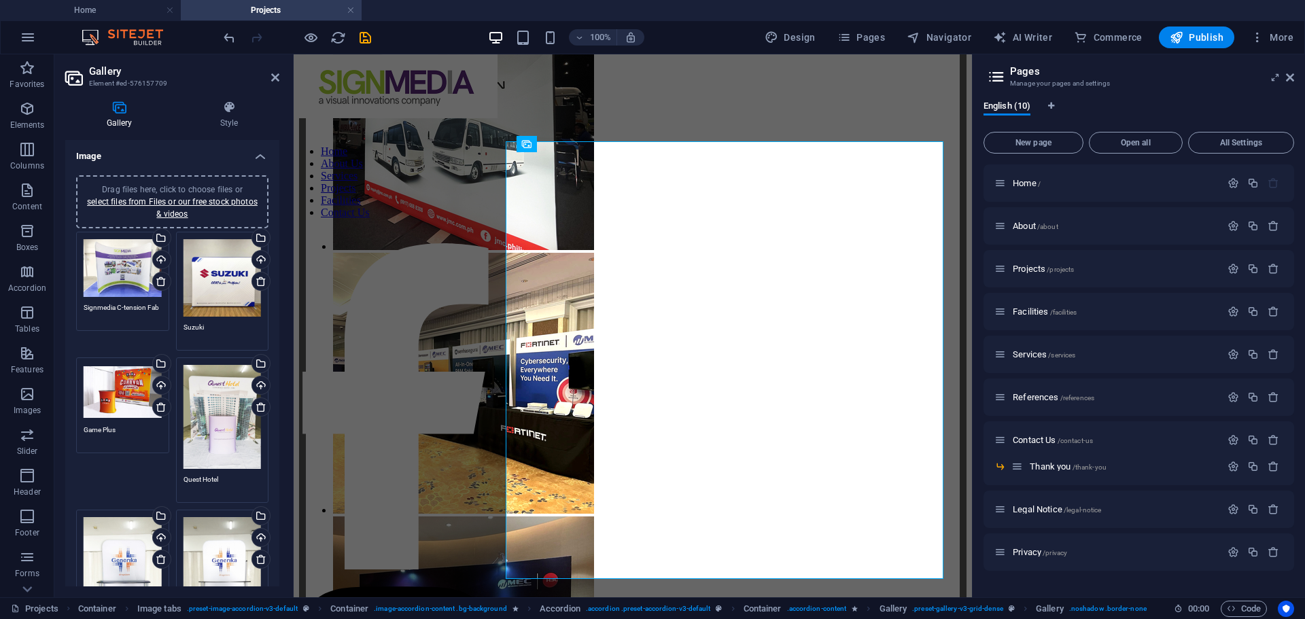
drag, startPoint x: 281, startPoint y: 249, endPoint x: 283, endPoint y: 286, distance: 36.7
click at [284, 322] on div "Gallery Style Image Drag files here, click to choose files or select files from…" at bounding box center [172, 344] width 236 height 508
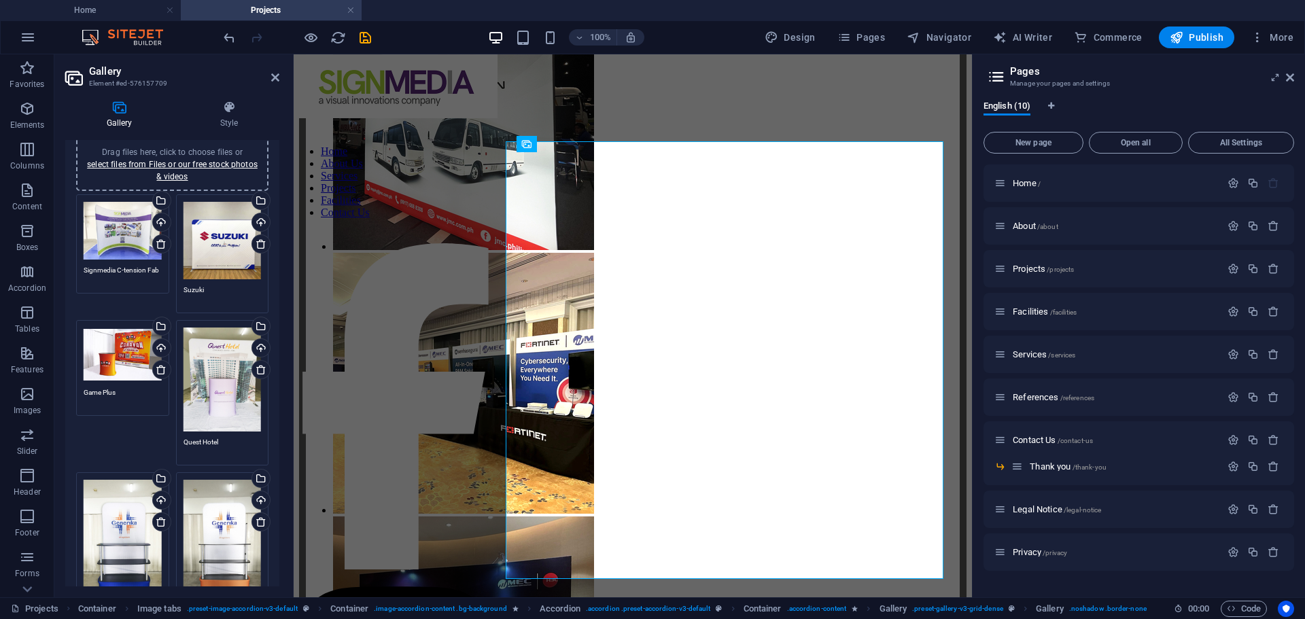
scroll to position [0, 0]
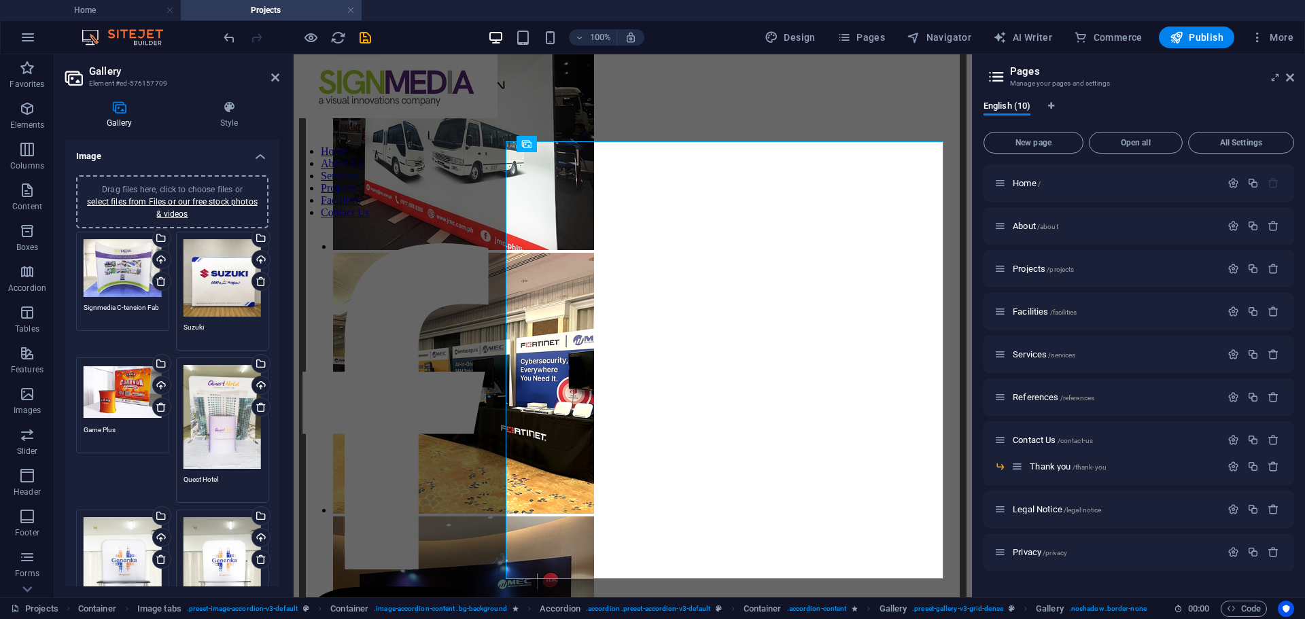
drag, startPoint x: 279, startPoint y: 264, endPoint x: 22, endPoint y: 192, distance: 266.9
click at [184, 200] on link "select files from Files or our free stock photos & videos" at bounding box center [172, 208] width 171 height 22
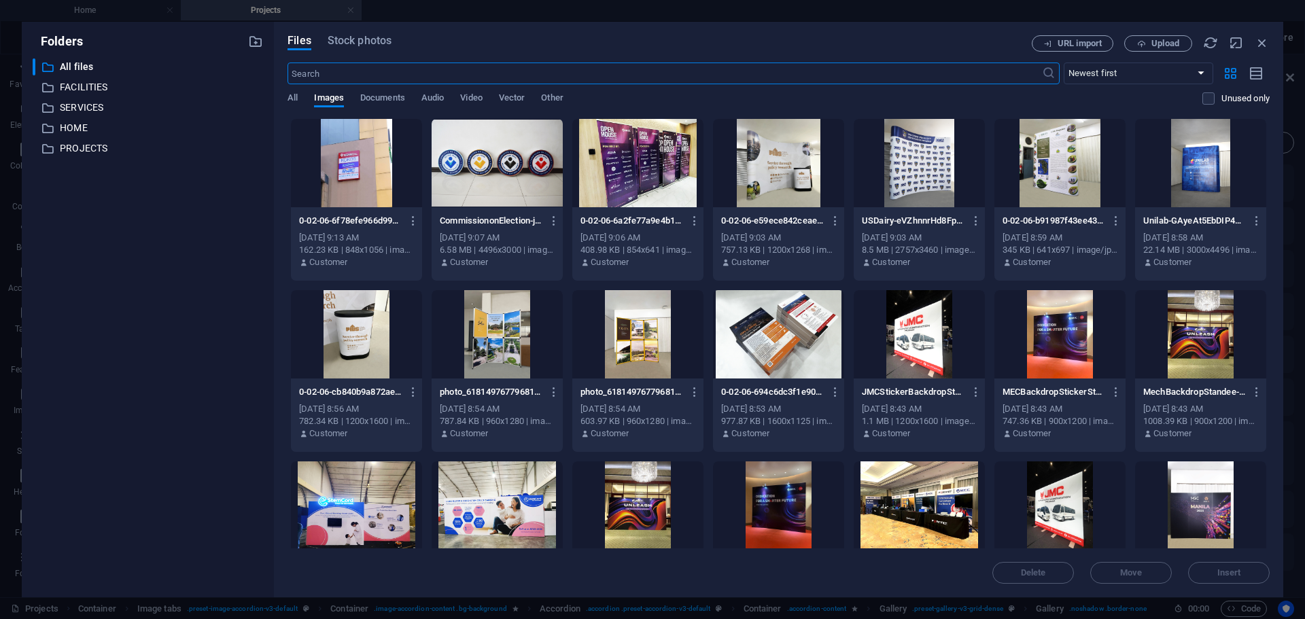
scroll to position [6484, 0]
click at [1165, 39] on span "Upload" at bounding box center [1166, 43] width 28 height 8
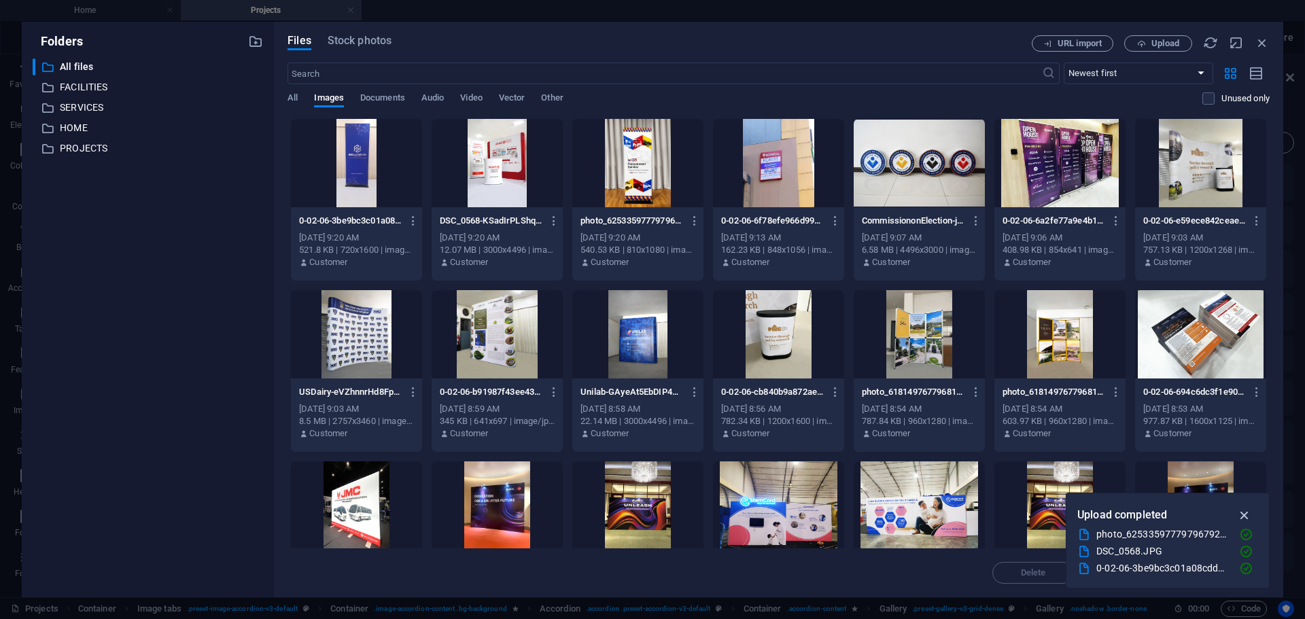
click at [1247, 513] on icon "button" at bounding box center [1245, 515] width 16 height 15
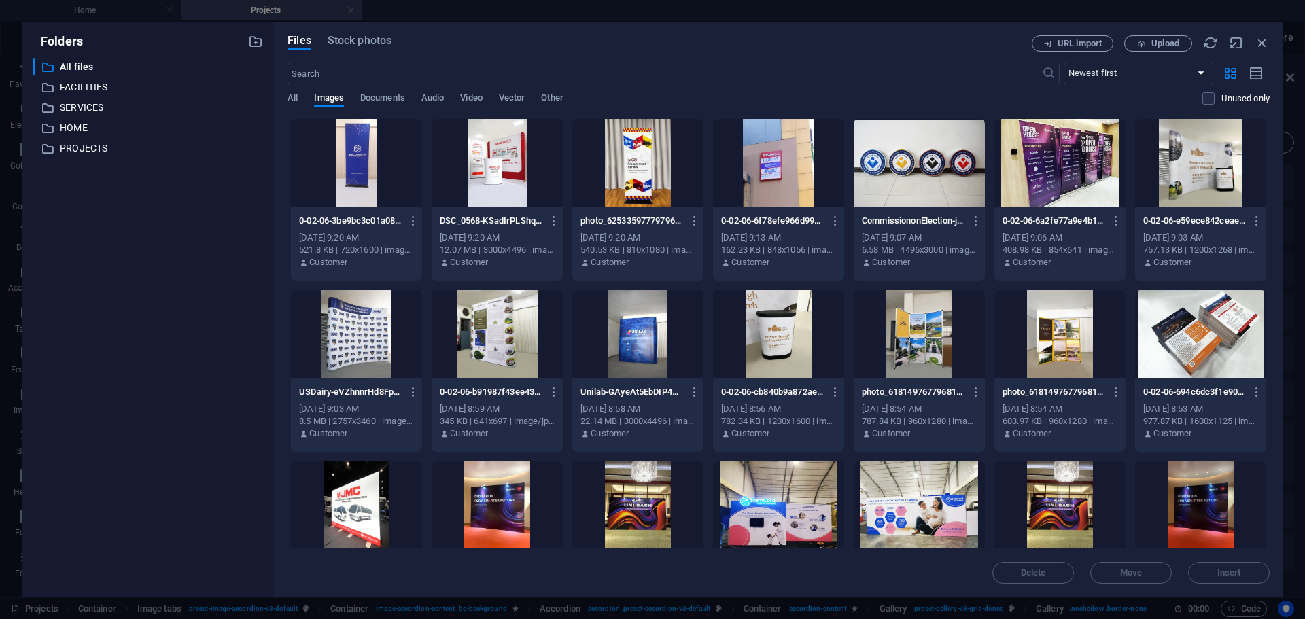
click at [358, 162] on div at bounding box center [356, 163] width 131 height 88
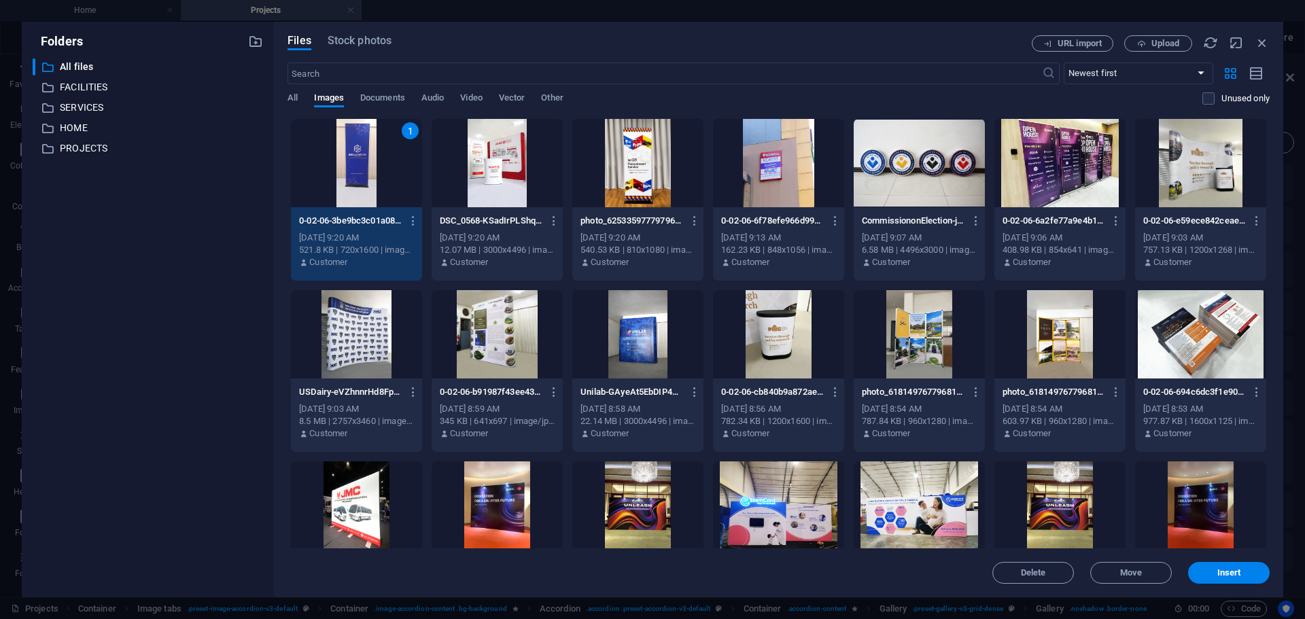
click at [488, 169] on div at bounding box center [497, 163] width 131 height 88
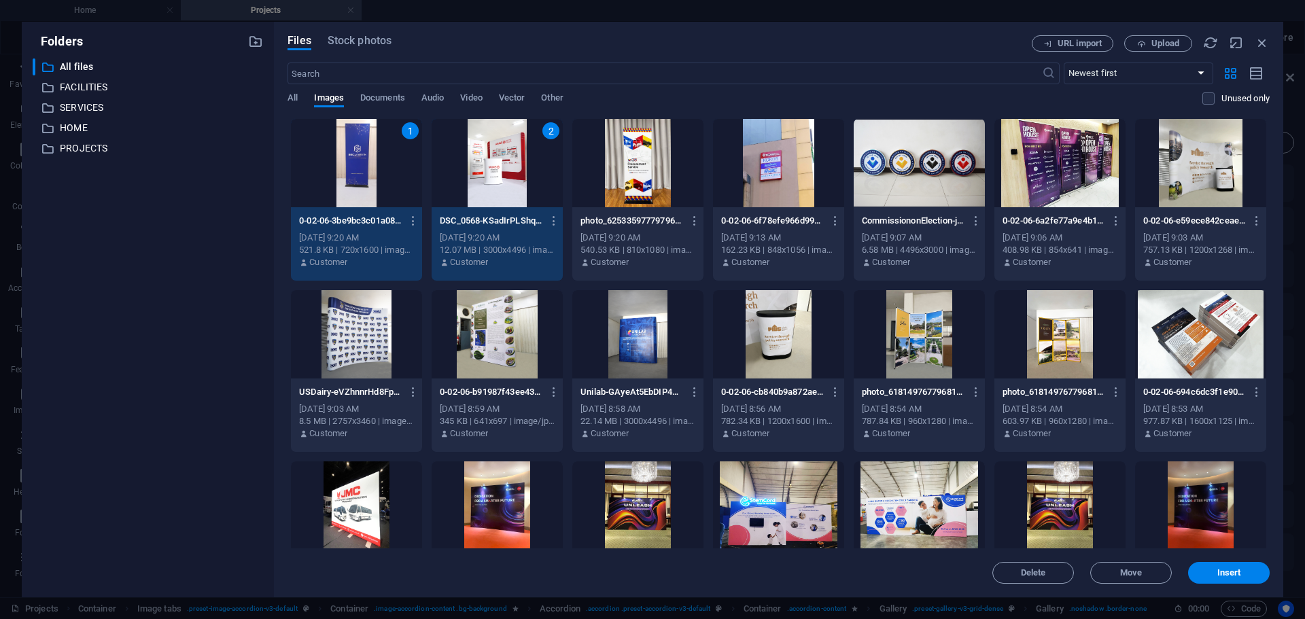
click at [611, 174] on div at bounding box center [637, 163] width 131 height 88
click at [1220, 569] on span "Insert" at bounding box center [1230, 573] width 24 height 8
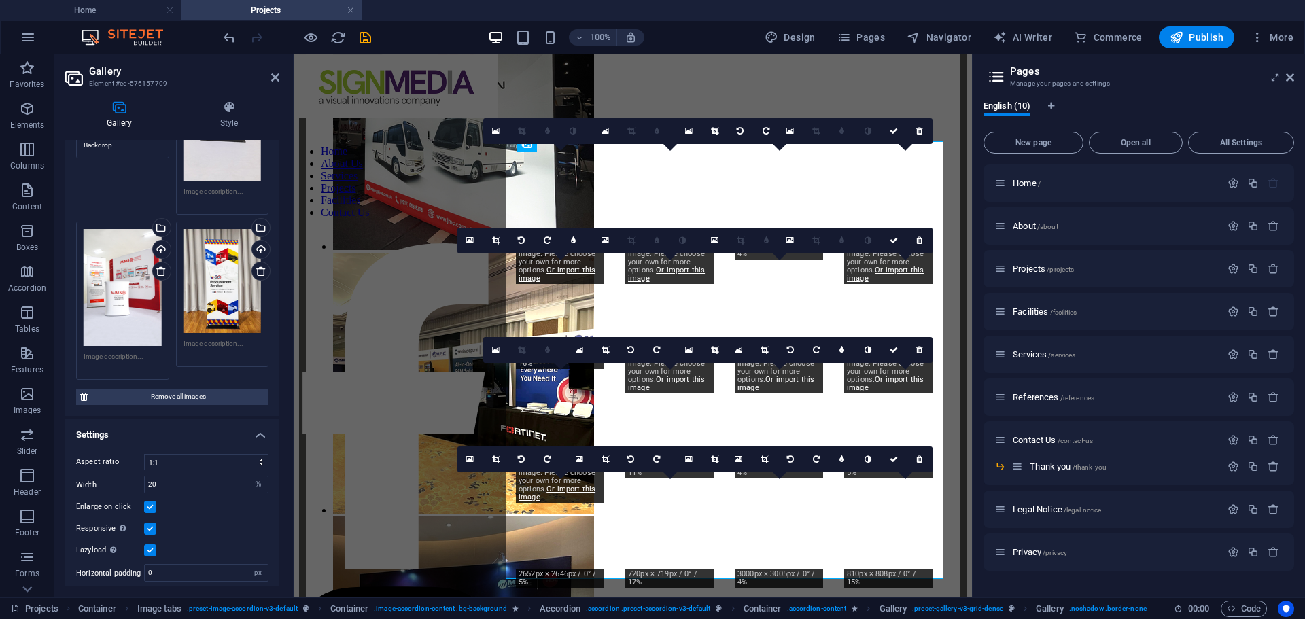
scroll to position [1061, 0]
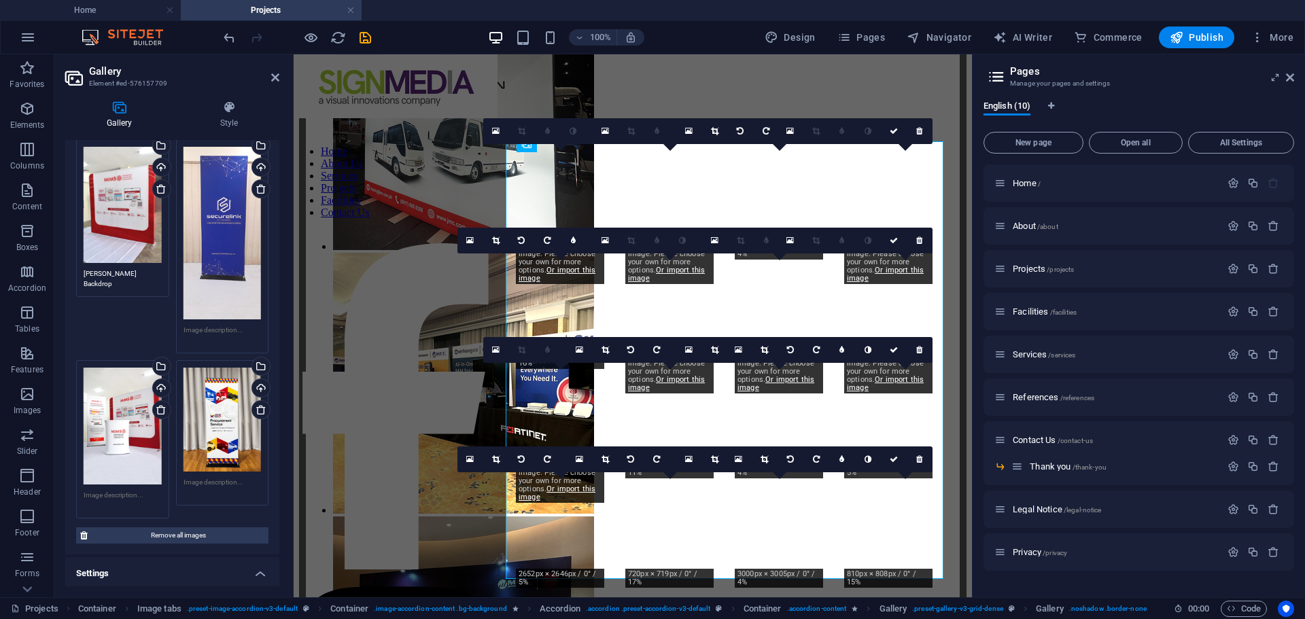
click at [198, 325] on textarea at bounding box center [223, 335] width 78 height 20
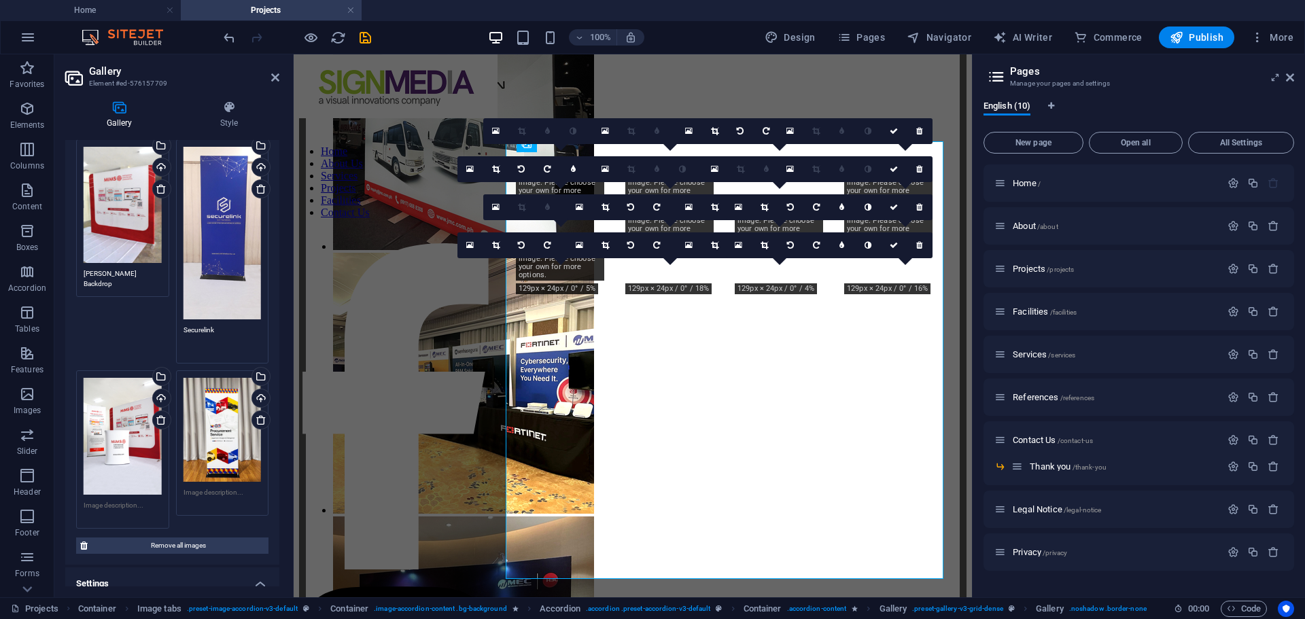
type textarea "Securelink"
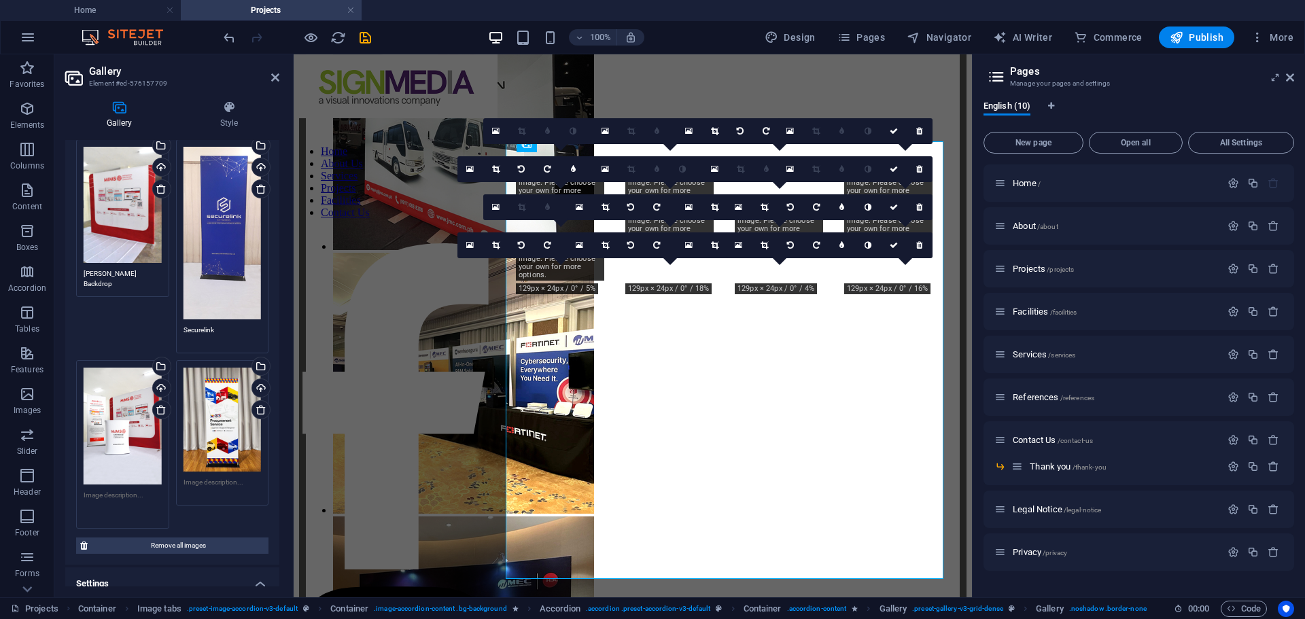
click at [119, 490] on textarea at bounding box center [123, 505] width 78 height 31
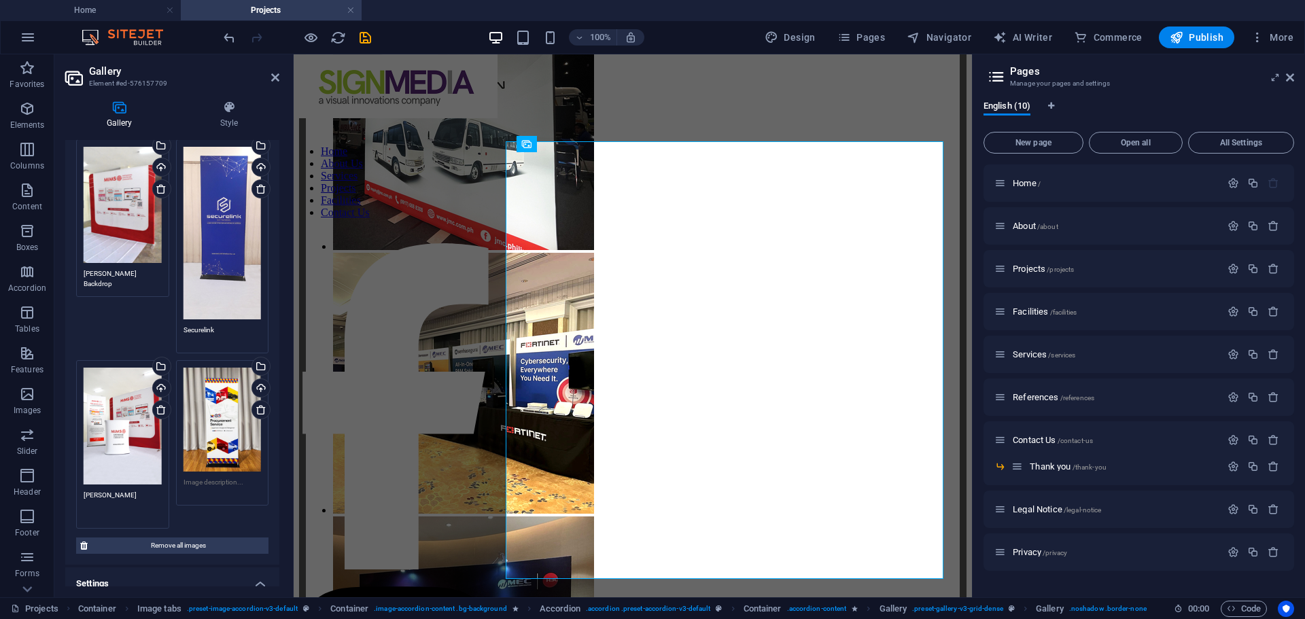
type textarea "MIMS"
click at [206, 477] on textarea at bounding box center [223, 492] width 78 height 31
type textarea "Procurement Service"
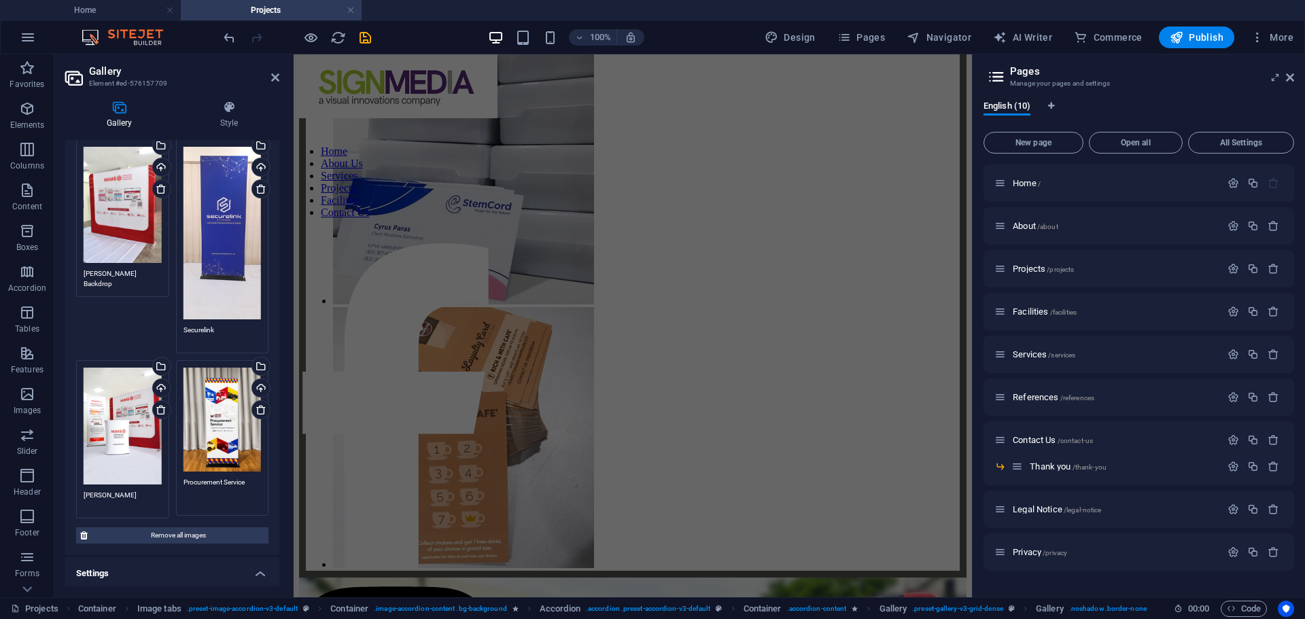
scroll to position [2420, 0]
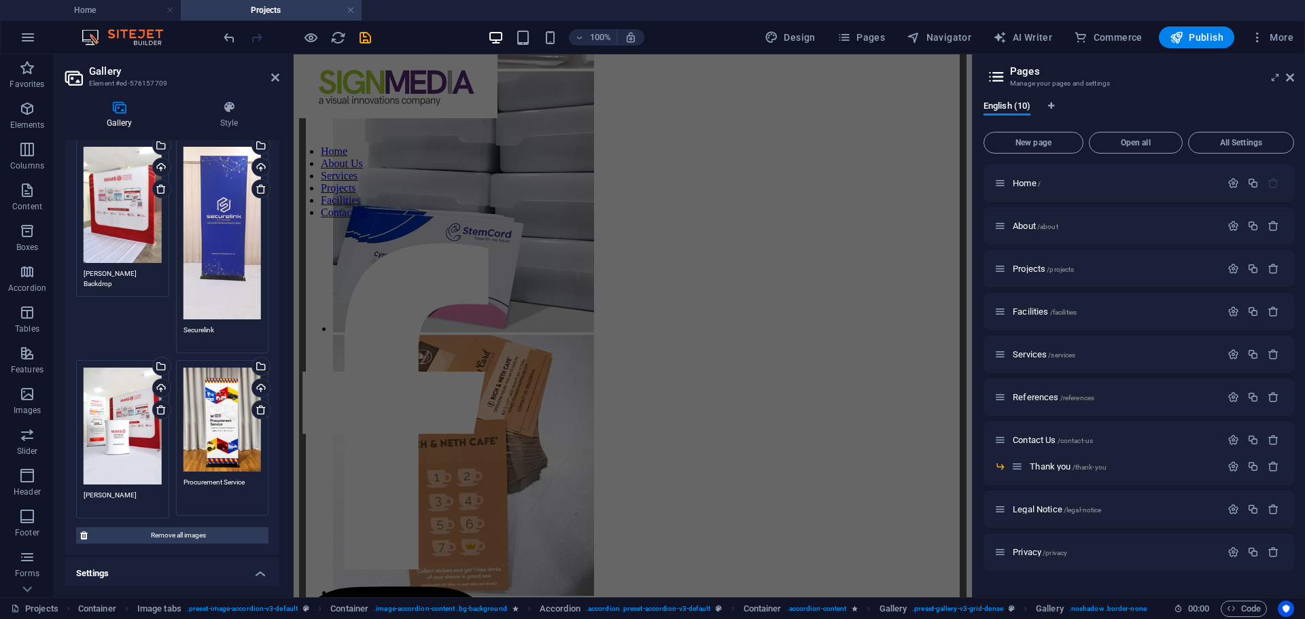
drag, startPoint x: 967, startPoint y: 391, endPoint x: 1267, endPoint y: 258, distance: 328.4
select select "4"
select select "%"
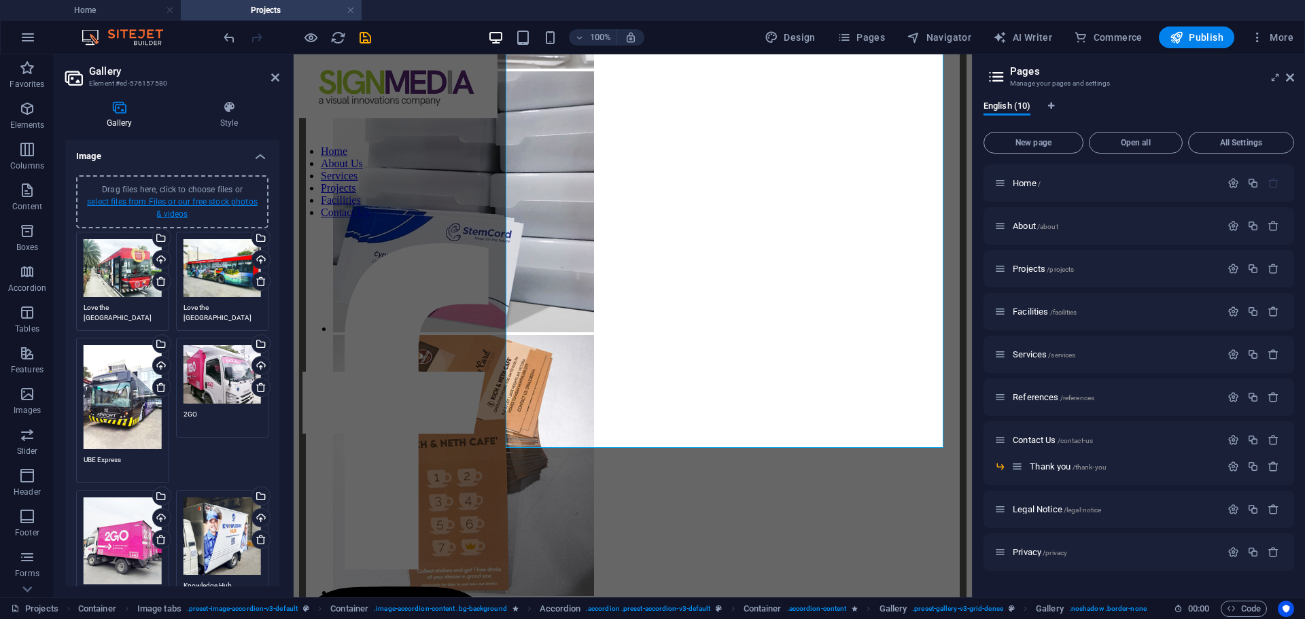
click at [189, 203] on link "select files from Files or our free stock photos & videos" at bounding box center [172, 208] width 171 height 22
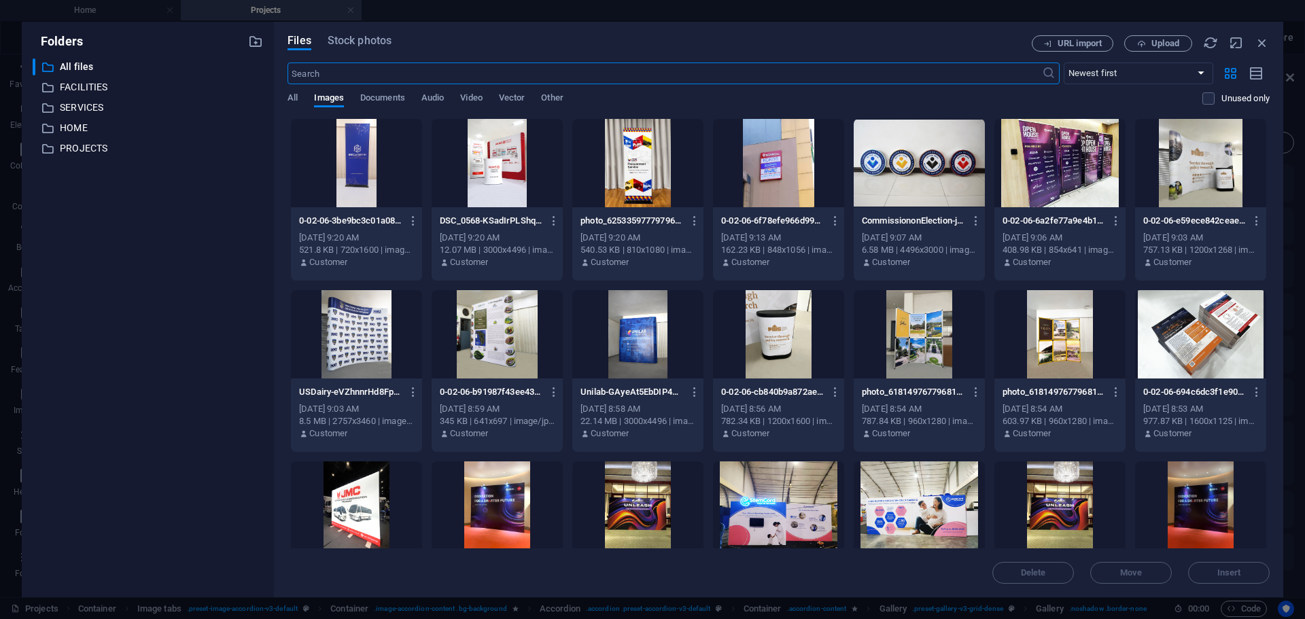
scroll to position [2457, 0]
click at [1133, 40] on span "Upload" at bounding box center [1159, 43] width 56 height 9
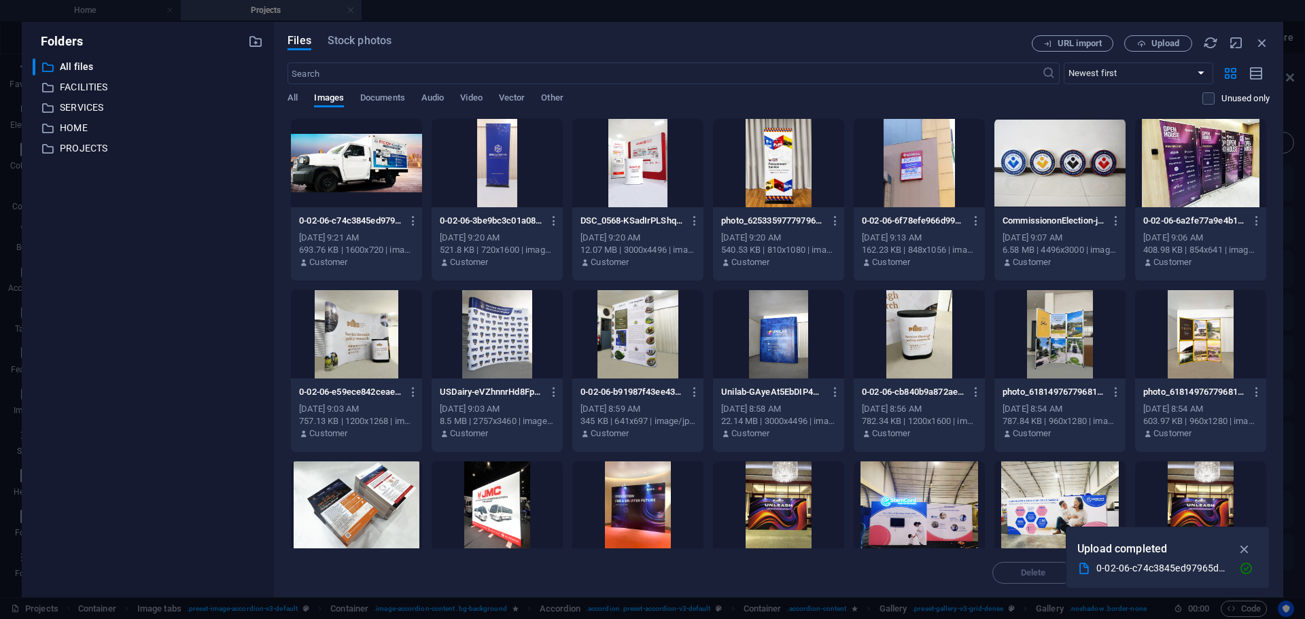
click at [362, 160] on div at bounding box center [356, 163] width 131 height 88
click at [1244, 547] on icon "button" at bounding box center [1245, 549] width 16 height 15
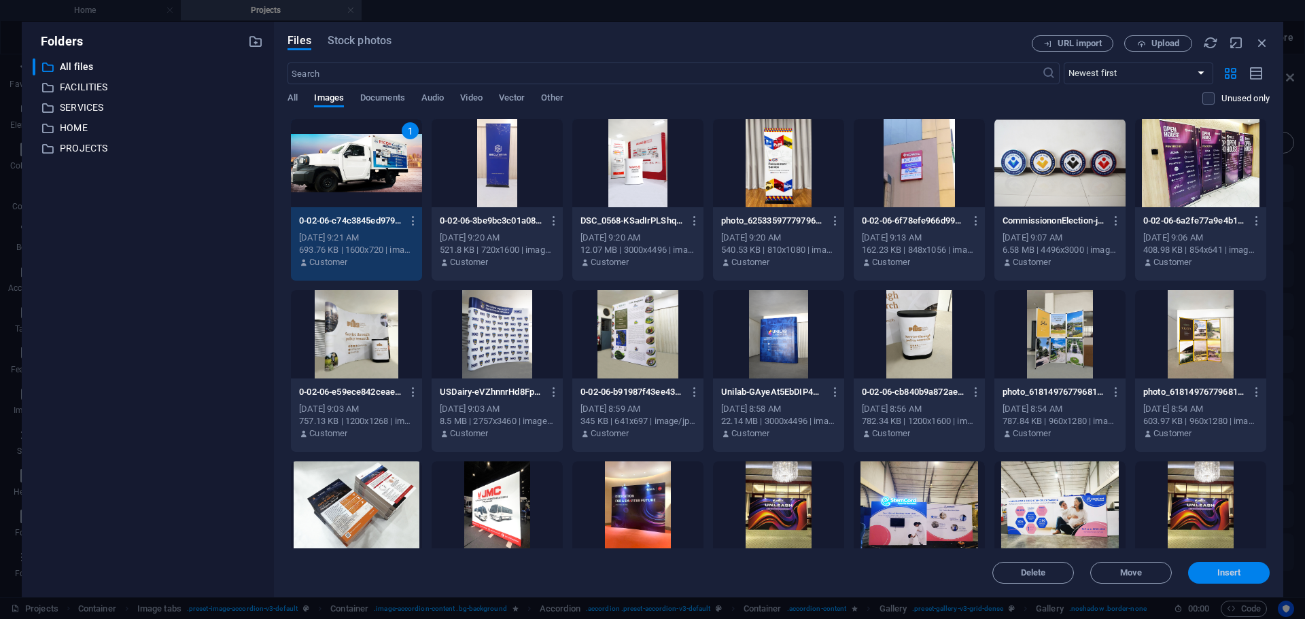
drag, startPoint x: 1233, startPoint y: 570, endPoint x: 131, endPoint y: 415, distance: 1113.5
click at [1233, 570] on span "Insert" at bounding box center [1230, 573] width 24 height 8
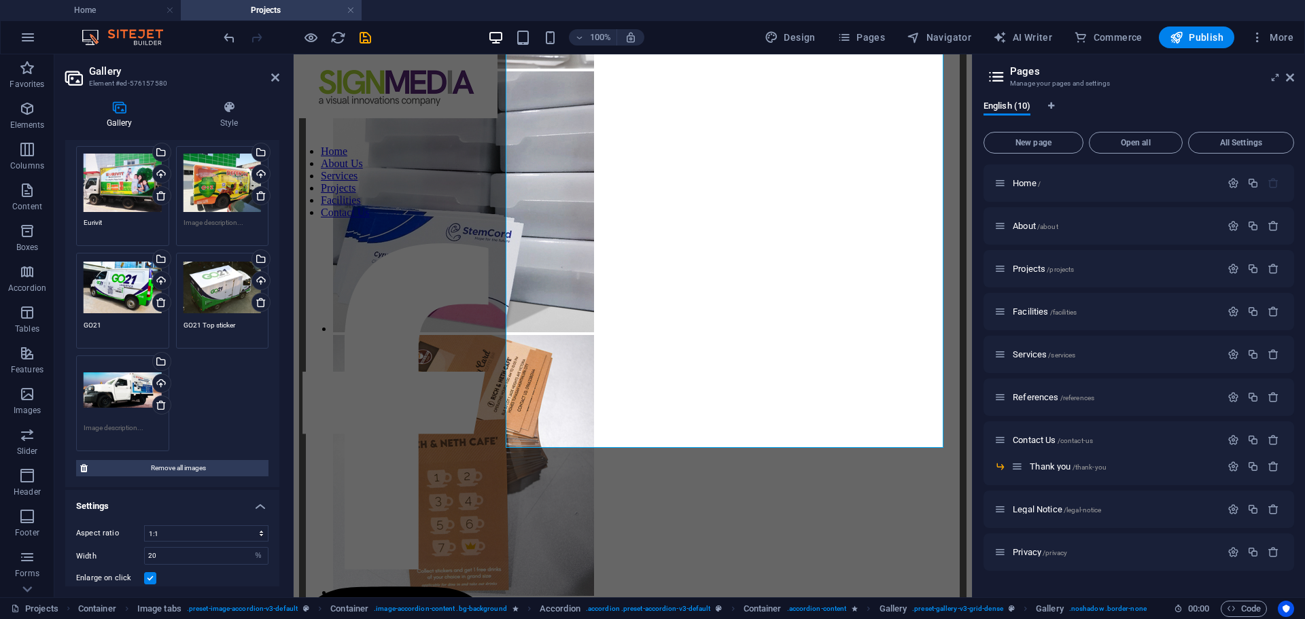
scroll to position [739, 0]
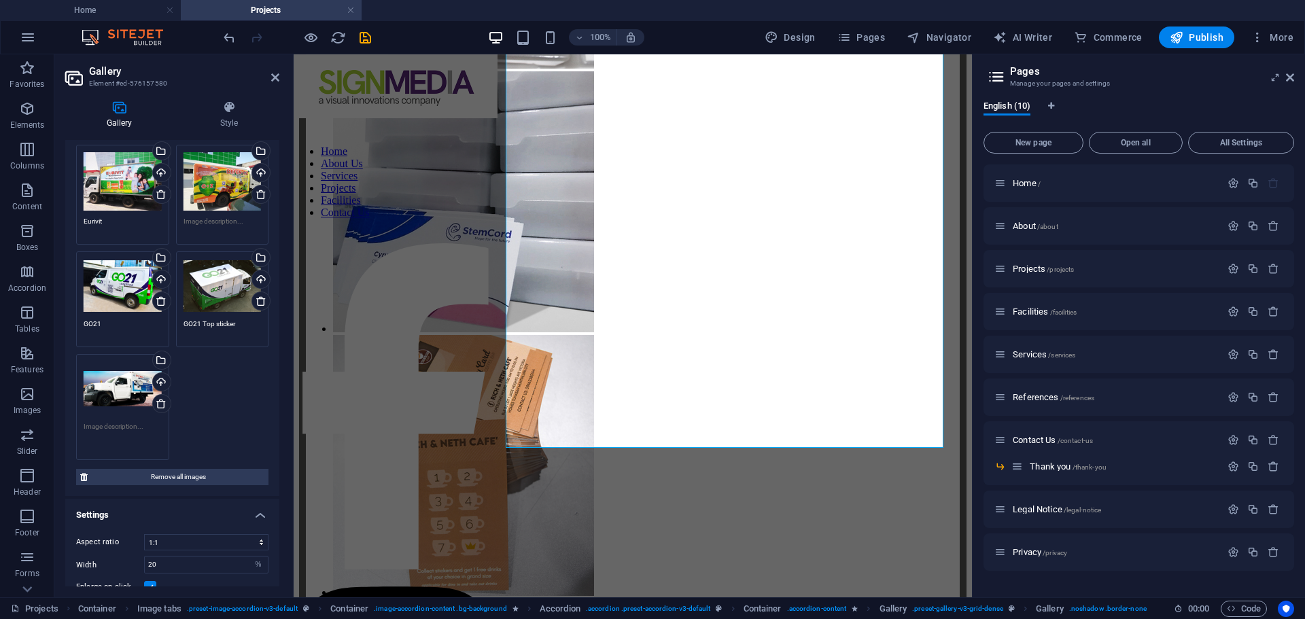
click at [139, 424] on textarea at bounding box center [123, 437] width 78 height 31
type textarea "RICOH"
click at [1206, 36] on span "Publish" at bounding box center [1197, 38] width 54 height 14
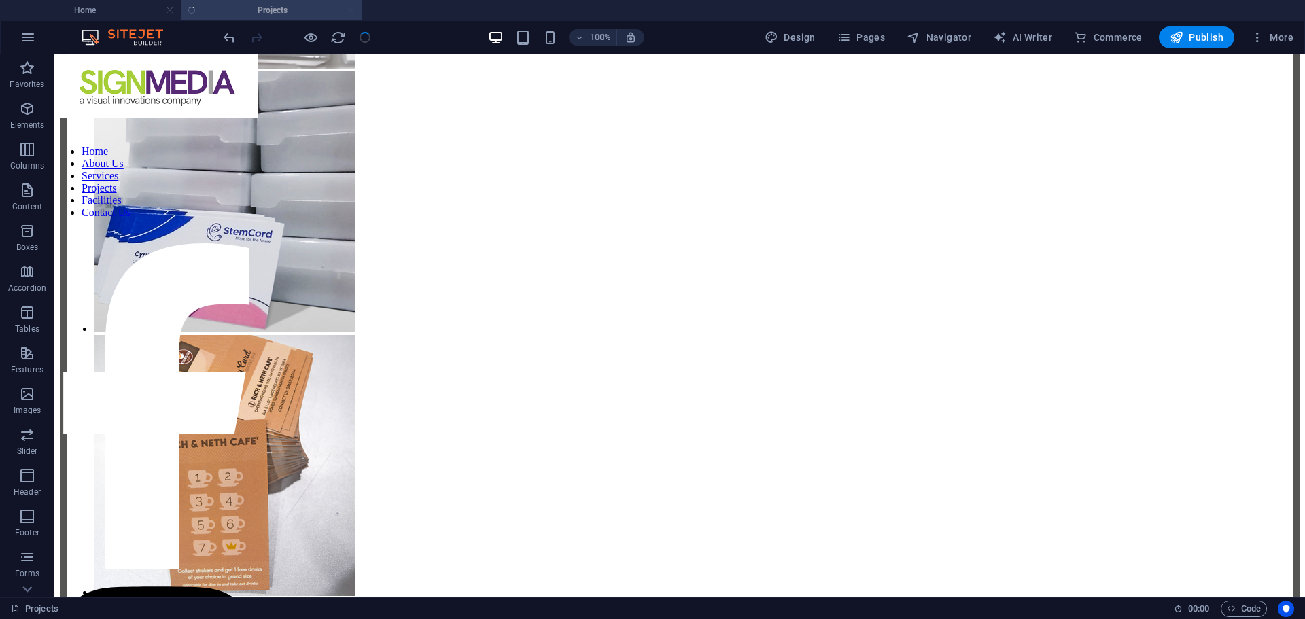
scroll to position [4064, 0]
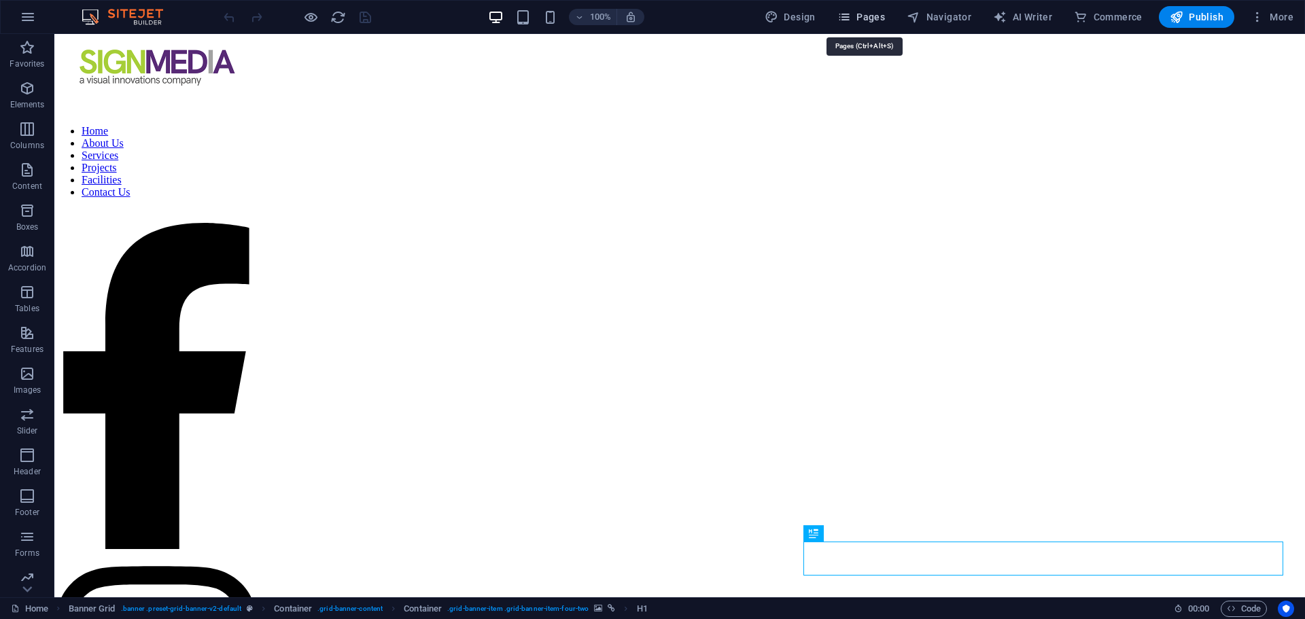
click at [875, 20] on span "Pages" at bounding box center [862, 17] width 48 height 14
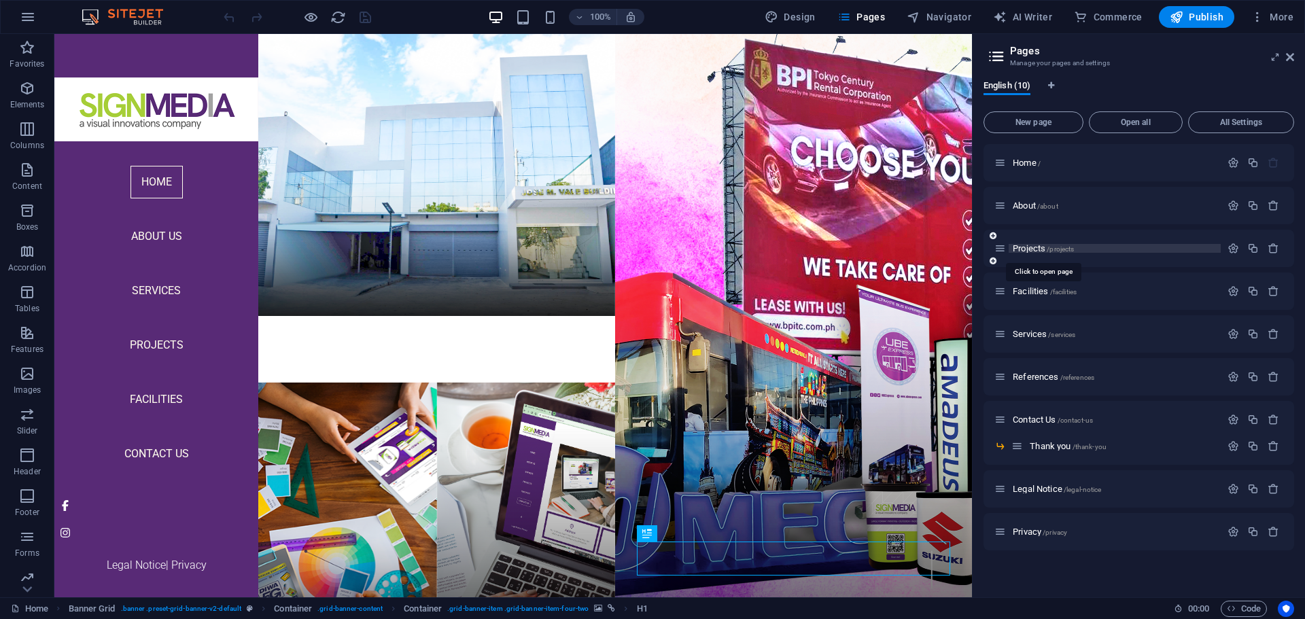
click at [1016, 244] on span "Projects /projects" at bounding box center [1043, 248] width 61 height 10
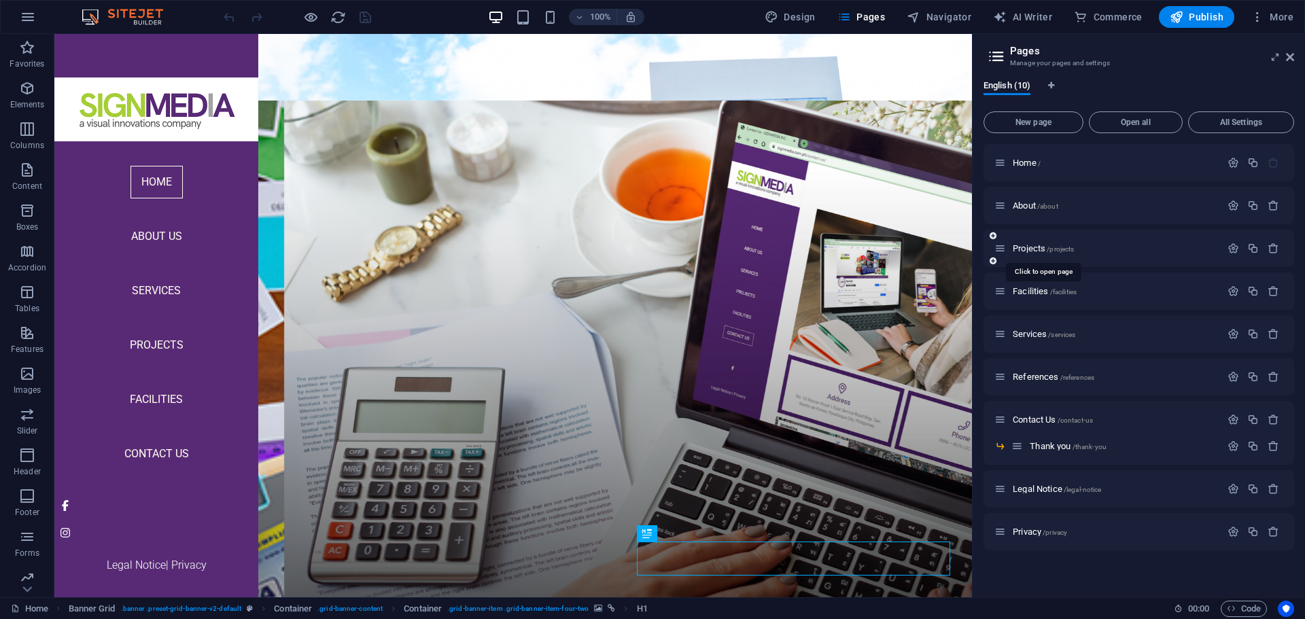
click at [1017, 244] on div "Projects /projects" at bounding box center [1139, 248] width 311 height 37
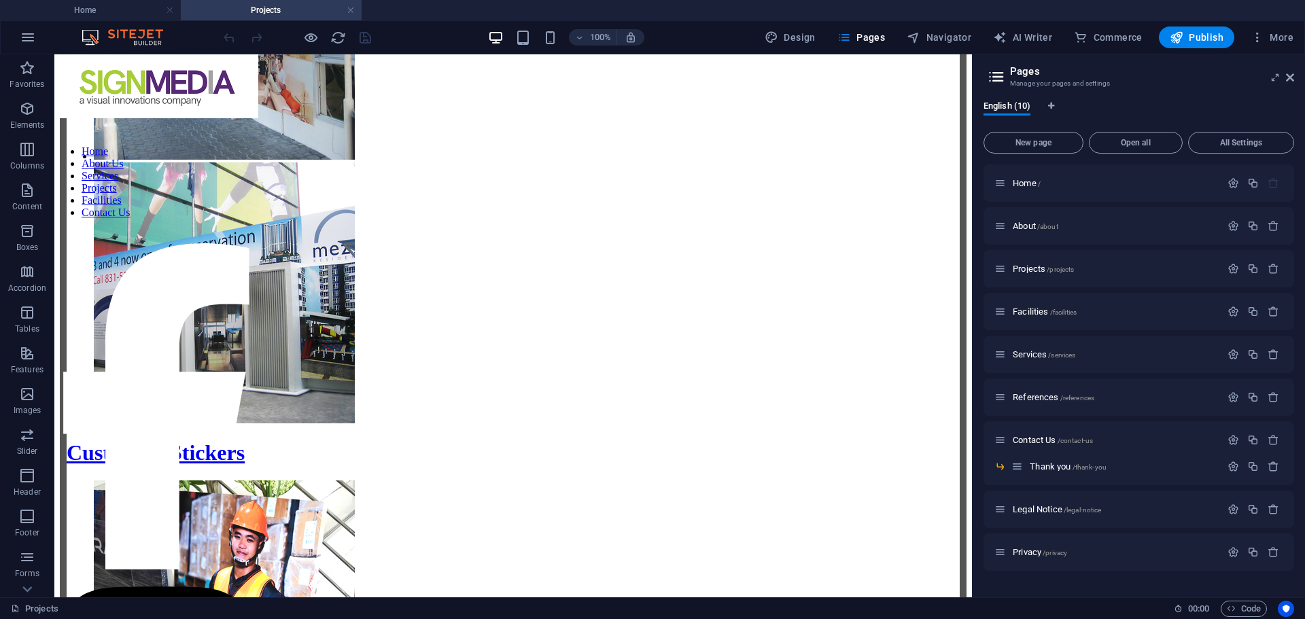
scroll to position [8176, 0]
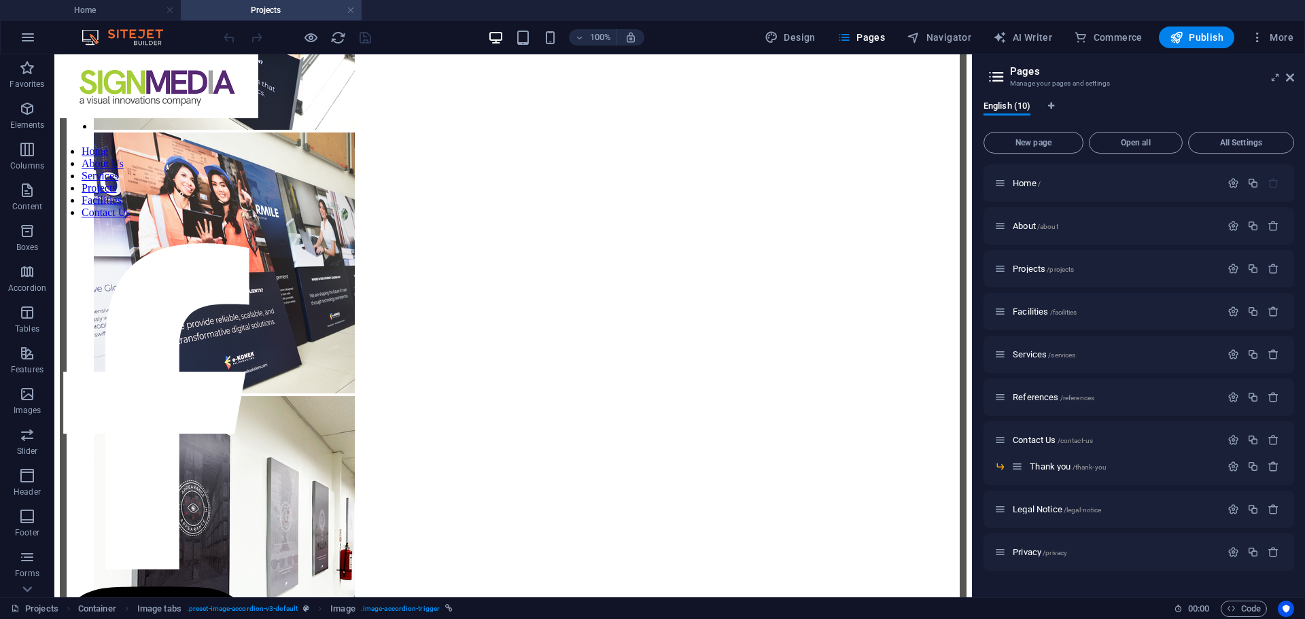
scroll to position [9066, 0]
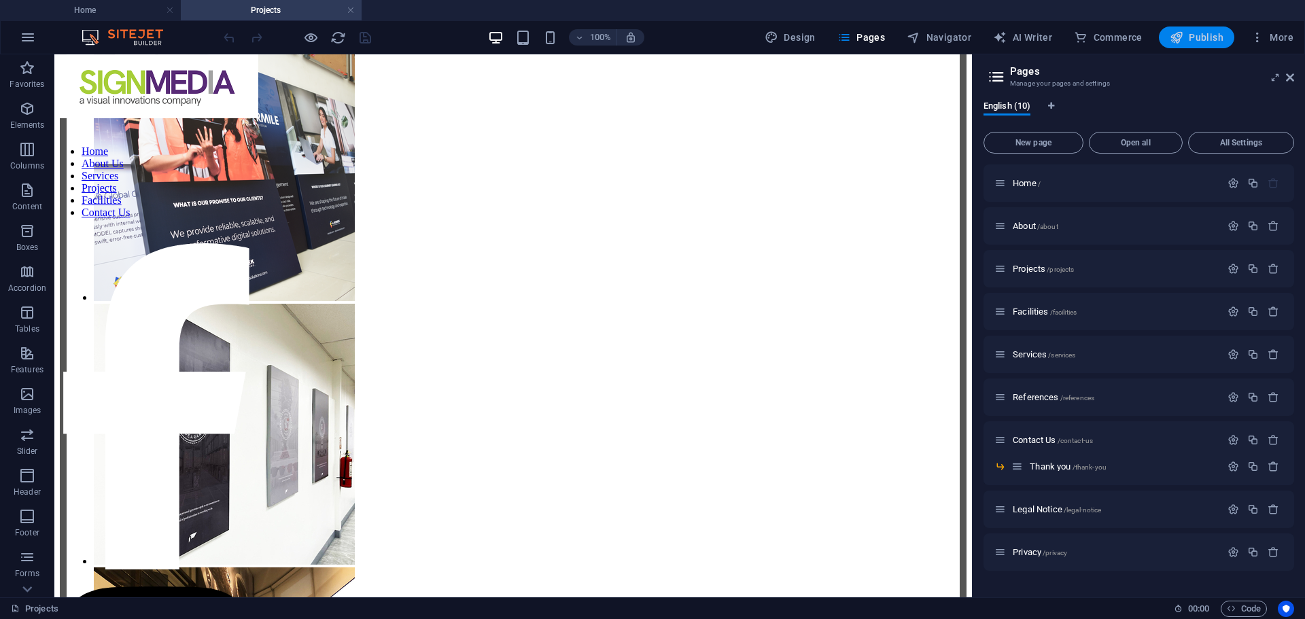
click at [1200, 35] on span "Publish" at bounding box center [1197, 38] width 54 height 14
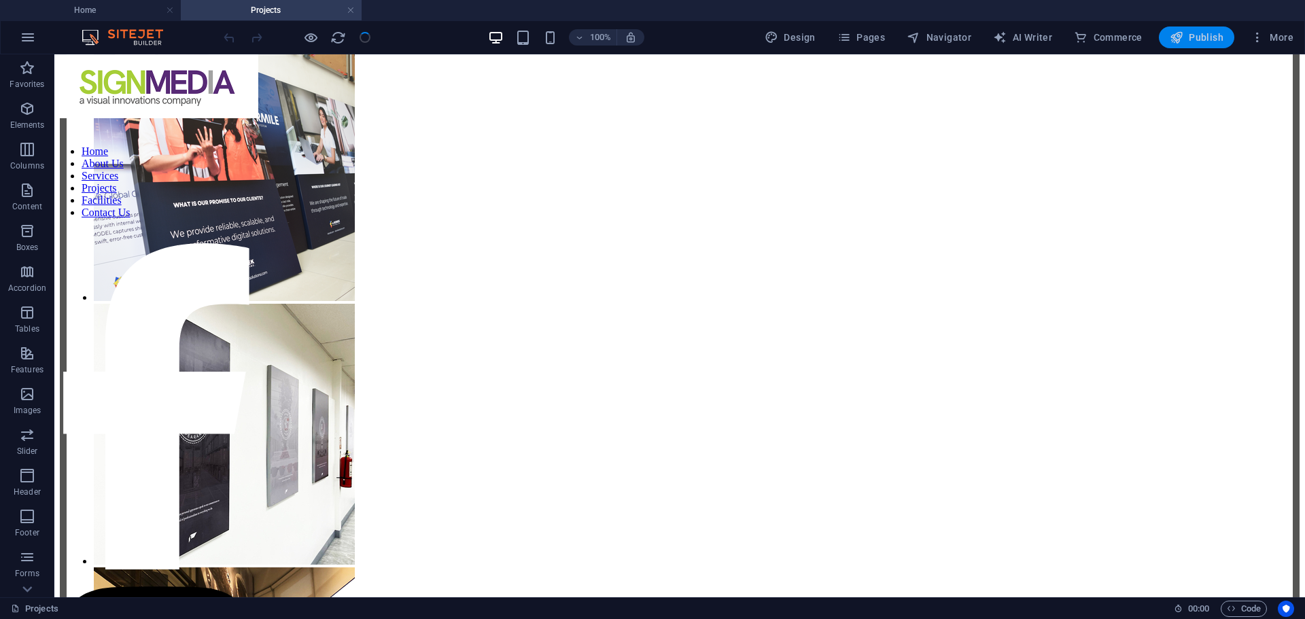
scroll to position [12075, 0]
